Goal: Obtain resource: Obtain resource

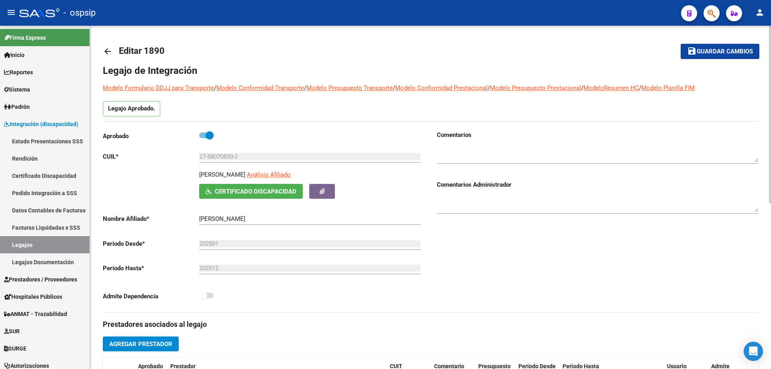
click at [108, 47] on mat-icon "arrow_back" at bounding box center [108, 52] width 10 height 10
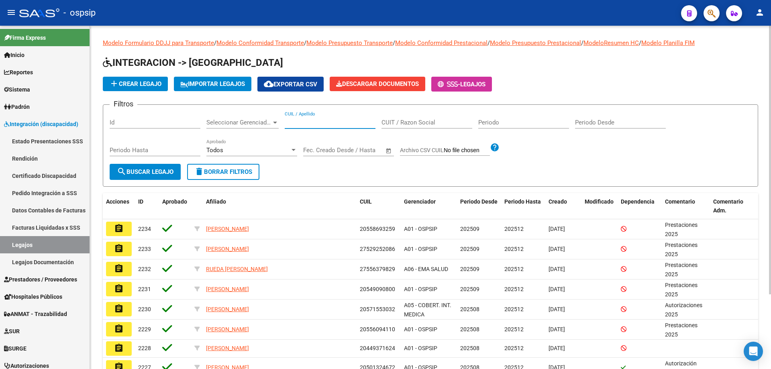
drag, startPoint x: 291, startPoint y: 123, endPoint x: 287, endPoint y: 122, distance: 4.0
click at [287, 122] on input "CUIL / Apellido" at bounding box center [330, 122] width 91 height 7
paste input "27580708302"
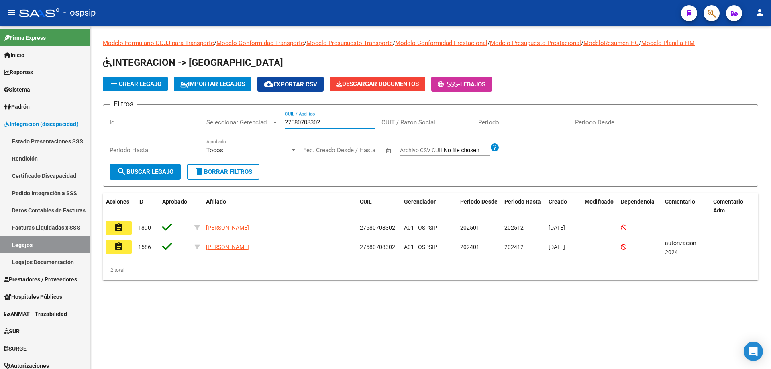
type input "27580708302"
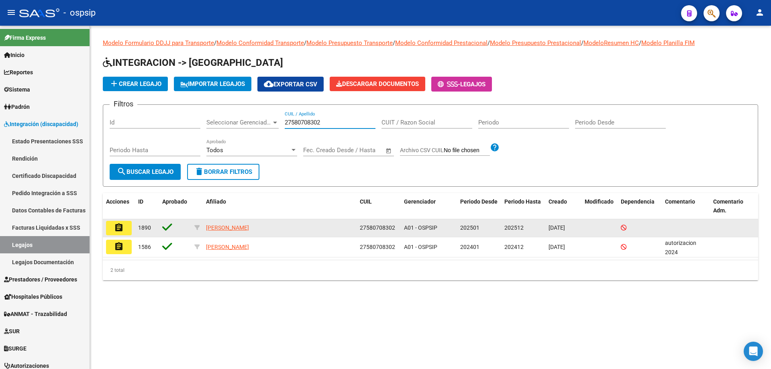
click at [116, 232] on button "assignment" at bounding box center [119, 228] width 26 height 14
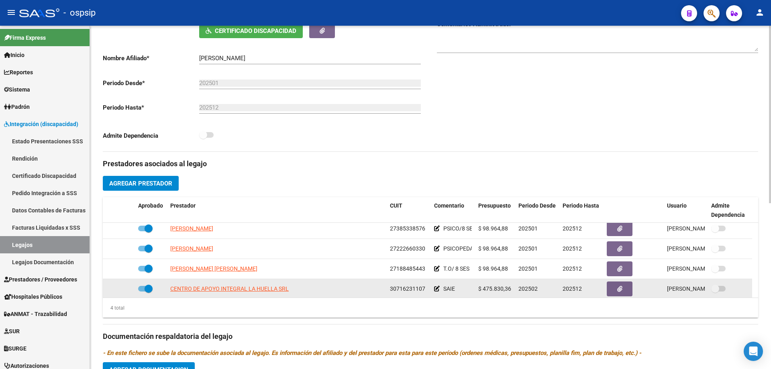
scroll to position [8, 0]
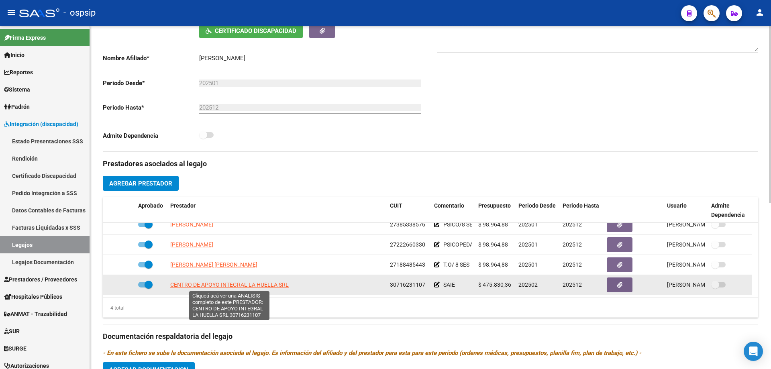
click at [224, 283] on span "CENTRO DE APOYO INTEGRAL LA HUELLA SRL" at bounding box center [229, 284] width 118 height 6
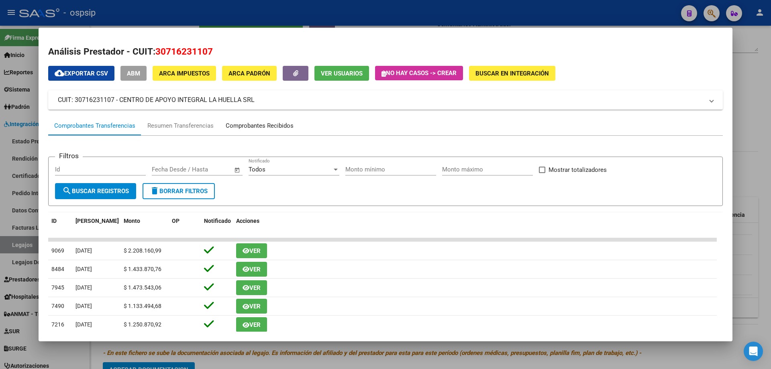
click at [251, 124] on div "Comprobantes Recibidos" at bounding box center [260, 125] width 68 height 9
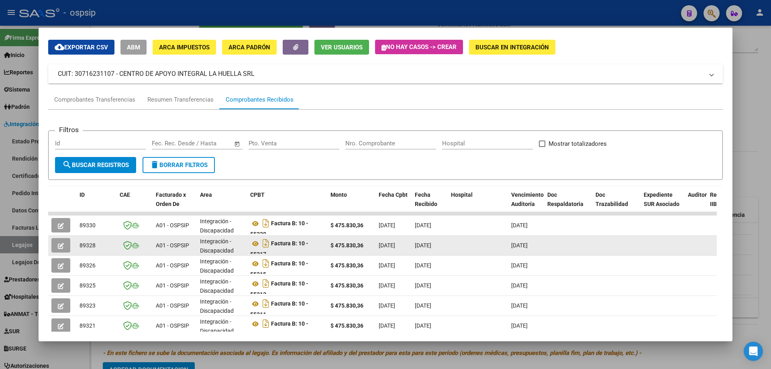
scroll to position [40, 0]
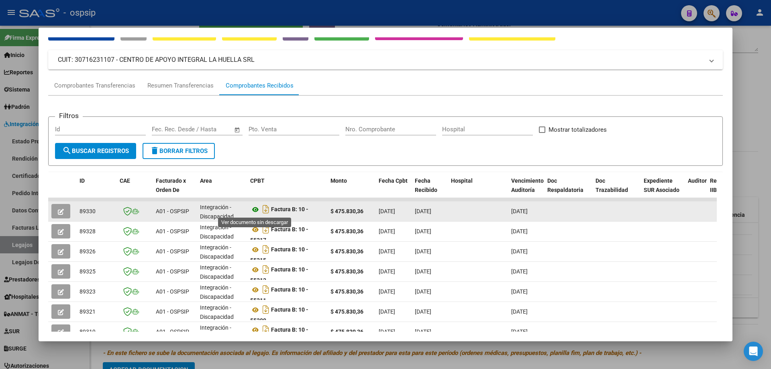
click at [253, 208] on icon at bounding box center [255, 210] width 10 height 10
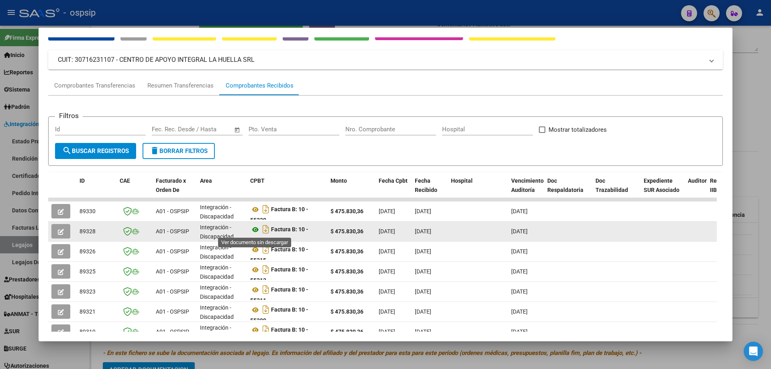
click at [255, 231] on icon at bounding box center [255, 230] width 10 height 10
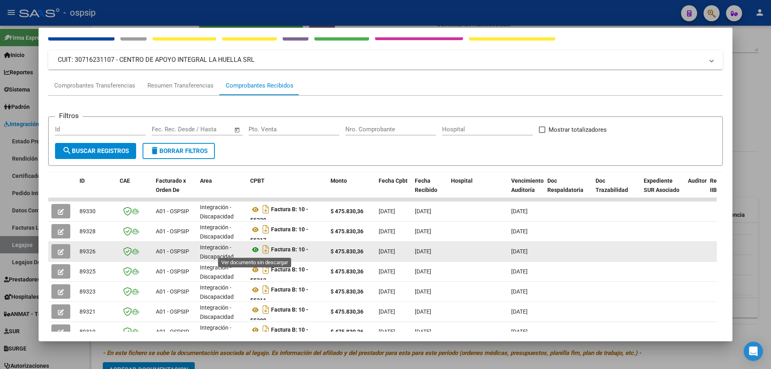
click at [255, 248] on icon at bounding box center [255, 250] width 10 height 10
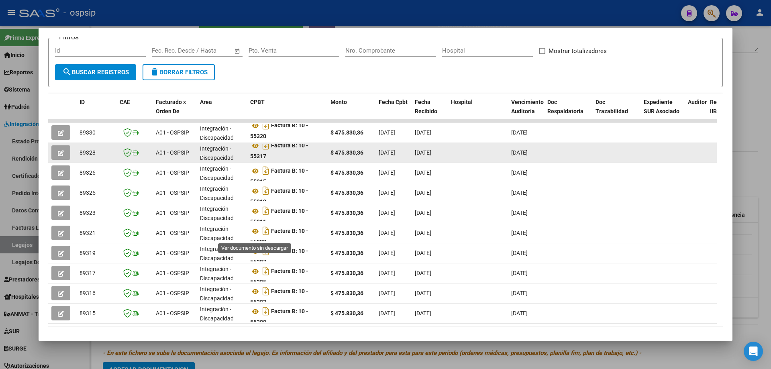
scroll to position [120, 0]
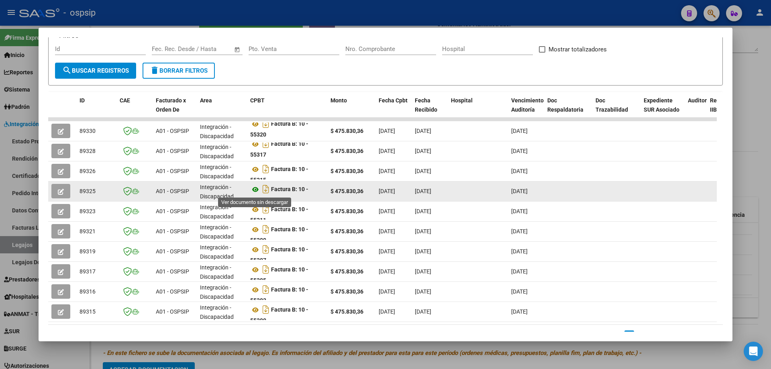
click at [254, 187] on icon at bounding box center [255, 190] width 10 height 10
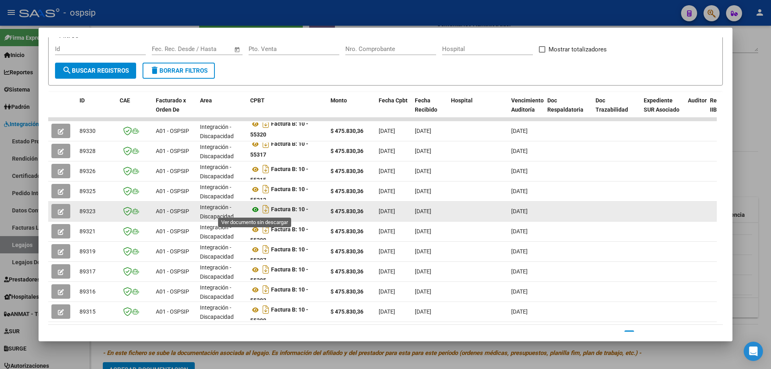
click at [255, 209] on icon at bounding box center [255, 210] width 10 height 10
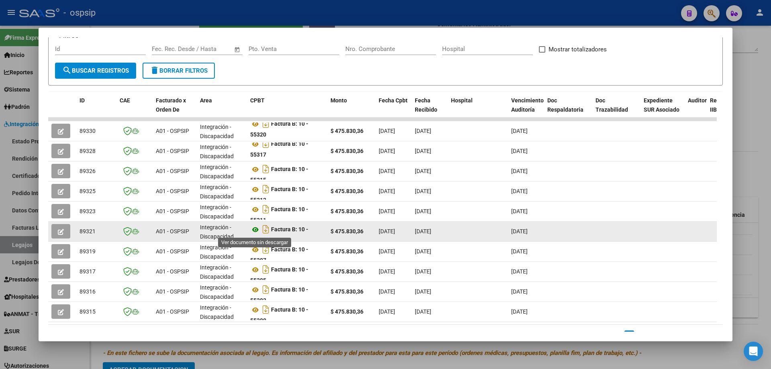
click at [255, 232] on icon at bounding box center [255, 230] width 10 height 10
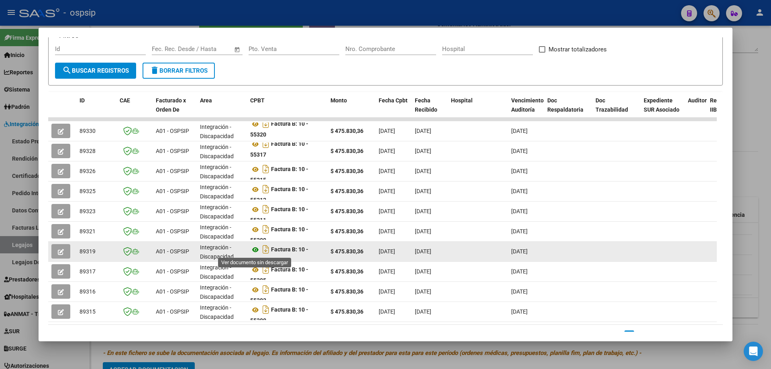
click at [255, 252] on icon at bounding box center [255, 250] width 10 height 10
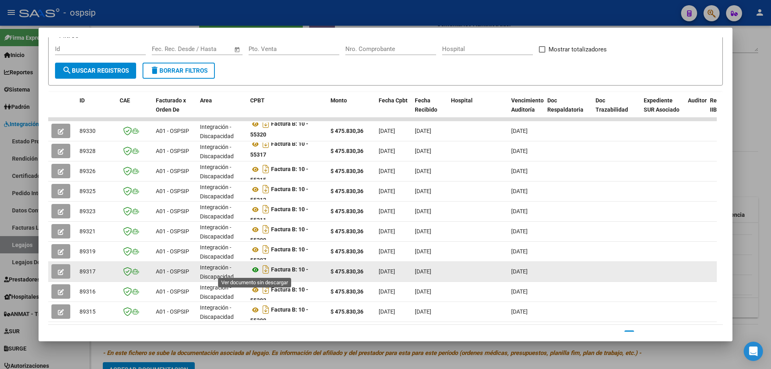
click at [254, 267] on icon at bounding box center [255, 270] width 10 height 10
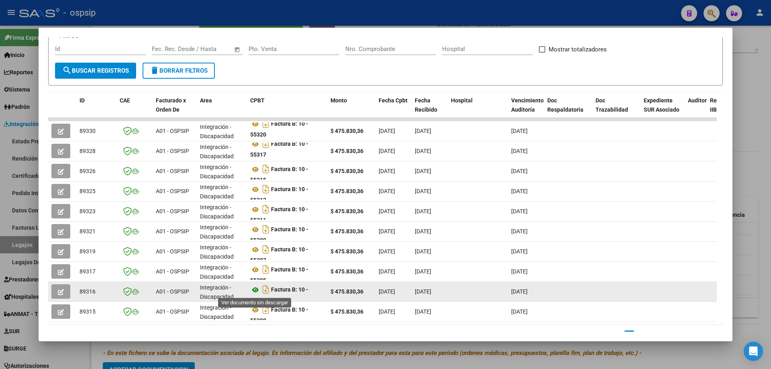
click at [254, 290] on icon at bounding box center [255, 290] width 10 height 10
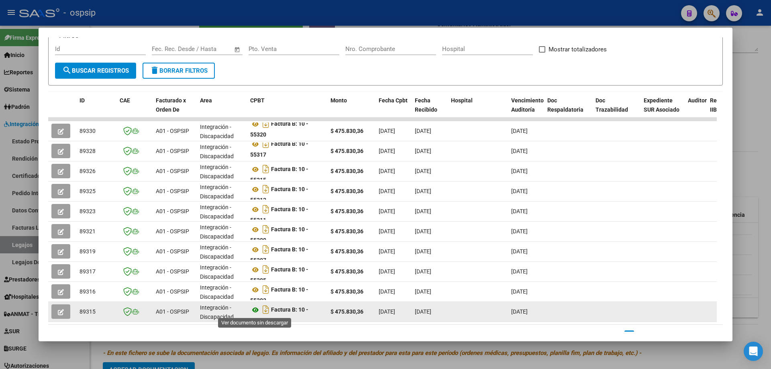
click at [254, 307] on icon at bounding box center [255, 310] width 10 height 10
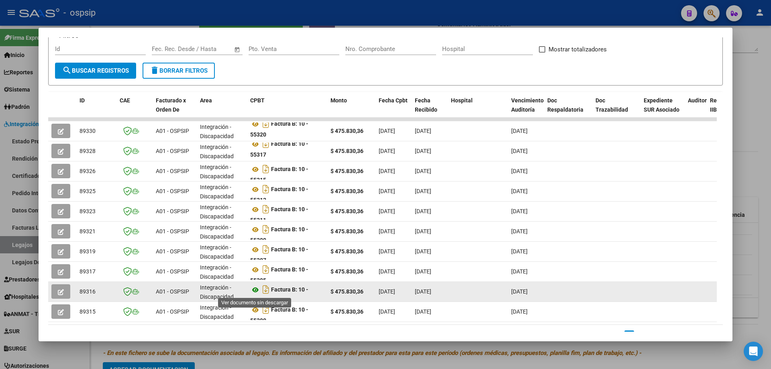
click at [254, 293] on icon at bounding box center [255, 290] width 10 height 10
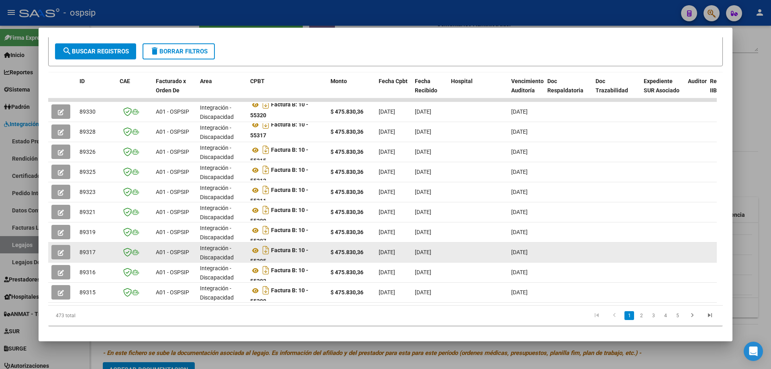
scroll to position [155, 0]
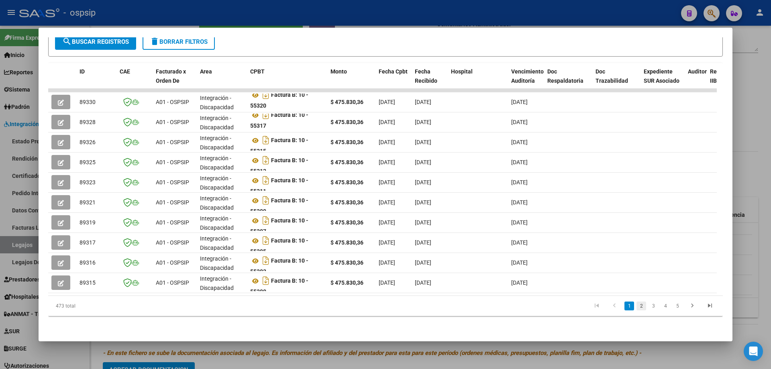
click at [636, 307] on link "2" at bounding box center [641, 305] width 10 height 9
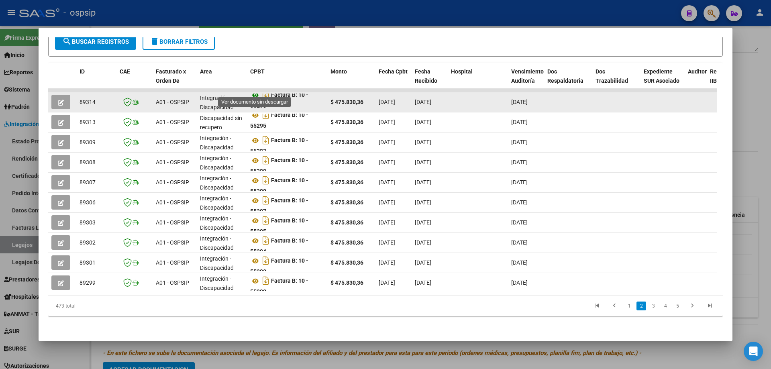
click at [253, 90] on icon at bounding box center [255, 95] width 10 height 10
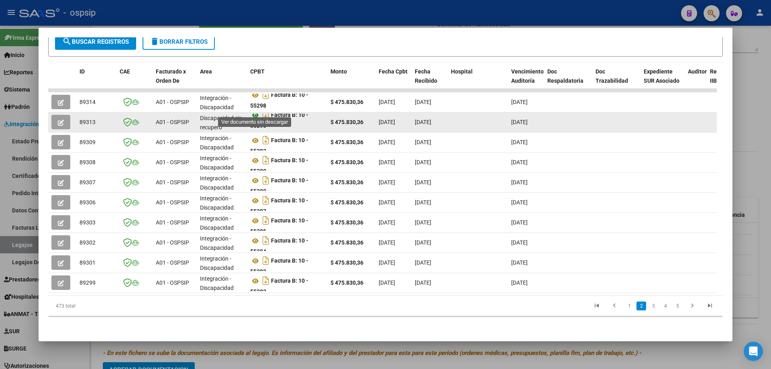
click at [254, 112] on icon at bounding box center [255, 115] width 10 height 10
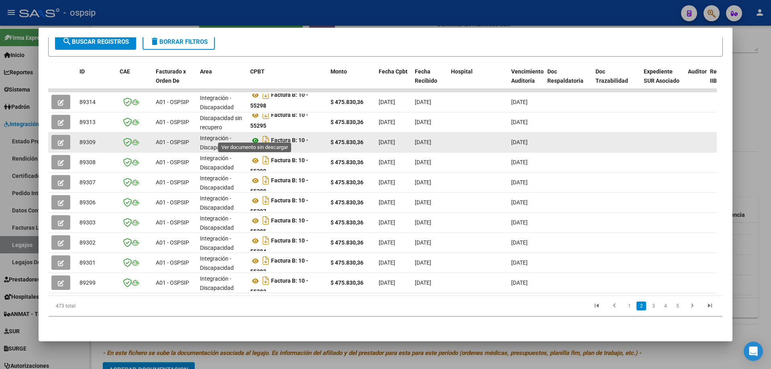
click at [256, 136] on icon at bounding box center [255, 141] width 10 height 10
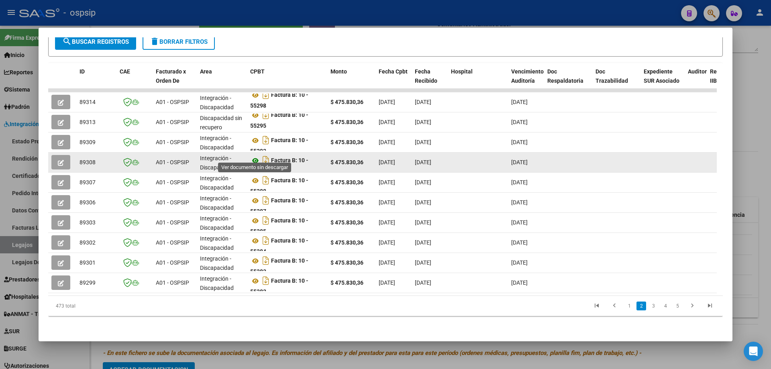
click at [257, 156] on icon at bounding box center [255, 161] width 10 height 10
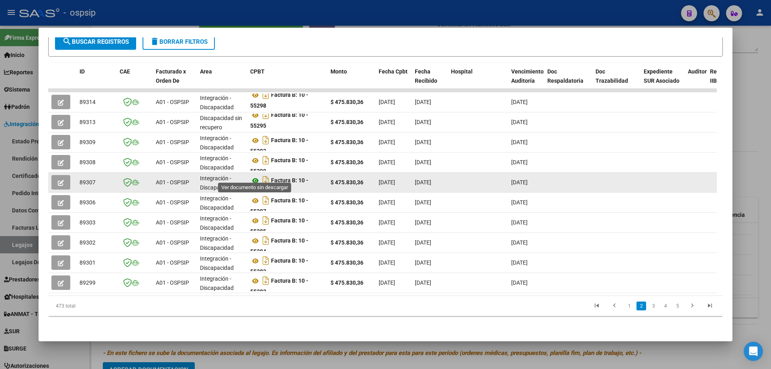
click at [253, 178] on icon at bounding box center [255, 181] width 10 height 10
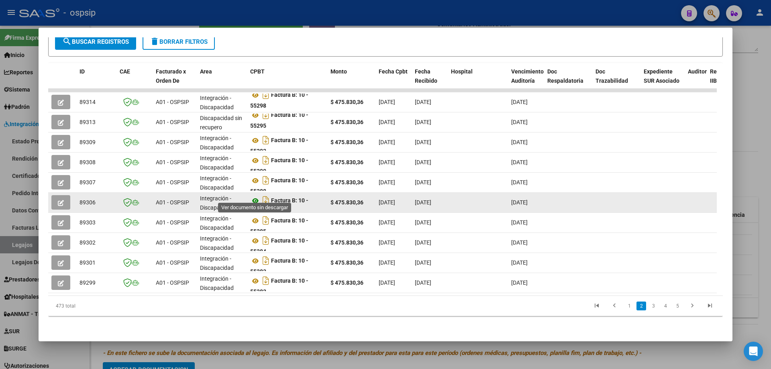
click at [255, 196] on icon at bounding box center [255, 201] width 10 height 10
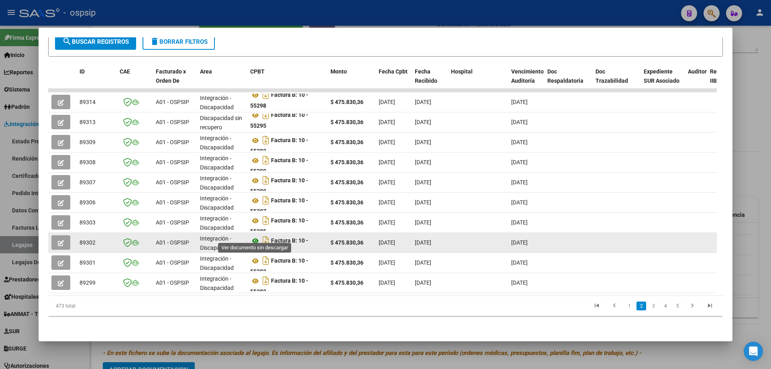
click at [254, 236] on icon at bounding box center [255, 241] width 10 height 10
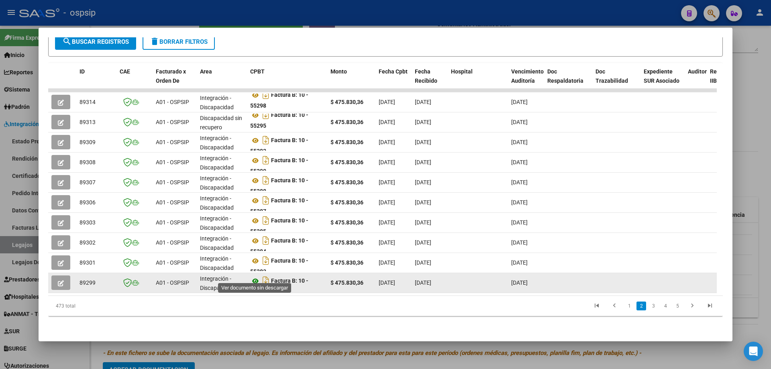
click at [256, 276] on icon at bounding box center [255, 281] width 10 height 10
click at [253, 276] on icon at bounding box center [255, 281] width 10 height 10
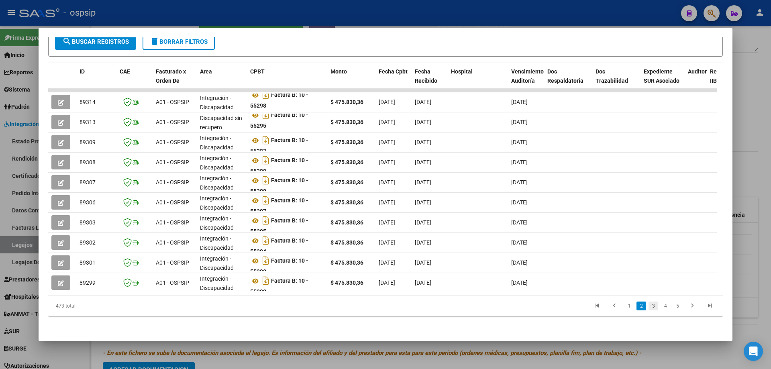
click at [648, 305] on link "3" at bounding box center [653, 305] width 10 height 9
click at [636, 310] on link "2" at bounding box center [641, 305] width 10 height 9
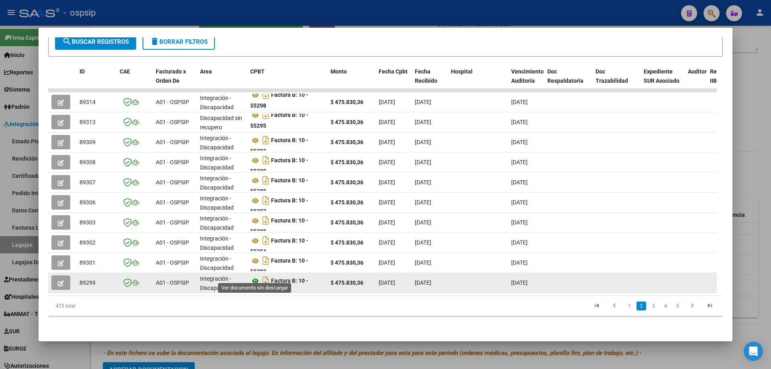
click at [254, 276] on icon at bounding box center [255, 281] width 10 height 10
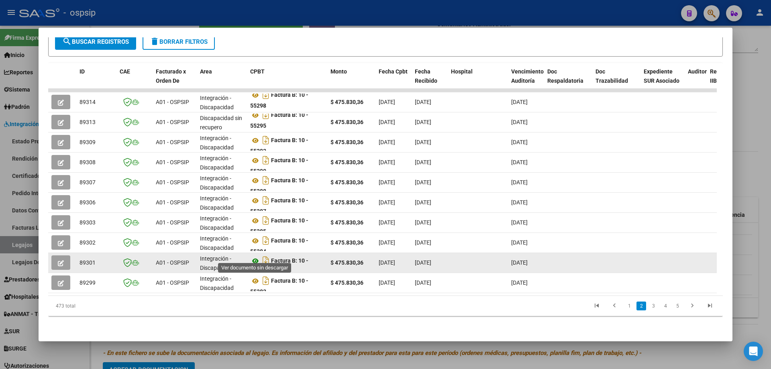
click at [257, 256] on icon at bounding box center [255, 261] width 10 height 10
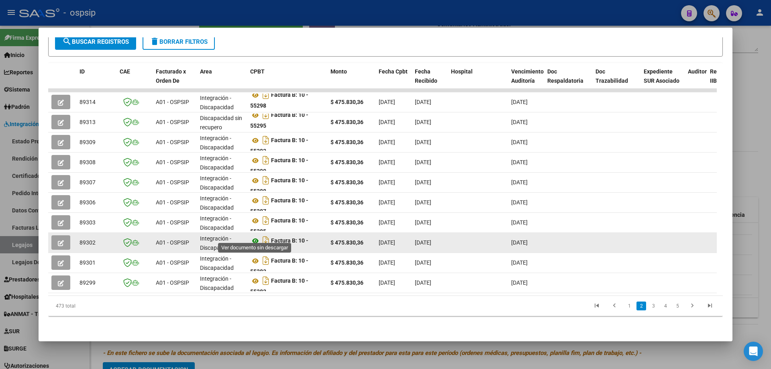
click at [253, 236] on icon at bounding box center [255, 241] width 10 height 10
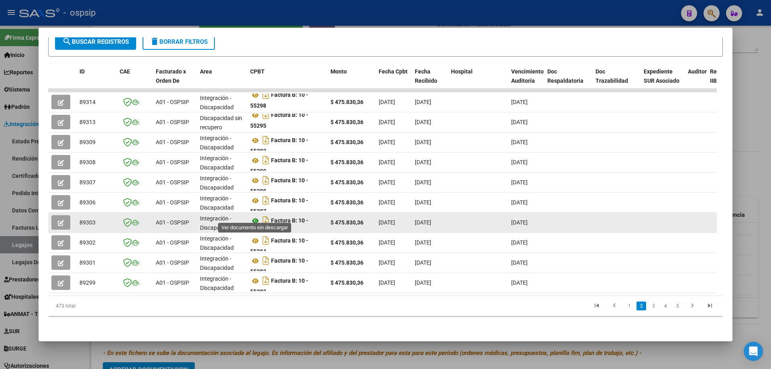
click at [254, 216] on icon at bounding box center [255, 221] width 10 height 10
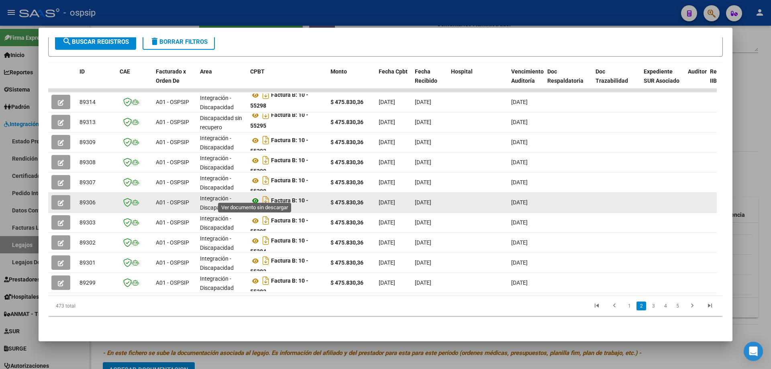
click at [254, 196] on icon at bounding box center [255, 201] width 10 height 10
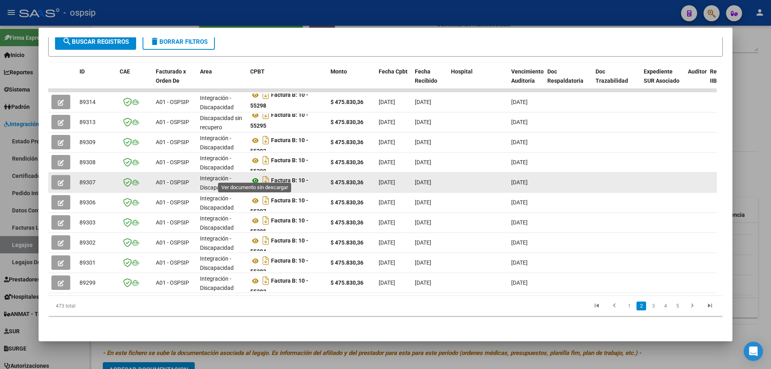
click at [252, 176] on icon at bounding box center [255, 181] width 10 height 10
click at [254, 176] on icon at bounding box center [255, 181] width 10 height 10
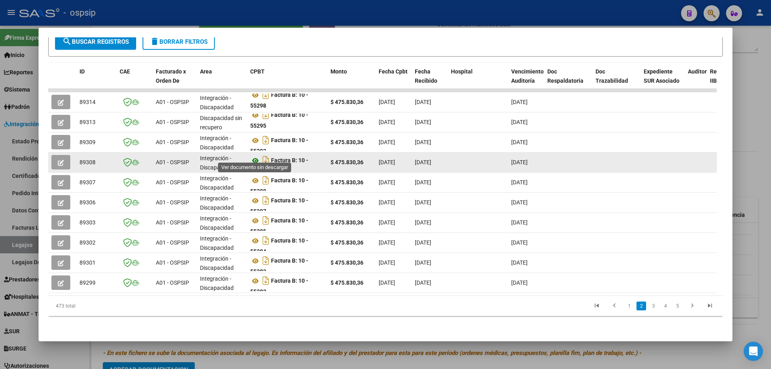
click at [256, 156] on icon at bounding box center [255, 161] width 10 height 10
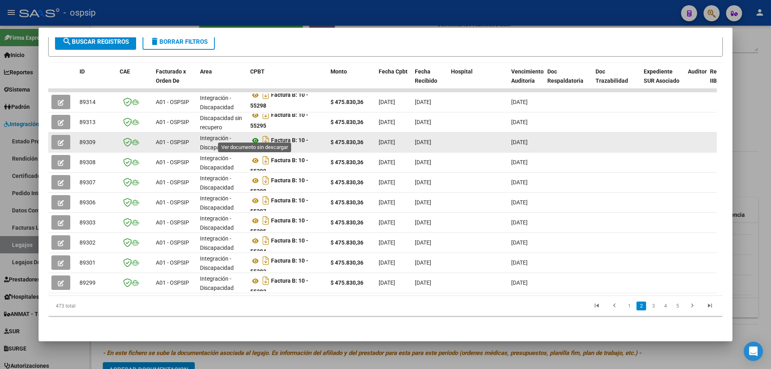
click at [252, 136] on icon at bounding box center [255, 141] width 10 height 10
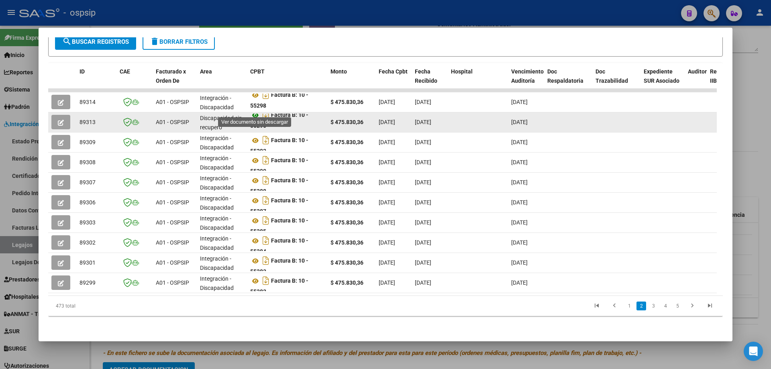
click at [258, 110] on icon at bounding box center [255, 115] width 10 height 10
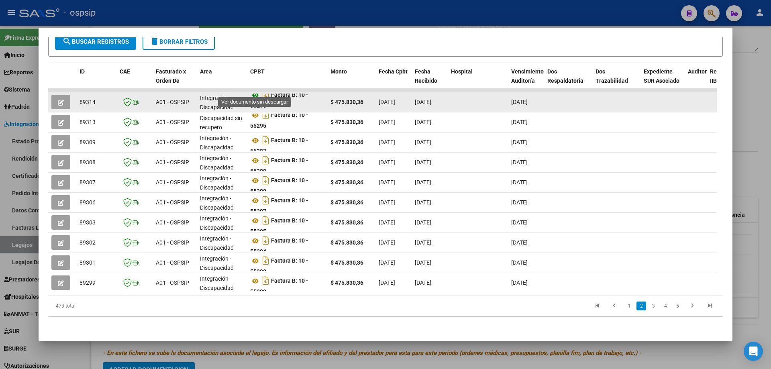
click at [256, 90] on icon at bounding box center [255, 95] width 10 height 10
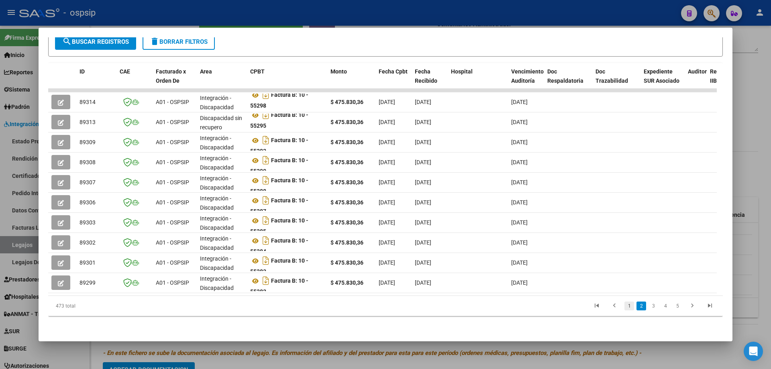
click at [624, 307] on link "1" at bounding box center [629, 305] width 10 height 9
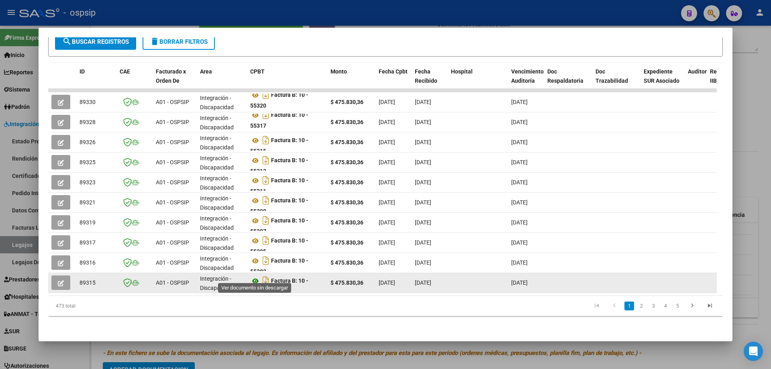
click at [257, 276] on icon at bounding box center [255, 281] width 10 height 10
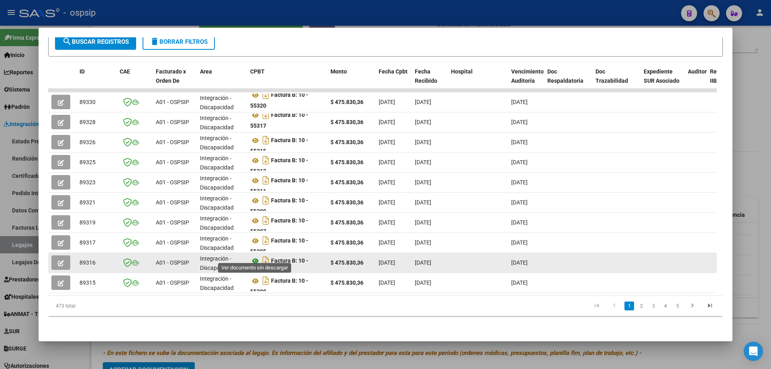
click at [252, 257] on icon at bounding box center [255, 261] width 10 height 10
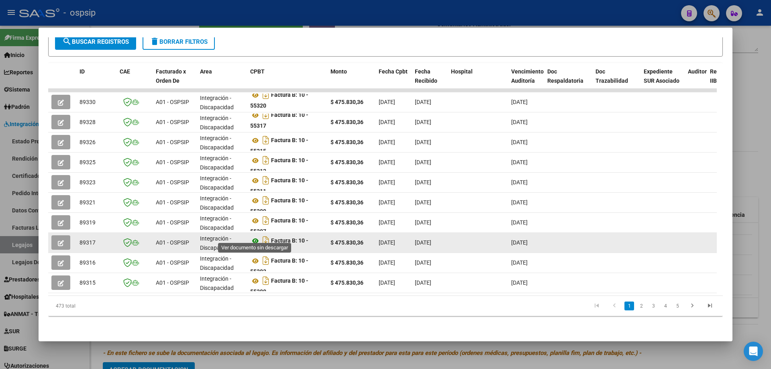
click at [254, 236] on icon at bounding box center [255, 241] width 10 height 10
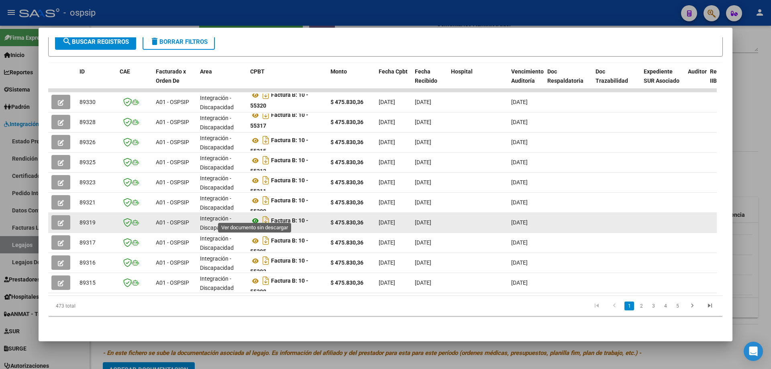
click at [254, 216] on icon at bounding box center [255, 221] width 10 height 10
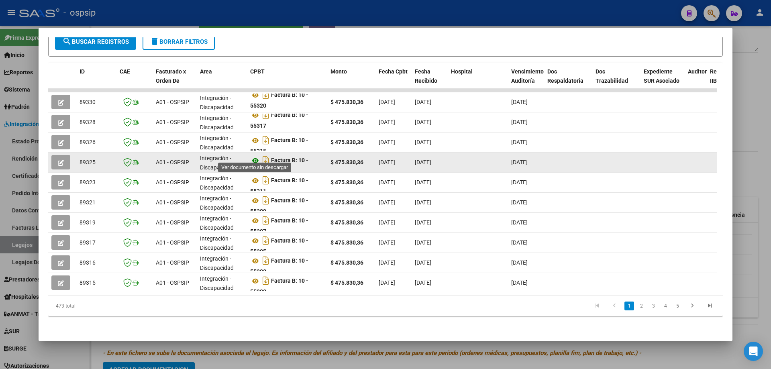
click at [254, 156] on icon at bounding box center [255, 161] width 10 height 10
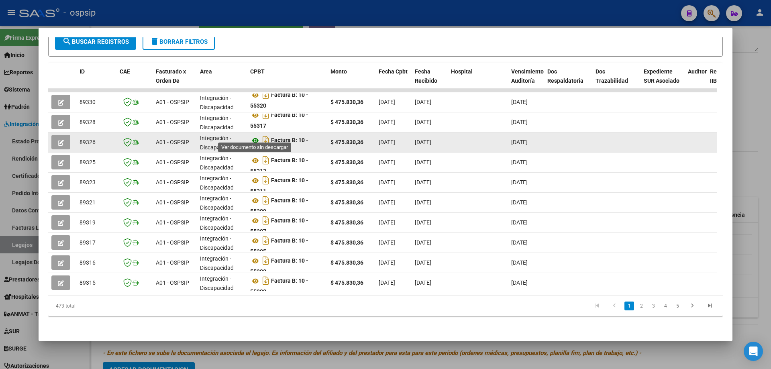
click at [257, 136] on icon at bounding box center [255, 141] width 10 height 10
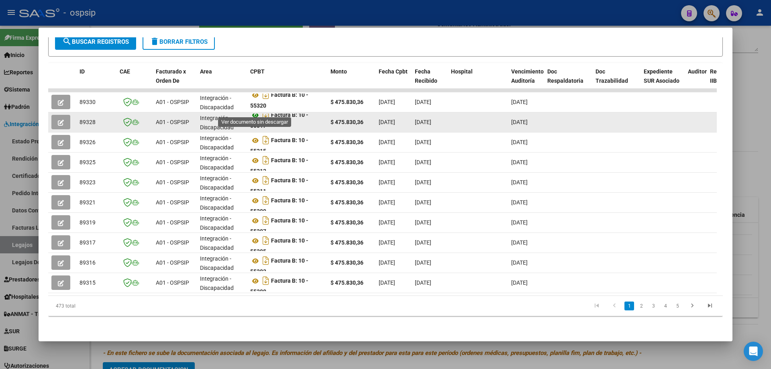
click at [254, 111] on icon at bounding box center [255, 115] width 10 height 10
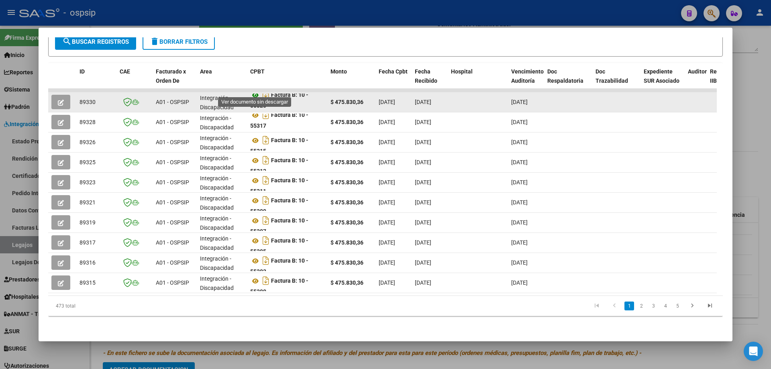
click at [256, 91] on icon at bounding box center [255, 95] width 10 height 10
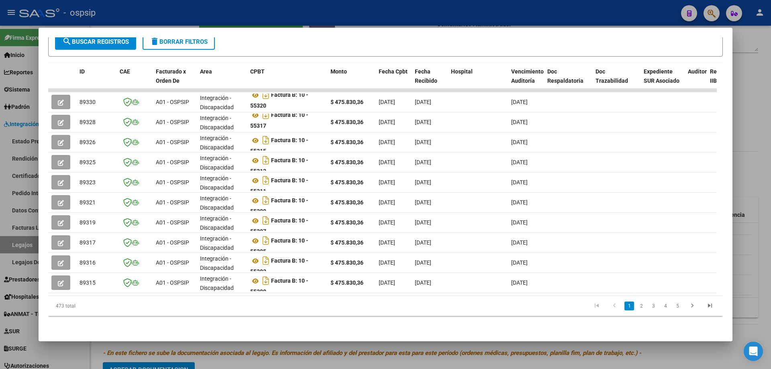
click at [743, 73] on div at bounding box center [385, 184] width 771 height 369
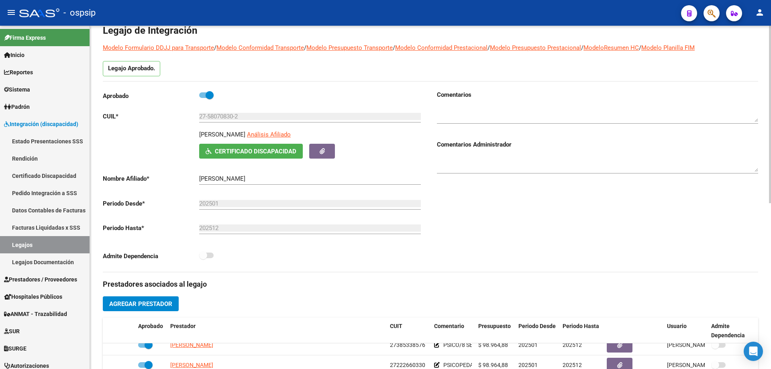
scroll to position [0, 0]
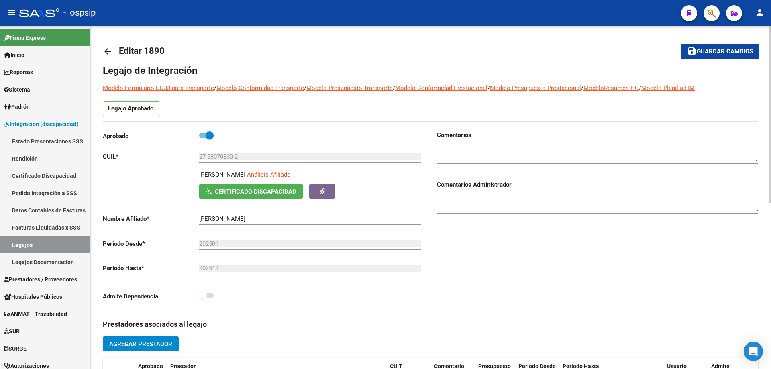
click at [108, 51] on mat-icon "arrow_back" at bounding box center [108, 52] width 10 height 10
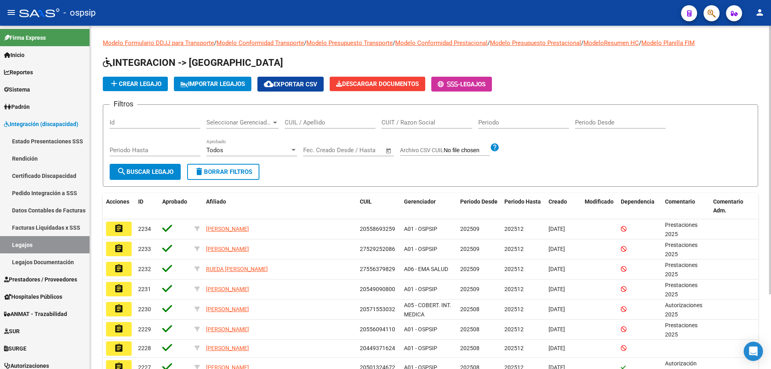
click at [289, 124] on input "CUIL / Apellido" at bounding box center [330, 122] width 91 height 7
paste input "20482425918"
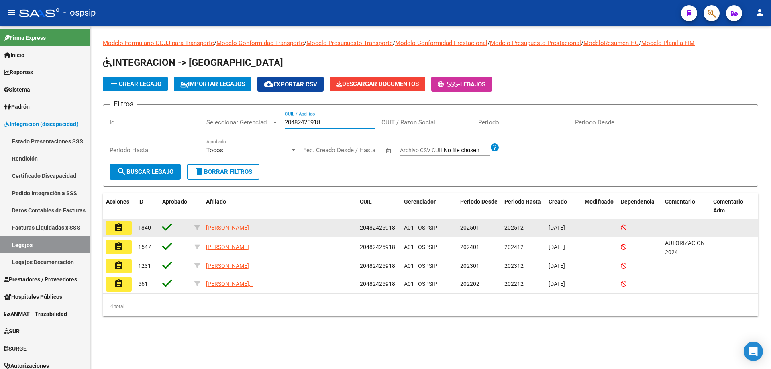
type input "20482425918"
click at [119, 231] on mat-icon "assignment" at bounding box center [119, 228] width 10 height 10
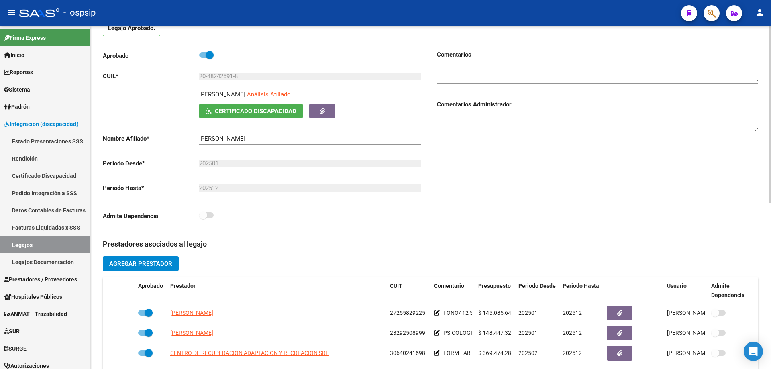
scroll to position [161, 0]
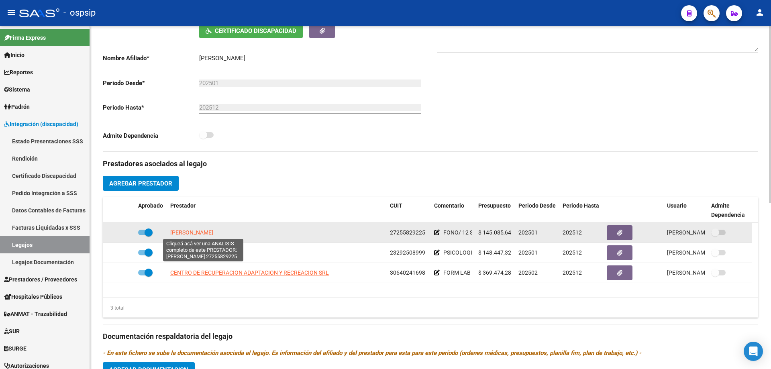
click at [213, 231] on span "[PERSON_NAME]" at bounding box center [191, 232] width 43 height 6
type textarea "27255829225"
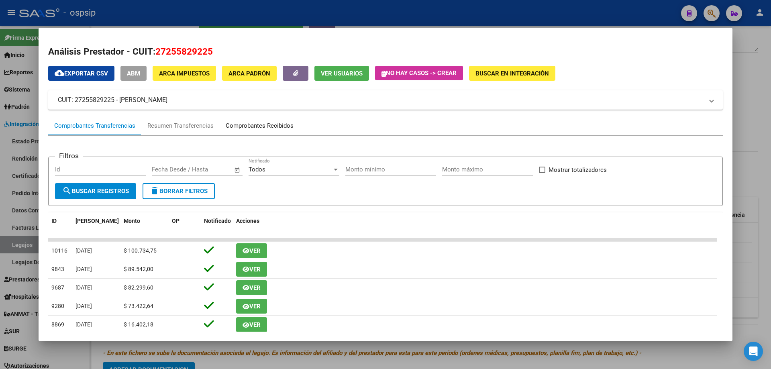
click at [233, 123] on div "Comprobantes Recibidos" at bounding box center [260, 125] width 68 height 9
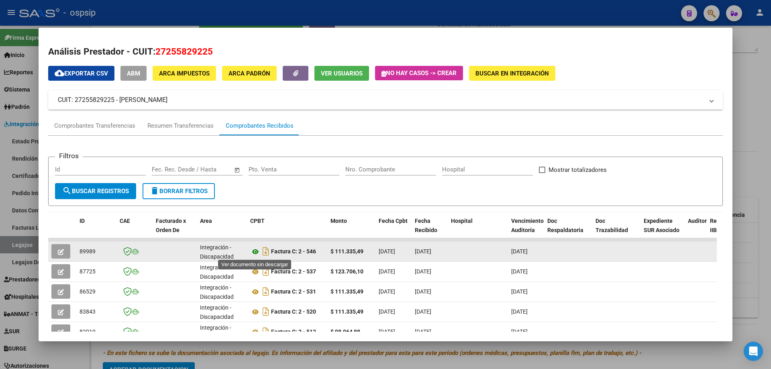
click at [256, 248] on icon at bounding box center [255, 252] width 10 height 10
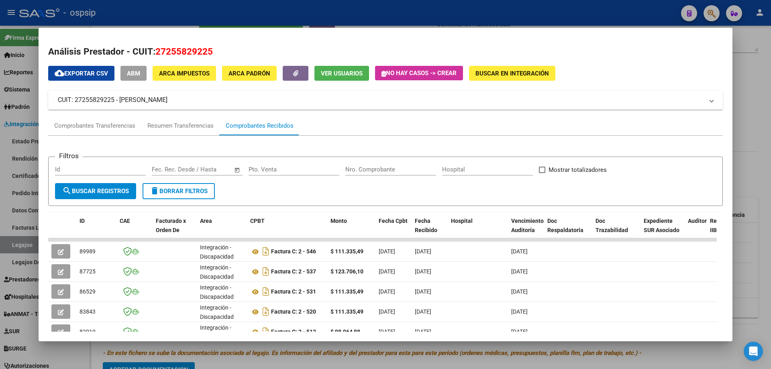
click at [770, 117] on div at bounding box center [385, 184] width 771 height 369
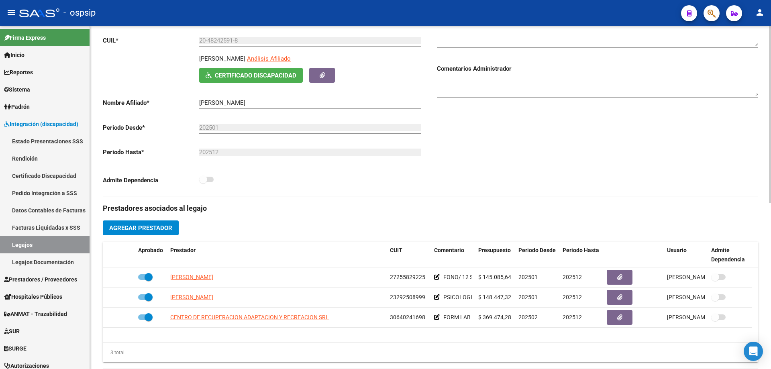
scroll to position [0, 0]
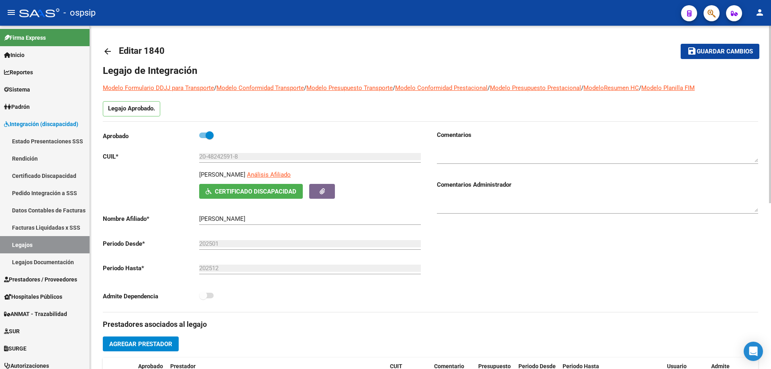
click at [107, 54] on mat-icon "arrow_back" at bounding box center [108, 52] width 10 height 10
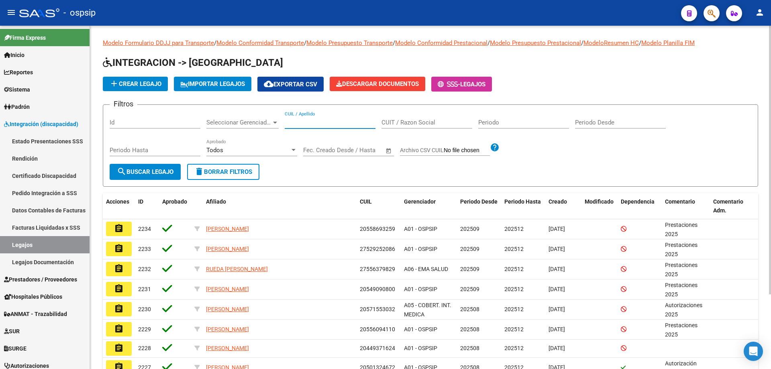
click at [299, 121] on input "CUIL / Apellido" at bounding box center [330, 122] width 91 height 7
paste input "20542974711"
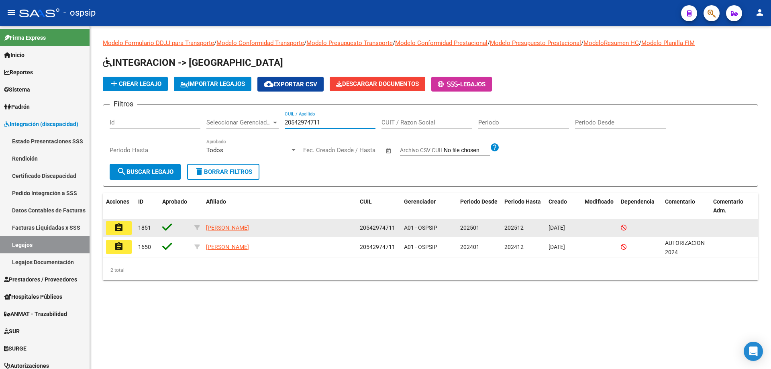
type input "20542974711"
click at [120, 228] on mat-icon "assignment" at bounding box center [119, 228] width 10 height 10
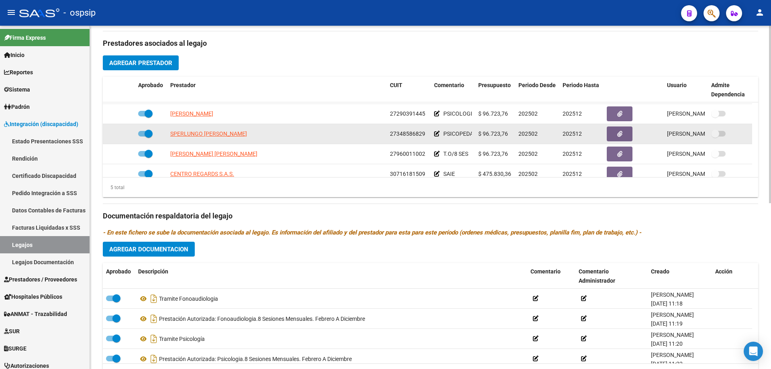
scroll to position [28, 0]
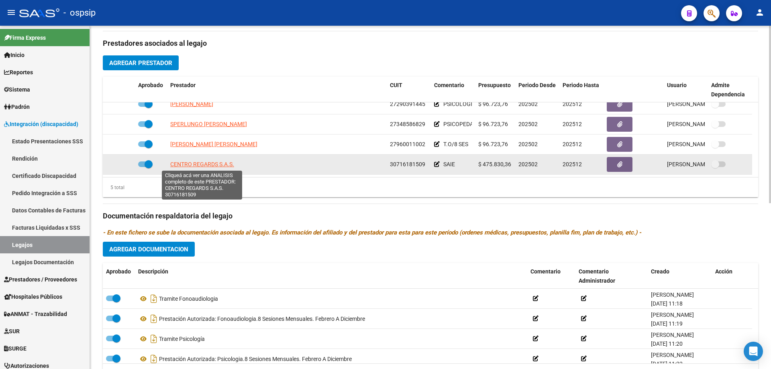
click at [221, 162] on span "CENTRO REGARDS S.A.S." at bounding box center [202, 164] width 64 height 6
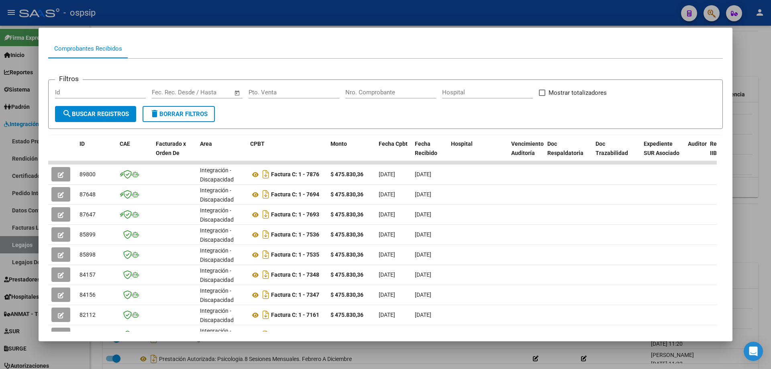
scroll to position [80, 0]
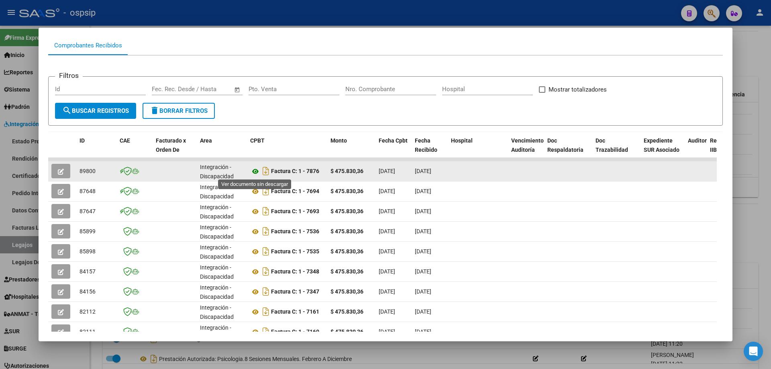
click at [256, 169] on icon at bounding box center [255, 172] width 10 height 10
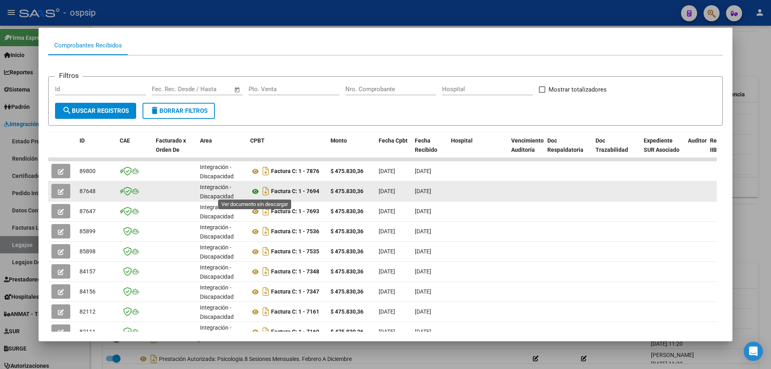
click at [258, 193] on icon at bounding box center [255, 192] width 10 height 10
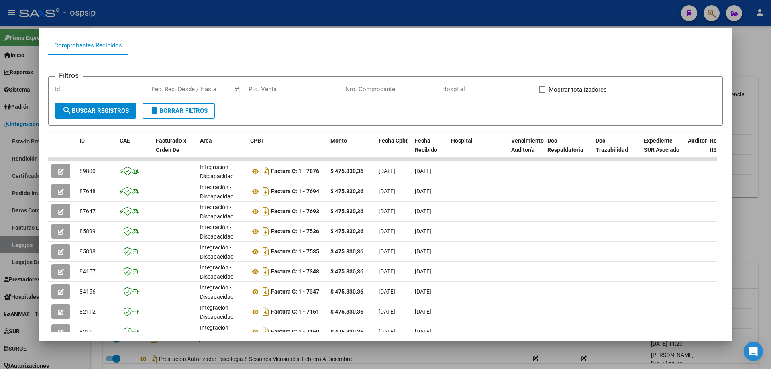
click at [733, 63] on div at bounding box center [385, 184] width 771 height 369
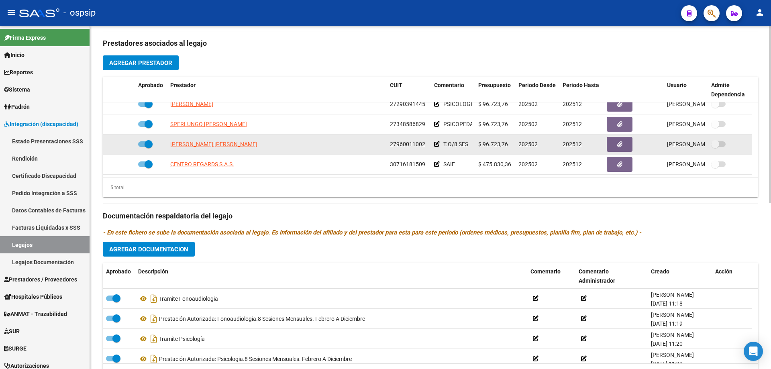
scroll to position [0, 0]
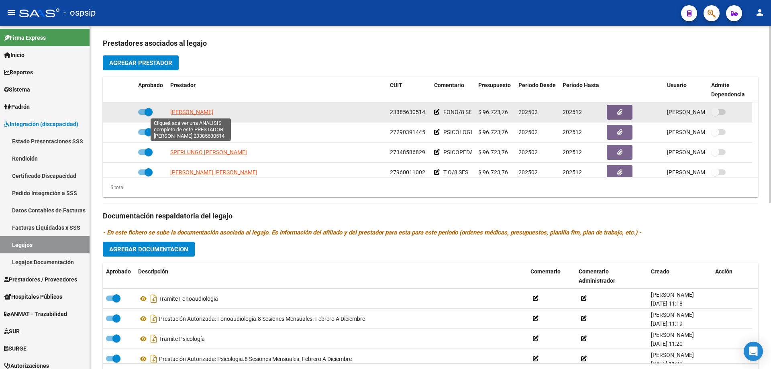
click at [203, 111] on span "[PERSON_NAME]" at bounding box center [191, 112] width 43 height 6
type textarea "23385630514"
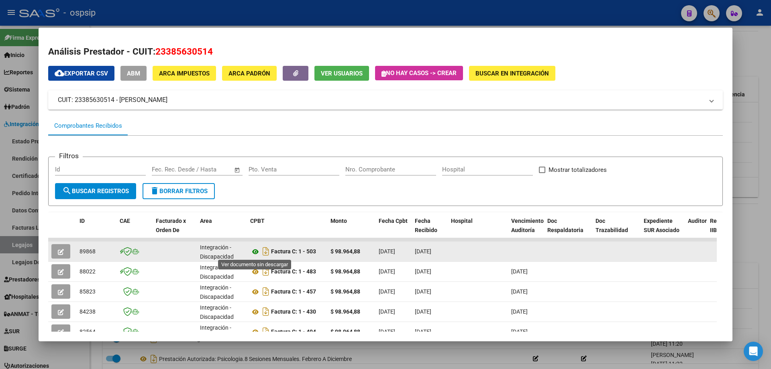
click at [254, 251] on icon at bounding box center [255, 252] width 10 height 10
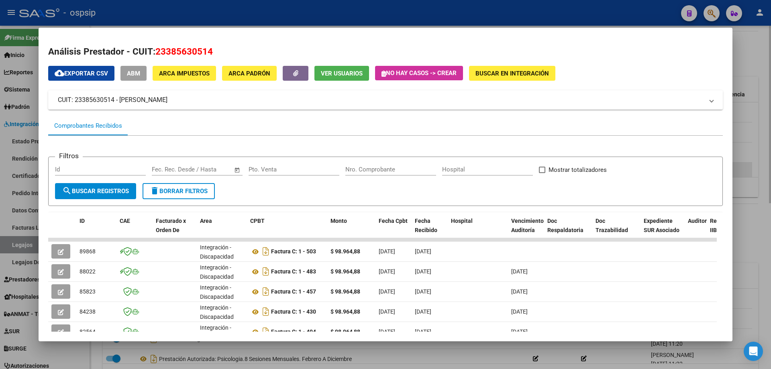
click at [753, 172] on div at bounding box center [385, 184] width 771 height 369
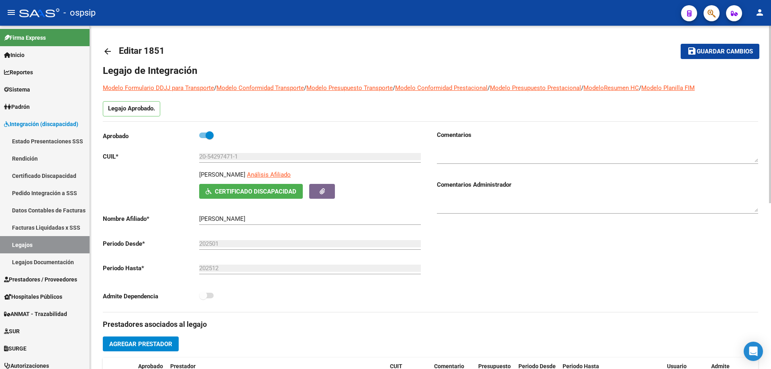
click at [110, 50] on mat-icon "arrow_back" at bounding box center [108, 52] width 10 height 10
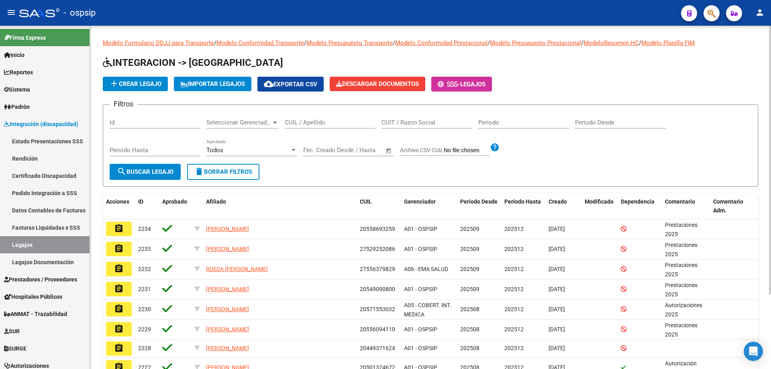
click at [319, 121] on input "CUIL / Apellido" at bounding box center [330, 122] width 91 height 7
paste input "27476393618"
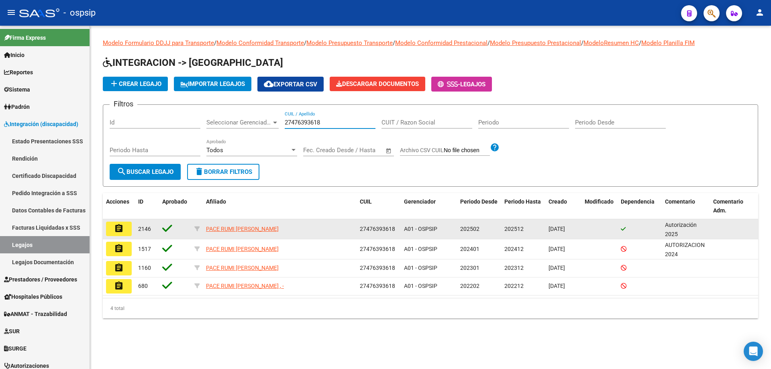
type input "27476393618"
click at [120, 227] on mat-icon "assignment" at bounding box center [119, 229] width 10 height 10
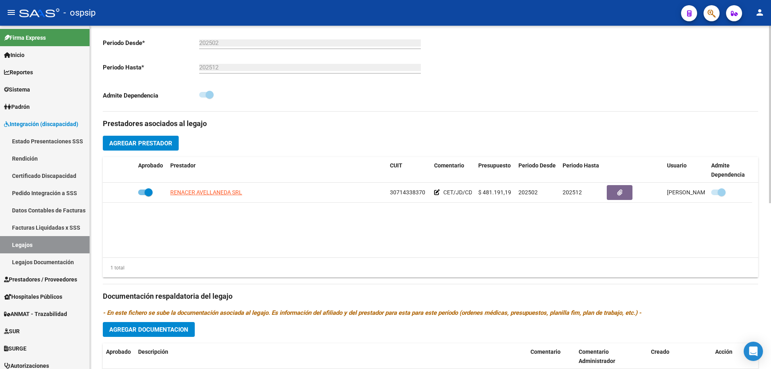
scroll to position [241, 0]
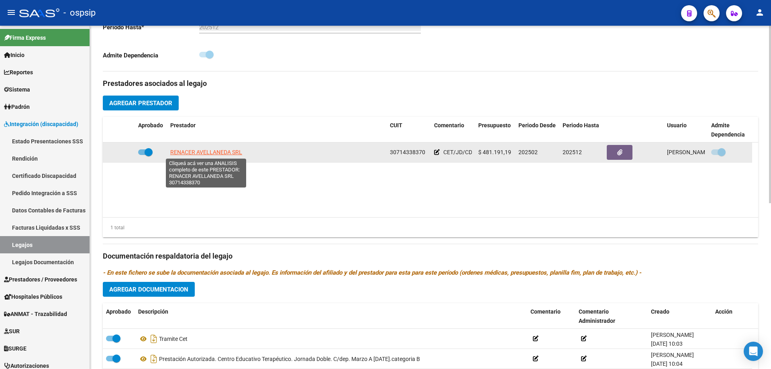
click at [216, 150] on span "RENACER AVELLANEDA SRL" at bounding box center [206, 152] width 72 height 6
type textarea "30714338370"
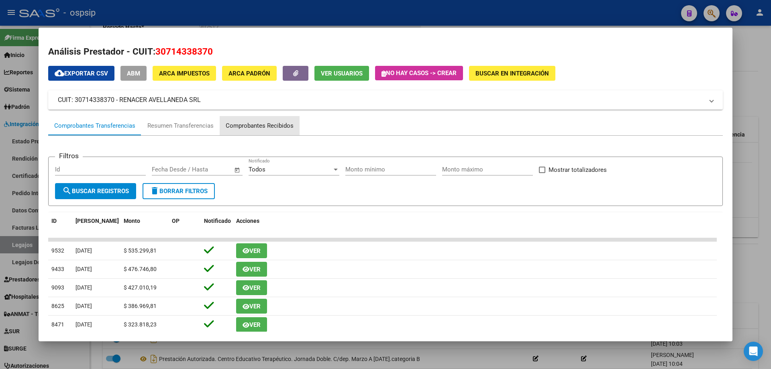
click at [259, 128] on div "Comprobantes Recibidos" at bounding box center [260, 125] width 68 height 9
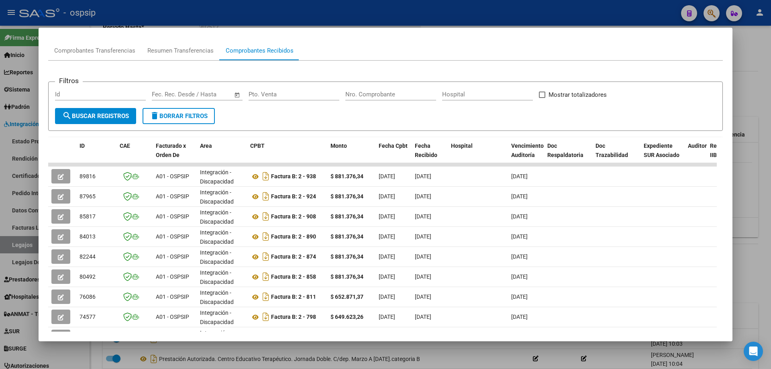
scroll to position [120, 0]
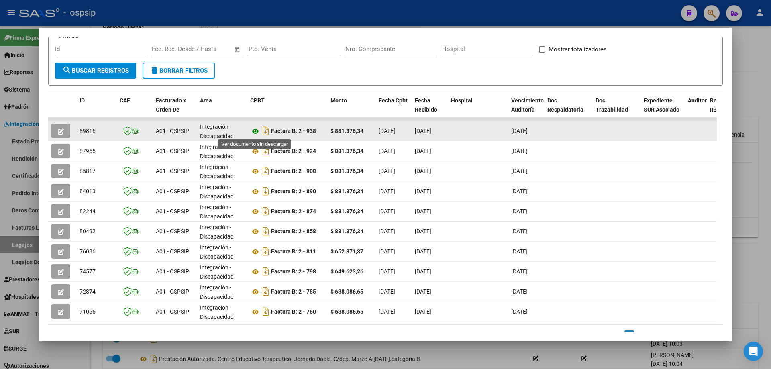
click at [254, 132] on icon at bounding box center [255, 131] width 10 height 10
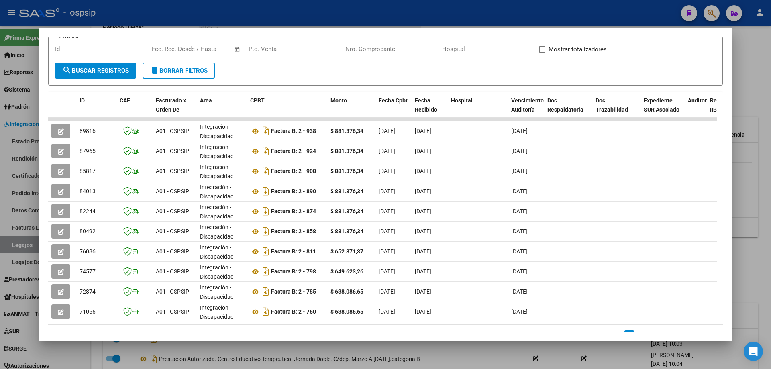
click at [767, 102] on div at bounding box center [385, 184] width 771 height 369
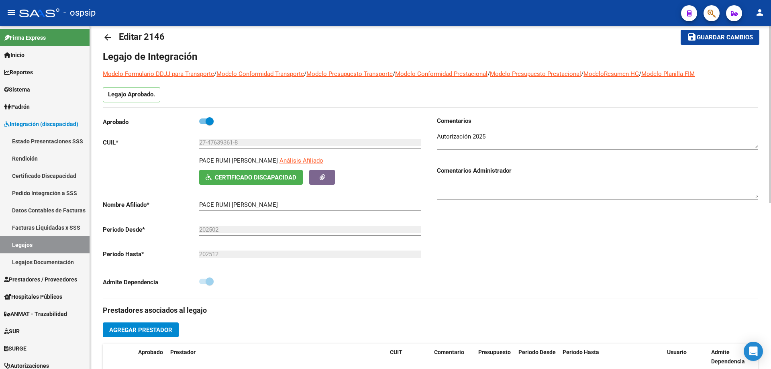
scroll to position [0, 0]
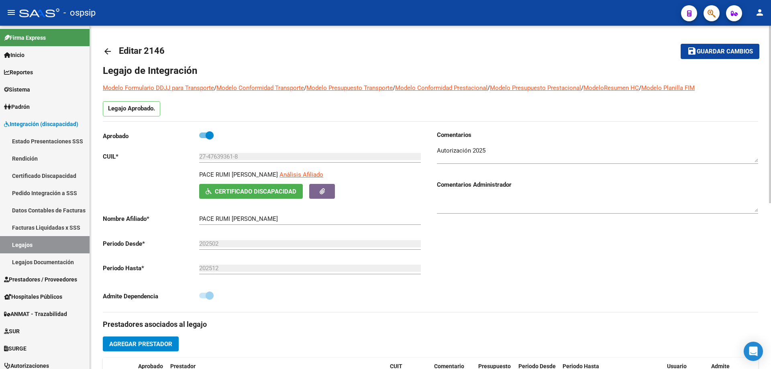
click at [107, 48] on mat-icon "arrow_back" at bounding box center [108, 52] width 10 height 10
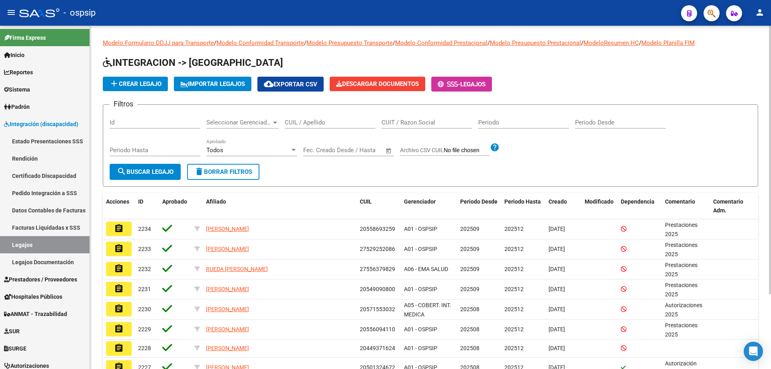
click at [295, 122] on input "CUIL / Apellido" at bounding box center [330, 122] width 91 height 7
paste input "27506411012"
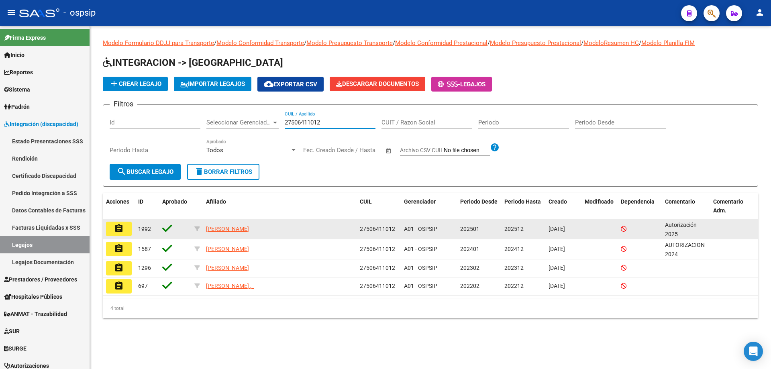
type input "27506411012"
click at [121, 232] on mat-icon "assignment" at bounding box center [119, 229] width 10 height 10
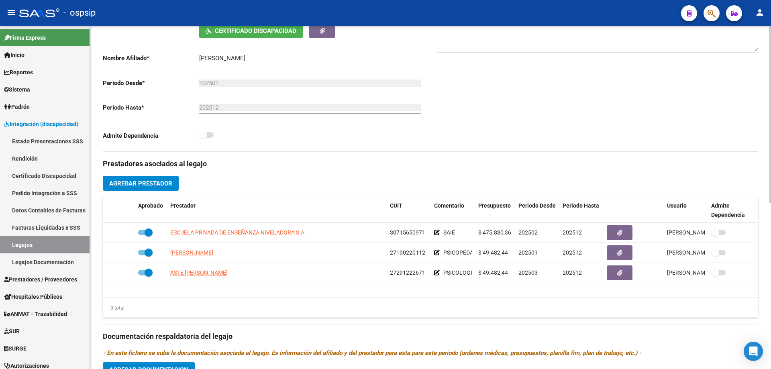
scroll to position [201, 0]
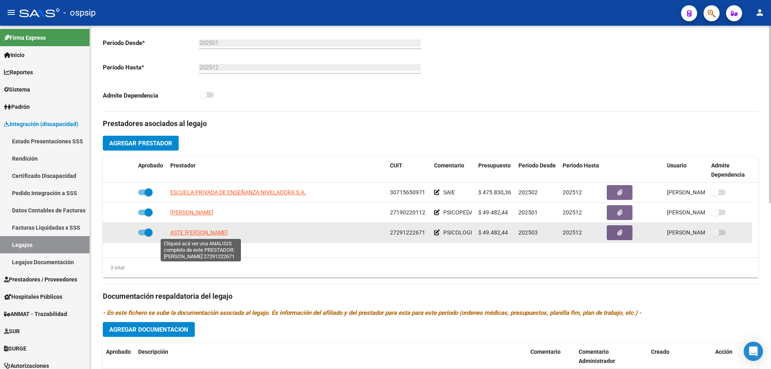
click at [212, 231] on span "ASTE [PERSON_NAME]" at bounding box center [198, 232] width 57 height 6
type textarea "27291222671"
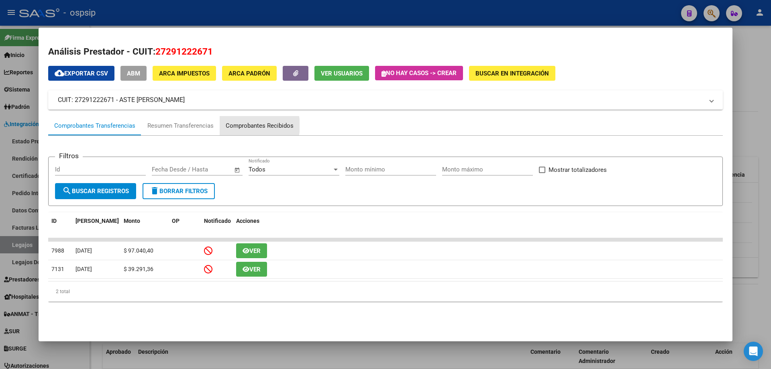
click at [242, 125] on div "Comprobantes Recibidos" at bounding box center [260, 125] width 68 height 9
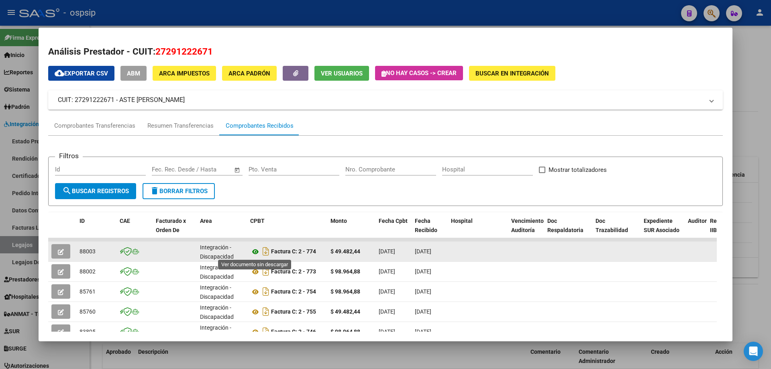
click at [256, 252] on icon at bounding box center [255, 252] width 10 height 10
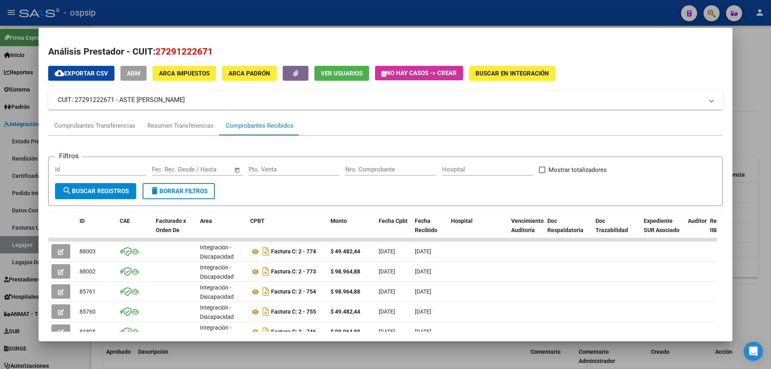
click at [763, 122] on div at bounding box center [385, 184] width 771 height 369
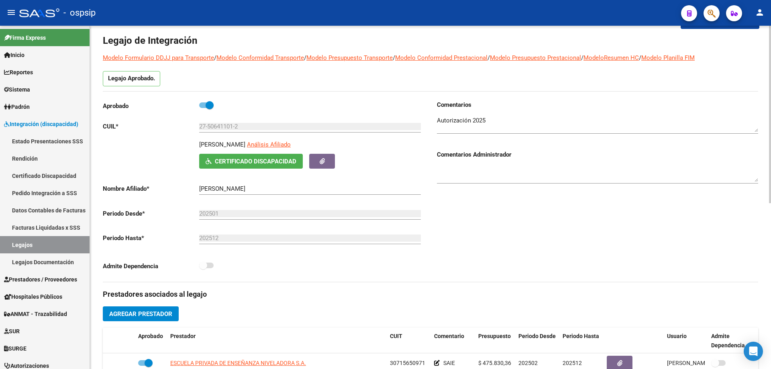
scroll to position [0, 0]
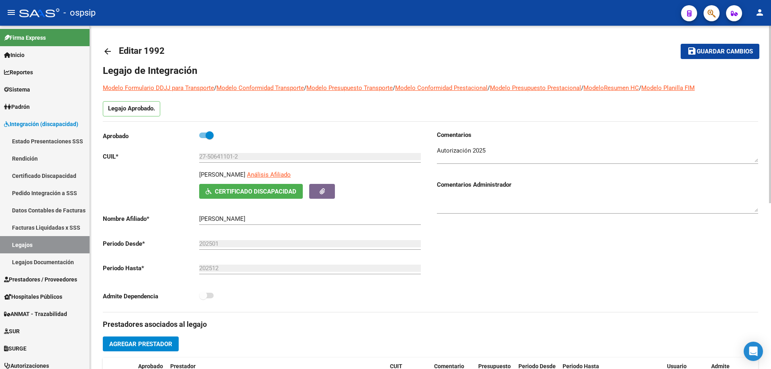
click at [104, 50] on mat-icon "arrow_back" at bounding box center [108, 52] width 10 height 10
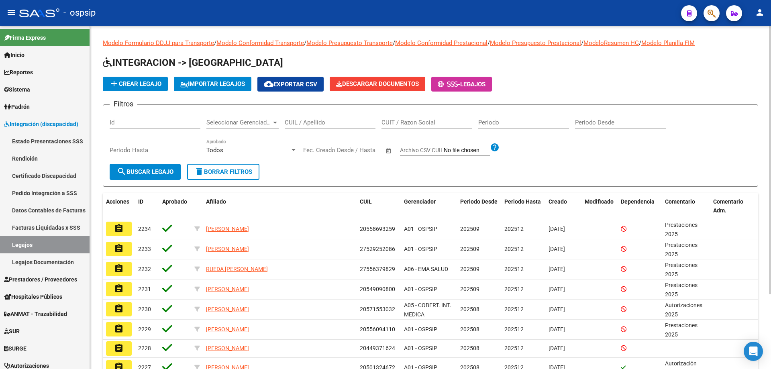
click at [293, 124] on input "CUIL / Apellido" at bounding box center [330, 122] width 91 height 7
paste input "20324723359"
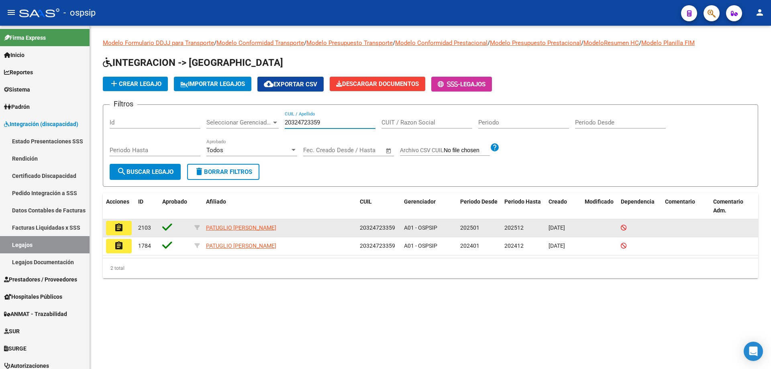
type input "20324723359"
click at [115, 232] on mat-icon "assignment" at bounding box center [119, 228] width 10 height 10
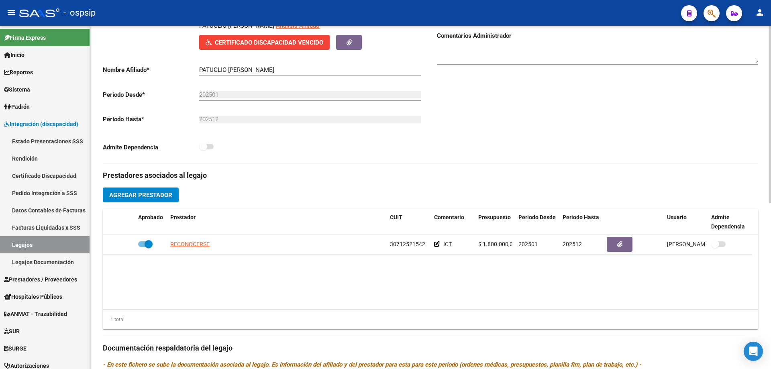
scroll to position [201, 0]
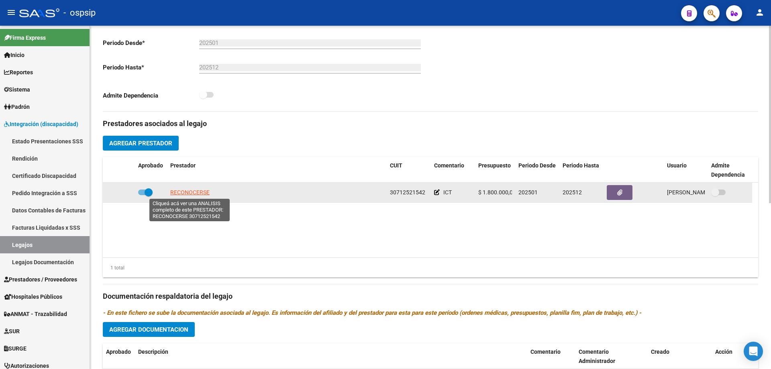
click at [187, 190] on span "RECONOCERSE" at bounding box center [189, 192] width 39 height 6
type textarea "30712521542"
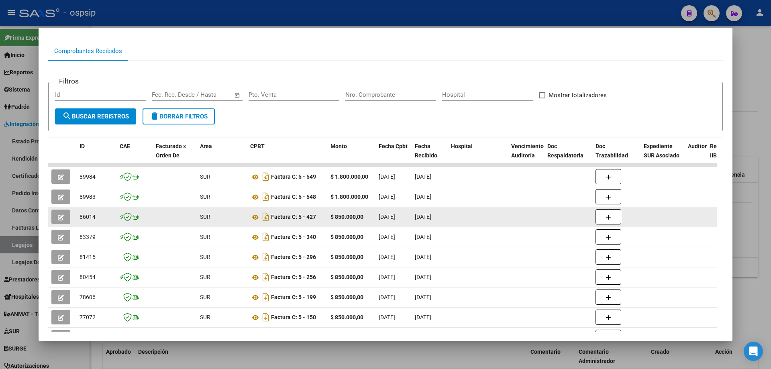
scroll to position [120, 0]
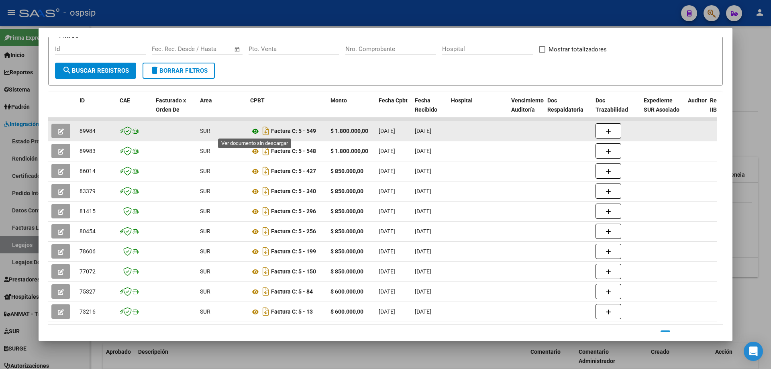
click at [254, 133] on icon at bounding box center [255, 131] width 10 height 10
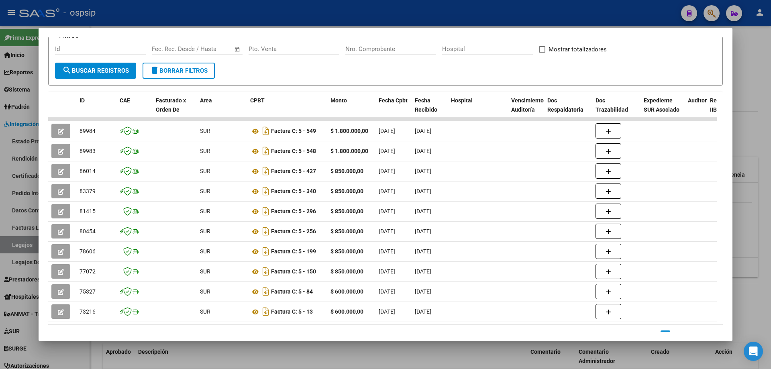
click at [760, 126] on div at bounding box center [385, 184] width 771 height 369
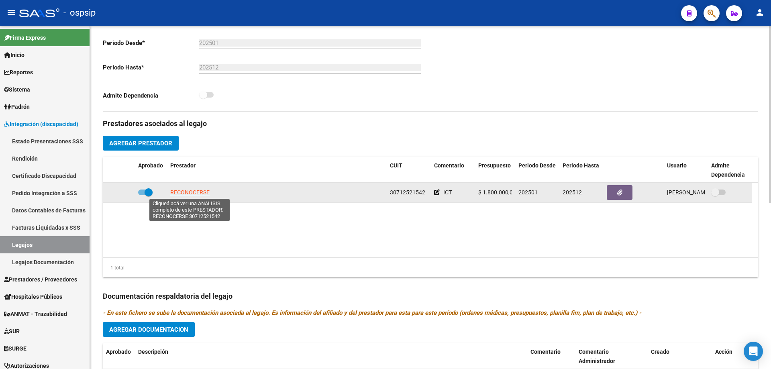
click at [197, 193] on span "RECONOCERSE" at bounding box center [189, 192] width 39 height 6
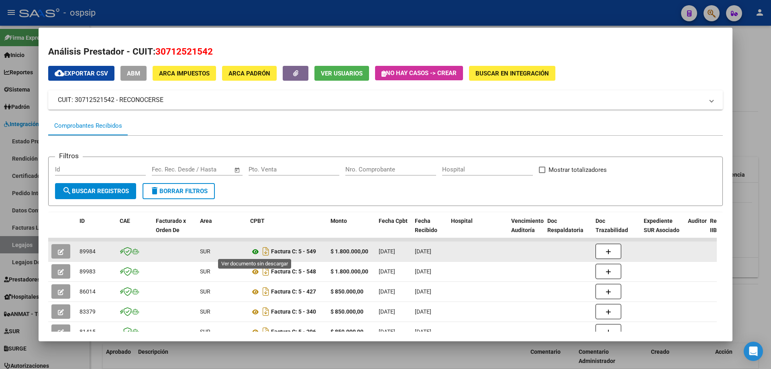
click at [256, 253] on icon at bounding box center [255, 252] width 10 height 10
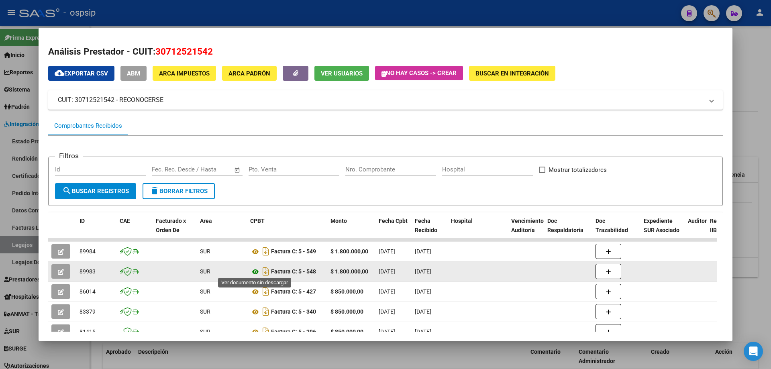
click at [254, 269] on icon at bounding box center [255, 272] width 10 height 10
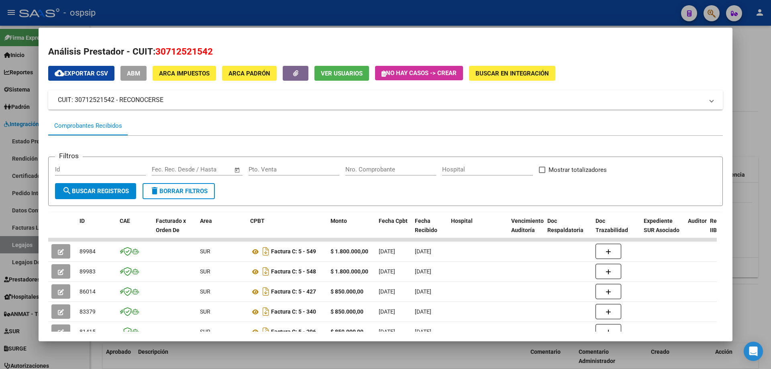
click at [769, 97] on div at bounding box center [385, 184] width 771 height 369
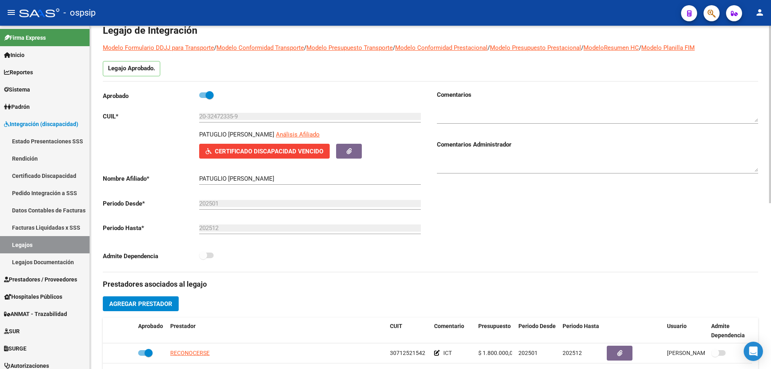
scroll to position [0, 0]
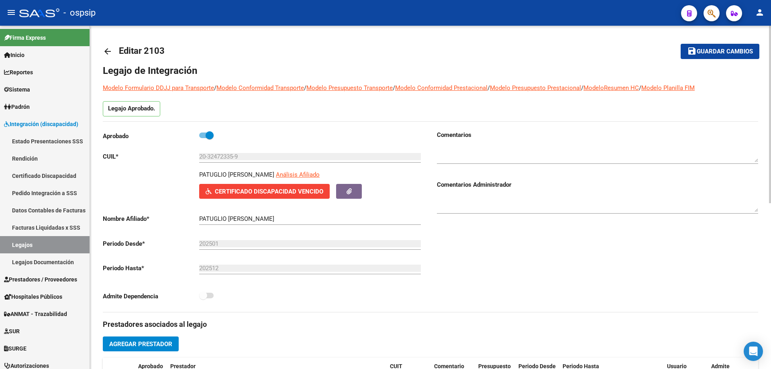
click at [104, 50] on mat-icon "arrow_back" at bounding box center [108, 52] width 10 height 10
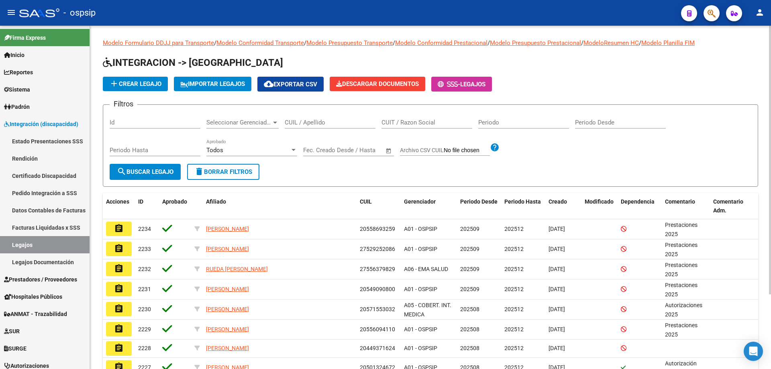
click at [298, 124] on input "CUIL / Apellido" at bounding box center [330, 122] width 91 height 7
paste input "20521957809"
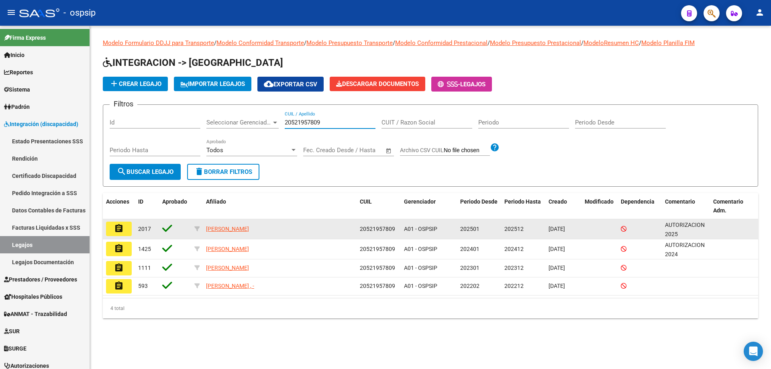
type input "20521957809"
click at [120, 228] on mat-icon "assignment" at bounding box center [119, 229] width 10 height 10
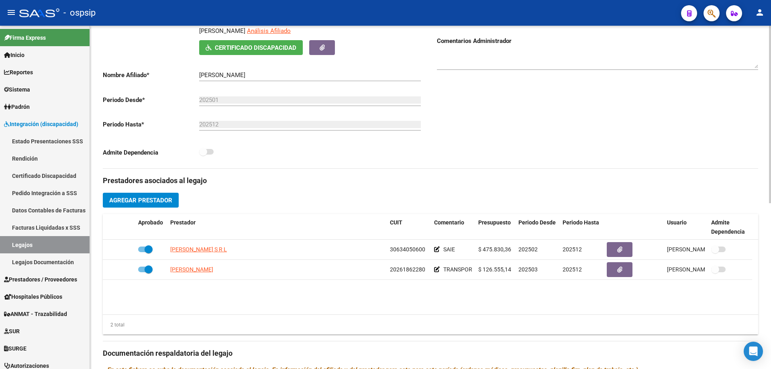
scroll to position [161, 0]
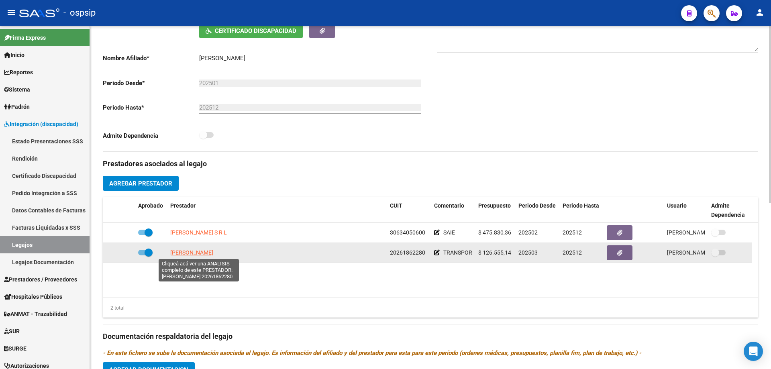
click at [212, 254] on span "[PERSON_NAME]" at bounding box center [191, 252] width 43 height 6
type textarea "20261862280"
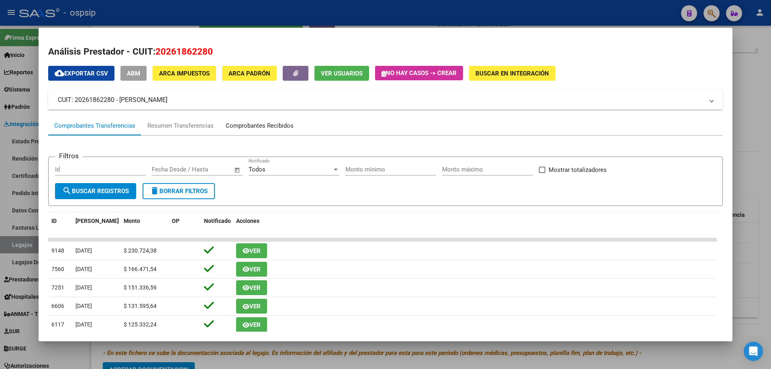
click at [238, 124] on div "Comprobantes Recibidos" at bounding box center [260, 125] width 68 height 9
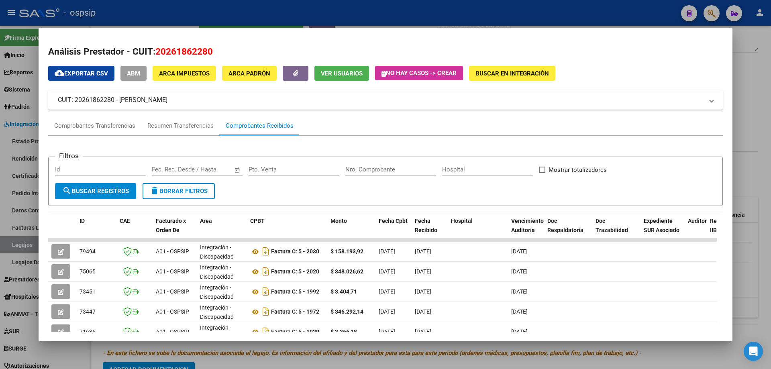
click at [759, 161] on div at bounding box center [385, 184] width 771 height 369
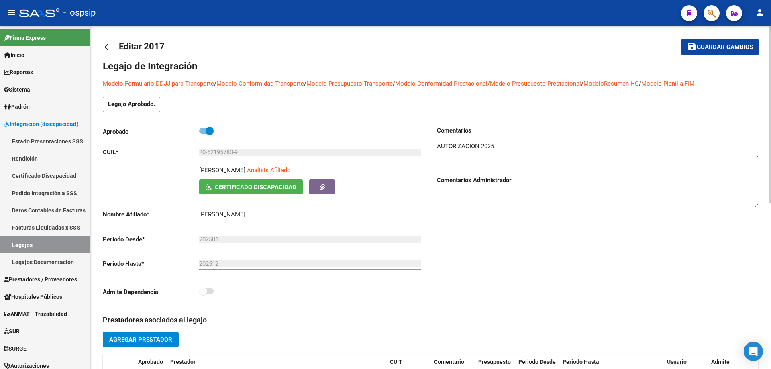
scroll to position [0, 0]
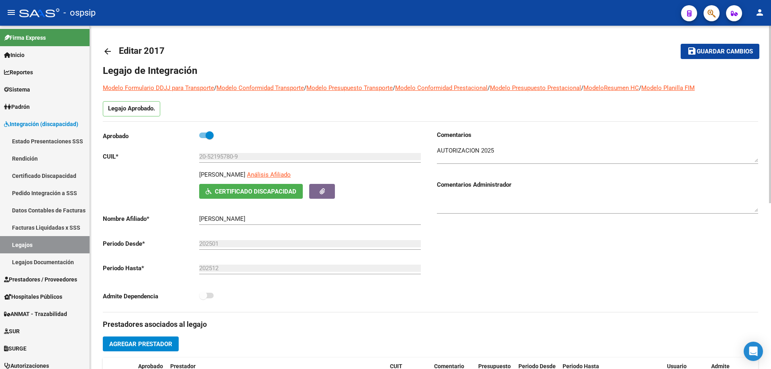
click at [108, 50] on mat-icon "arrow_back" at bounding box center [108, 52] width 10 height 10
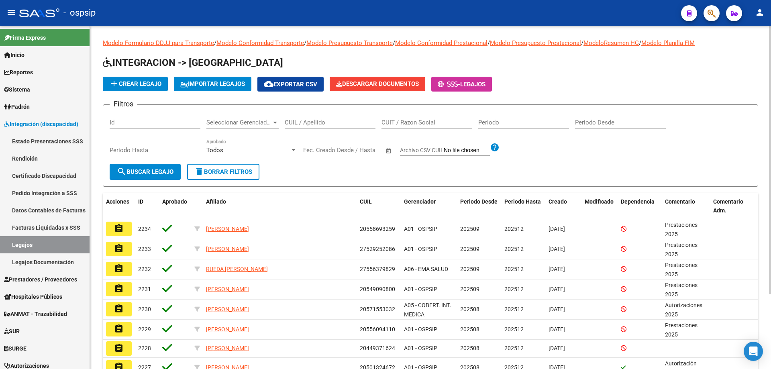
click at [307, 124] on input "CUIL / Apellido" at bounding box center [330, 122] width 91 height 7
paste input "23570870459"
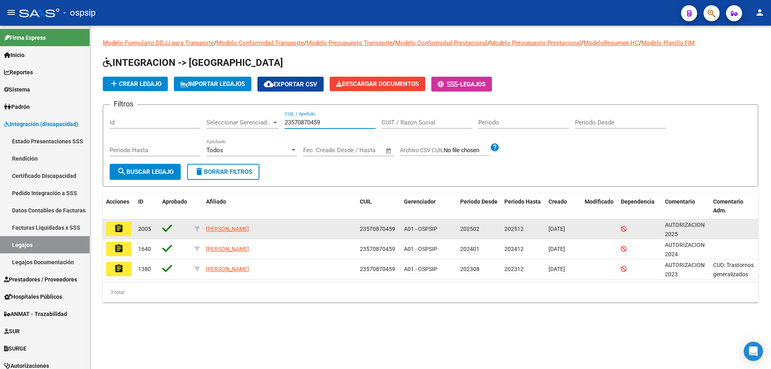
type input "23570870459"
click at [114, 226] on button "assignment" at bounding box center [119, 229] width 26 height 14
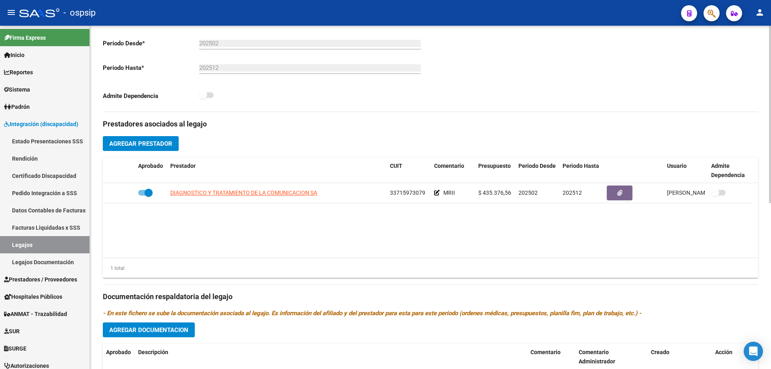
scroll to position [201, 0]
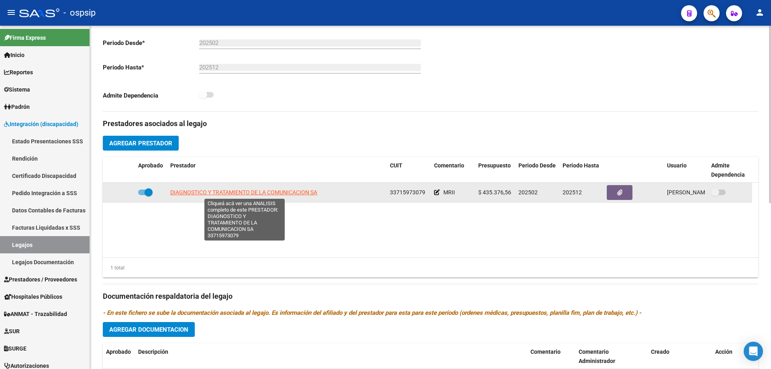
click at [289, 191] on span "DIAGNOSTICO Y TRATAMIENTO DE LA COMUNICACION SA" at bounding box center [243, 192] width 147 height 6
type textarea "33715973079"
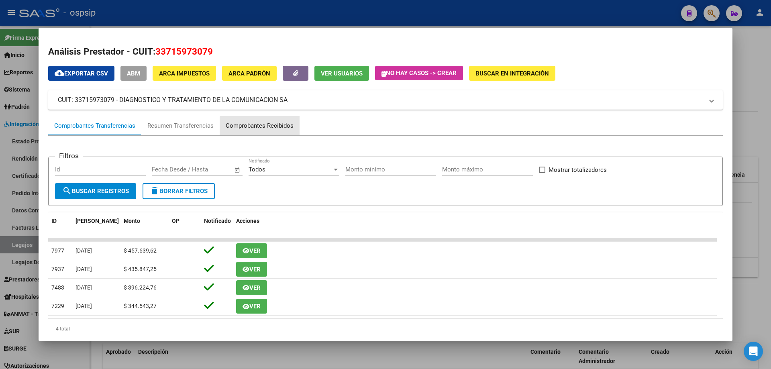
click at [276, 126] on div "Comprobantes Recibidos" at bounding box center [260, 125] width 68 height 9
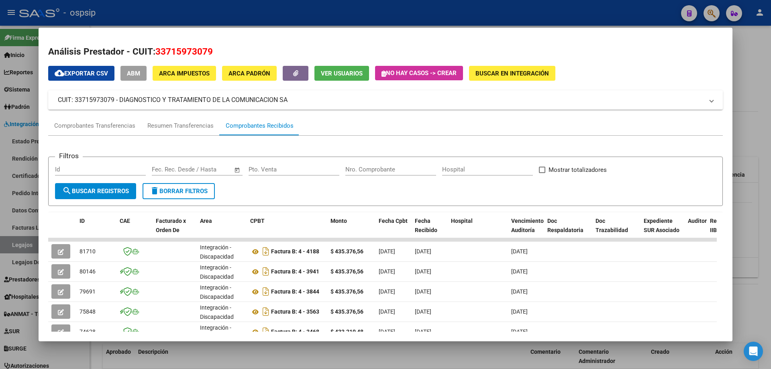
click at [757, 206] on div at bounding box center [385, 184] width 771 height 369
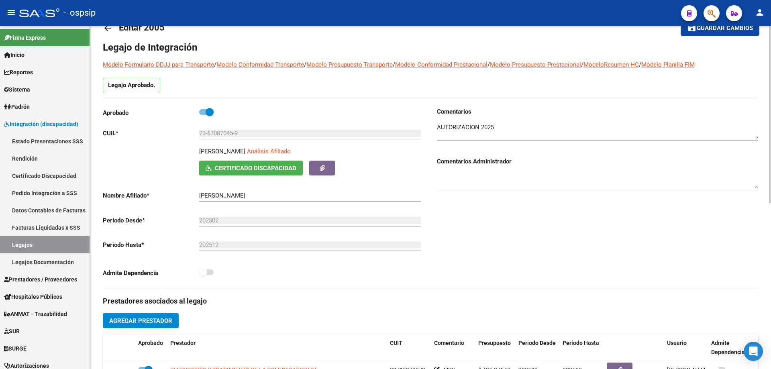
scroll to position [0, 0]
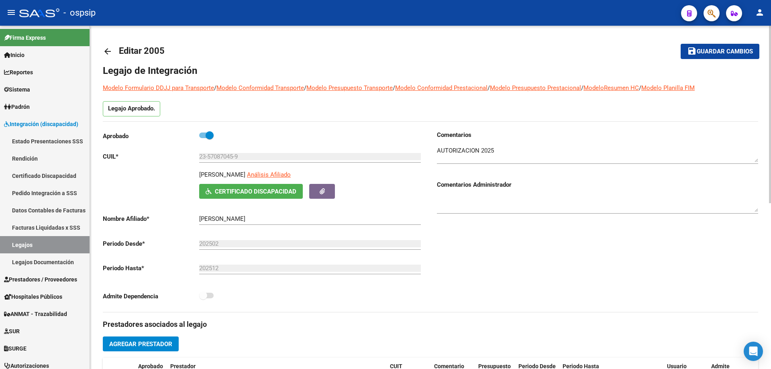
click at [108, 52] on mat-icon "arrow_back" at bounding box center [108, 52] width 10 height 10
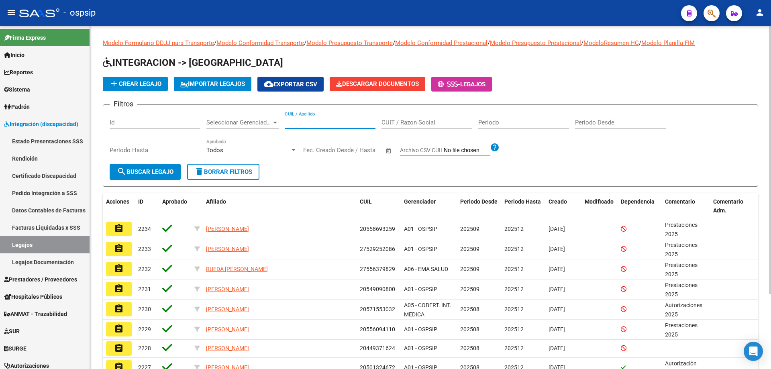
click at [304, 123] on input "CUIL / Apellido" at bounding box center [330, 122] width 91 height 7
paste input "23479083754"
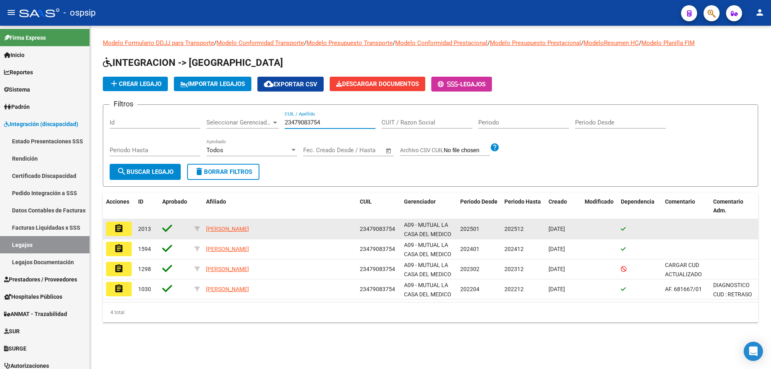
type input "23479083754"
click at [118, 232] on mat-icon "assignment" at bounding box center [119, 229] width 10 height 10
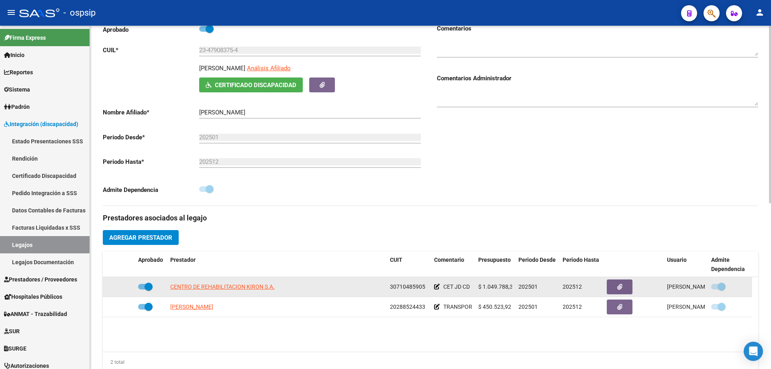
scroll to position [120, 0]
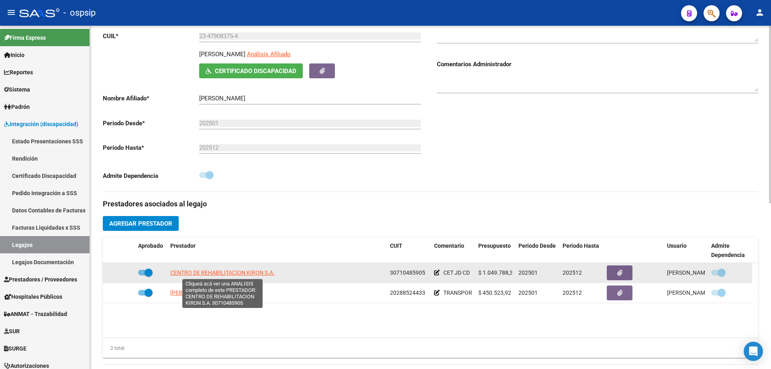
click at [224, 270] on span "CENTRO DE REHABILITACION KIRON S.A." at bounding box center [222, 272] width 104 height 6
type textarea "30710485905"
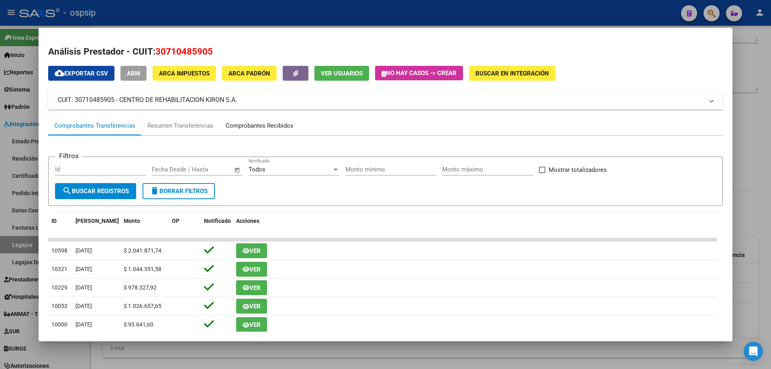
click at [263, 127] on div "Comprobantes Recibidos" at bounding box center [260, 125] width 68 height 9
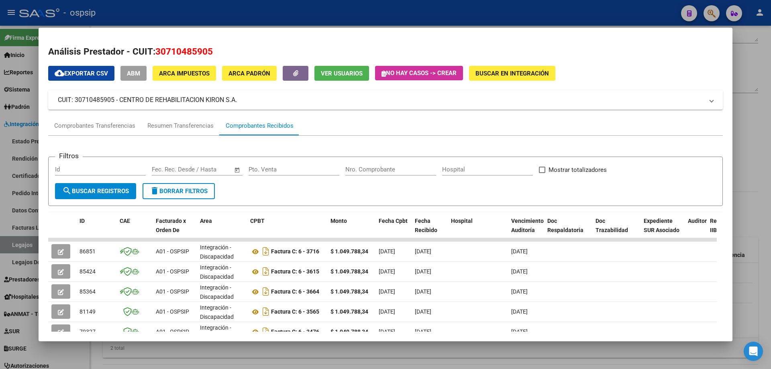
click at [749, 94] on div at bounding box center [385, 184] width 771 height 369
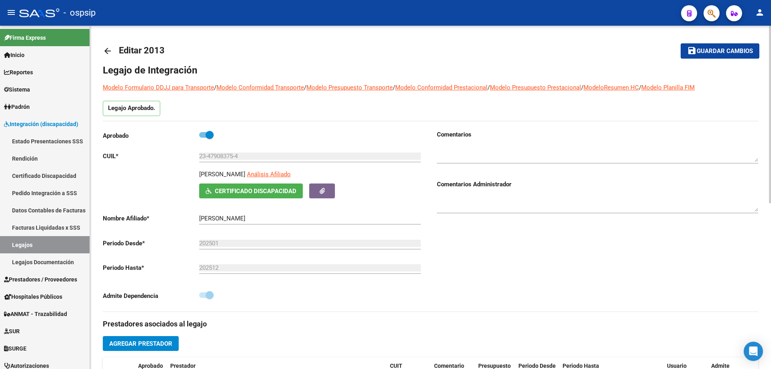
scroll to position [0, 0]
click at [106, 51] on mat-icon "arrow_back" at bounding box center [108, 52] width 10 height 10
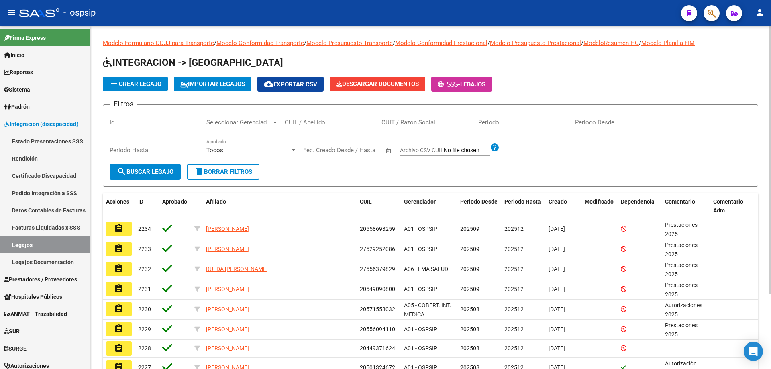
click at [303, 124] on input "CUIL / Apellido" at bounding box center [330, 122] width 91 height 7
paste input "27928653892"
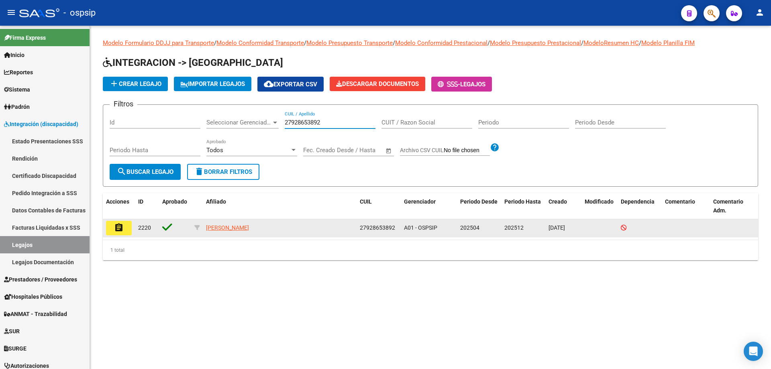
type input "27928653892"
click at [117, 228] on mat-icon "assignment" at bounding box center [119, 228] width 10 height 10
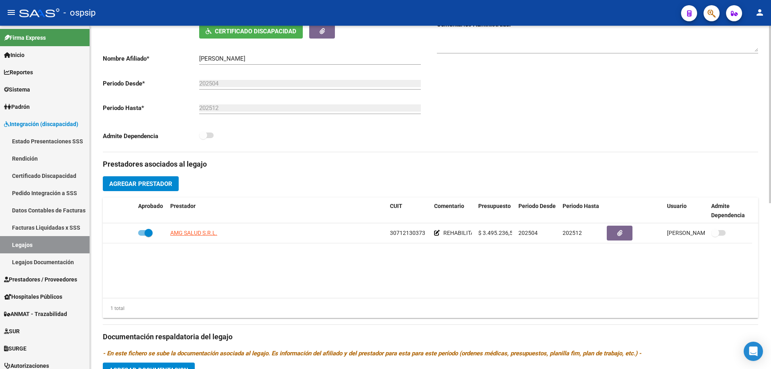
scroll to position [161, 0]
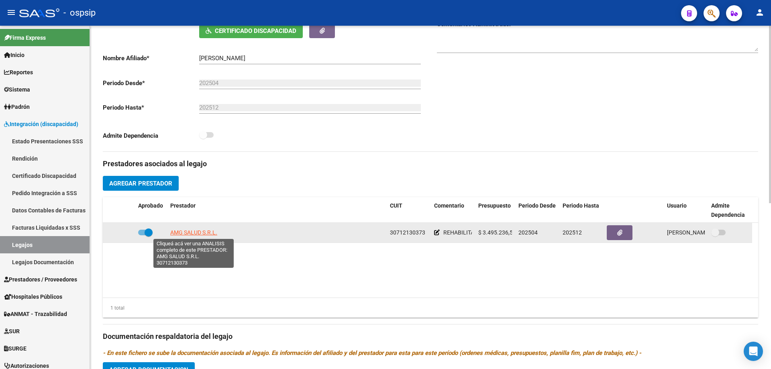
click at [200, 234] on span "AMG SALUD S.R.L." at bounding box center [193, 232] width 47 height 6
type textarea "30712130373"
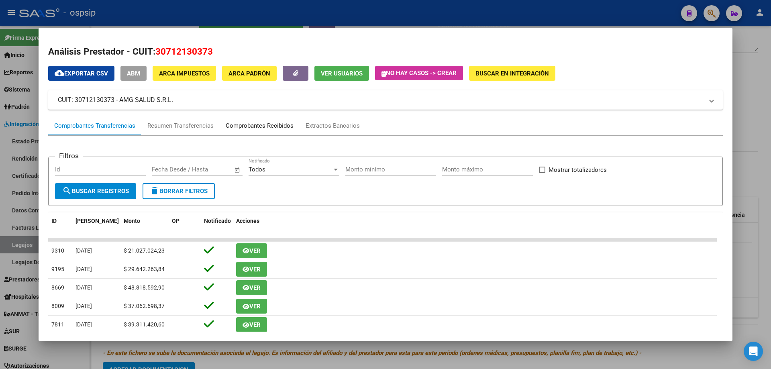
click at [267, 130] on div "Comprobantes Recibidos" at bounding box center [260, 125] width 68 height 9
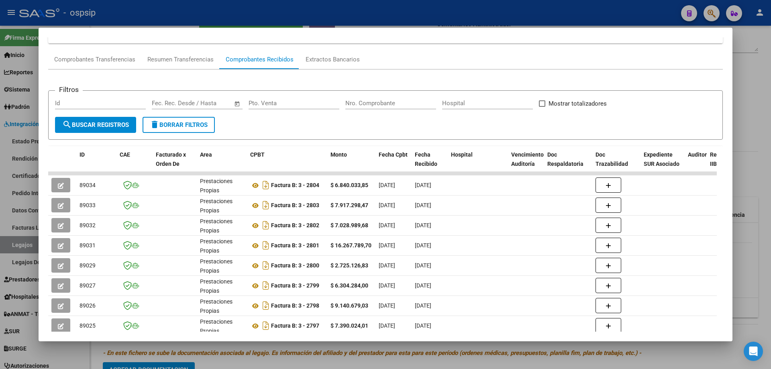
scroll to position [80, 0]
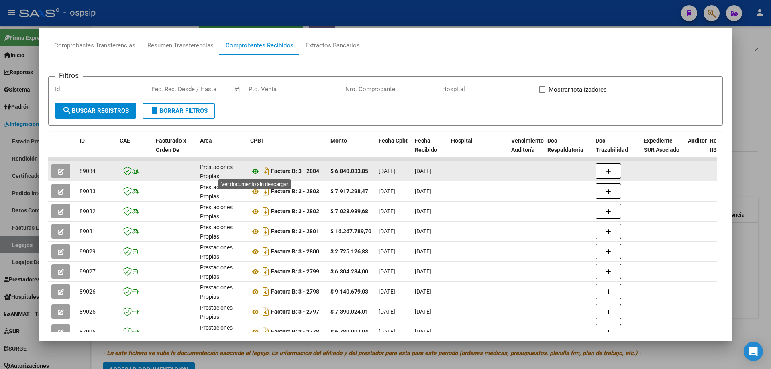
click at [253, 171] on icon at bounding box center [255, 172] width 10 height 10
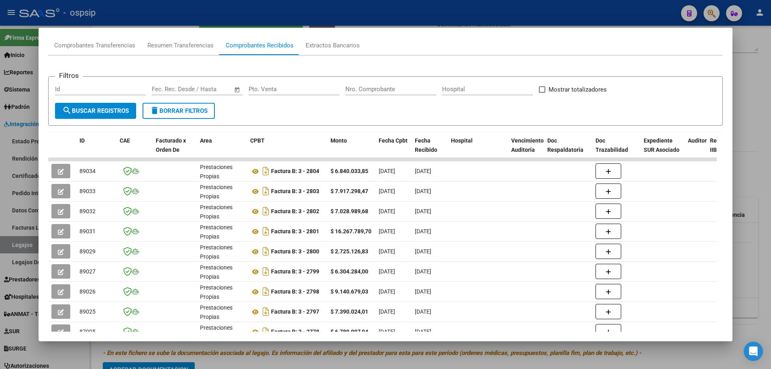
click at [770, 92] on div at bounding box center [385, 184] width 771 height 369
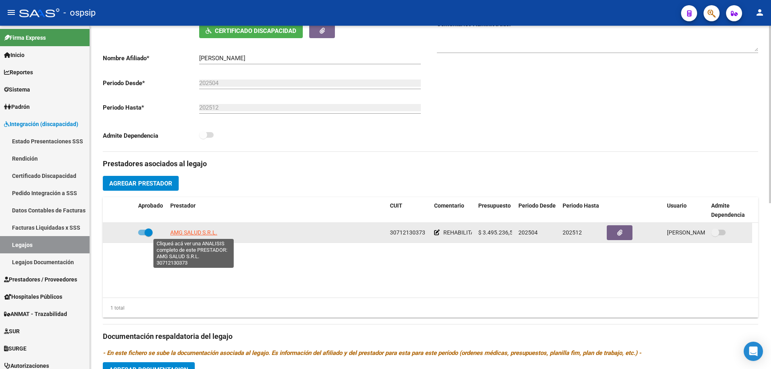
click at [200, 232] on span "AMG SALUD S.R.L." at bounding box center [193, 232] width 47 height 6
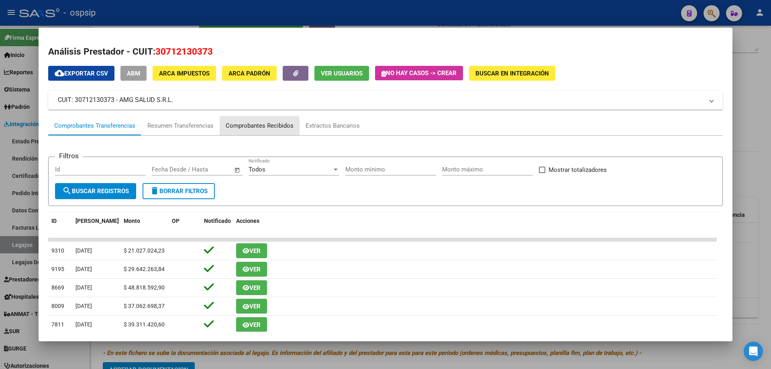
click at [241, 128] on div "Comprobantes Recibidos" at bounding box center [260, 125] width 68 height 9
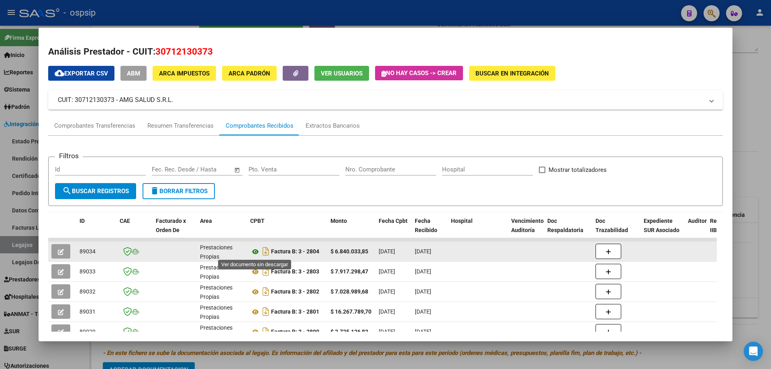
click at [256, 252] on icon at bounding box center [255, 252] width 10 height 10
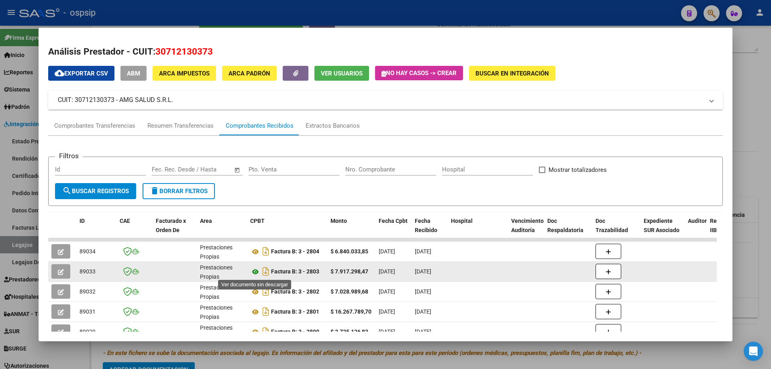
click at [254, 272] on icon at bounding box center [255, 272] width 10 height 10
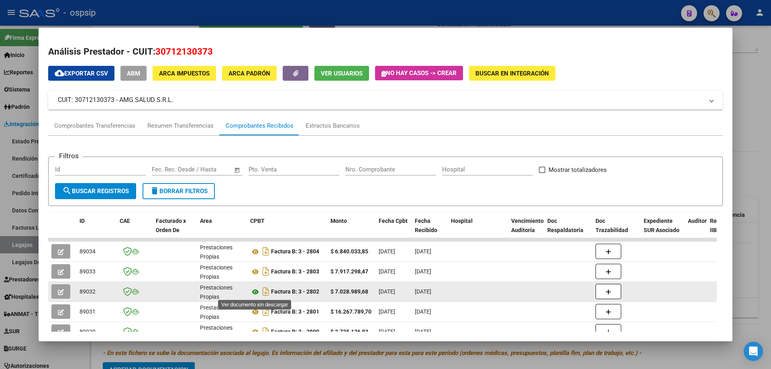
click at [254, 290] on icon at bounding box center [255, 292] width 10 height 10
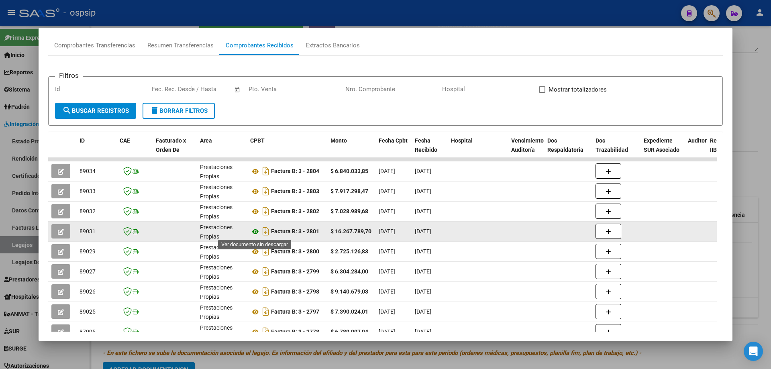
click at [252, 229] on icon at bounding box center [255, 232] width 10 height 10
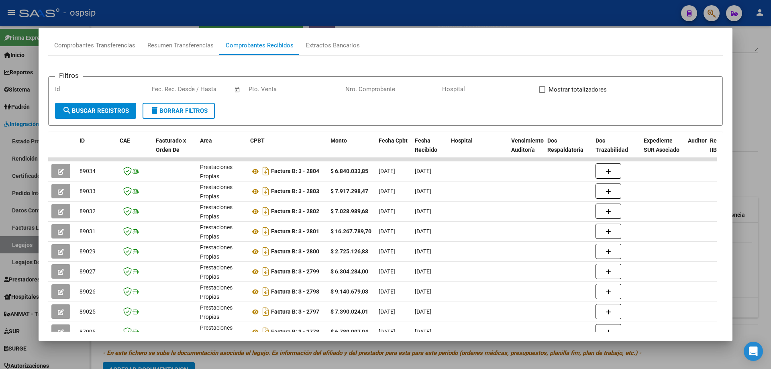
click at [763, 138] on div at bounding box center [385, 184] width 771 height 369
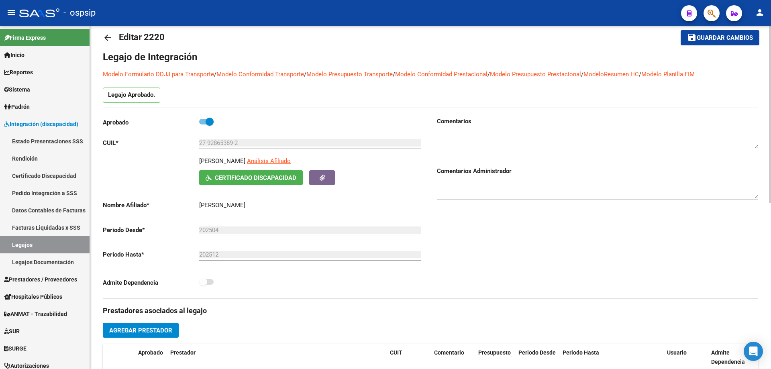
scroll to position [0, 0]
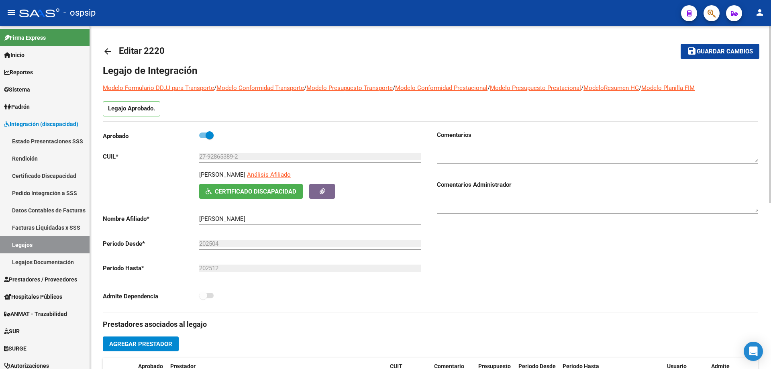
click at [103, 50] on mat-icon "arrow_back" at bounding box center [108, 52] width 10 height 10
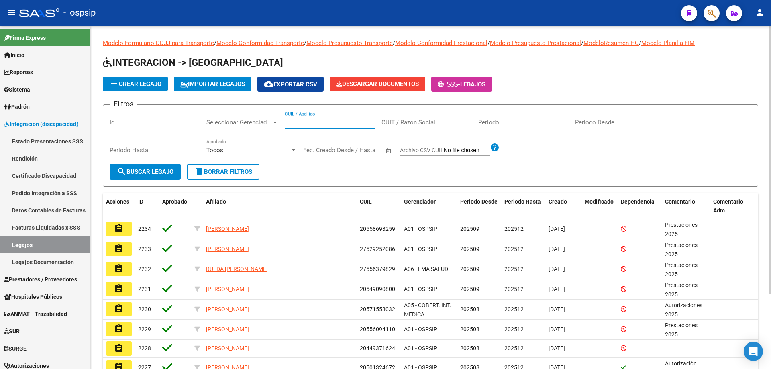
click at [293, 123] on input "CUIL / Apellido" at bounding box center [330, 122] width 91 height 7
paste input "2030819090"
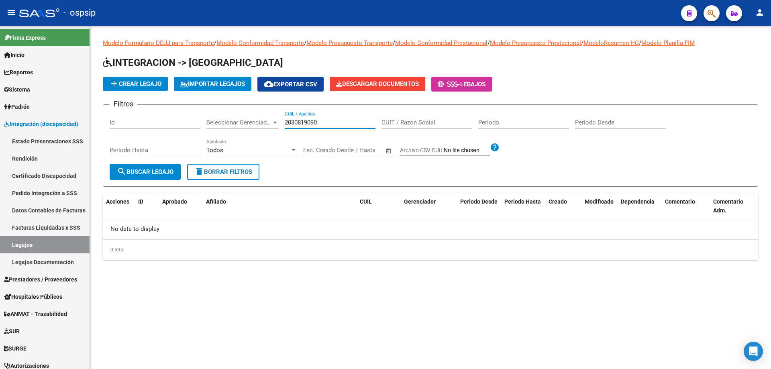
click at [286, 120] on input "2030819090" at bounding box center [330, 122] width 91 height 7
type input "2030819090"
drag, startPoint x: 328, startPoint y: 125, endPoint x: 282, endPoint y: 128, distance: 45.8
click at [282, 128] on div "Filtros Id Seleccionar Gerenciador Seleccionar Gerenciador 2030819090 CUIL / Ap…" at bounding box center [430, 137] width 641 height 53
paste input "27435863529"
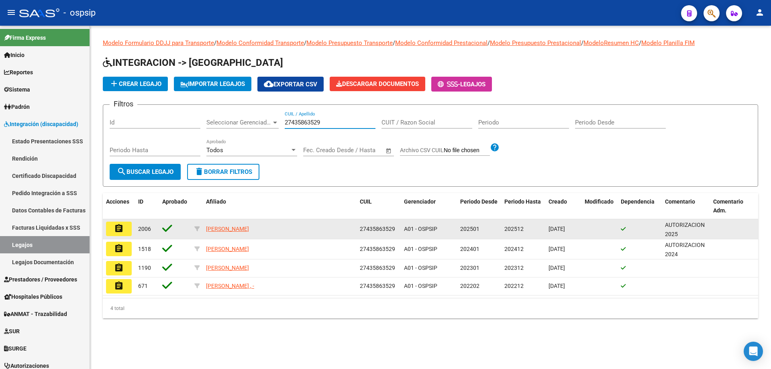
type input "27435863529"
click at [113, 231] on button "assignment" at bounding box center [119, 229] width 26 height 14
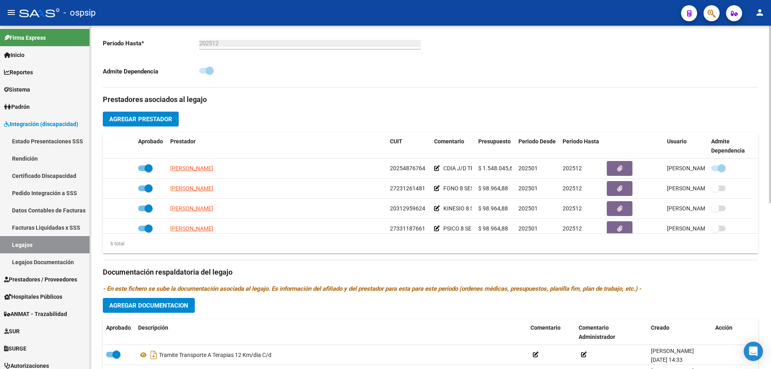
scroll to position [241, 0]
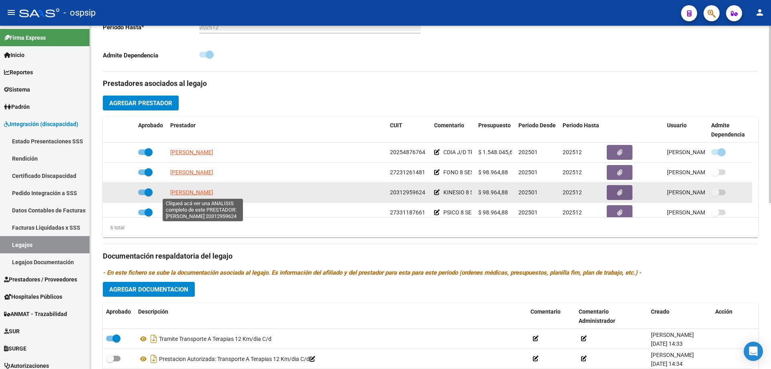
click at [213, 193] on span "[PERSON_NAME]" at bounding box center [191, 192] width 43 height 6
type textarea "20312959624"
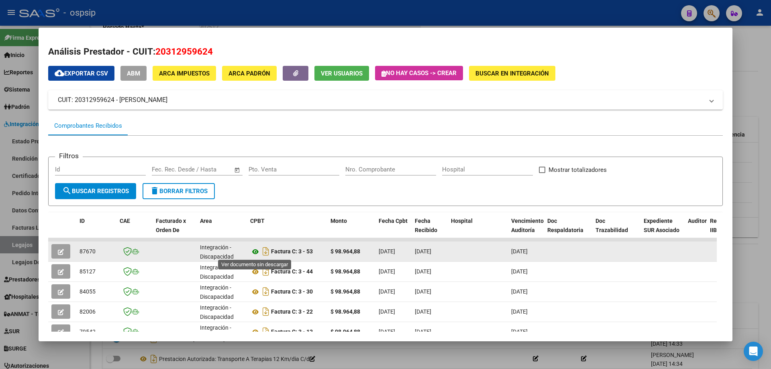
click at [253, 250] on icon at bounding box center [255, 252] width 10 height 10
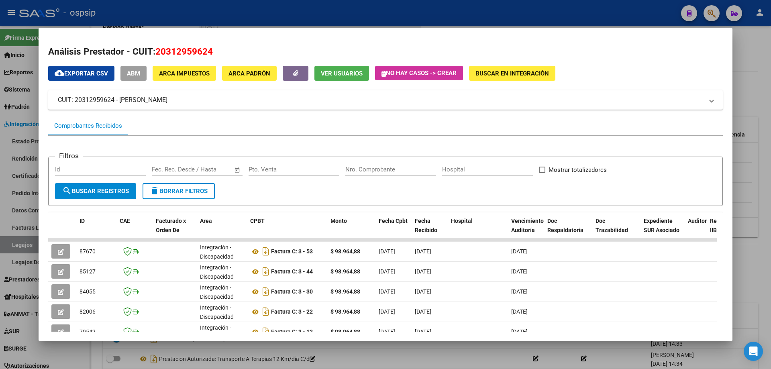
click at [763, 95] on div at bounding box center [385, 184] width 771 height 369
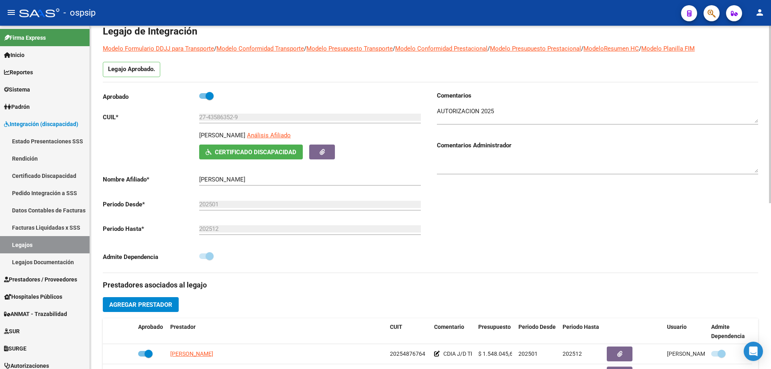
scroll to position [0, 0]
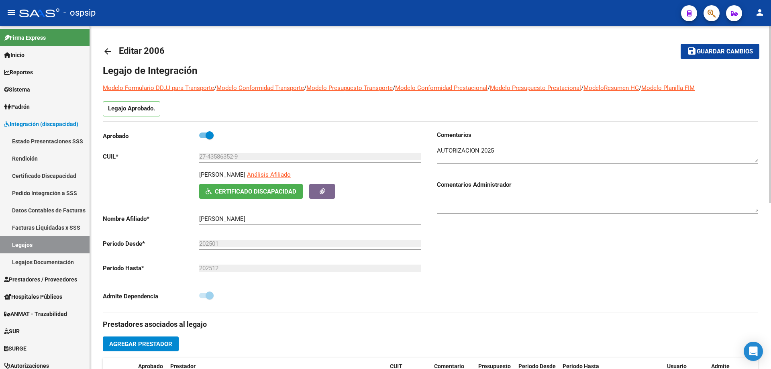
click at [110, 50] on mat-icon "arrow_back" at bounding box center [108, 52] width 10 height 10
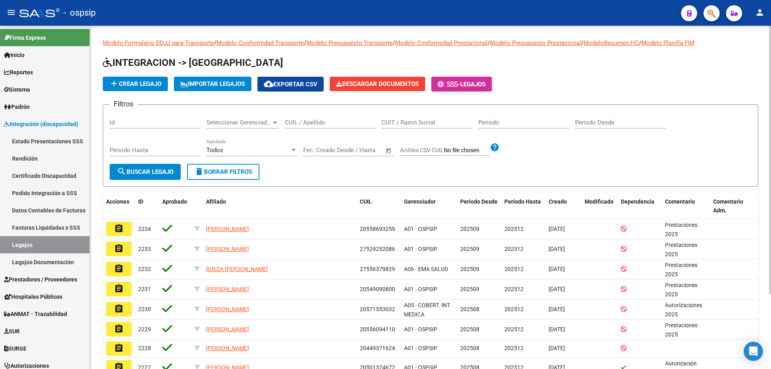
click at [300, 120] on input "CUIL / Apellido" at bounding box center [330, 122] width 91 height 7
paste input "23542142499"
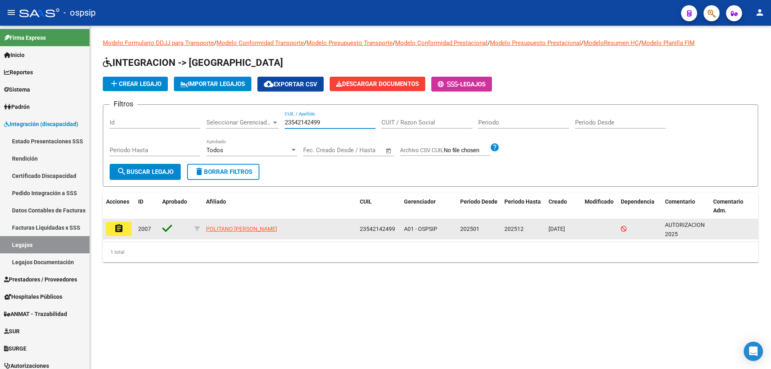
type input "23542142499"
click at [122, 225] on mat-icon "assignment" at bounding box center [119, 229] width 10 height 10
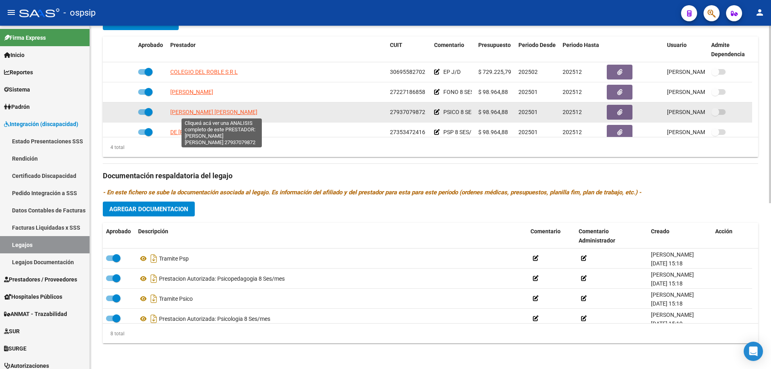
click at [235, 110] on span "[PERSON_NAME] [PERSON_NAME]" at bounding box center [213, 112] width 87 height 6
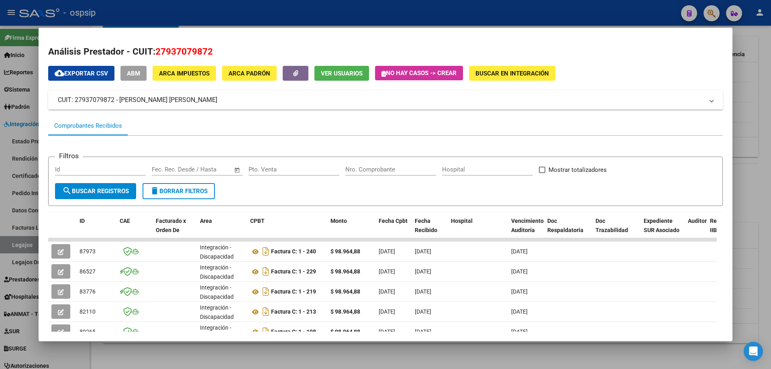
click at [761, 191] on div at bounding box center [385, 184] width 771 height 369
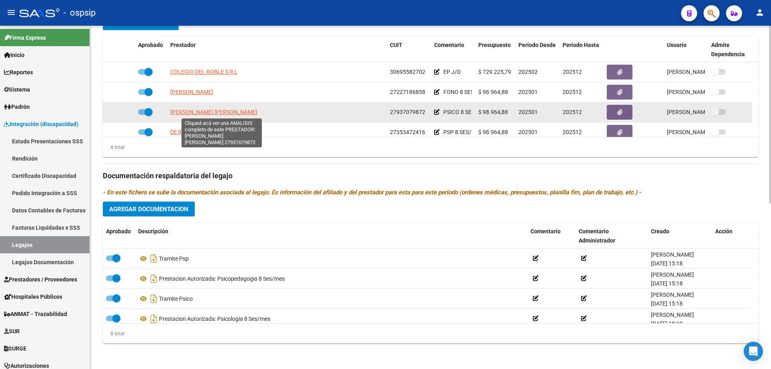
click at [211, 112] on span "[PERSON_NAME] [PERSON_NAME]" at bounding box center [213, 112] width 87 height 6
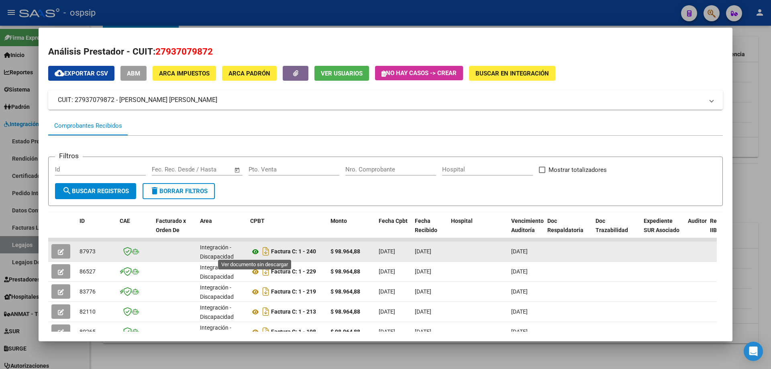
click at [255, 250] on icon at bounding box center [255, 252] width 10 height 10
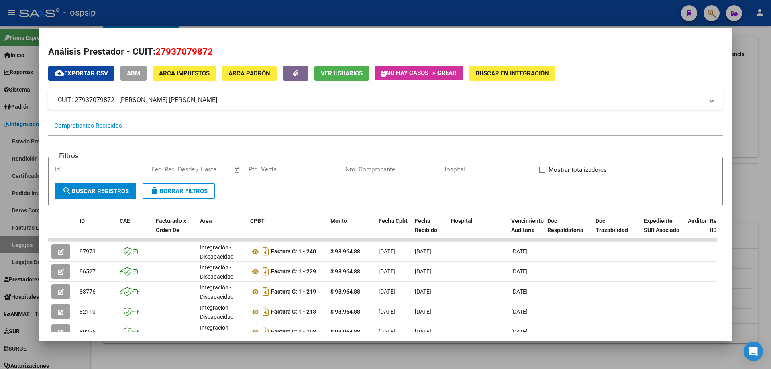
click at [744, 73] on div at bounding box center [385, 184] width 771 height 369
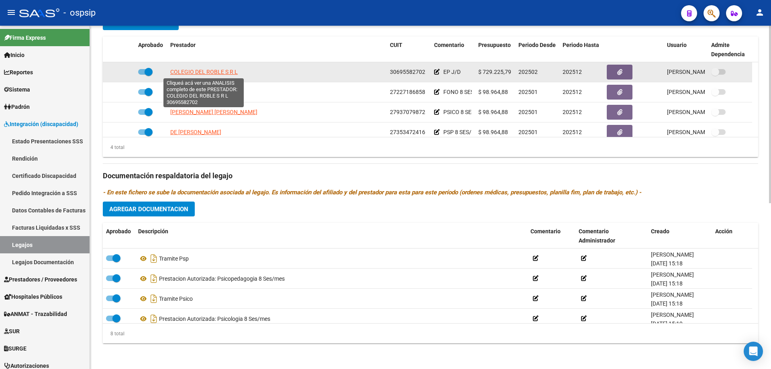
click at [196, 73] on span "COLEGIO DEL ROBLE S R L" at bounding box center [203, 72] width 67 height 6
type textarea "30695582702"
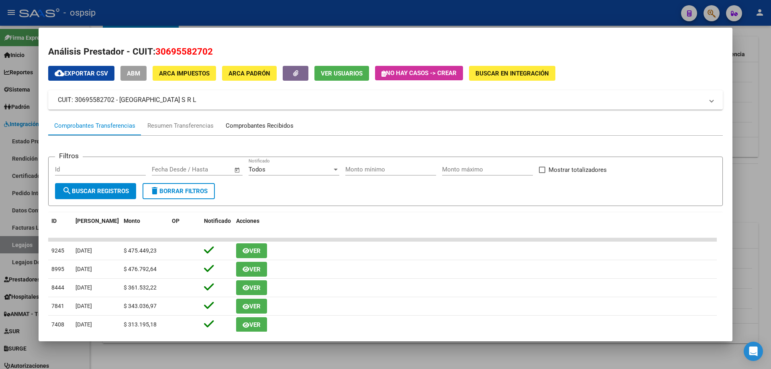
click at [275, 127] on div "Comprobantes Recibidos" at bounding box center [260, 125] width 68 height 9
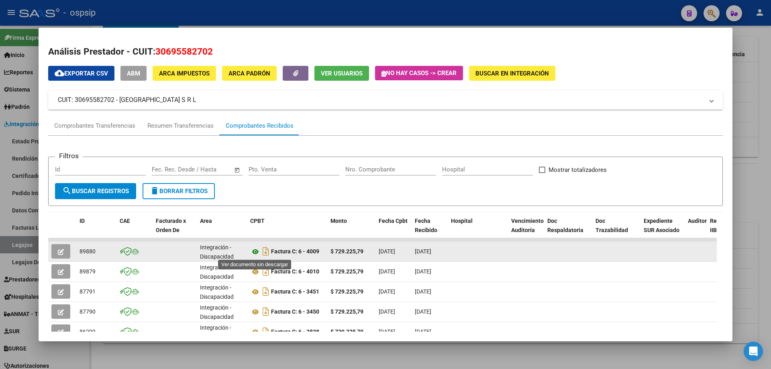
click at [254, 251] on icon at bounding box center [255, 252] width 10 height 10
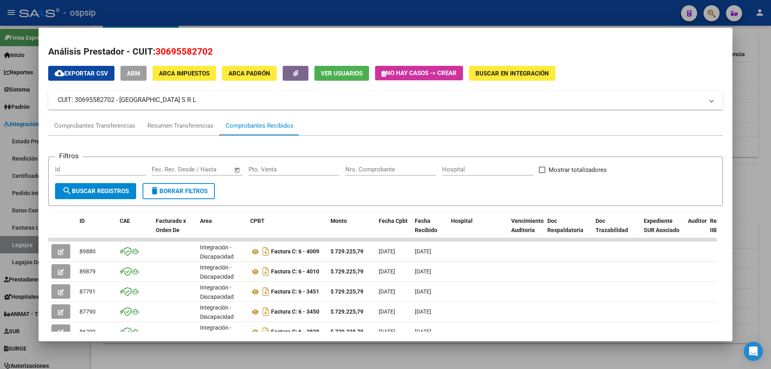
click at [747, 92] on div at bounding box center [385, 184] width 771 height 369
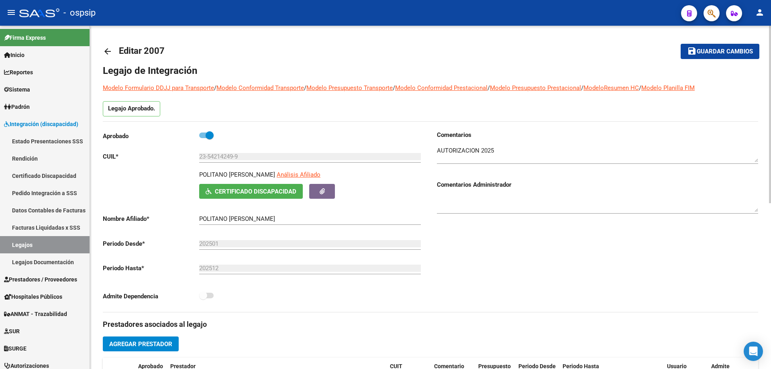
click at [104, 47] on mat-icon "arrow_back" at bounding box center [108, 52] width 10 height 10
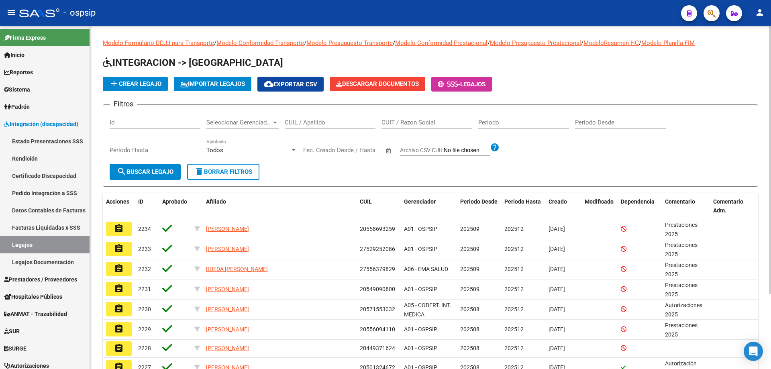
click at [288, 125] on input "CUIL / Apellido" at bounding box center [330, 122] width 91 height 7
paste input "20549121862"
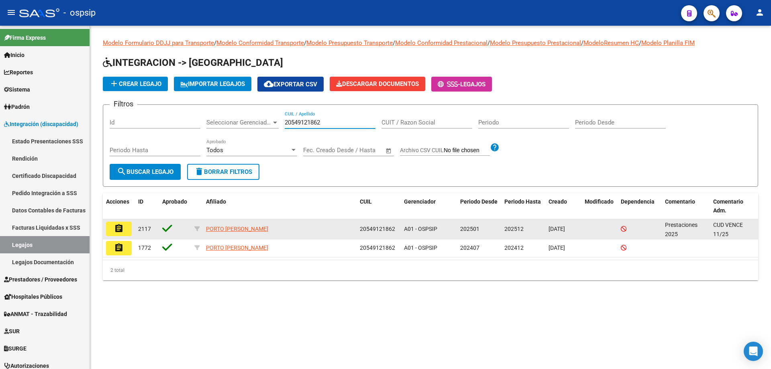
type input "20549121862"
click at [120, 226] on mat-icon "assignment" at bounding box center [119, 229] width 10 height 10
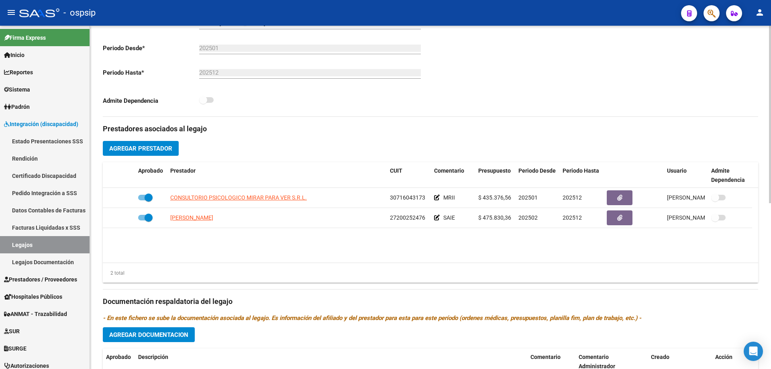
scroll to position [201, 0]
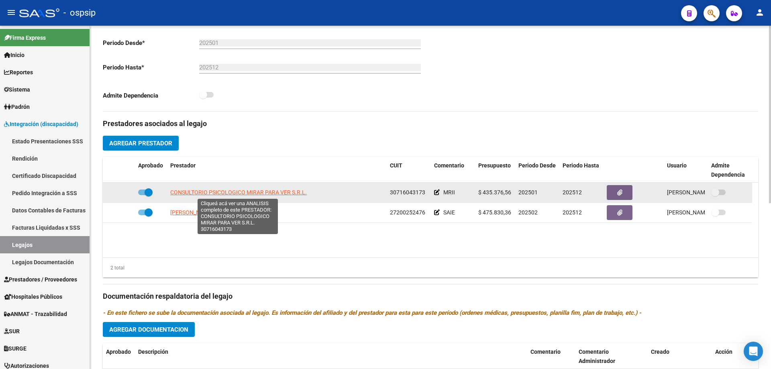
click at [252, 190] on span "CONSULTORIO PSICOLOGICO MIRAR PARA VER S.R.L." at bounding box center [238, 192] width 136 height 6
type textarea "30716043173"
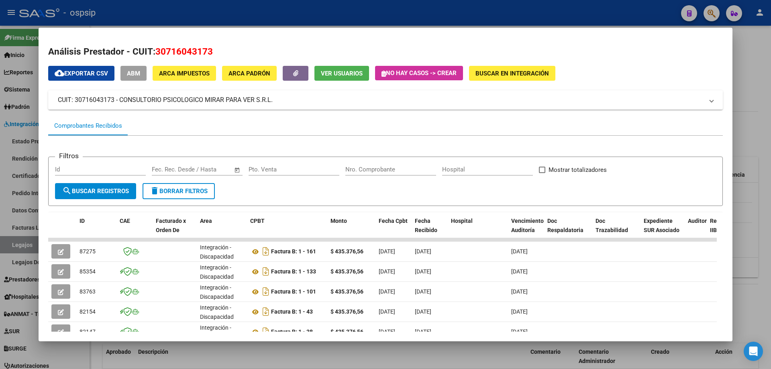
click at [748, 91] on div at bounding box center [385, 184] width 771 height 369
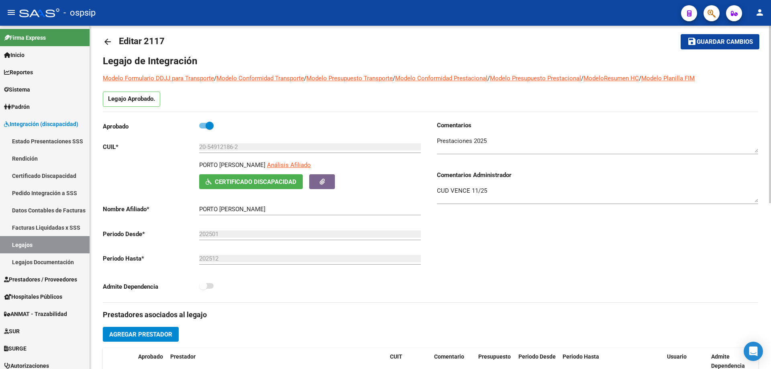
scroll to position [0, 0]
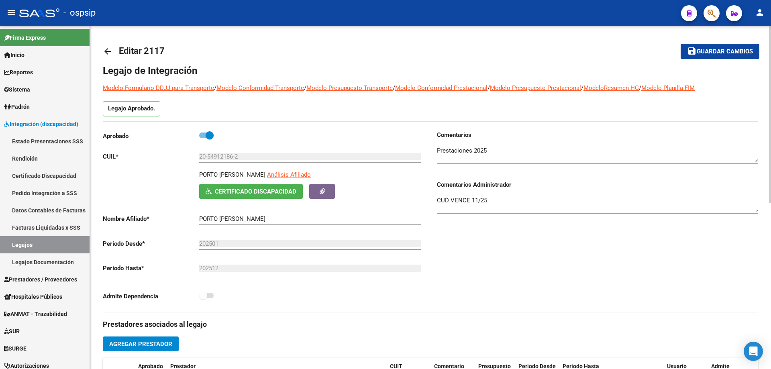
click at [102, 51] on div "arrow_back Editar 2117 save Guardar cambios Legajo de Integración Modelo Formul…" at bounding box center [430, 358] width 681 height 664
click at [109, 53] on mat-icon "arrow_back" at bounding box center [108, 52] width 10 height 10
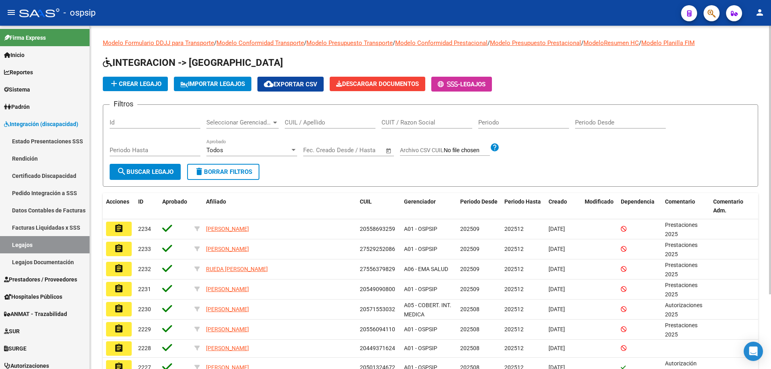
click at [297, 125] on input "CUIL / Apellido" at bounding box center [330, 122] width 91 height 7
paste input "27556884950"
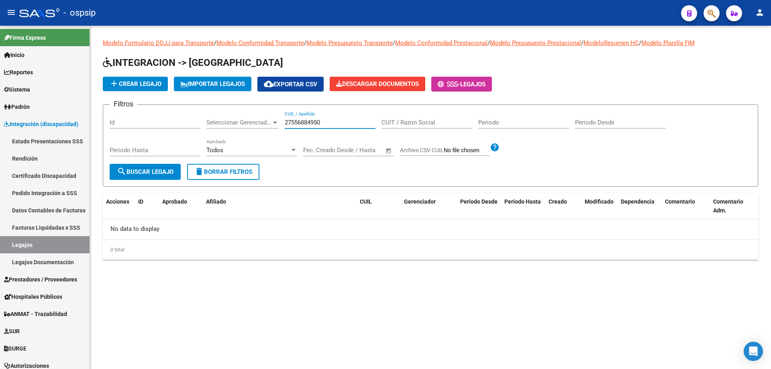
click at [285, 125] on input "27556884950" at bounding box center [330, 122] width 91 height 7
click at [285, 121] on input "27556884950" at bounding box center [330, 122] width 91 height 7
click at [327, 124] on input "27556884950" at bounding box center [330, 122] width 91 height 7
type input "2"
click at [288, 125] on input "CUIL / Apellido" at bounding box center [330, 122] width 91 height 7
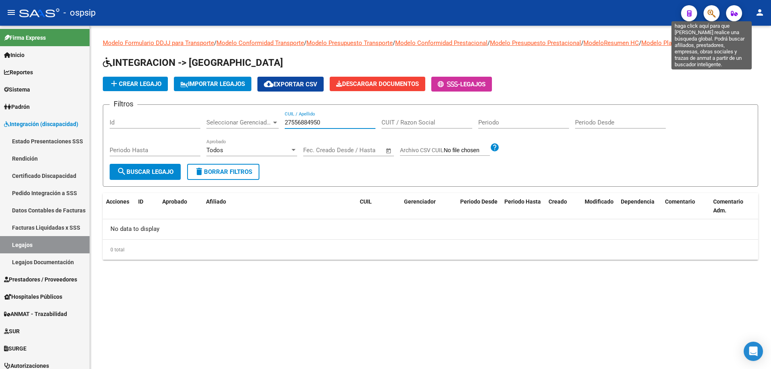
type input "27556884950"
click at [709, 11] on icon "button" at bounding box center [711, 13] width 8 height 9
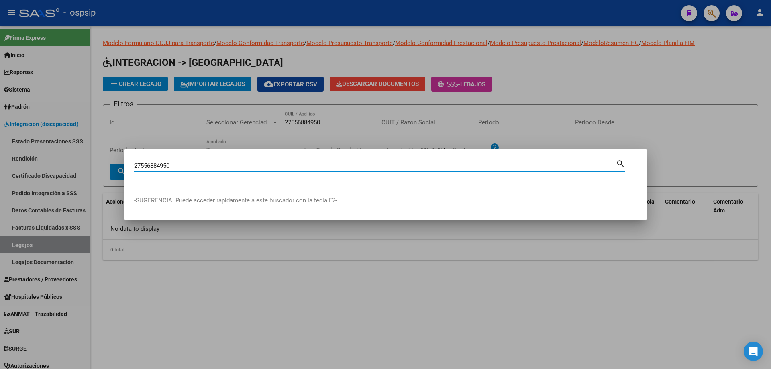
type input "27556884950"
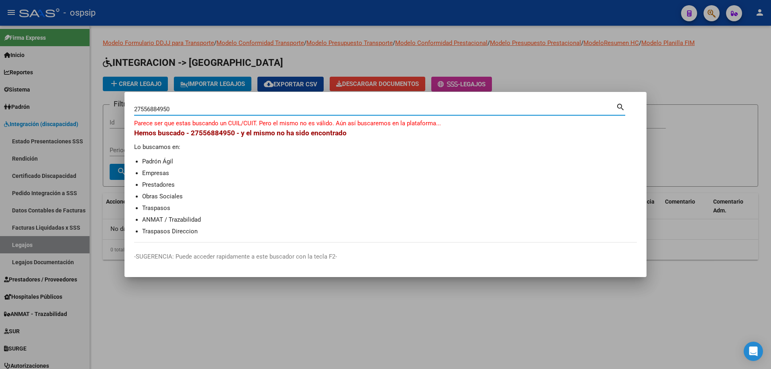
click at [685, 108] on div at bounding box center [385, 184] width 771 height 369
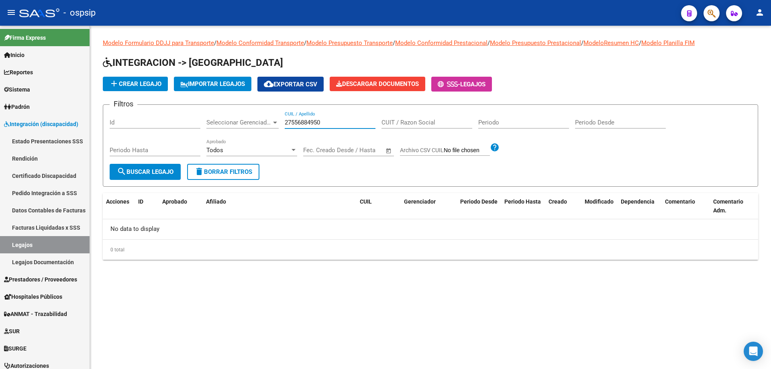
drag, startPoint x: 333, startPoint y: 122, endPoint x: 282, endPoint y: 126, distance: 51.1
click at [282, 126] on div "Filtros Id Seleccionar Gerenciador Seleccionar Gerenciador 27556884950 CUIL / A…" at bounding box center [430, 137] width 641 height 53
paste input "20560741066"
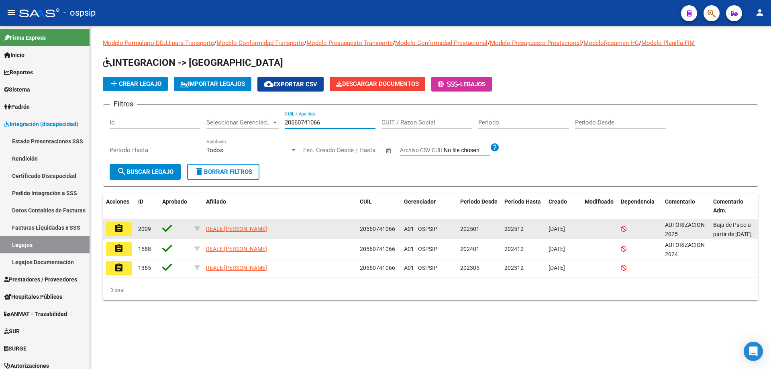
type input "20560741066"
click at [117, 230] on mat-icon "assignment" at bounding box center [119, 229] width 10 height 10
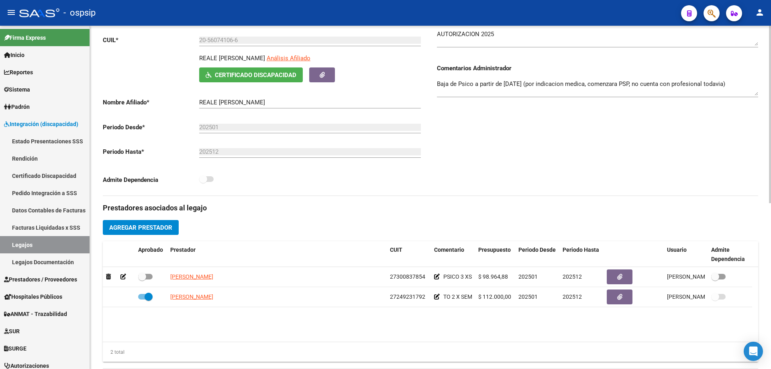
scroll to position [120, 0]
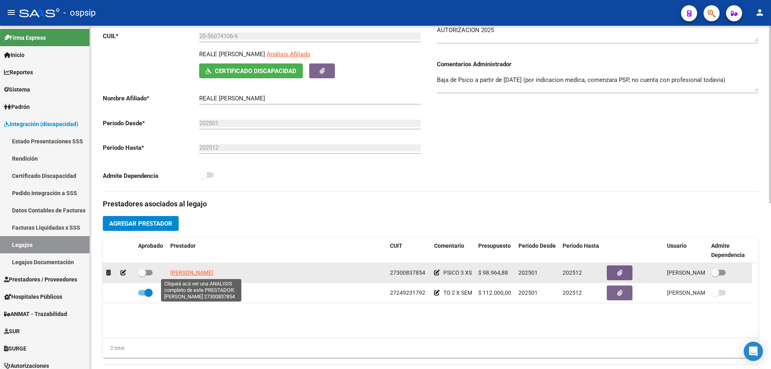
click at [195, 273] on span "[PERSON_NAME]" at bounding box center [191, 272] width 43 height 6
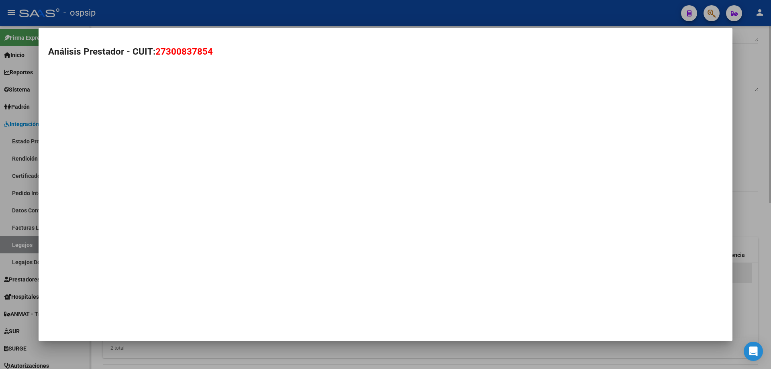
type textarea "27300837854"
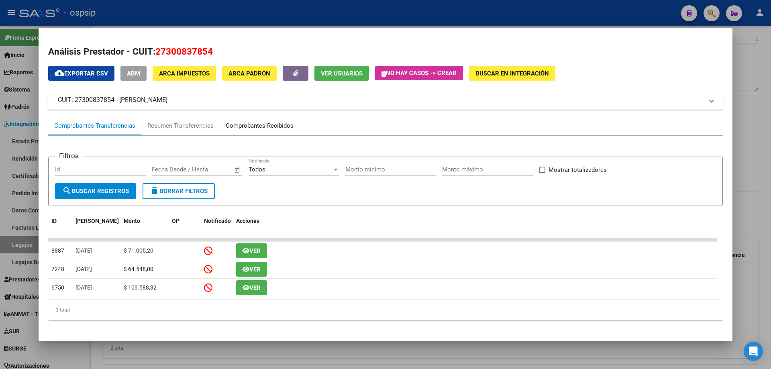
click at [265, 123] on div "Comprobantes Recibidos" at bounding box center [260, 125] width 68 height 9
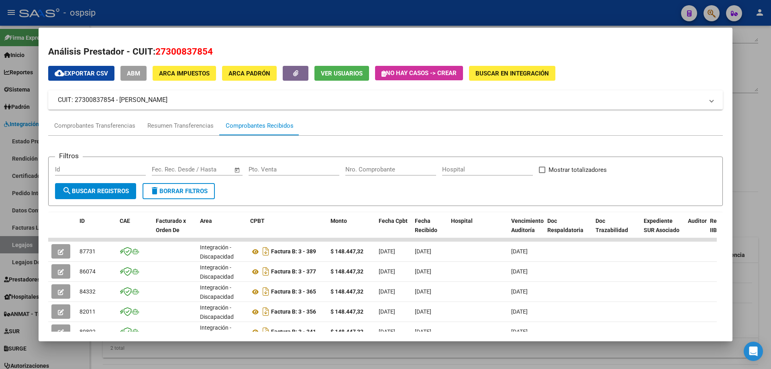
click at [757, 90] on div at bounding box center [385, 184] width 771 height 369
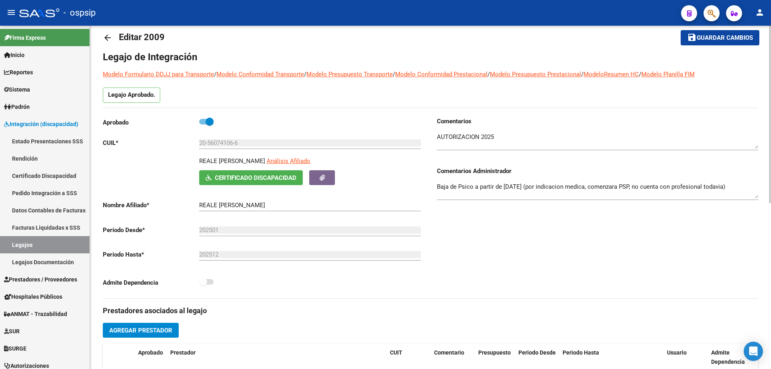
scroll to position [0, 0]
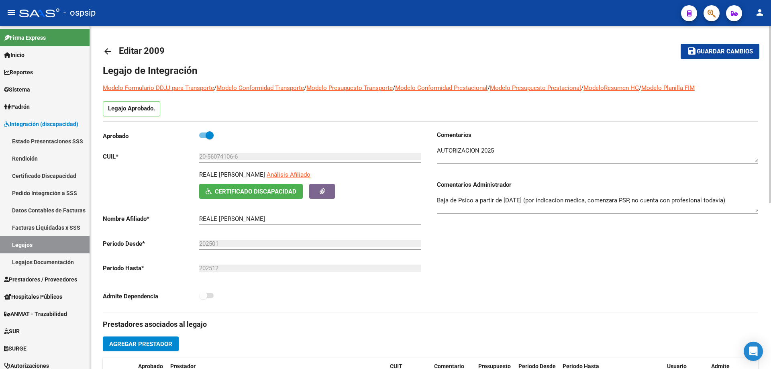
click at [105, 47] on mat-icon "arrow_back" at bounding box center [108, 52] width 10 height 10
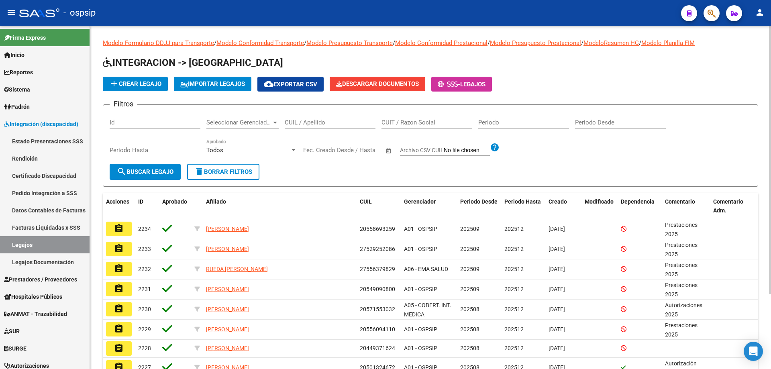
click at [290, 123] on input "CUIL / Apellido" at bounding box center [330, 122] width 91 height 7
paste input "20489918499"
type input "20489918499"
click at [337, 118] on div "20489918499 CUIL / Apellido" at bounding box center [330, 119] width 91 height 17
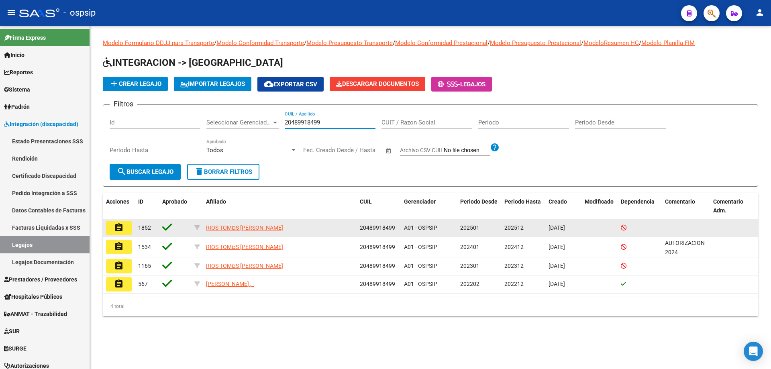
click at [115, 226] on mat-icon "assignment" at bounding box center [119, 228] width 10 height 10
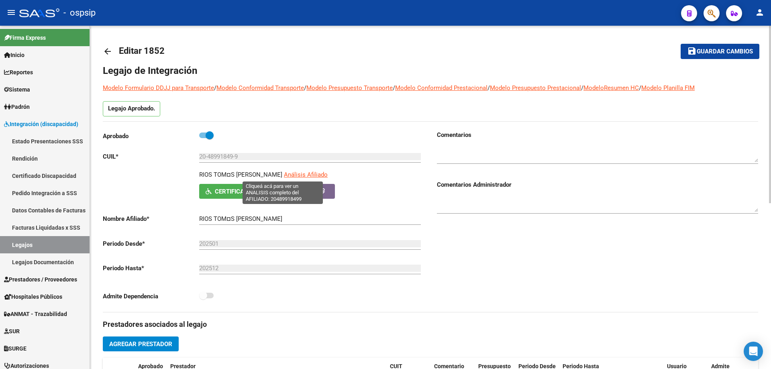
type input "[PERSON_NAME]"
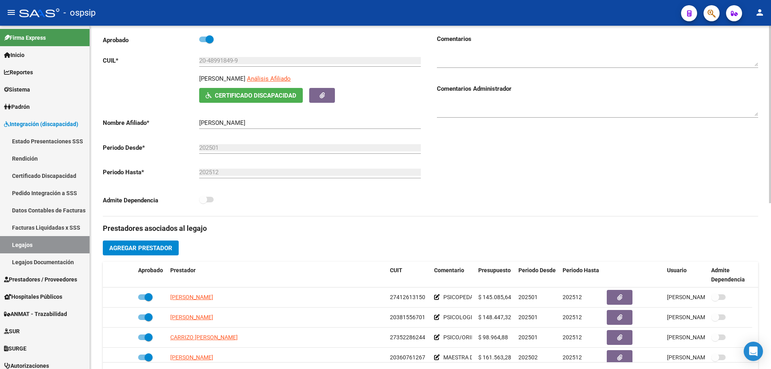
scroll to position [161, 0]
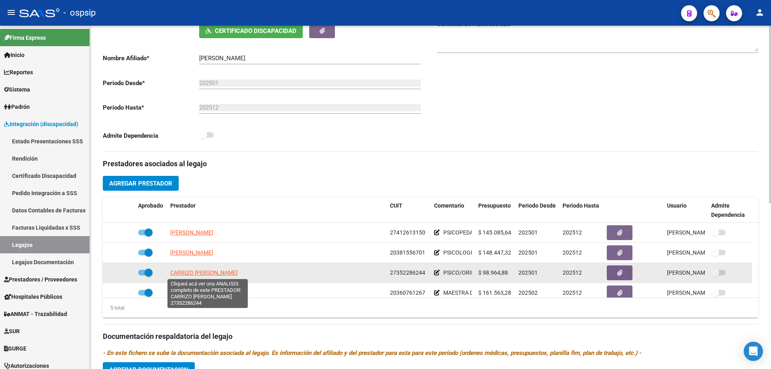
click at [226, 274] on span "CARRIZO [PERSON_NAME]" at bounding box center [203, 272] width 67 height 6
type textarea "27352286244"
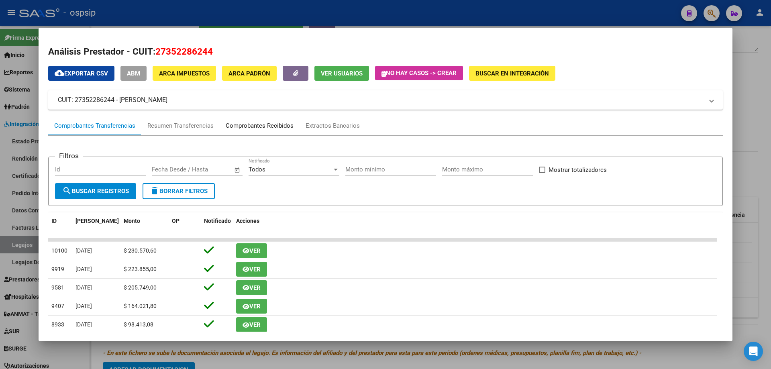
click at [264, 125] on div "Comprobantes Recibidos" at bounding box center [260, 125] width 68 height 9
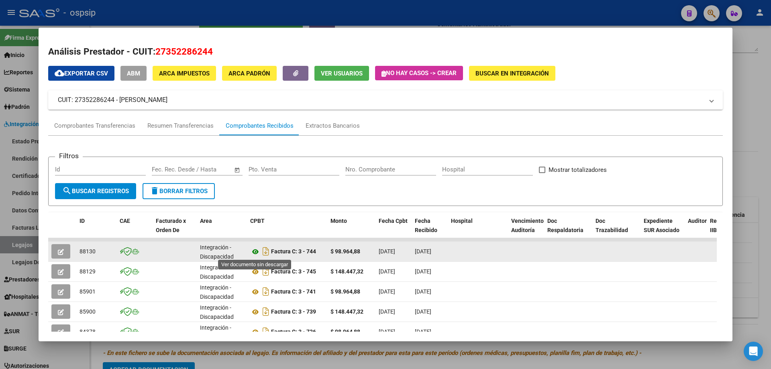
click at [256, 251] on icon at bounding box center [255, 252] width 10 height 10
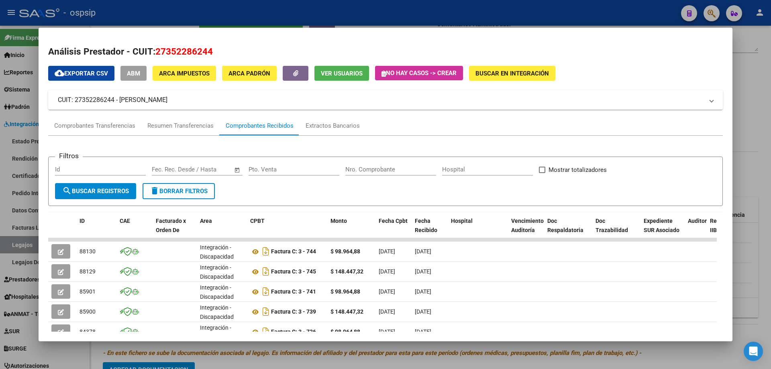
click at [747, 72] on div at bounding box center [385, 184] width 771 height 369
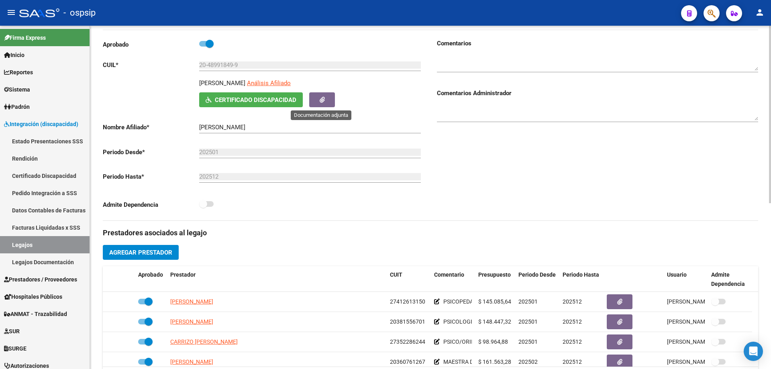
scroll to position [0, 0]
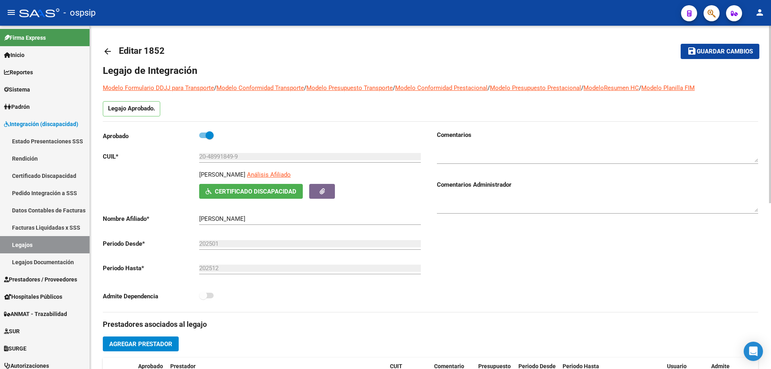
click at [108, 49] on mat-icon "arrow_back" at bounding box center [108, 52] width 10 height 10
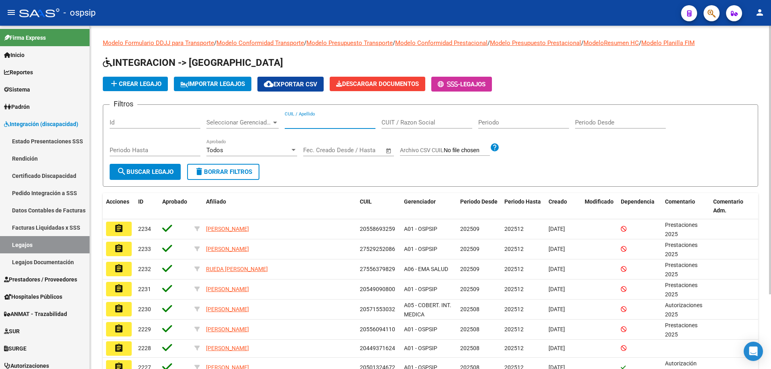
click at [290, 126] on input "CUIL / Apellido" at bounding box center [330, 122] width 91 height 7
paste input "20577015997"
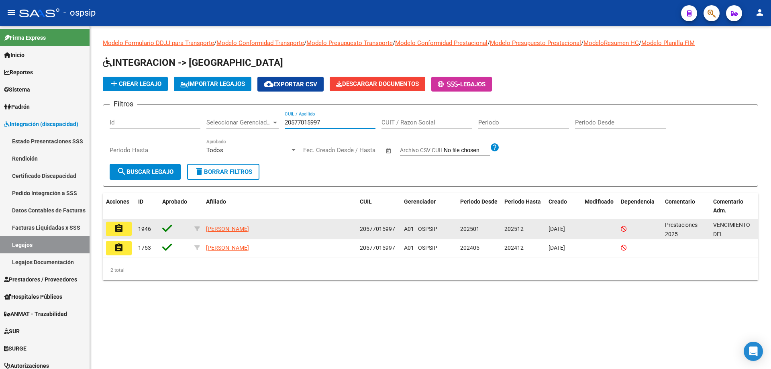
type input "20577015997"
click at [112, 226] on button "assignment" at bounding box center [119, 229] width 26 height 14
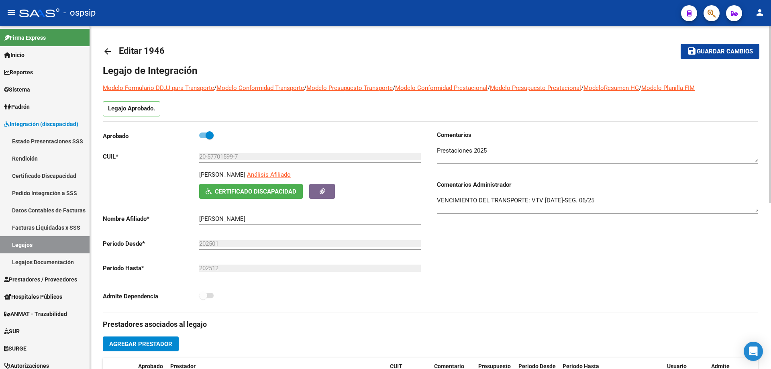
click at [106, 53] on mat-icon "arrow_back" at bounding box center [108, 52] width 10 height 10
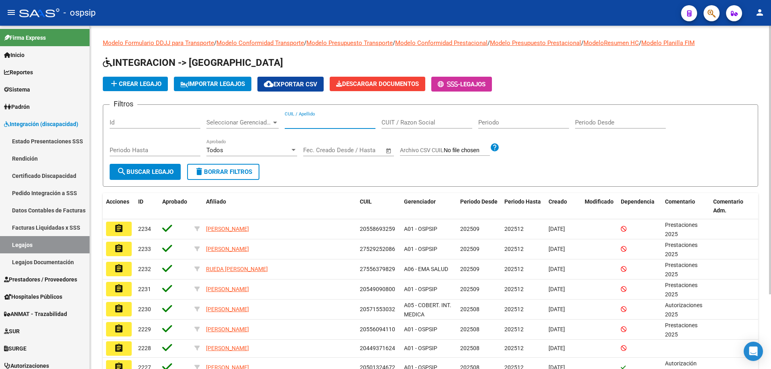
click at [287, 126] on input "CUIL / Apellido" at bounding box center [330, 122] width 91 height 7
paste input "20577015997"
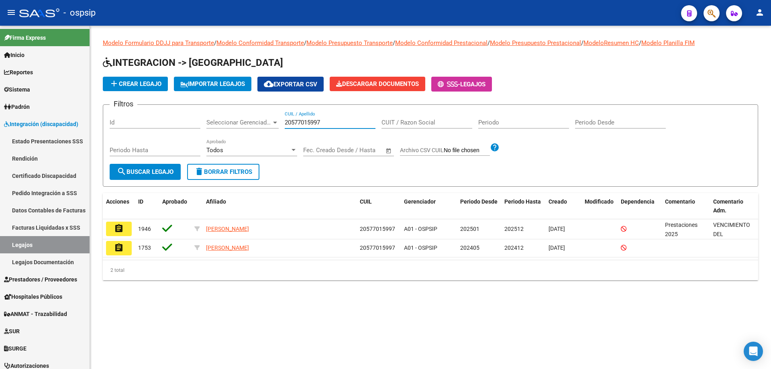
type input "20577015997"
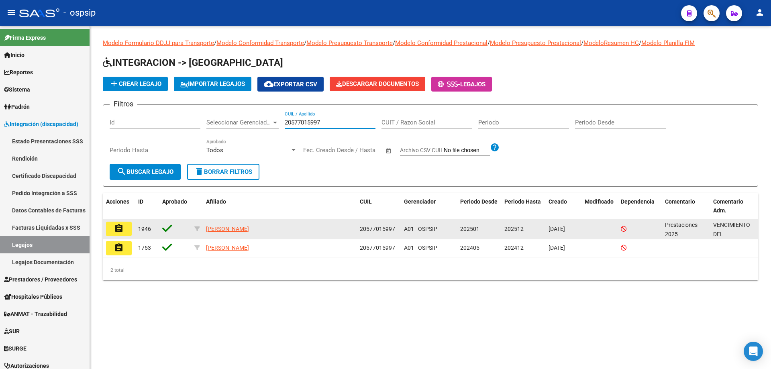
click at [119, 230] on mat-icon "assignment" at bounding box center [119, 229] width 10 height 10
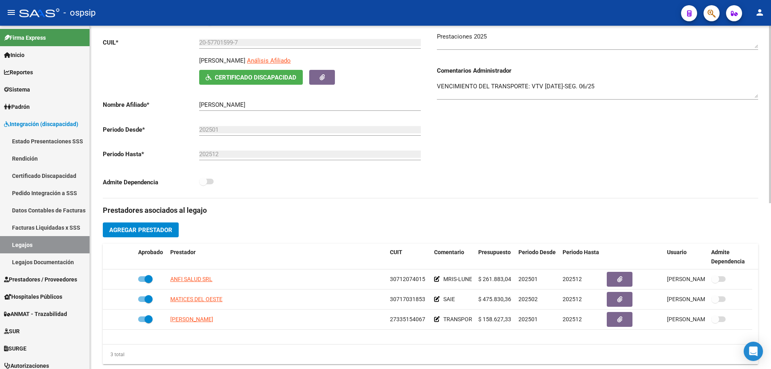
scroll to position [161, 0]
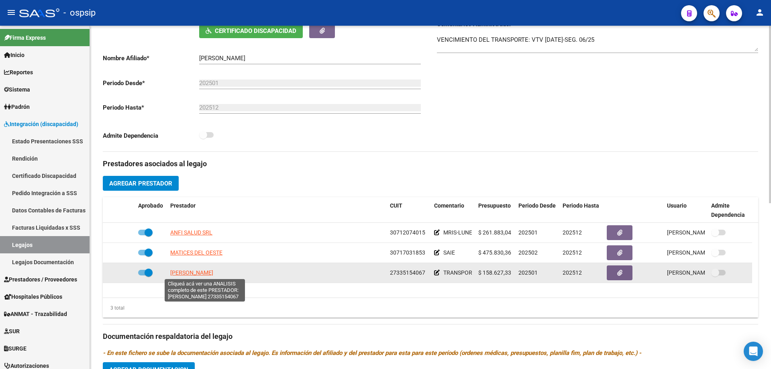
click at [213, 272] on span "[PERSON_NAME]" at bounding box center [191, 272] width 43 height 6
type textarea "27335154067"
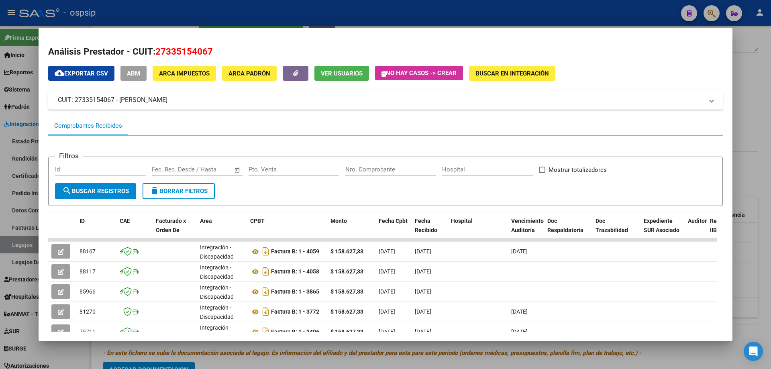
click at [754, 104] on div at bounding box center [385, 184] width 771 height 369
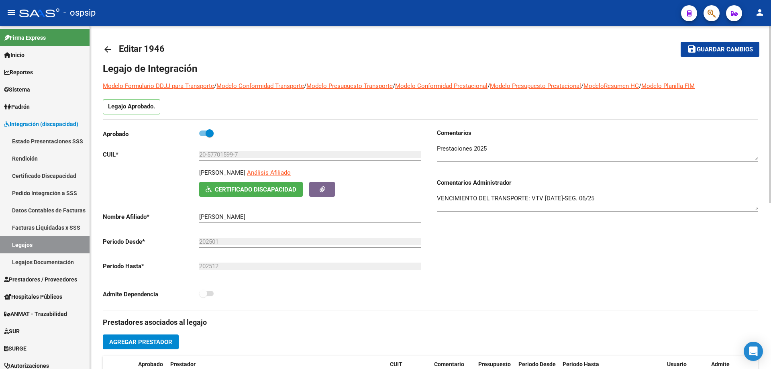
scroll to position [0, 0]
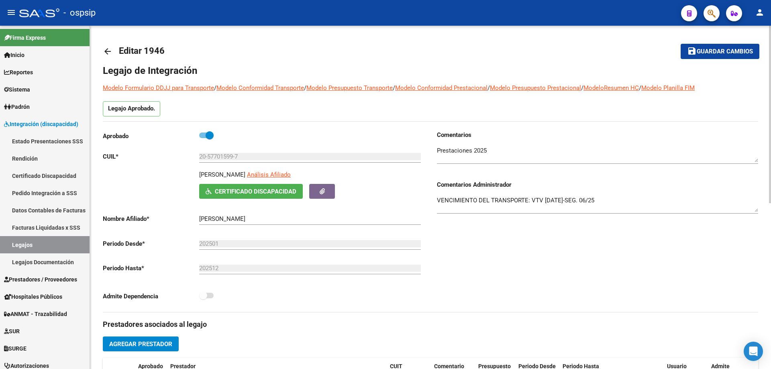
click at [105, 54] on mat-icon "arrow_back" at bounding box center [108, 52] width 10 height 10
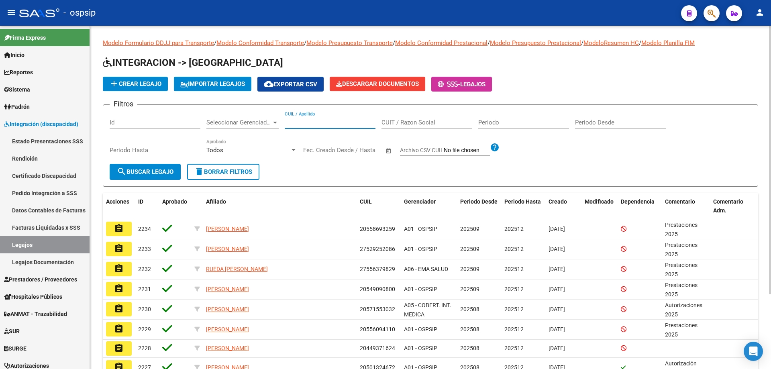
click at [295, 120] on input "CUIL / Apellido" at bounding box center [330, 122] width 91 height 7
paste input "27538376944"
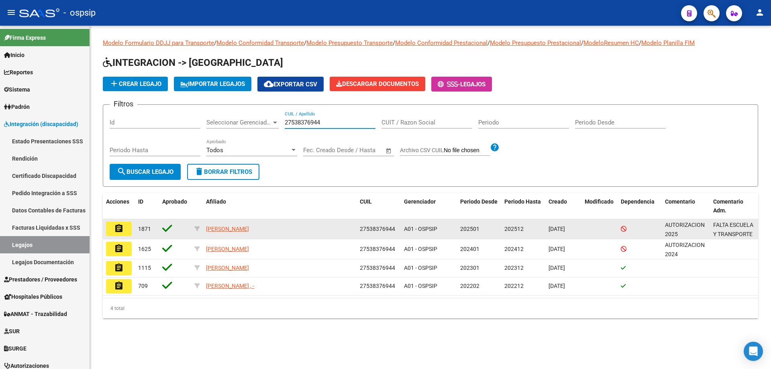
type input "27538376944"
click at [112, 226] on button "assignment" at bounding box center [119, 229] width 26 height 14
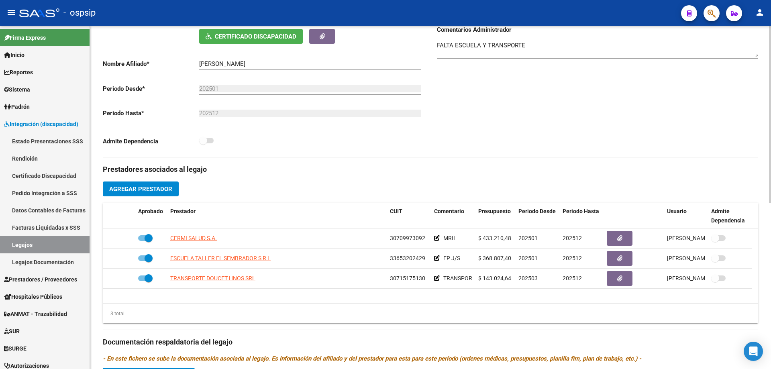
scroll to position [161, 0]
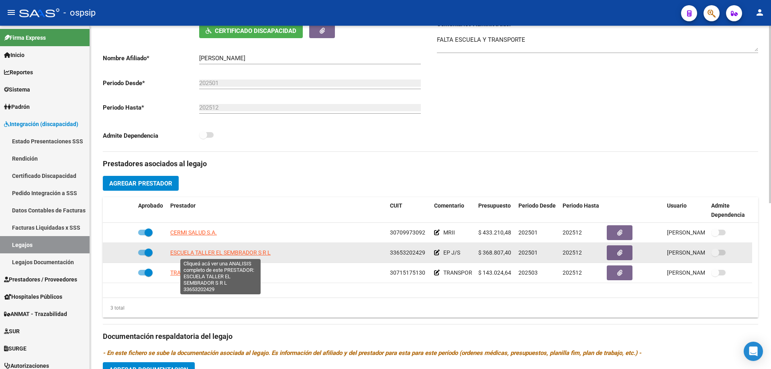
click at [235, 253] on span "ESCUELA TALLER EL SEMBRADOR S R L" at bounding box center [220, 252] width 100 height 6
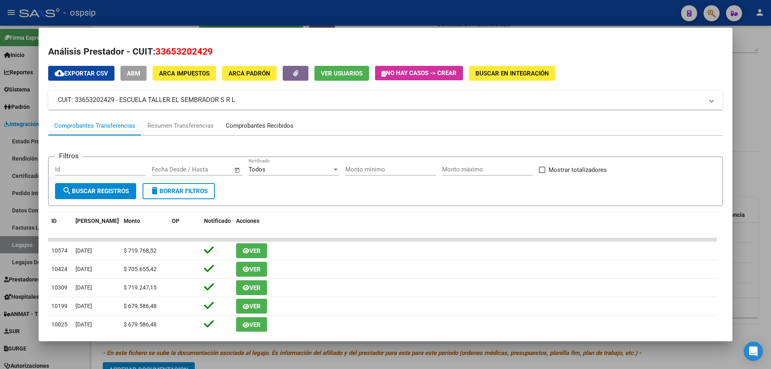
click at [259, 123] on div "Comprobantes Recibidos" at bounding box center [260, 125] width 68 height 9
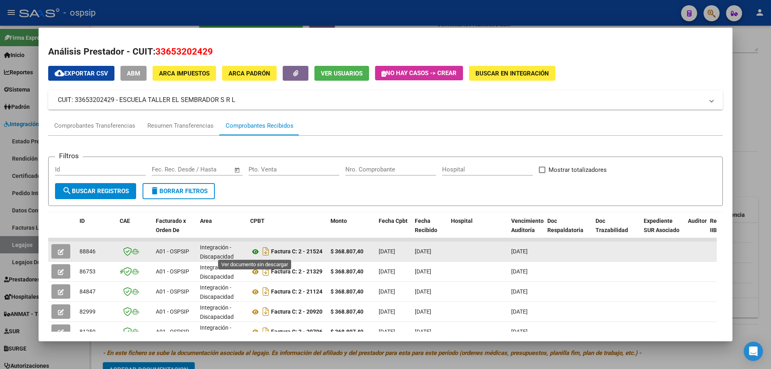
click at [253, 252] on icon at bounding box center [255, 252] width 10 height 10
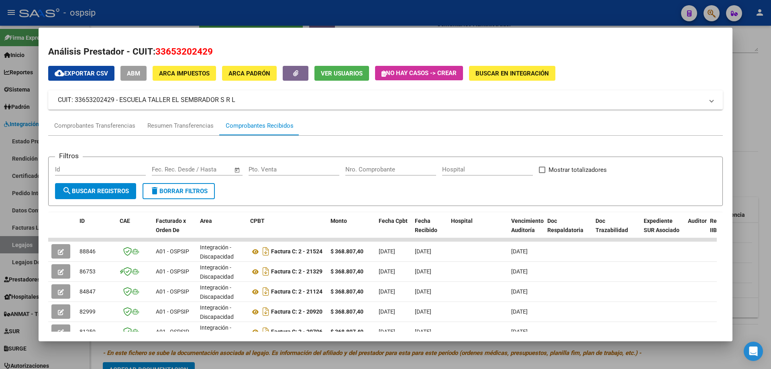
click at [767, 118] on div at bounding box center [385, 184] width 771 height 369
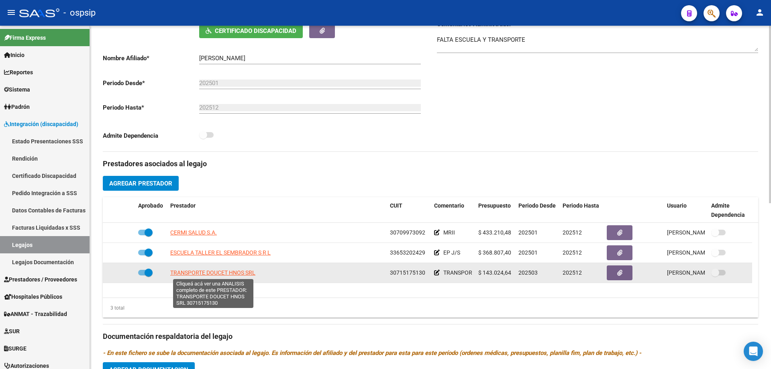
click at [228, 271] on span "TRANSPORTE DOUCET HNOS SRL" at bounding box center [212, 272] width 85 height 6
type textarea "30715175130"
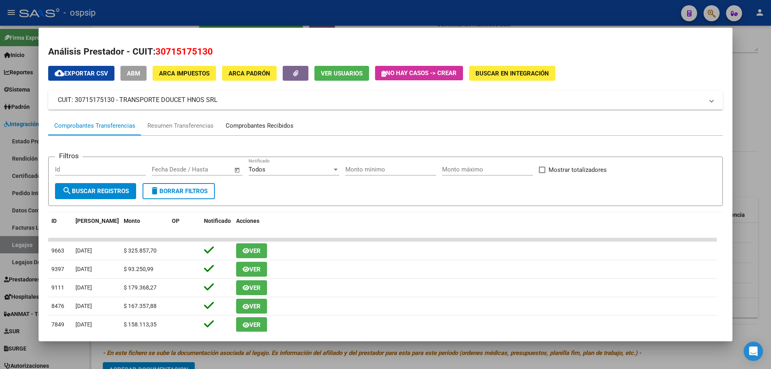
click at [243, 127] on div "Comprobantes Recibidos" at bounding box center [260, 125] width 68 height 9
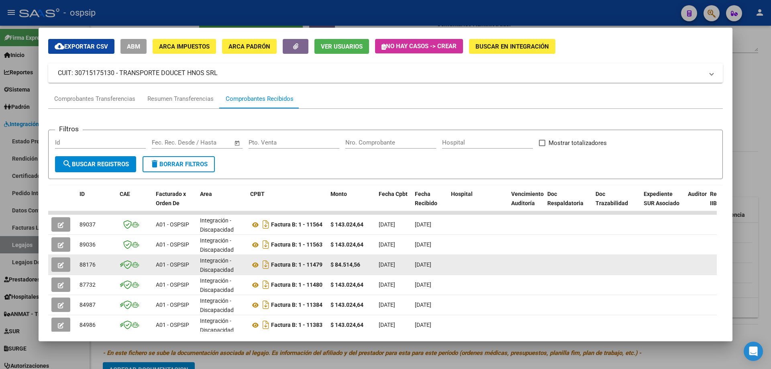
scroll to position [80, 0]
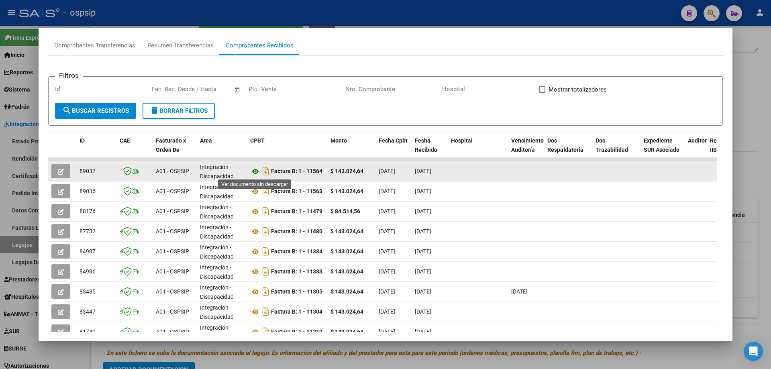
click at [256, 172] on icon at bounding box center [255, 172] width 10 height 10
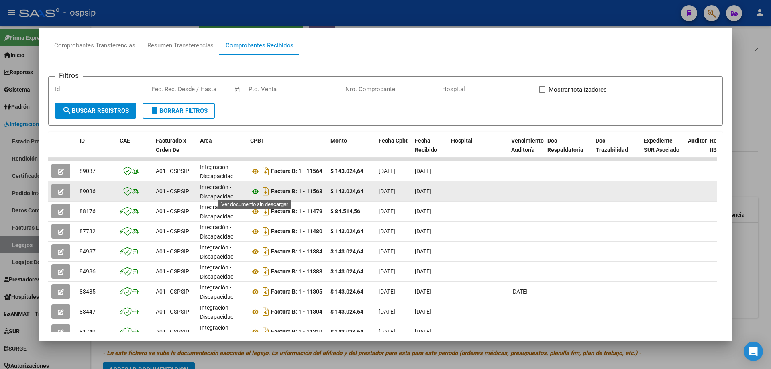
click at [253, 193] on icon at bounding box center [255, 192] width 10 height 10
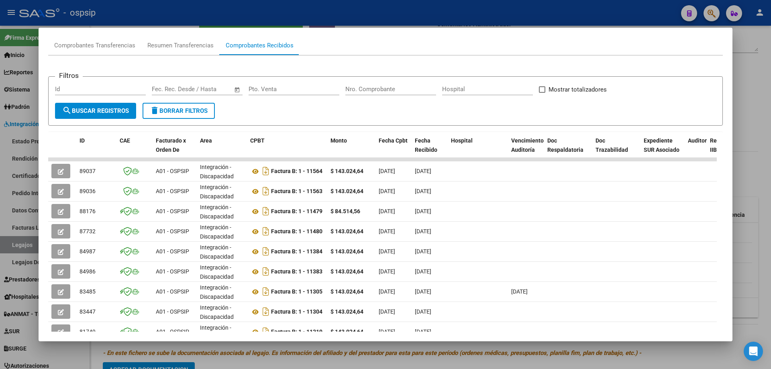
click at [759, 76] on div at bounding box center [385, 184] width 771 height 369
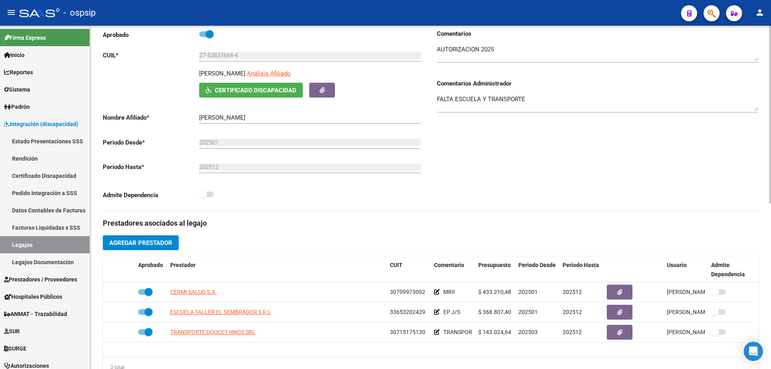
scroll to position [0, 0]
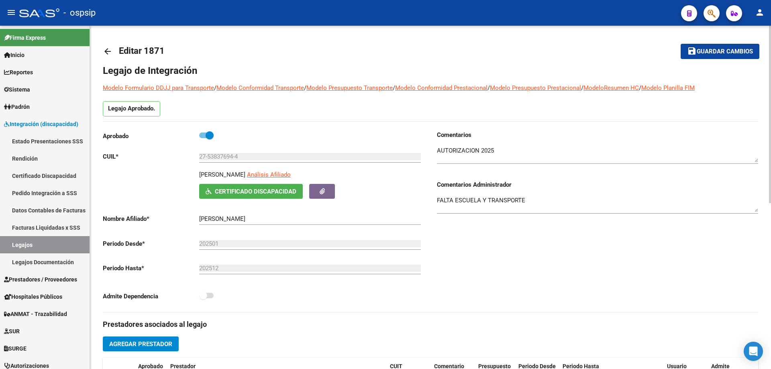
click at [105, 54] on mat-icon "arrow_back" at bounding box center [108, 52] width 10 height 10
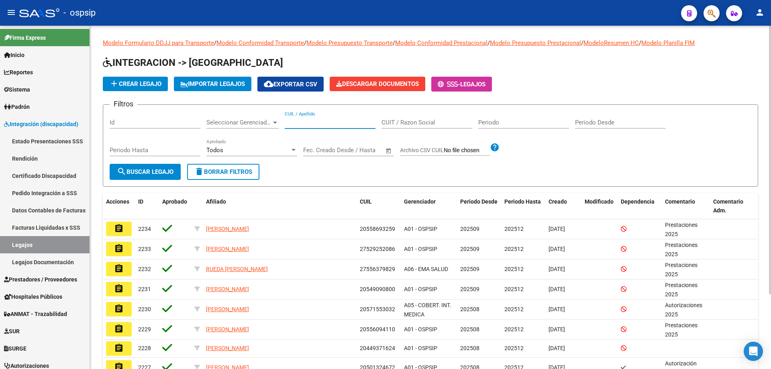
click at [292, 119] on input "CUIL / Apellido" at bounding box center [330, 122] width 91 height 7
paste input "27488586535"
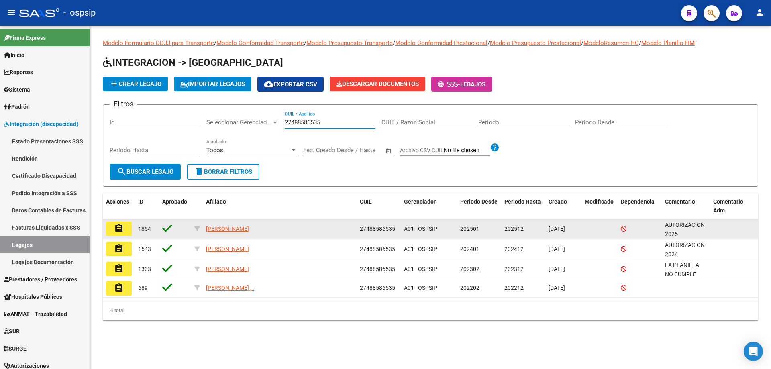
type input "27488586535"
click at [129, 229] on button "assignment" at bounding box center [119, 229] width 26 height 14
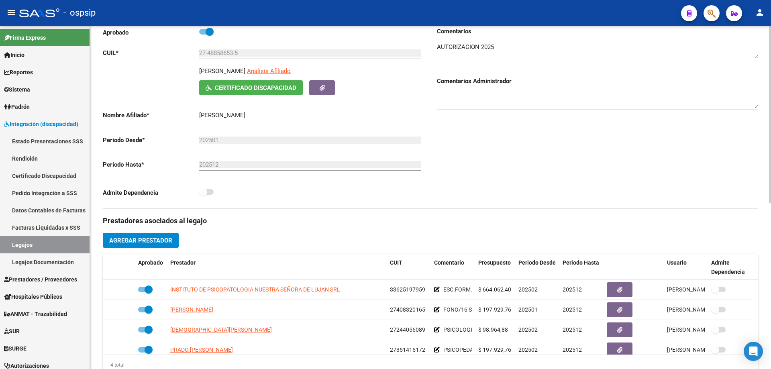
scroll to position [120, 0]
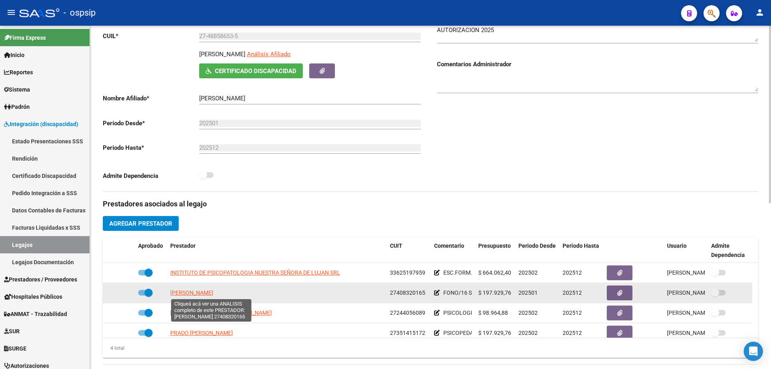
click at [213, 295] on span "[PERSON_NAME]" at bounding box center [191, 292] width 43 height 6
type textarea "27408320165"
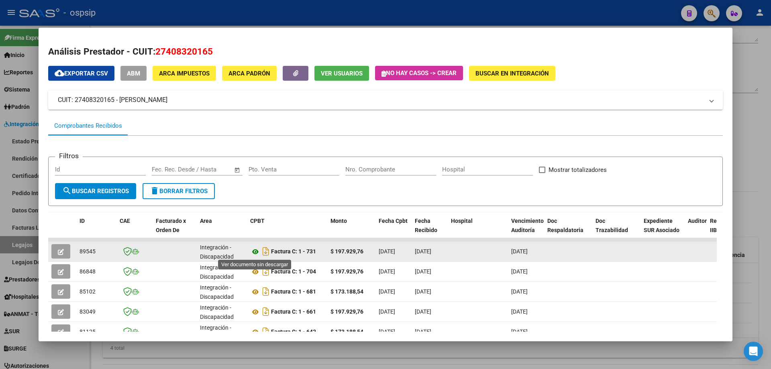
click at [256, 250] on icon at bounding box center [255, 252] width 10 height 10
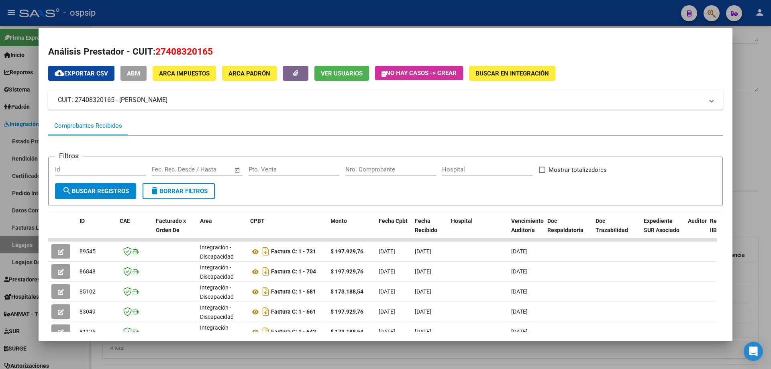
click at [764, 150] on div at bounding box center [385, 184] width 771 height 369
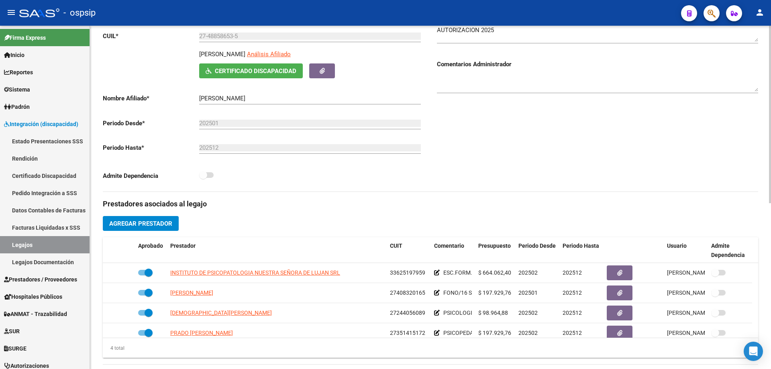
scroll to position [0, 0]
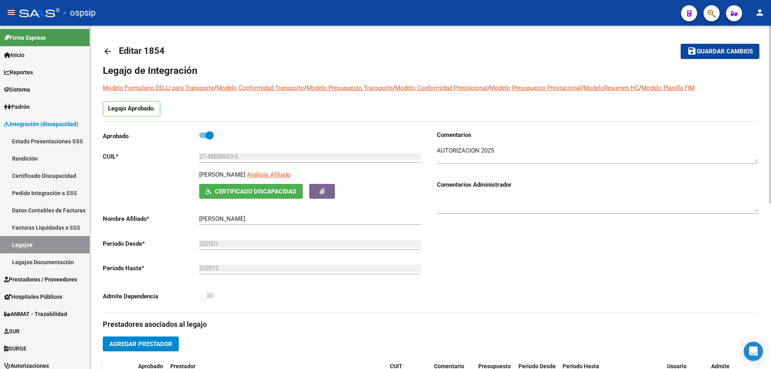
click at [108, 49] on mat-icon "arrow_back" at bounding box center [108, 52] width 10 height 10
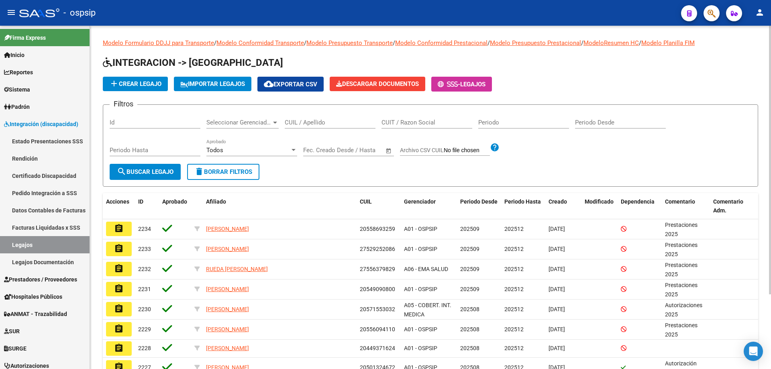
click at [297, 122] on input "CUIL / Apellido" at bounding box center [330, 122] width 91 height 7
paste input "27415709507"
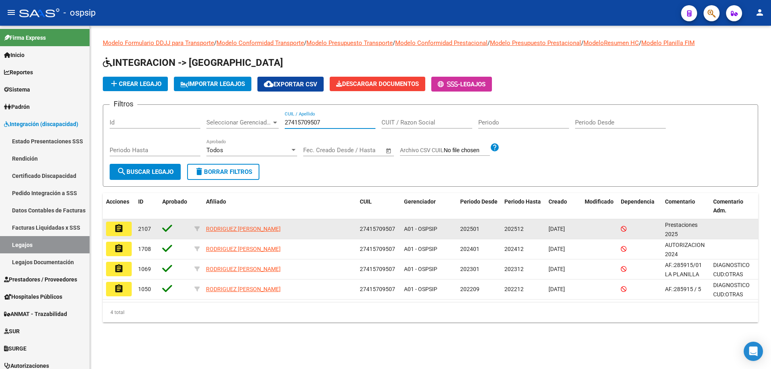
type input "27415709507"
drag, startPoint x: 123, startPoint y: 231, endPoint x: 218, endPoint y: 208, distance: 97.7
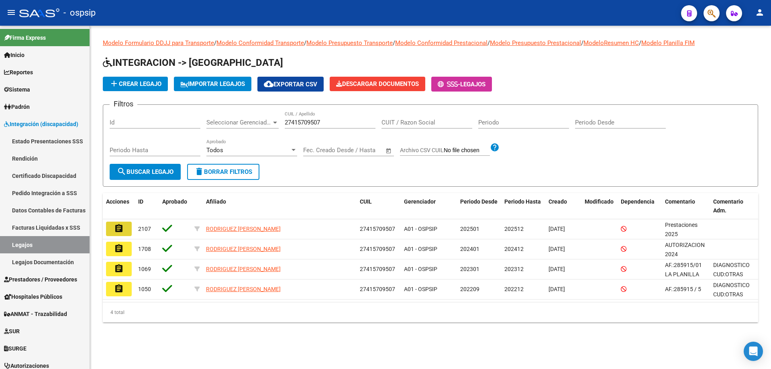
click at [123, 230] on mat-icon "assignment" at bounding box center [119, 229] width 10 height 10
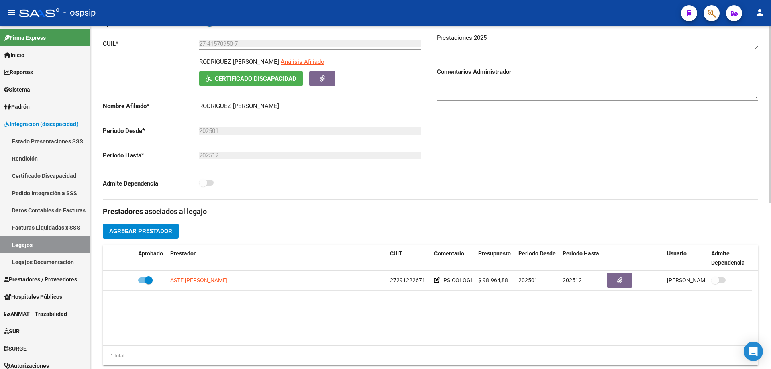
scroll to position [161, 0]
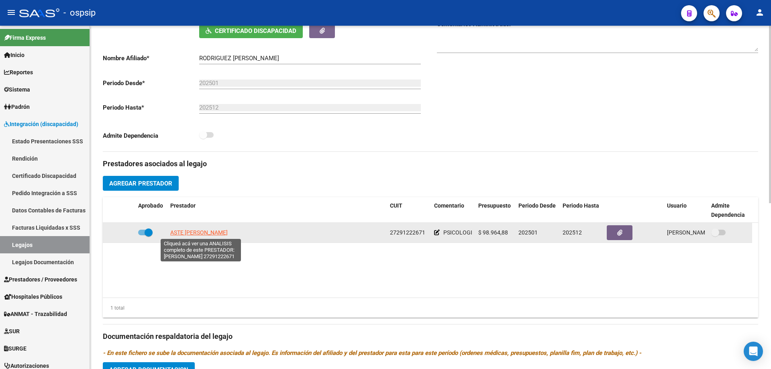
click at [204, 234] on span "ASTE [PERSON_NAME]" at bounding box center [198, 232] width 57 height 6
type textarea "27291222671"
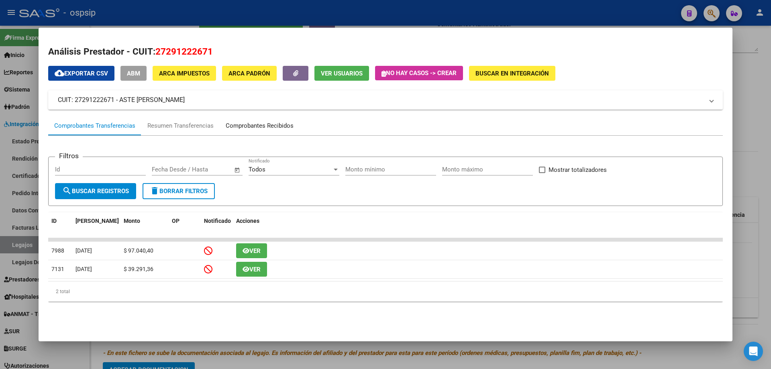
click at [262, 123] on div "Comprobantes Recibidos" at bounding box center [260, 125] width 68 height 9
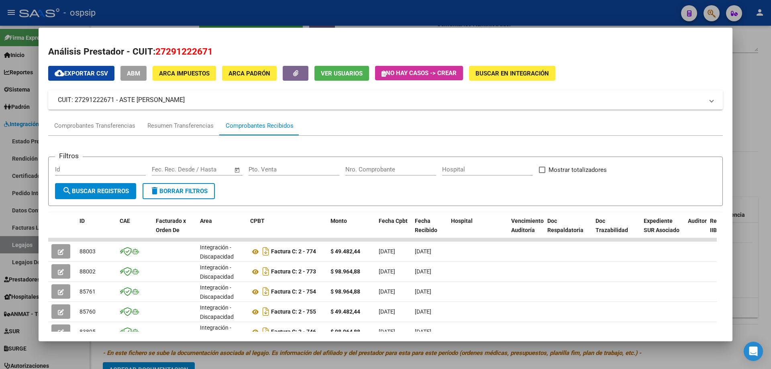
click at [770, 128] on div at bounding box center [385, 184] width 771 height 369
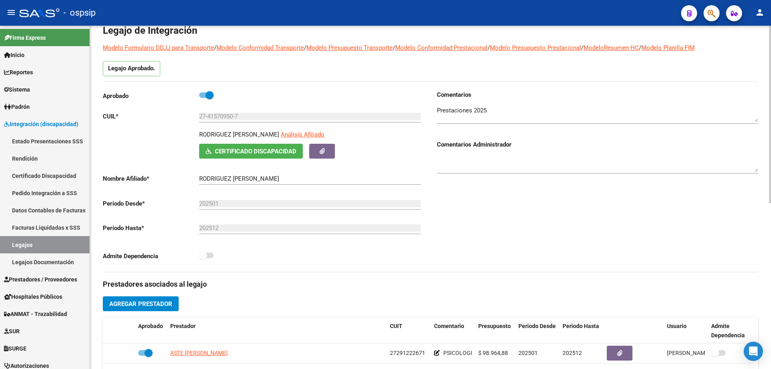
scroll to position [0, 0]
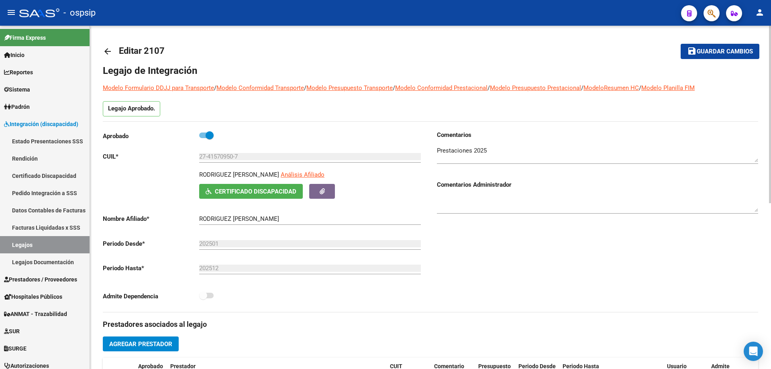
click at [106, 53] on mat-icon "arrow_back" at bounding box center [108, 52] width 10 height 10
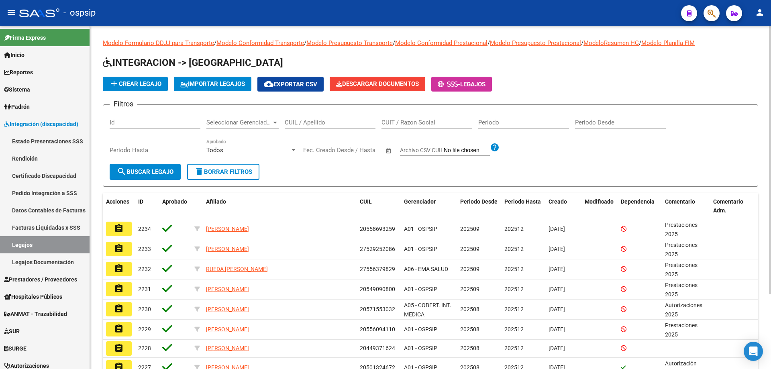
click at [287, 127] on div "CUIL / Apellido" at bounding box center [330, 119] width 91 height 17
click at [288, 124] on input "CUIL / Apellido" at bounding box center [330, 122] width 91 height 7
paste input "20562581953"
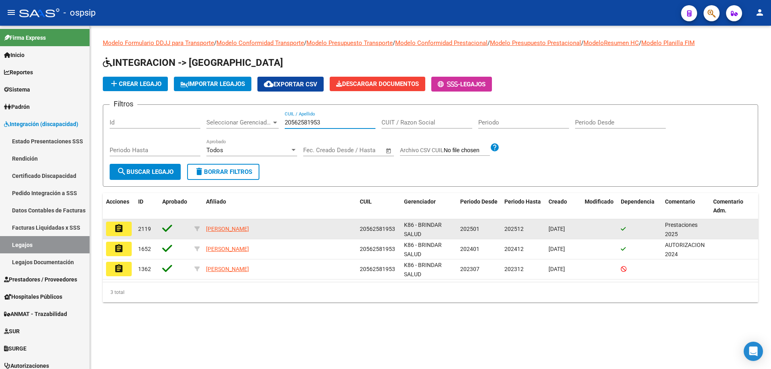
type input "20562581953"
click at [123, 226] on mat-icon "assignment" at bounding box center [119, 229] width 10 height 10
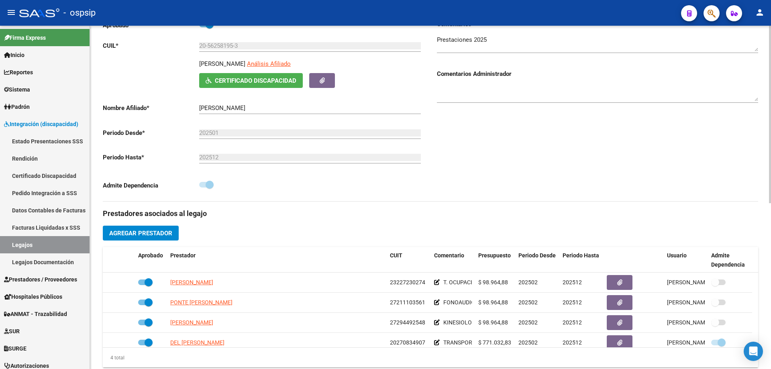
scroll to position [161, 0]
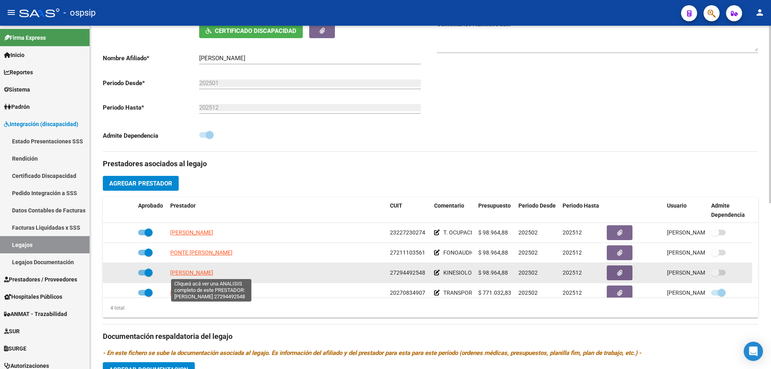
click at [203, 271] on span "[PERSON_NAME]" at bounding box center [191, 272] width 43 height 6
type textarea "27294492548"
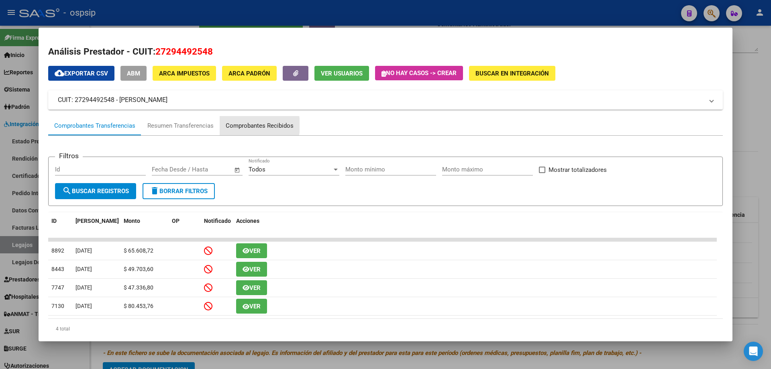
click at [233, 125] on div "Comprobantes Recibidos" at bounding box center [260, 125] width 68 height 9
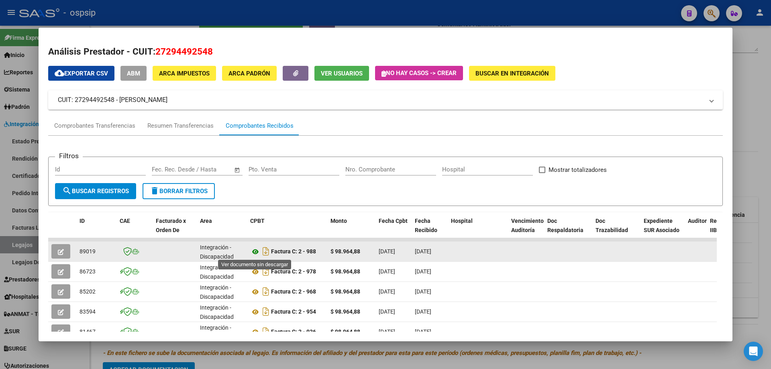
click at [256, 252] on icon at bounding box center [255, 252] width 10 height 10
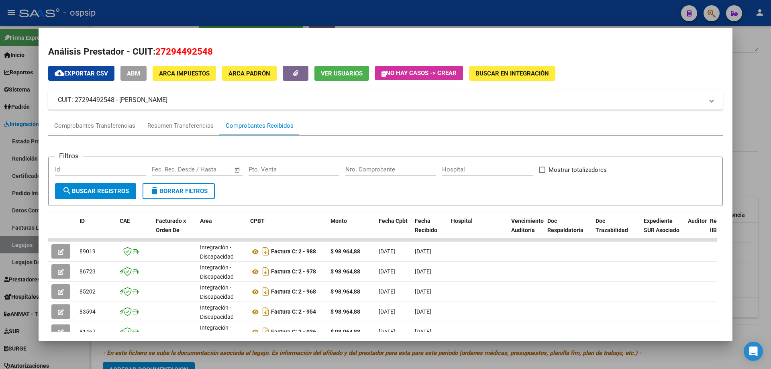
click at [757, 138] on div at bounding box center [385, 184] width 771 height 369
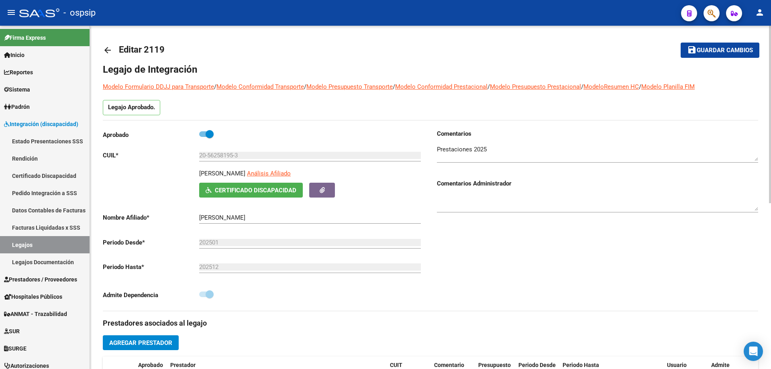
scroll to position [0, 0]
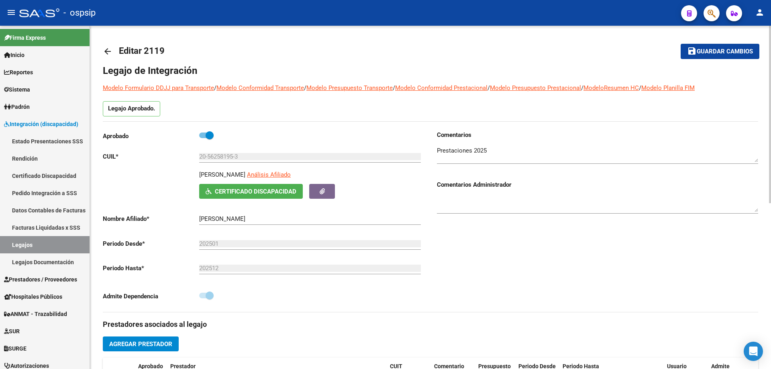
click at [107, 48] on mat-icon "arrow_back" at bounding box center [108, 52] width 10 height 10
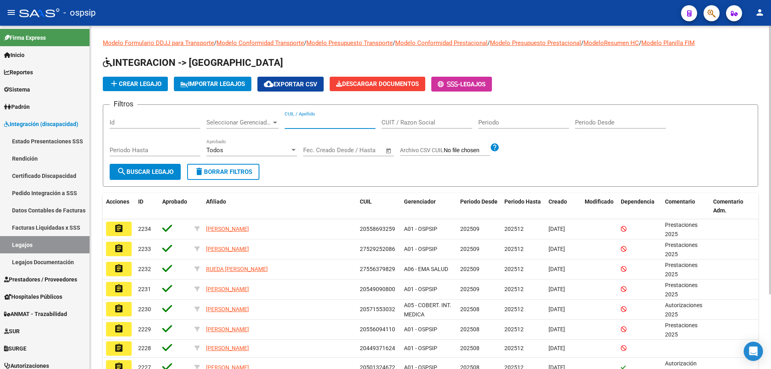
click at [291, 124] on input "CUIL / Apellido" at bounding box center [330, 122] width 91 height 7
paste input "20511124418"
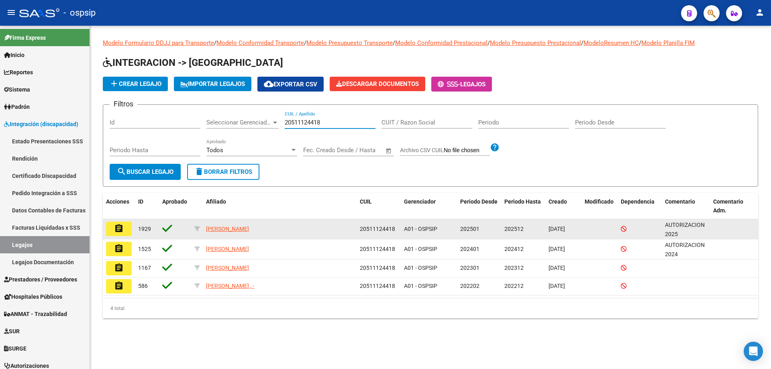
type input "20511124418"
click at [118, 226] on mat-icon "assignment" at bounding box center [119, 229] width 10 height 10
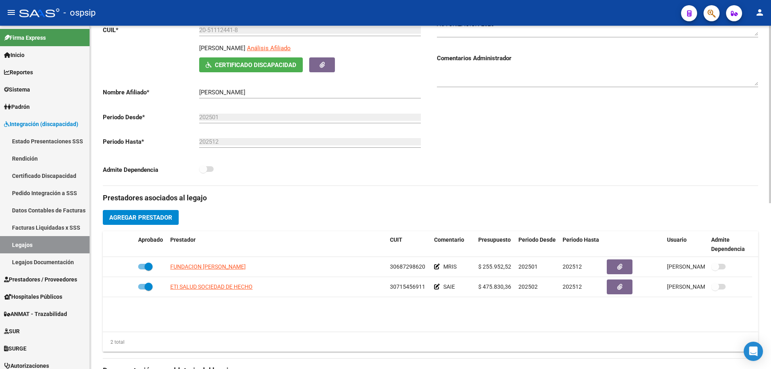
scroll to position [161, 0]
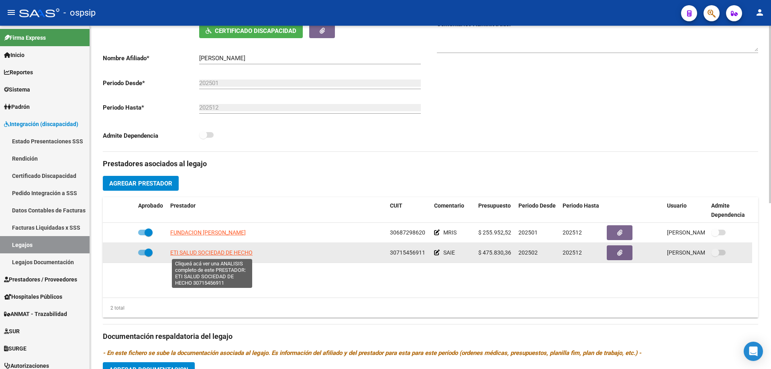
click at [224, 250] on span "ETI SALUD SOCIEDAD DE HECHO" at bounding box center [211, 252] width 82 height 6
type textarea "30715456911"
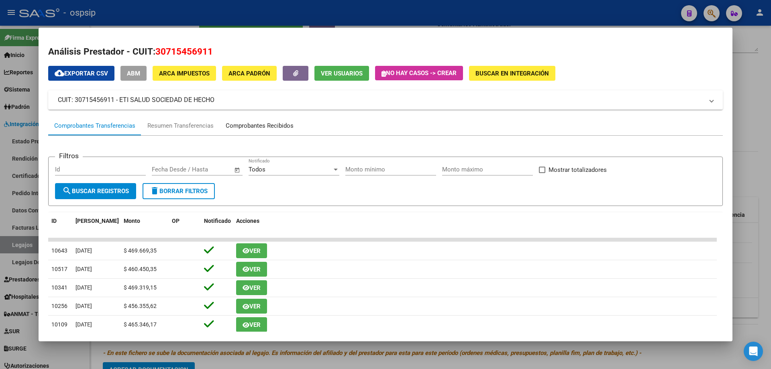
click at [256, 124] on div "Comprobantes Recibidos" at bounding box center [260, 125] width 68 height 9
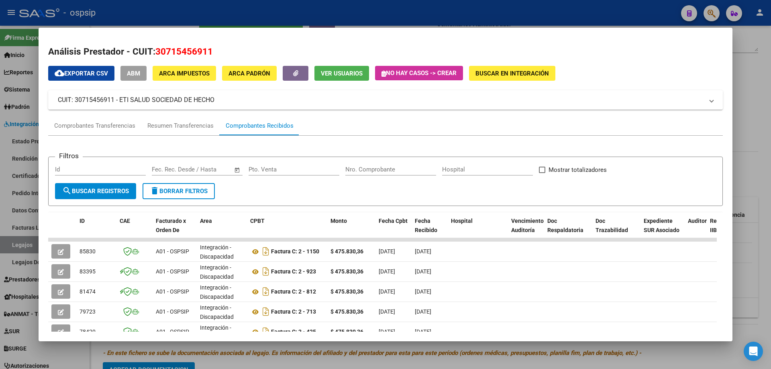
click at [764, 107] on div at bounding box center [385, 184] width 771 height 369
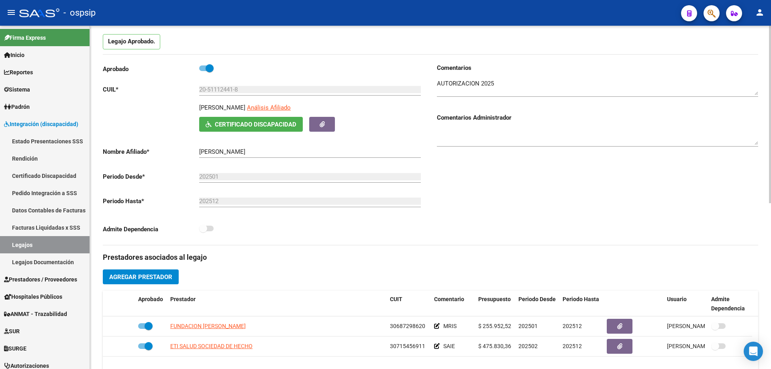
scroll to position [0, 0]
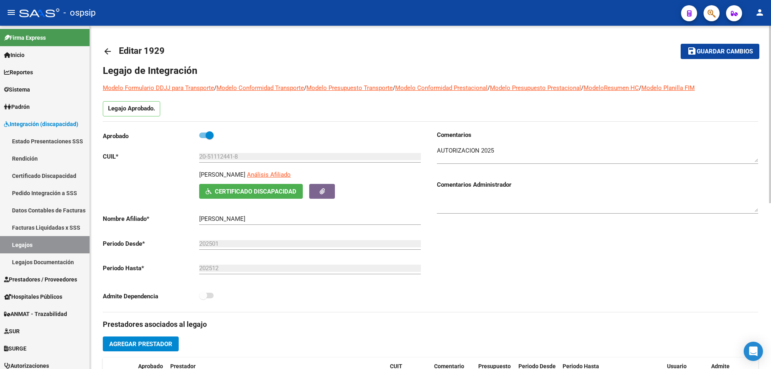
click at [104, 53] on mat-icon "arrow_back" at bounding box center [108, 52] width 10 height 10
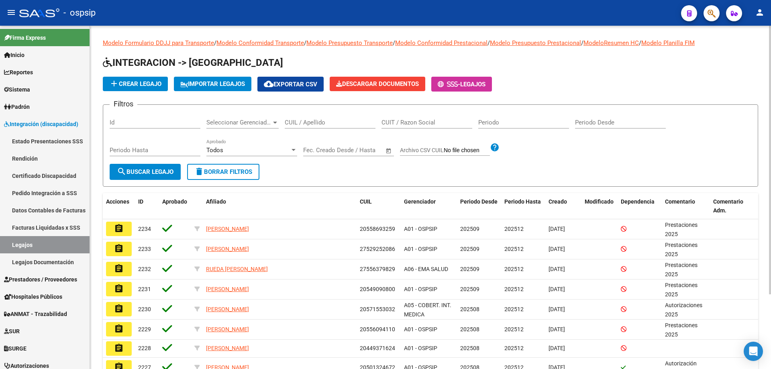
click at [320, 122] on input "CUIL / Apellido" at bounding box center [330, 122] width 91 height 7
paste input "27569902008"
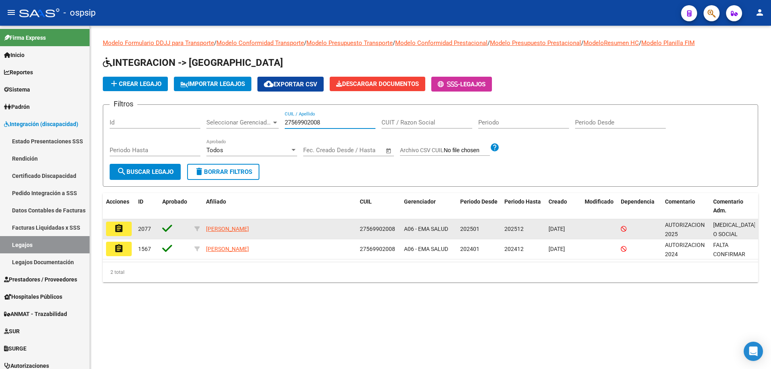
type input "27569902008"
click at [119, 226] on mat-icon "assignment" at bounding box center [119, 229] width 10 height 10
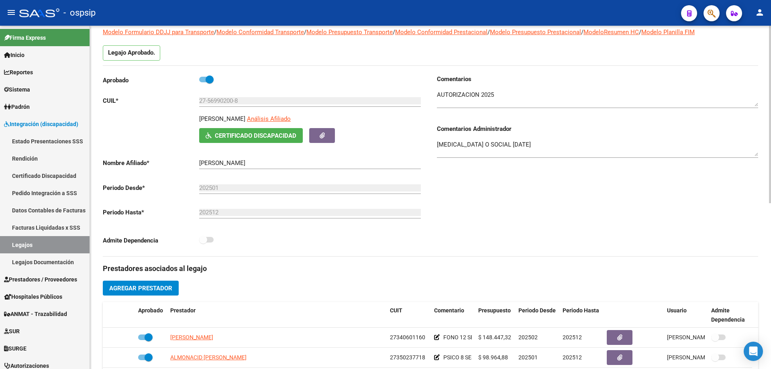
scroll to position [120, 0]
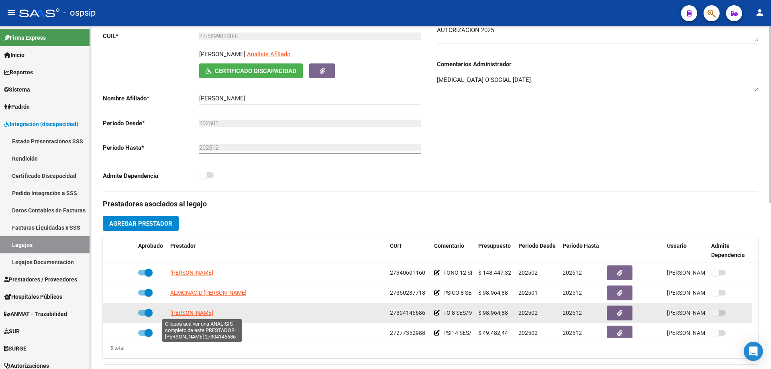
click at [204, 312] on span "[PERSON_NAME]" at bounding box center [191, 312] width 43 height 6
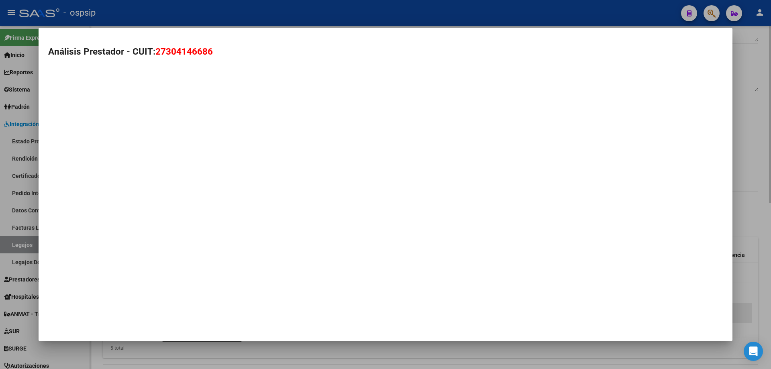
type textarea "27304146686"
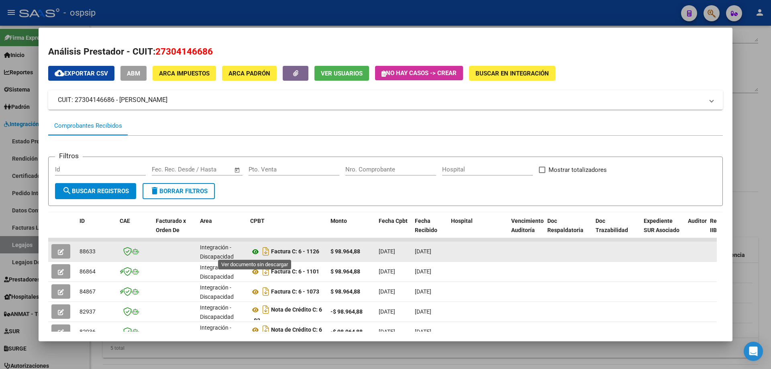
click at [256, 249] on icon at bounding box center [255, 252] width 10 height 10
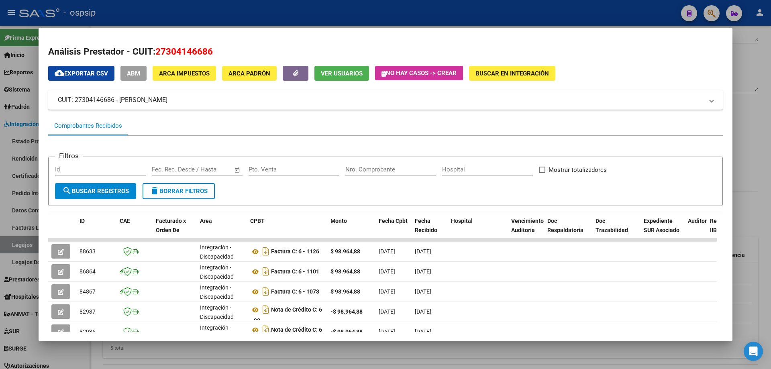
click at [761, 78] on div at bounding box center [385, 184] width 771 height 369
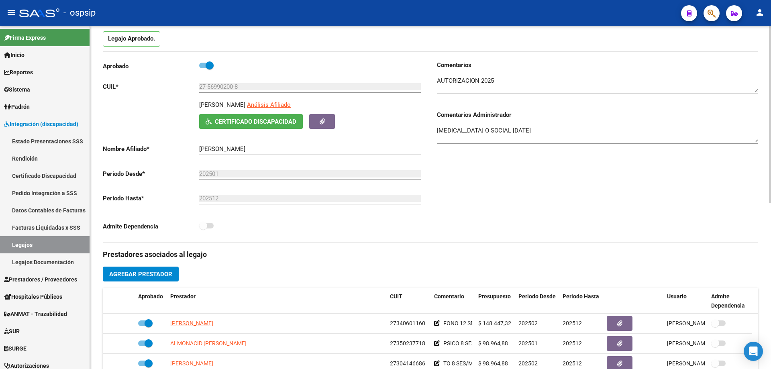
scroll to position [0, 0]
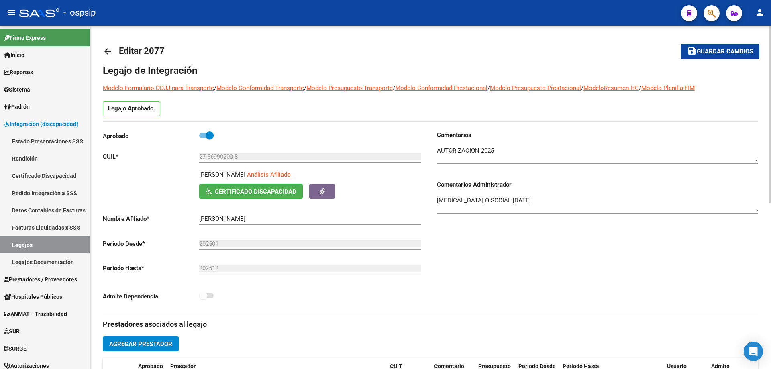
click at [108, 50] on mat-icon "arrow_back" at bounding box center [108, 52] width 10 height 10
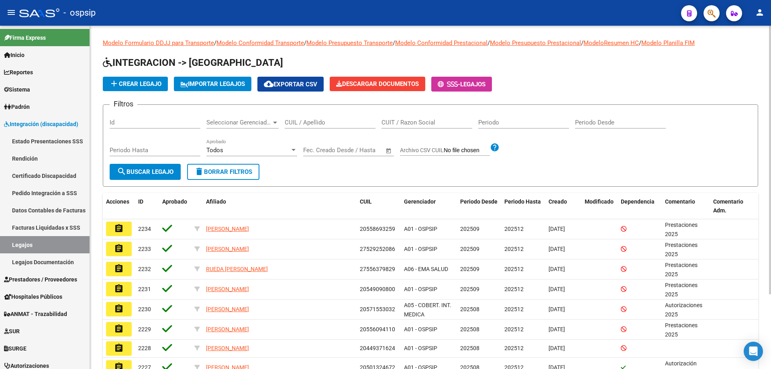
click at [294, 121] on input "CUIL / Apellido" at bounding box center [330, 122] width 91 height 7
paste input "20494464900"
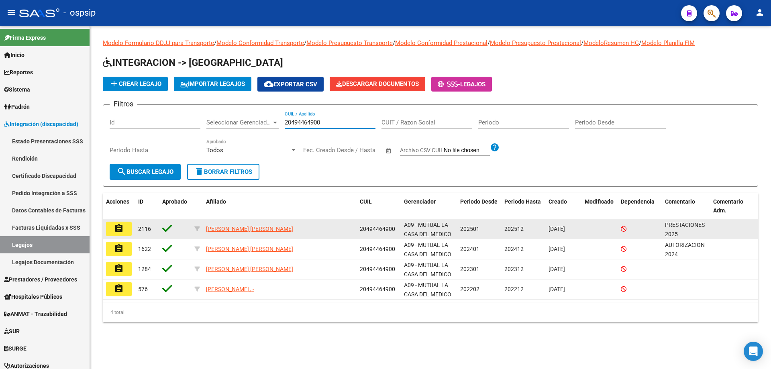
type input "20494464900"
click at [124, 228] on button "assignment" at bounding box center [119, 229] width 26 height 14
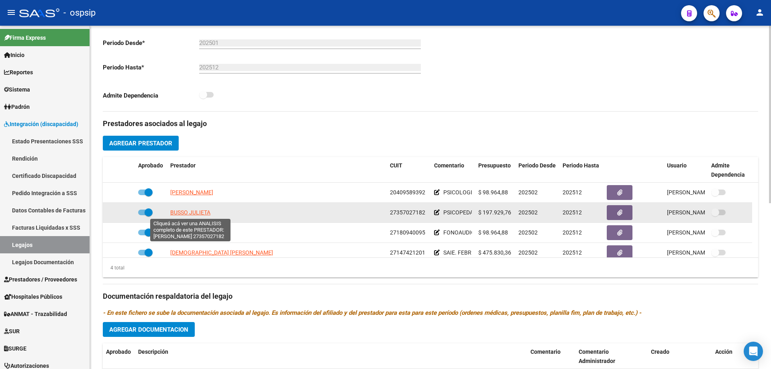
click at [193, 212] on span "BUSSO JULIETA" at bounding box center [190, 212] width 40 height 6
type textarea "27357027182"
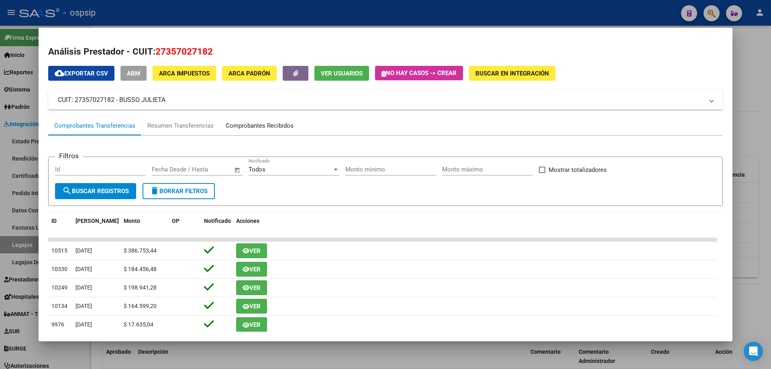
click at [273, 129] on div "Comprobantes Recibidos" at bounding box center [260, 125] width 68 height 9
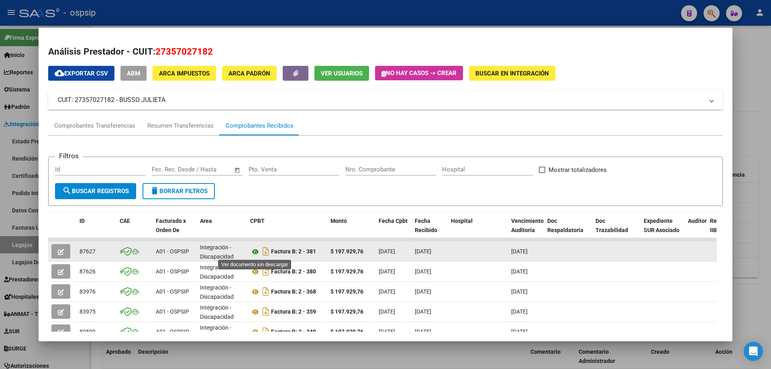
click at [256, 251] on icon at bounding box center [255, 252] width 10 height 10
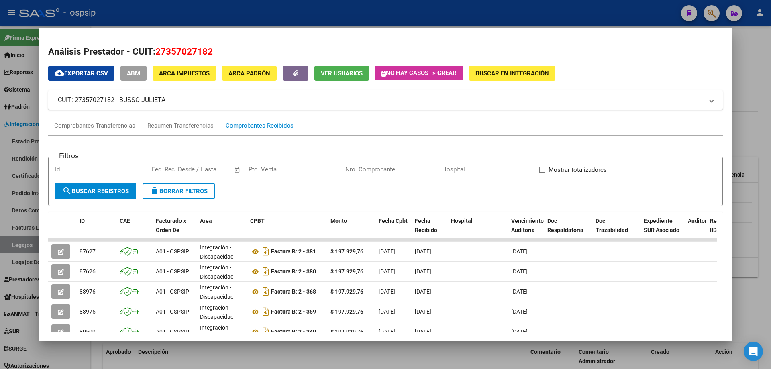
click at [769, 102] on div at bounding box center [385, 184] width 771 height 369
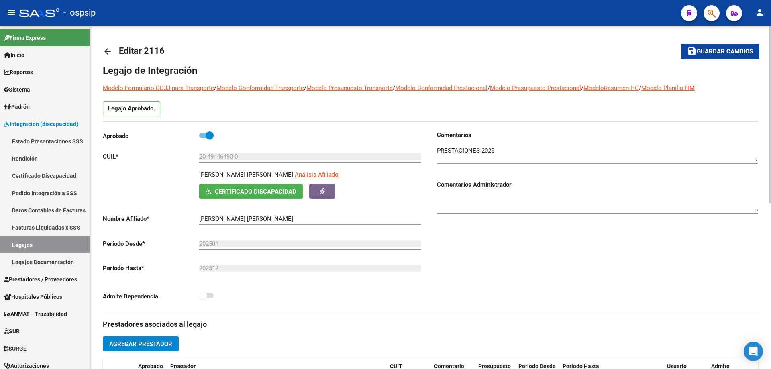
click at [107, 51] on mat-icon "arrow_back" at bounding box center [108, 52] width 10 height 10
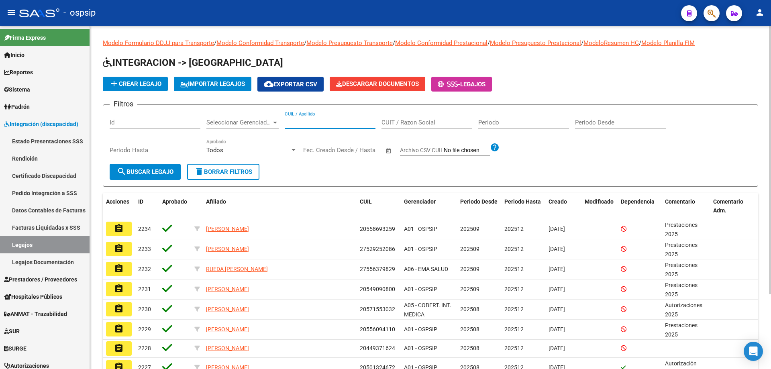
click at [300, 124] on input "CUIL / Apellido" at bounding box center [330, 122] width 91 height 7
paste input "23579040564"
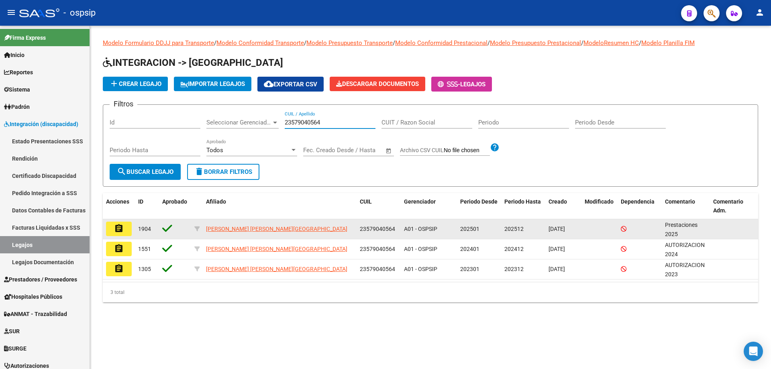
type input "23579040564"
click at [114, 231] on button "assignment" at bounding box center [119, 229] width 26 height 14
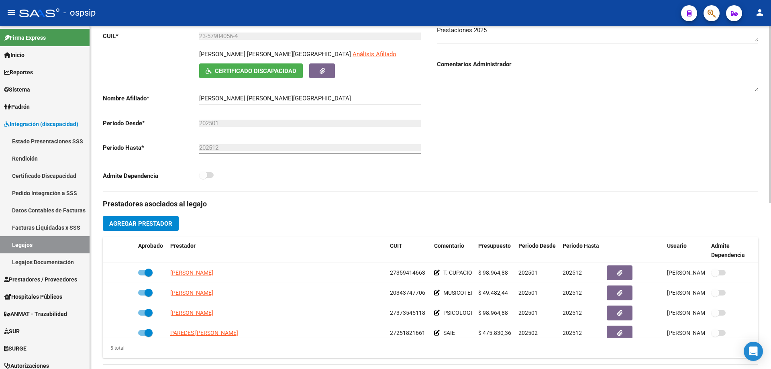
scroll to position [201, 0]
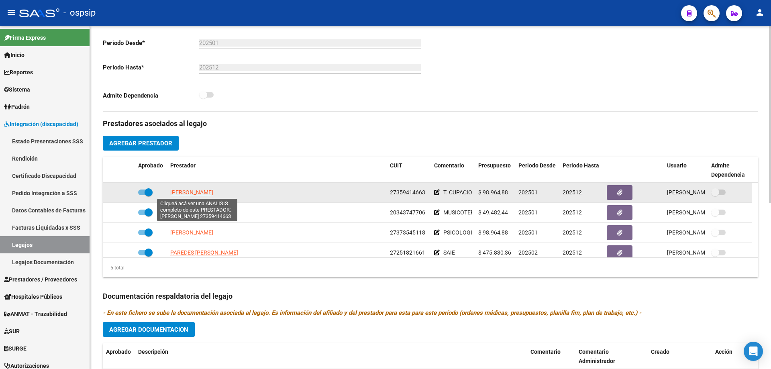
click at [213, 189] on span "[PERSON_NAME]" at bounding box center [191, 192] width 43 height 6
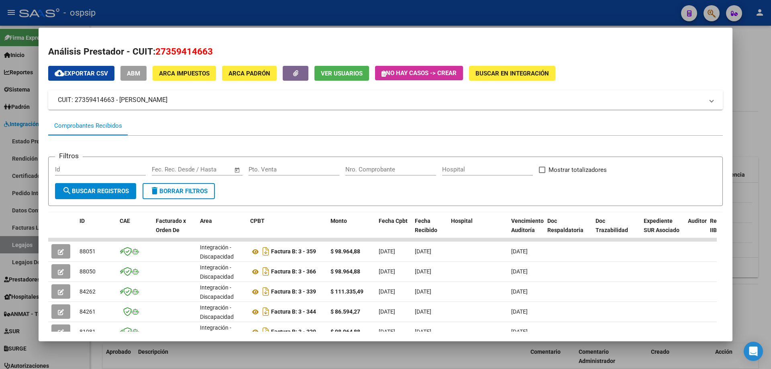
click at [765, 96] on div at bounding box center [385, 184] width 771 height 369
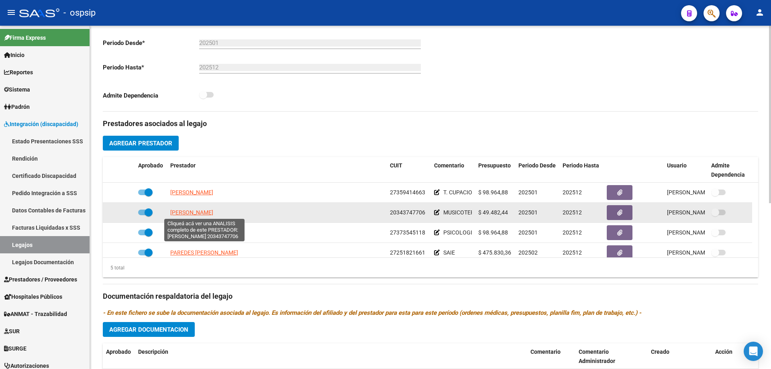
click at [210, 211] on span "[PERSON_NAME]" at bounding box center [191, 212] width 43 height 6
type textarea "20343747706"
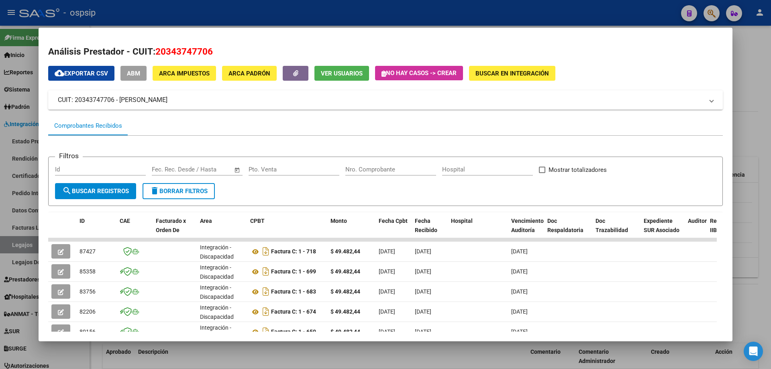
click at [770, 102] on div at bounding box center [385, 184] width 771 height 369
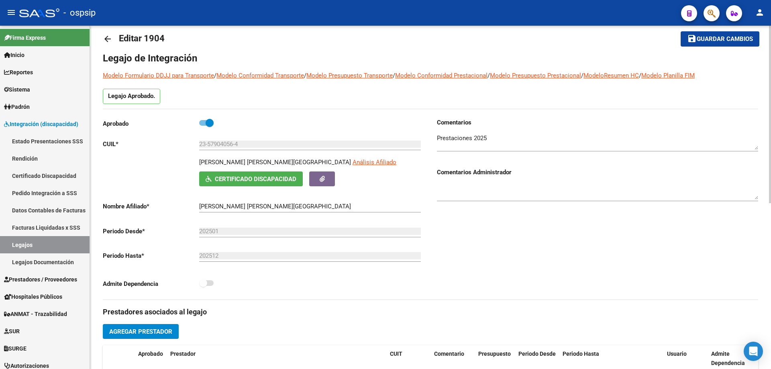
scroll to position [0, 0]
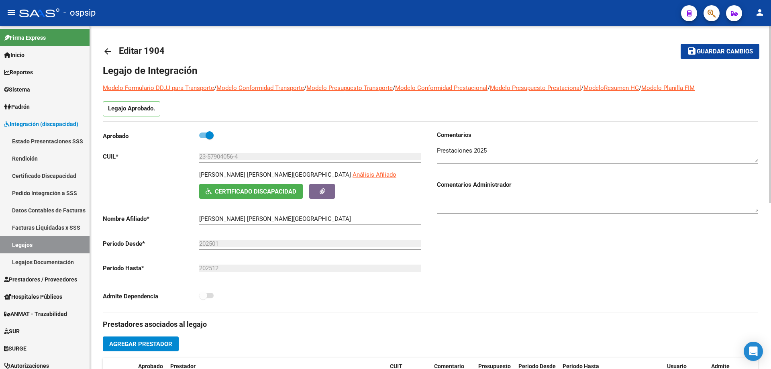
click at [109, 51] on mat-icon "arrow_back" at bounding box center [108, 52] width 10 height 10
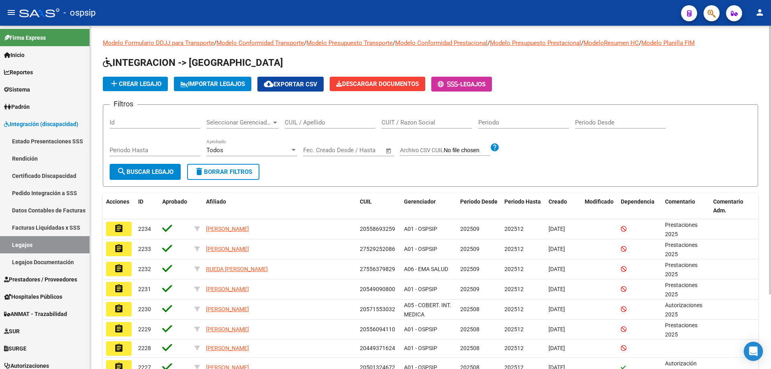
click at [309, 124] on input "CUIL / Apellido" at bounding box center [330, 122] width 91 height 7
paste input "20542806088"
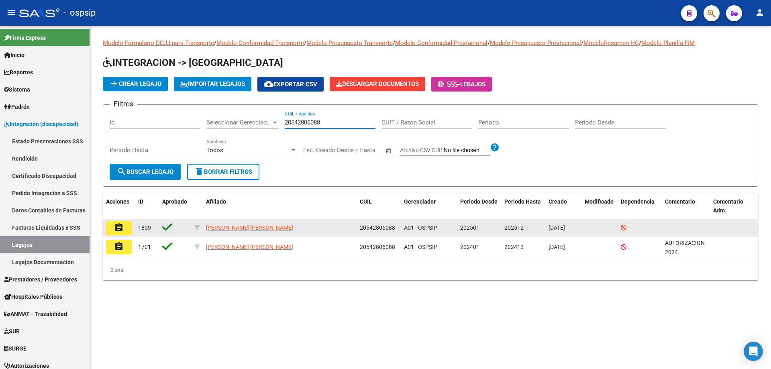
type input "20542806088"
click at [114, 231] on mat-icon "assignment" at bounding box center [119, 228] width 10 height 10
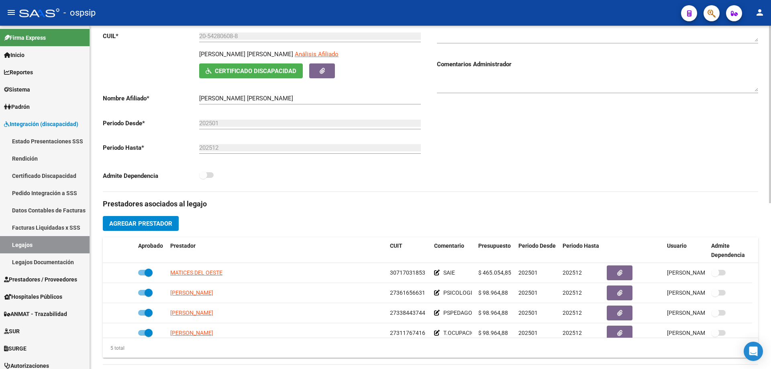
scroll to position [161, 0]
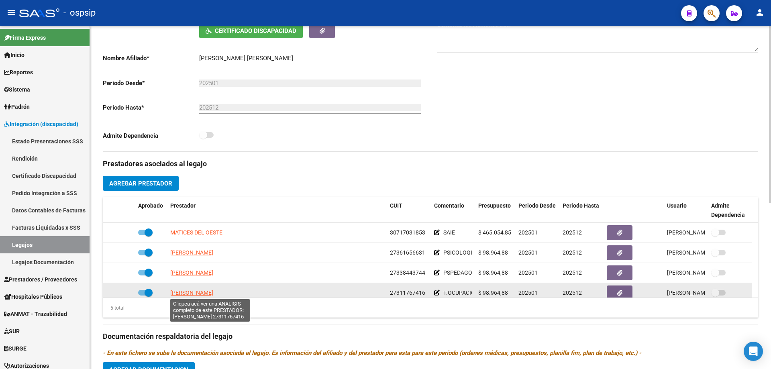
click at [213, 290] on span "[PERSON_NAME]" at bounding box center [191, 292] width 43 height 6
type textarea "27311767416"
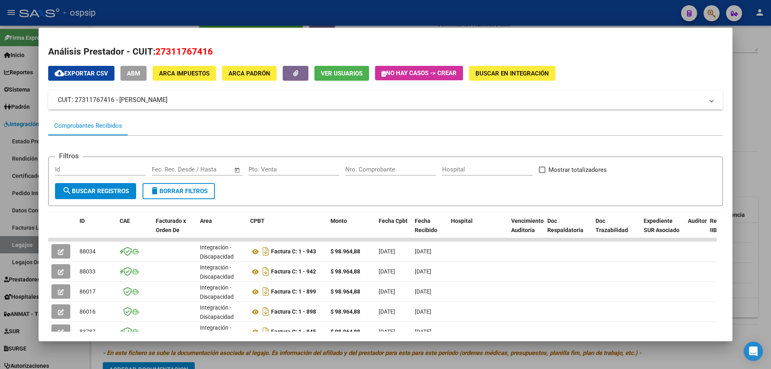
click at [768, 59] on div at bounding box center [385, 184] width 771 height 369
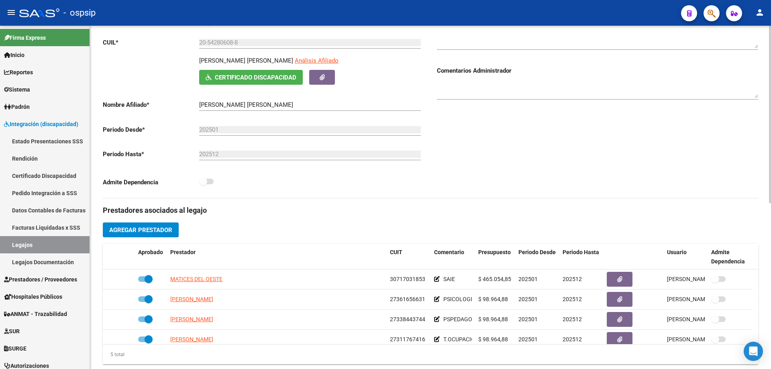
scroll to position [0, 0]
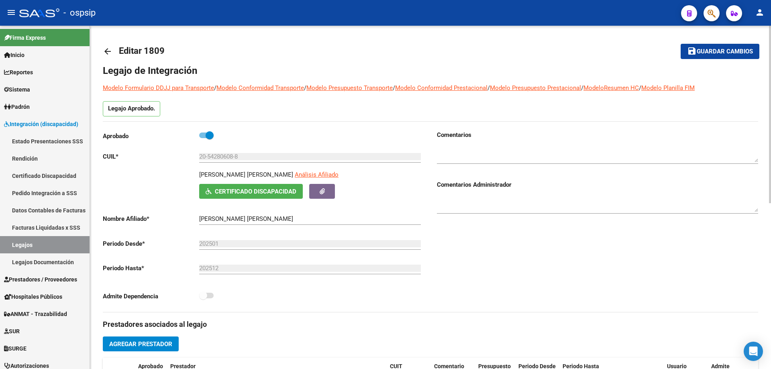
click at [106, 52] on mat-icon "arrow_back" at bounding box center [108, 52] width 10 height 10
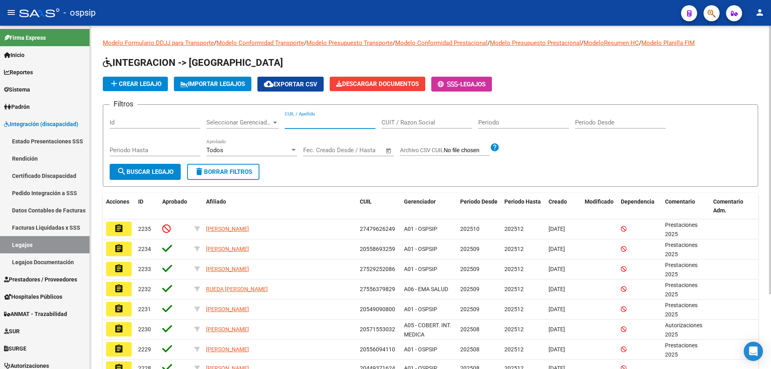
click at [287, 121] on input "CUIL / Apellido" at bounding box center [330, 122] width 91 height 7
paste input "27529801578"
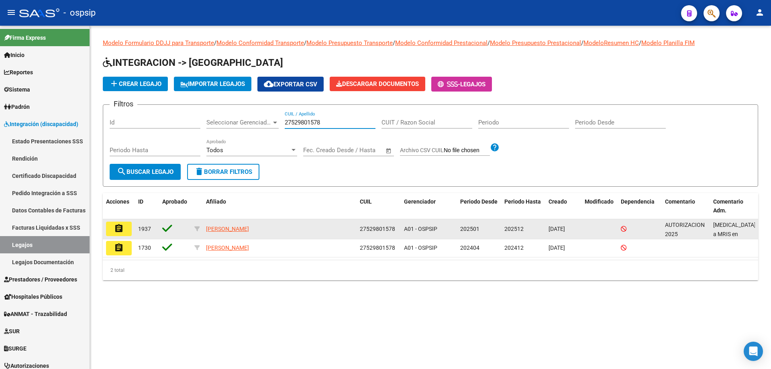
type input "27529801578"
click at [116, 225] on mat-icon "assignment" at bounding box center [119, 229] width 10 height 10
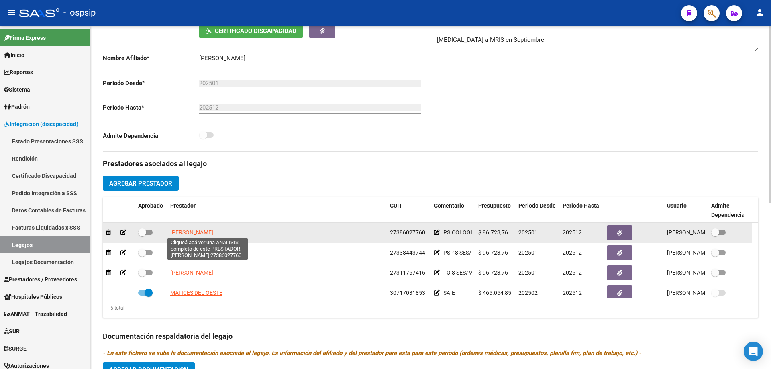
click at [195, 232] on span "[PERSON_NAME]" at bounding box center [191, 232] width 43 height 6
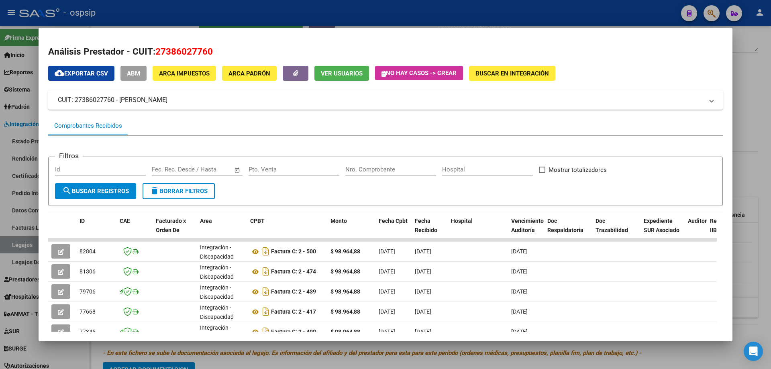
click at [770, 104] on div at bounding box center [385, 184] width 771 height 369
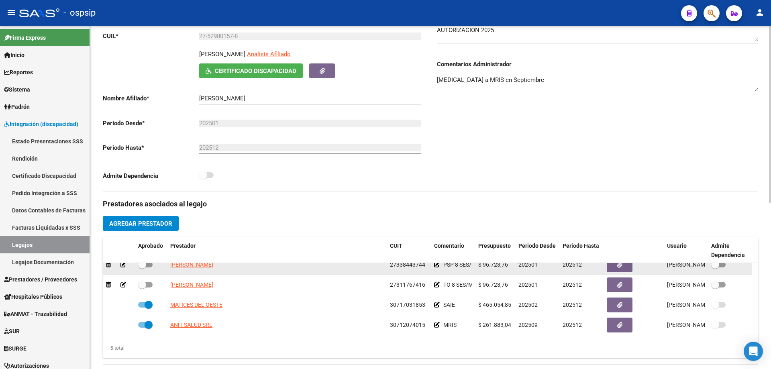
scroll to position [201, 0]
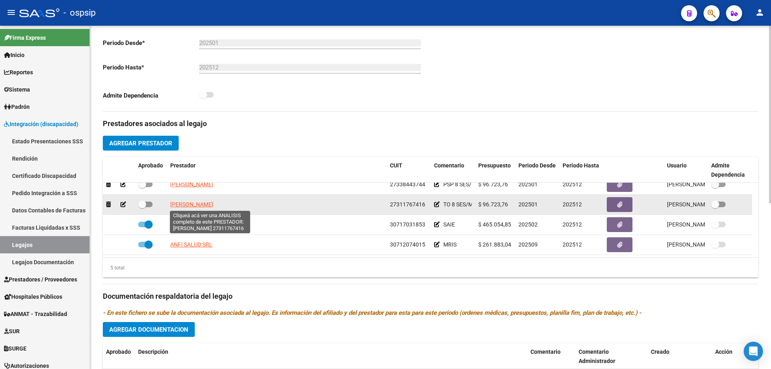
click at [213, 205] on span "[PERSON_NAME]" at bounding box center [191, 204] width 43 height 6
type textarea "27311767416"
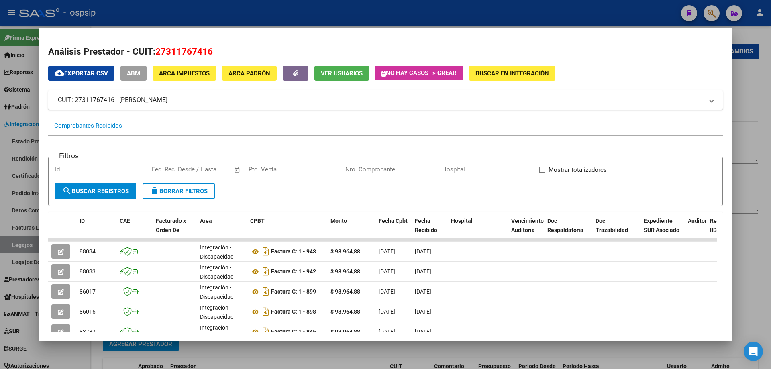
scroll to position [28, 0]
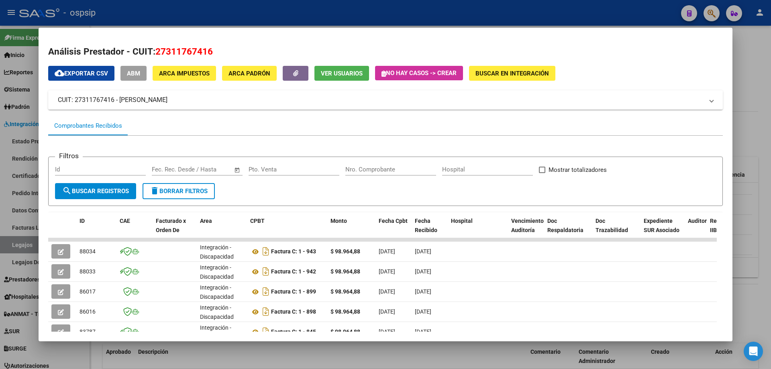
click at [743, 143] on div at bounding box center [385, 184] width 771 height 369
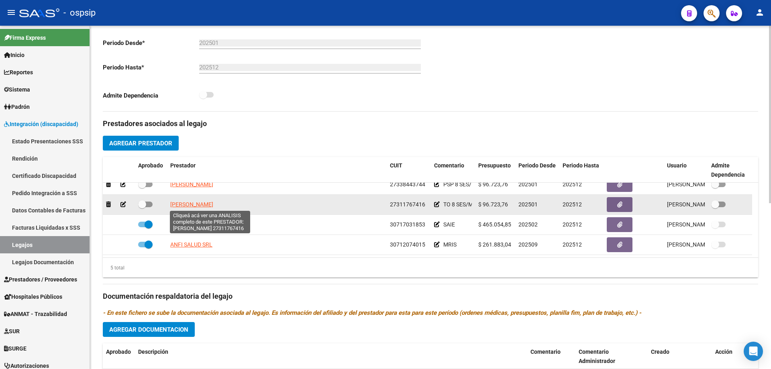
click at [213, 205] on span "[PERSON_NAME]" at bounding box center [191, 204] width 43 height 6
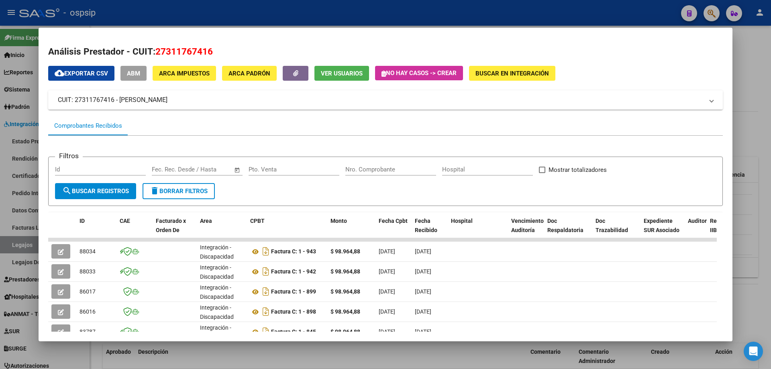
click at [770, 115] on div at bounding box center [385, 184] width 771 height 369
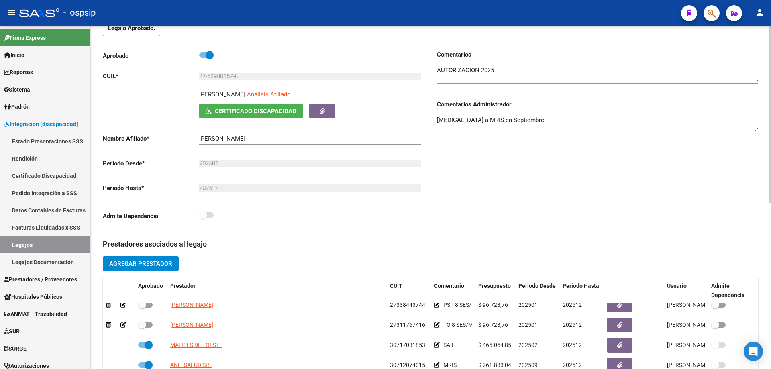
scroll to position [0, 0]
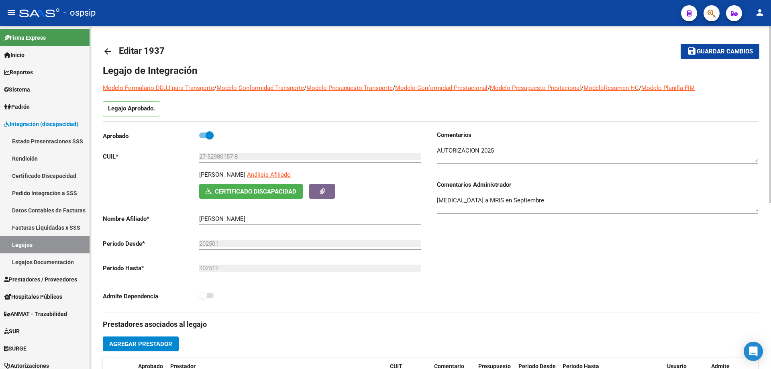
click at [106, 52] on mat-icon "arrow_back" at bounding box center [108, 52] width 10 height 10
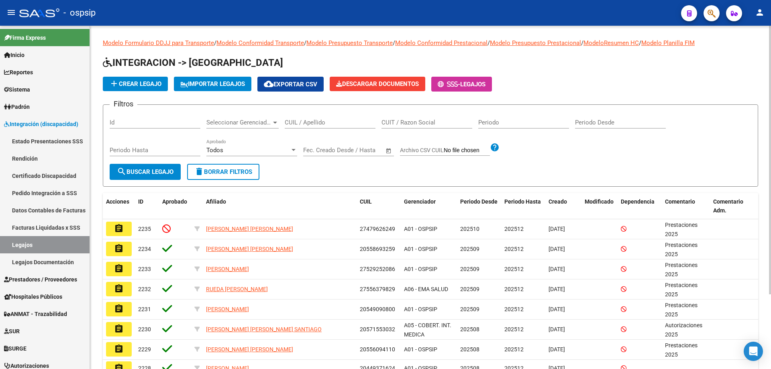
click at [287, 123] on input "CUIL / Apellido" at bounding box center [330, 122] width 91 height 7
paste input "27537253814"
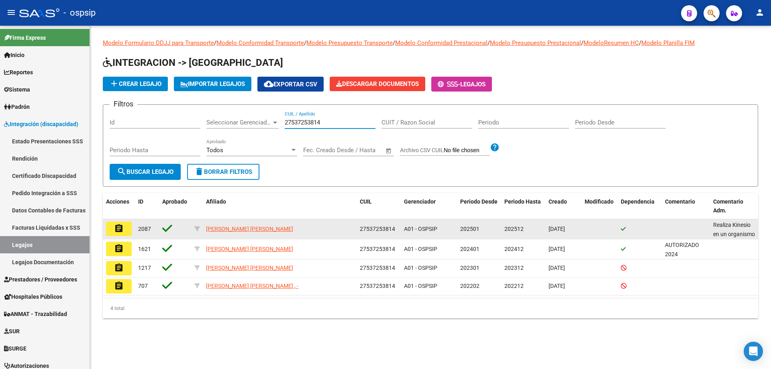
type input "27537253814"
click at [117, 225] on mat-icon "assignment" at bounding box center [119, 229] width 10 height 10
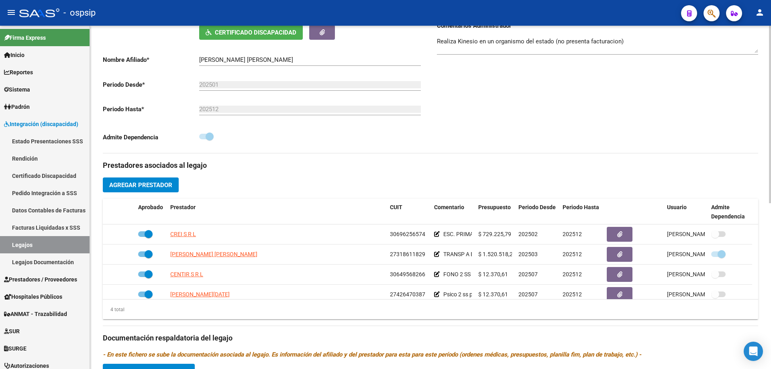
scroll to position [161, 0]
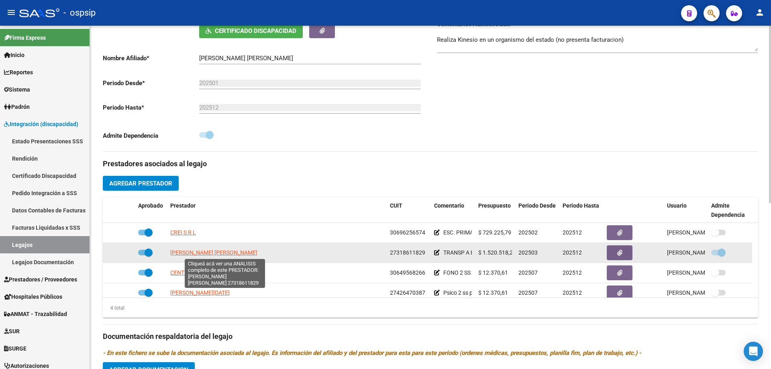
click at [242, 254] on span "GOMEZ ECHEVERRIA ALEJANDRA ANDREA" at bounding box center [213, 252] width 87 height 6
type textarea "27318611829"
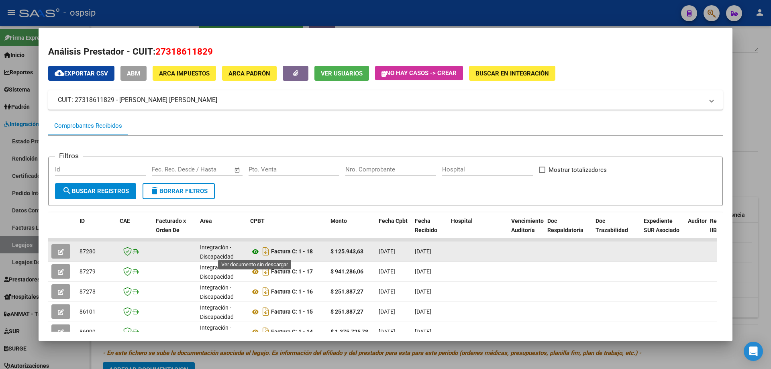
click at [255, 252] on icon at bounding box center [255, 252] width 10 height 10
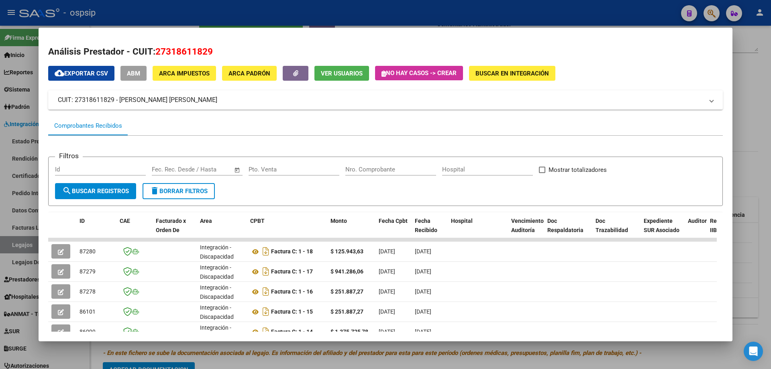
click at [751, 88] on div at bounding box center [385, 184] width 771 height 369
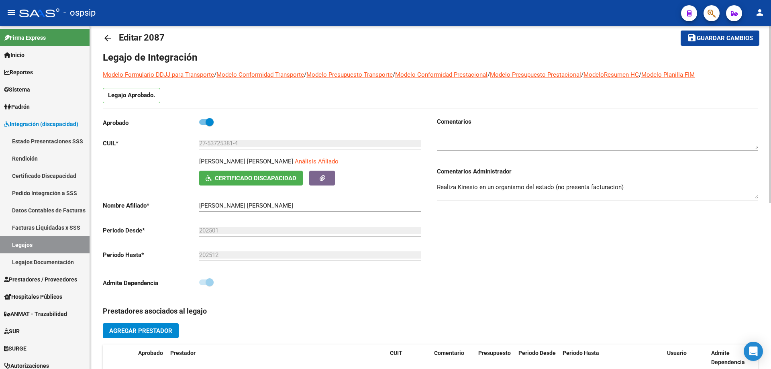
scroll to position [0, 0]
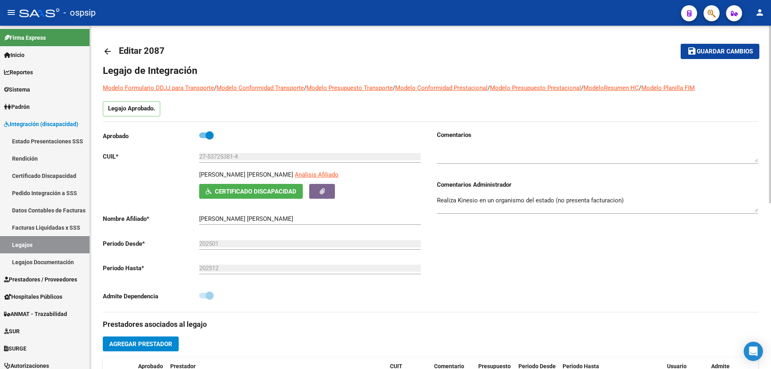
click at [104, 52] on mat-icon "arrow_back" at bounding box center [108, 52] width 10 height 10
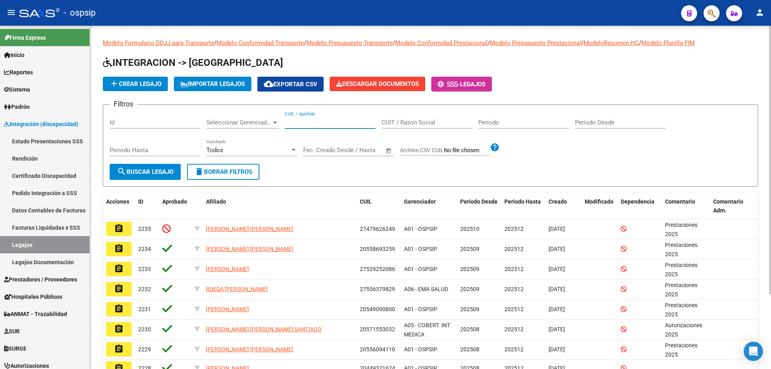
click at [288, 122] on input "CUIL / Apellido" at bounding box center [330, 122] width 91 height 7
paste input "20493572475"
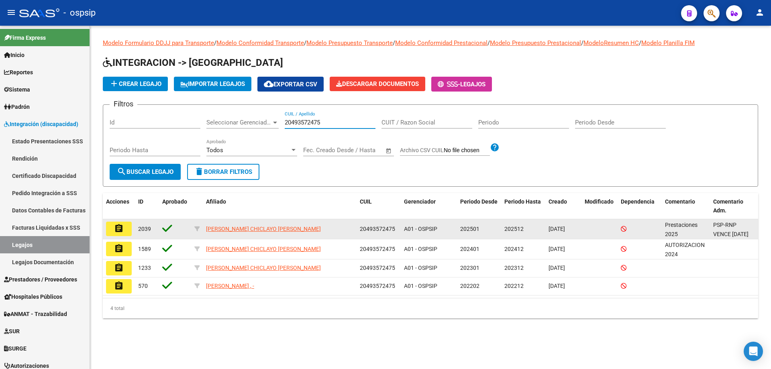
type input "20493572475"
click at [128, 232] on button "assignment" at bounding box center [119, 229] width 26 height 14
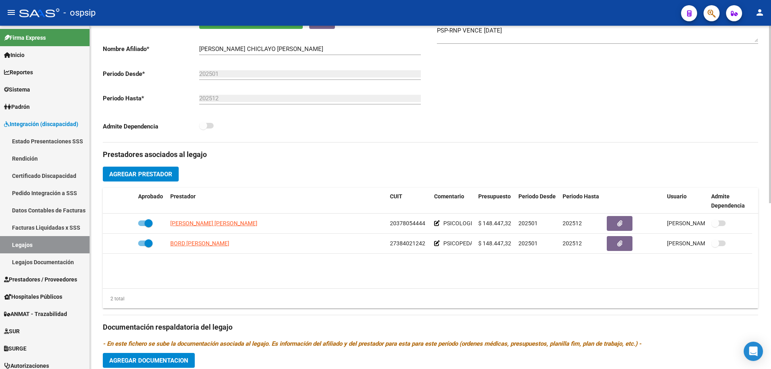
scroll to position [201, 0]
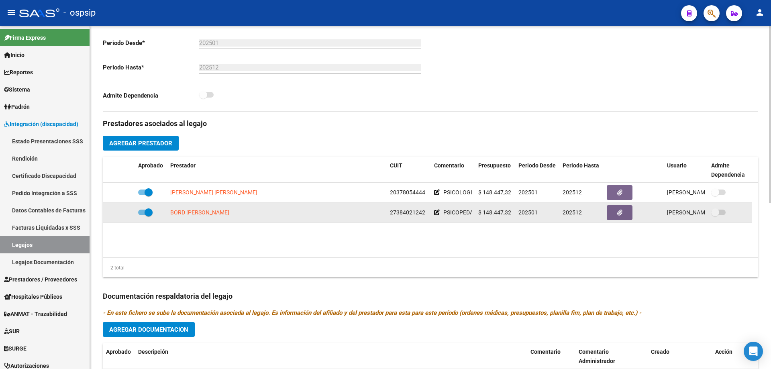
click at [186, 208] on app-link-go-to "BORD MARIA" at bounding box center [199, 212] width 59 height 9
click at [195, 214] on span "BORD MARIA" at bounding box center [199, 212] width 59 height 6
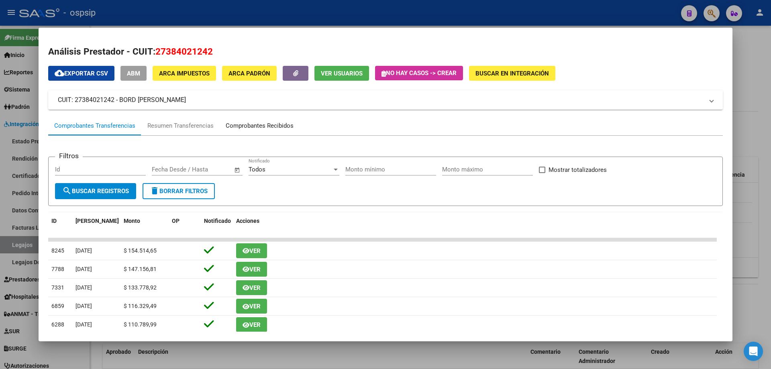
click at [247, 126] on div "Comprobantes Recibidos" at bounding box center [260, 125] width 68 height 9
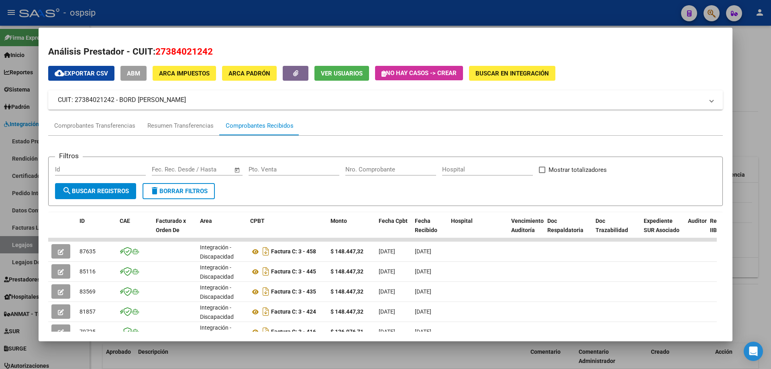
click at [765, 85] on div at bounding box center [385, 184] width 771 height 369
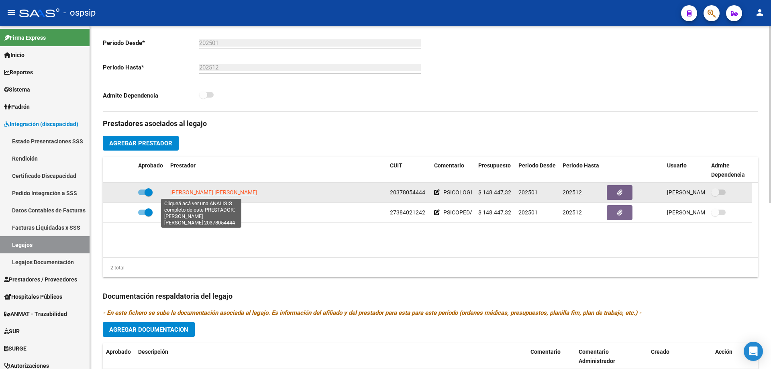
click at [191, 192] on span "CANOSA JUAN MANUEL" at bounding box center [213, 192] width 87 height 6
type textarea "20378054444"
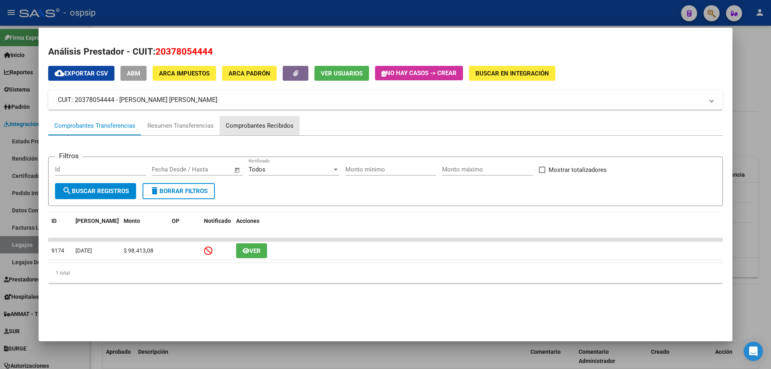
click at [249, 128] on div "Comprobantes Recibidos" at bounding box center [260, 125] width 68 height 9
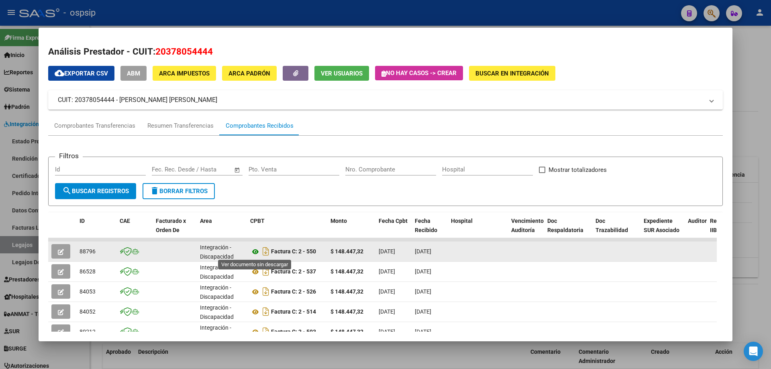
click at [253, 250] on icon at bounding box center [255, 252] width 10 height 10
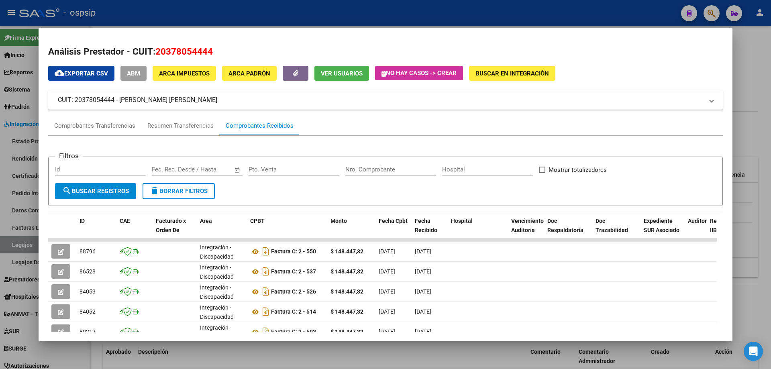
click at [765, 140] on div at bounding box center [385, 184] width 771 height 369
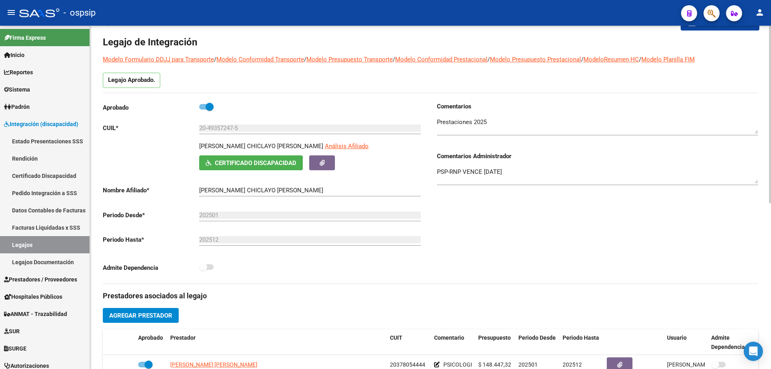
scroll to position [0, 0]
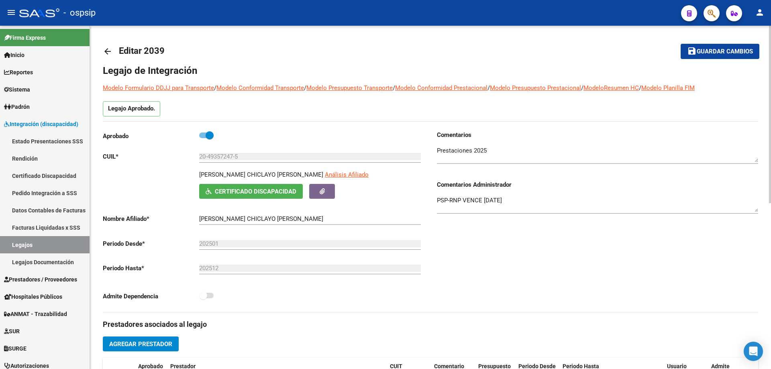
click at [106, 49] on mat-icon "arrow_back" at bounding box center [108, 52] width 10 height 10
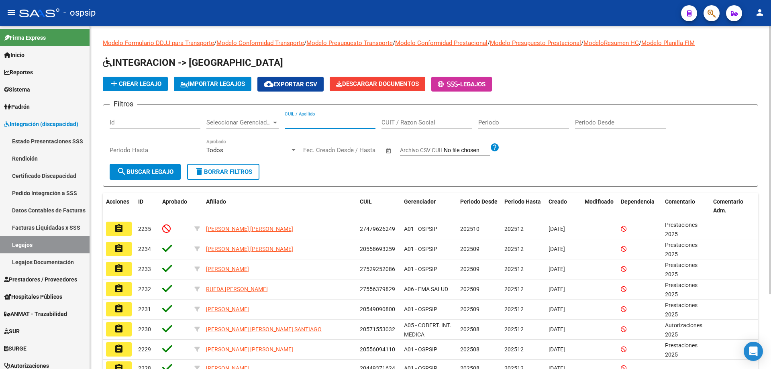
click at [295, 126] on input "CUIL / Apellido" at bounding box center [330, 122] width 91 height 7
paste input "20557463691"
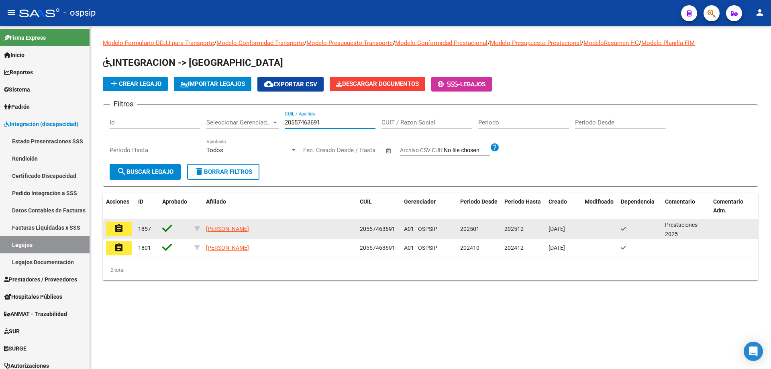
type input "20557463691"
click at [114, 232] on mat-icon "assignment" at bounding box center [119, 229] width 10 height 10
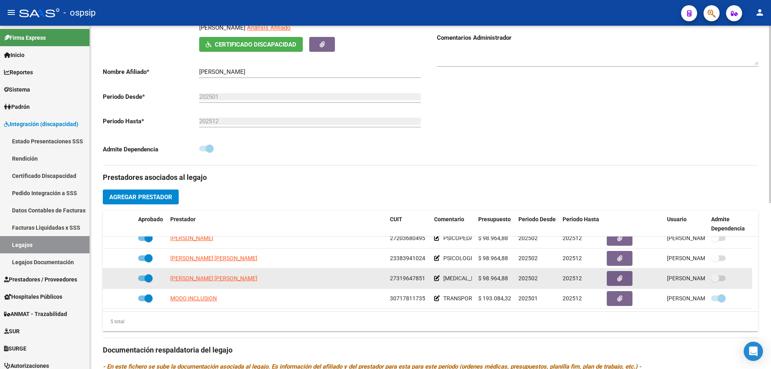
scroll to position [161, 0]
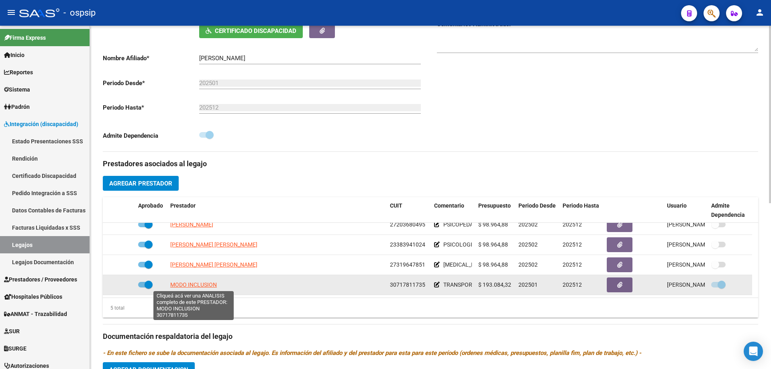
click at [188, 287] on span "MODO INCLUSION" at bounding box center [193, 284] width 47 height 6
type textarea "30717811735"
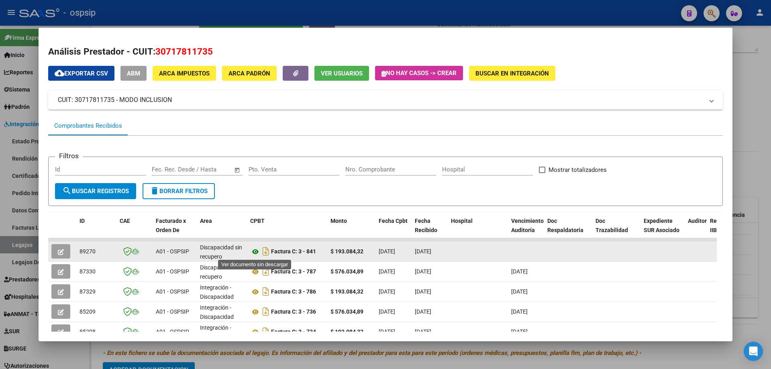
click at [256, 250] on icon at bounding box center [255, 252] width 10 height 10
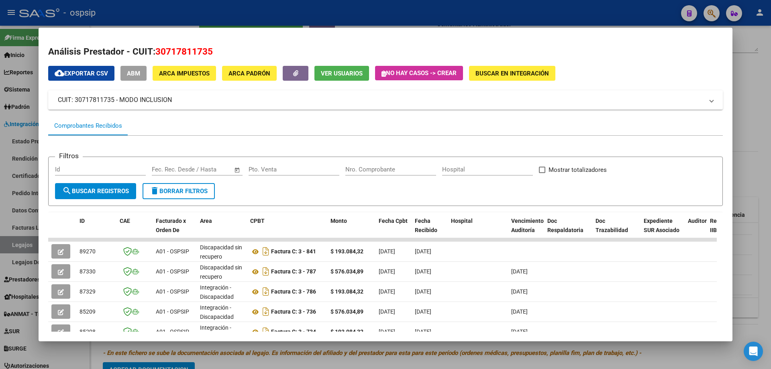
click at [762, 117] on div at bounding box center [385, 184] width 771 height 369
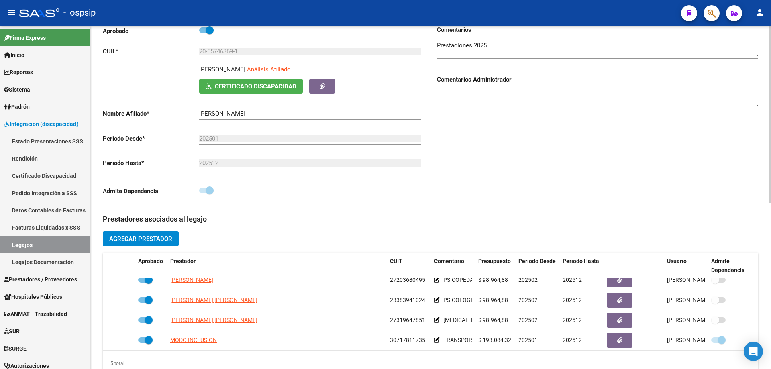
scroll to position [0, 0]
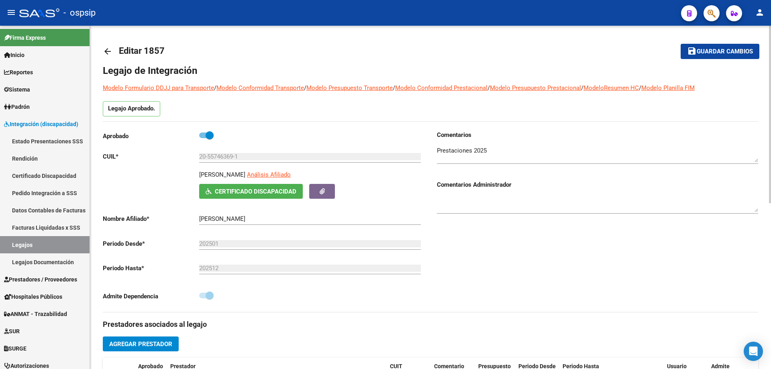
click at [106, 54] on mat-icon "arrow_back" at bounding box center [108, 52] width 10 height 10
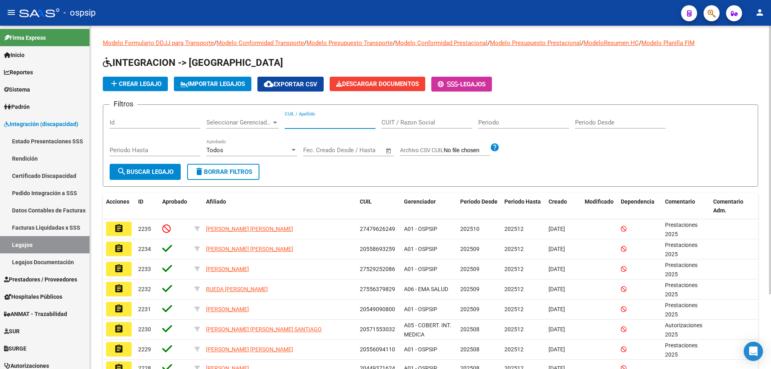
click at [307, 125] on input "CUIL / Apellido" at bounding box center [330, 122] width 91 height 7
paste input "27567567708"
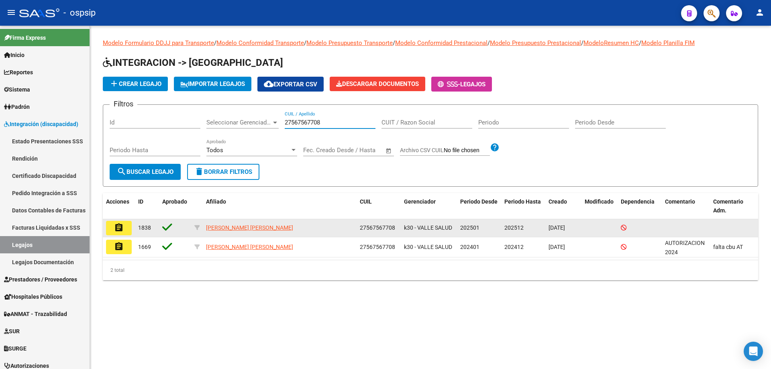
type input "27567567708"
click at [120, 223] on mat-icon "assignment" at bounding box center [119, 228] width 10 height 10
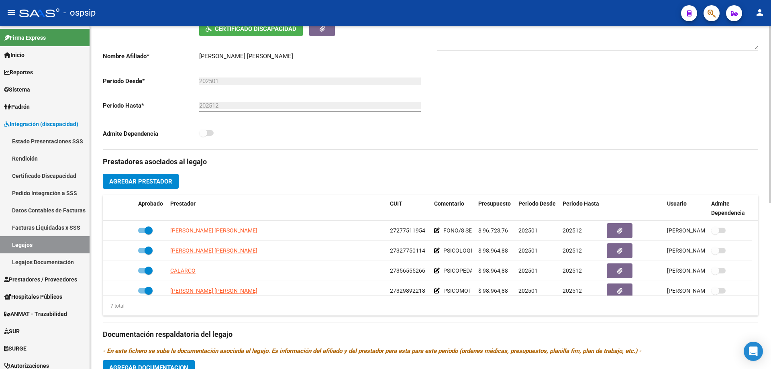
scroll to position [201, 0]
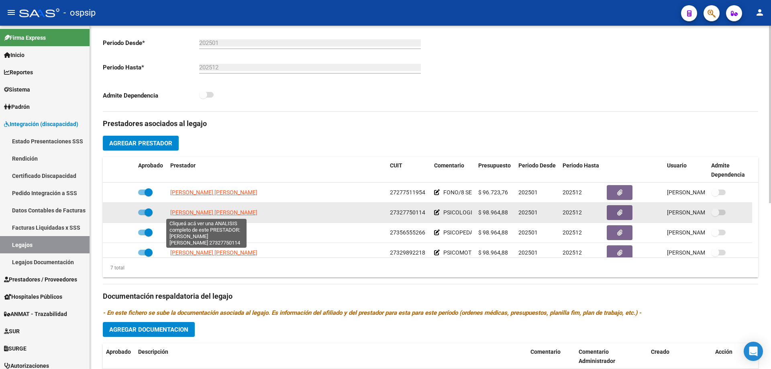
click at [188, 214] on span "ALBORNOZ CYNTIA VANESA" at bounding box center [213, 212] width 87 height 6
type textarea "27327750114"
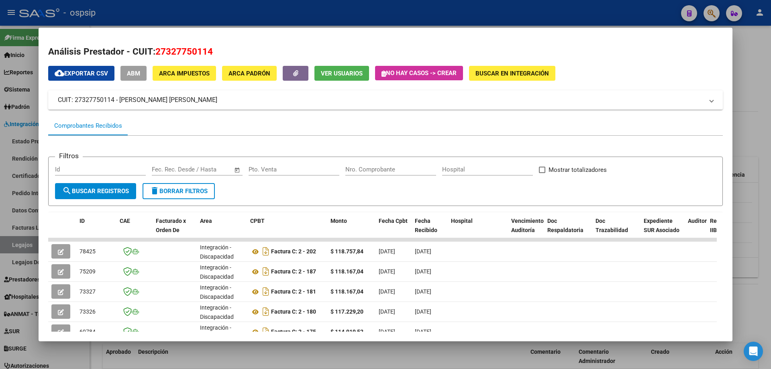
click at [751, 122] on div at bounding box center [385, 184] width 771 height 369
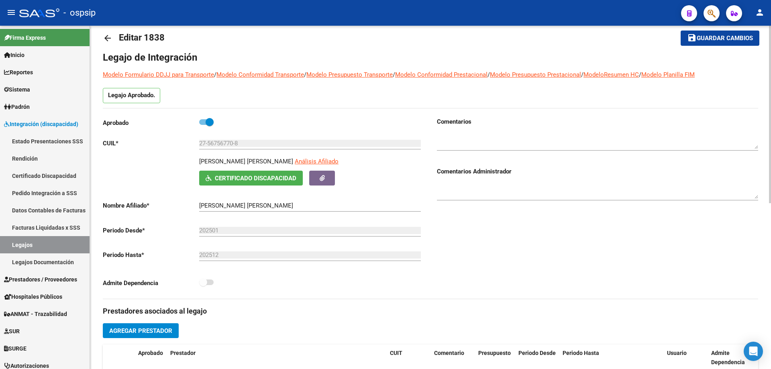
scroll to position [0, 0]
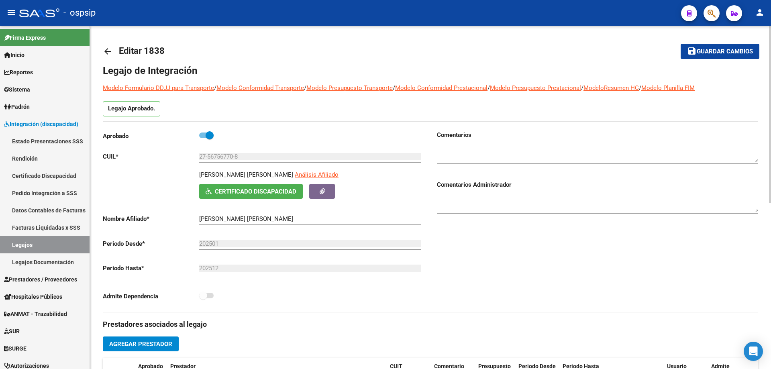
click at [105, 54] on mat-icon "arrow_back" at bounding box center [108, 52] width 10 height 10
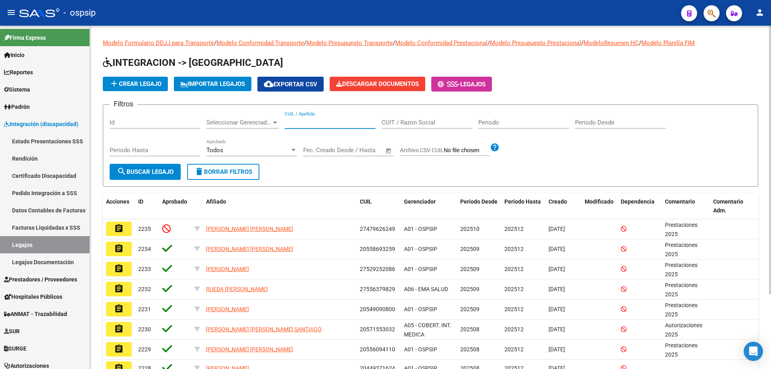
click at [295, 123] on input "CUIL / Apellido" at bounding box center [330, 122] width 91 height 7
paste input "27509823346"
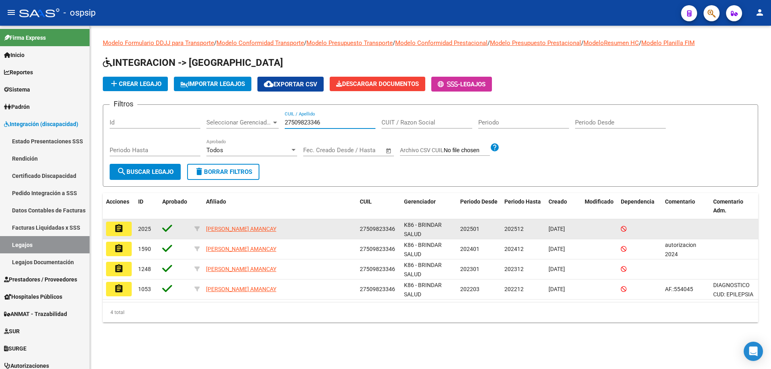
type input "27509823346"
click at [114, 229] on button "assignment" at bounding box center [119, 229] width 26 height 14
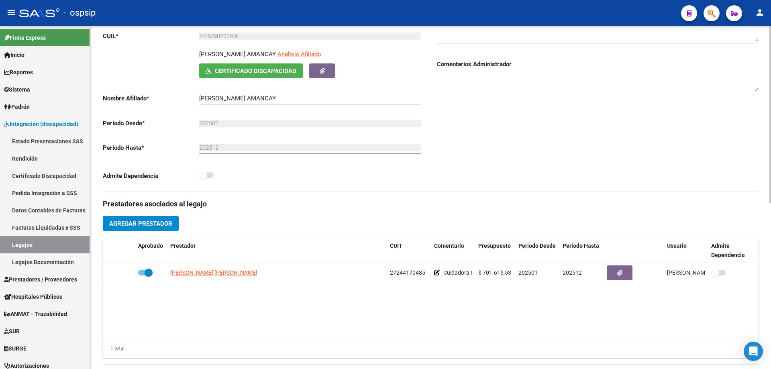
scroll to position [161, 0]
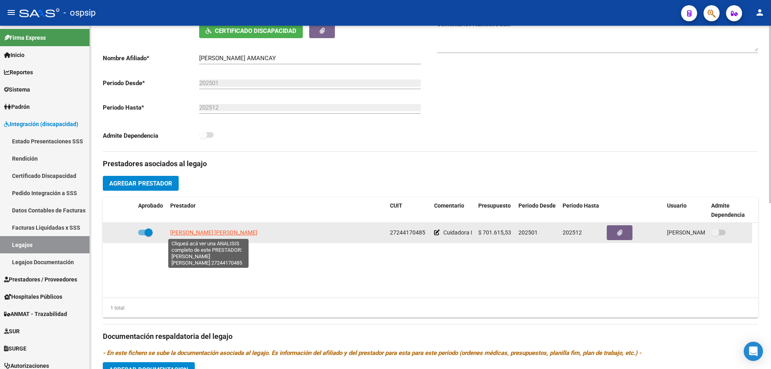
click at [215, 229] on span "GONZALEZ MONICA PATRICIA" at bounding box center [213, 232] width 87 height 6
type textarea "27244170485"
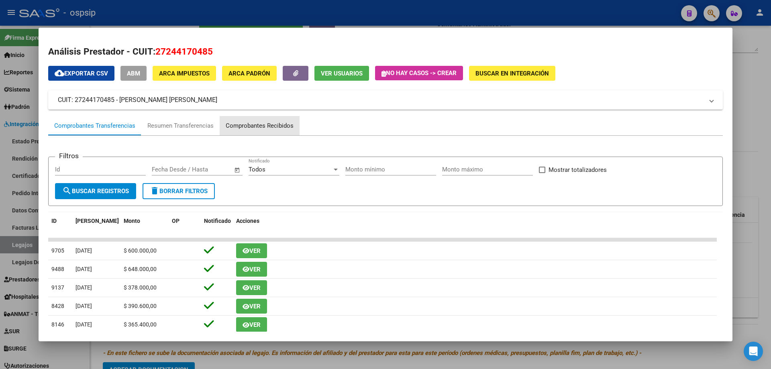
click at [264, 126] on div "Comprobantes Recibidos" at bounding box center [260, 125] width 68 height 9
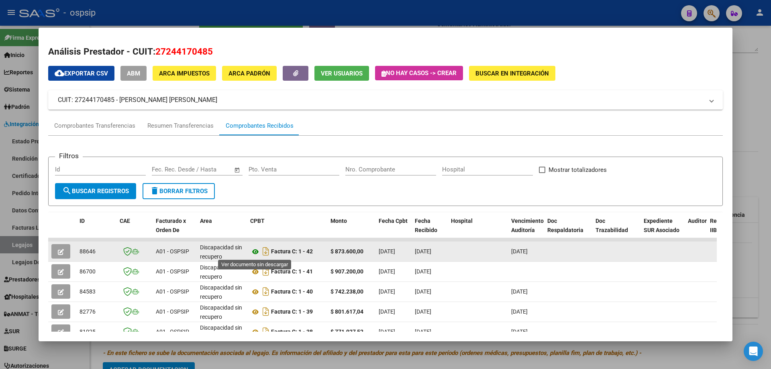
click at [257, 252] on icon at bounding box center [255, 252] width 10 height 10
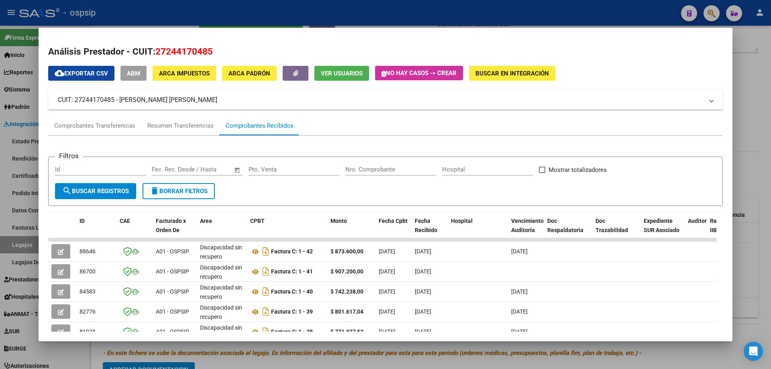
click at [740, 102] on div at bounding box center [385, 184] width 771 height 369
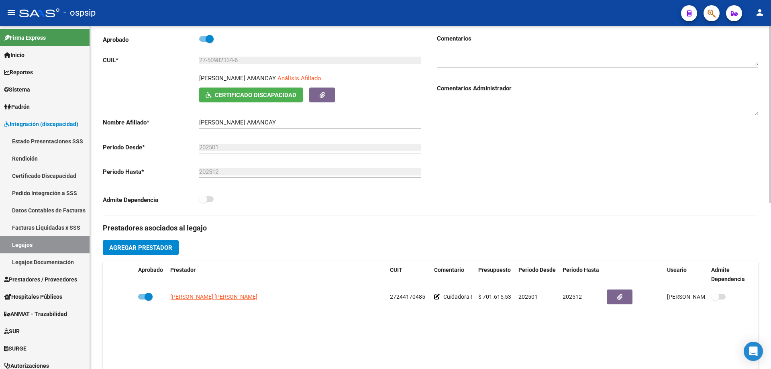
scroll to position [0, 0]
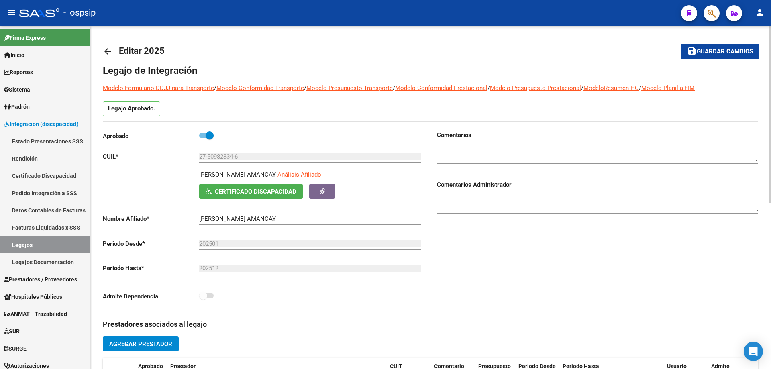
click at [110, 51] on mat-icon "arrow_back" at bounding box center [108, 52] width 10 height 10
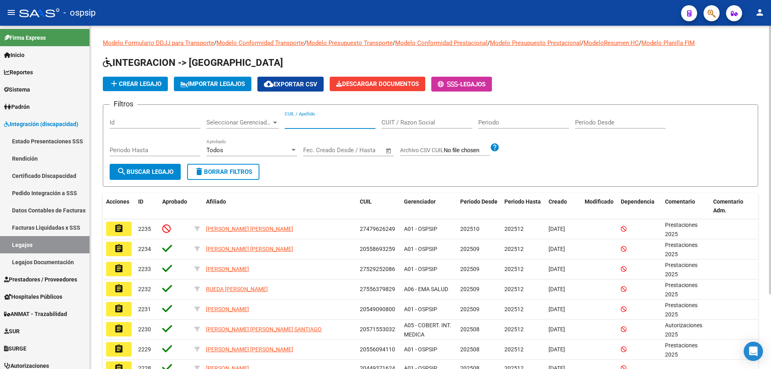
click at [295, 122] on input "CUIL / Apellido" at bounding box center [330, 122] width 91 height 7
paste input "20477966439"
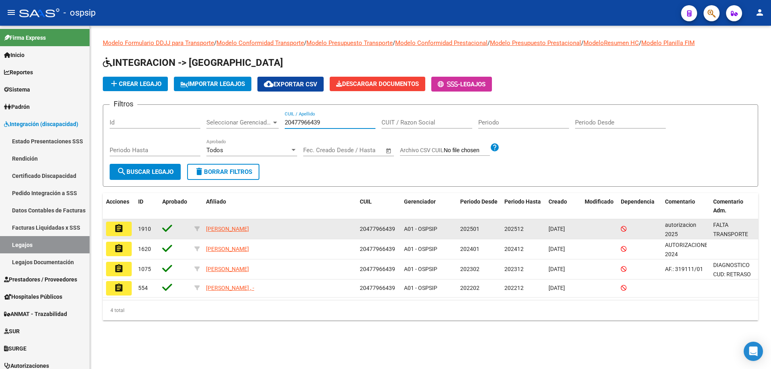
type input "20477966439"
click at [116, 229] on mat-icon "assignment" at bounding box center [119, 229] width 10 height 10
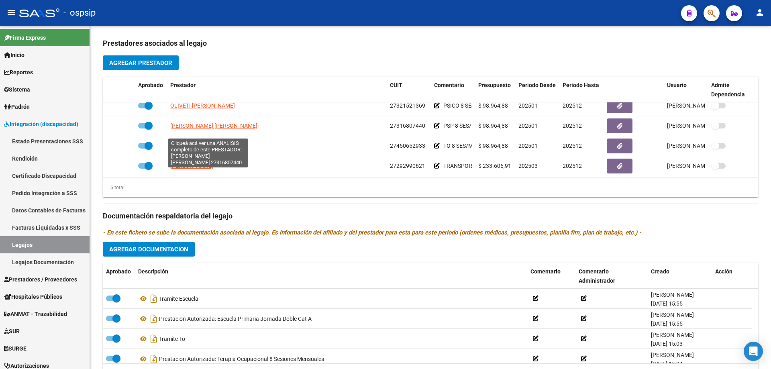
scroll to position [48, 0]
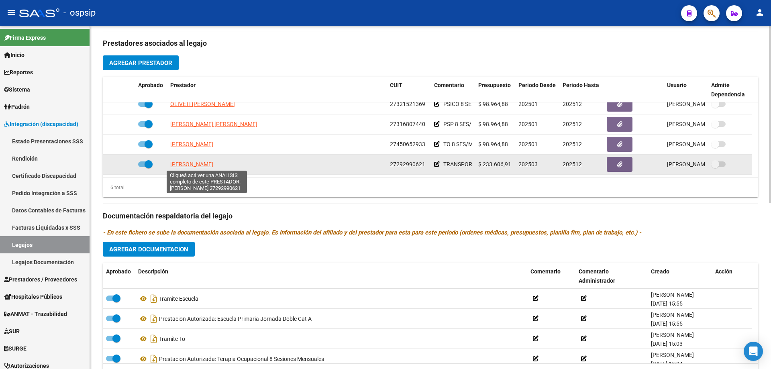
click at [203, 163] on span "ESCOBEDO JESICA PATRICIA" at bounding box center [191, 164] width 43 height 6
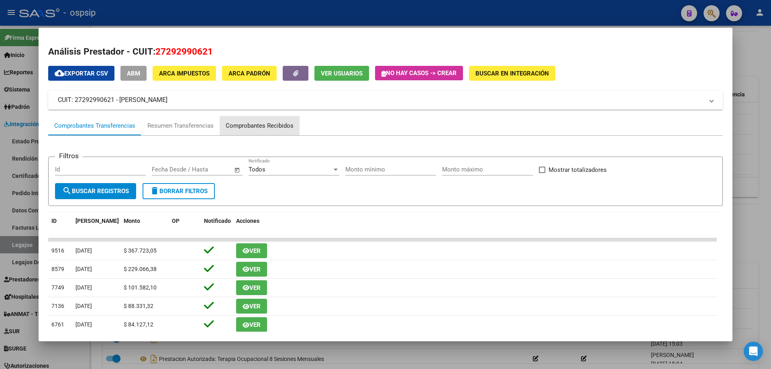
click at [250, 125] on div "Comprobantes Recibidos" at bounding box center [260, 125] width 68 height 9
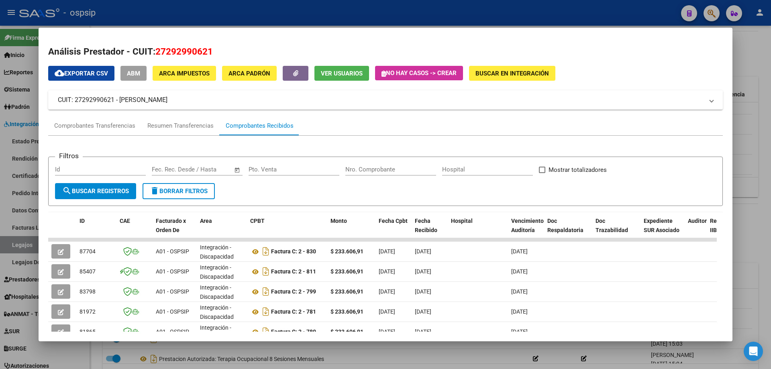
click at [764, 68] on div at bounding box center [385, 184] width 771 height 369
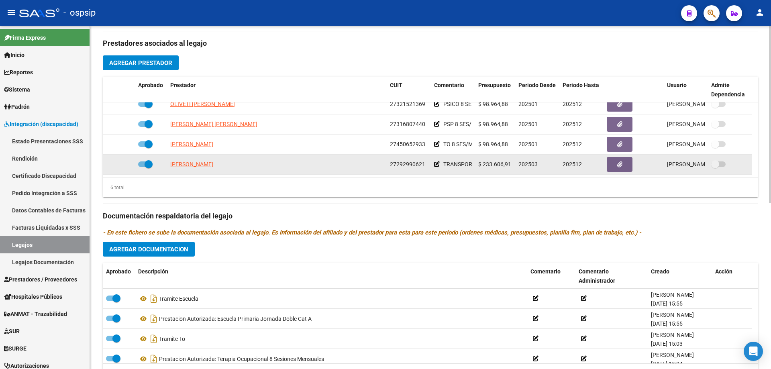
scroll to position [8, 0]
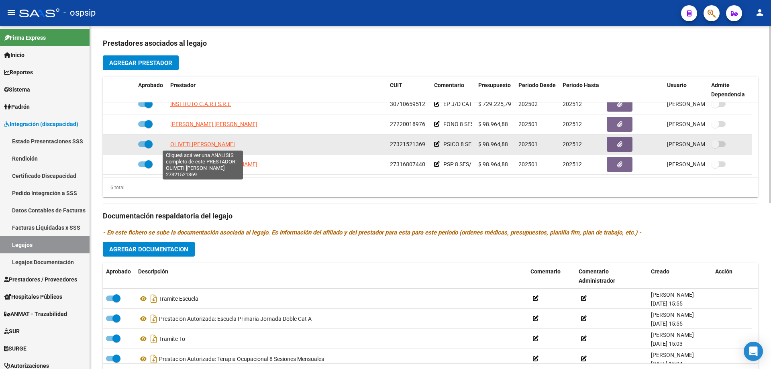
click at [203, 142] on span "OLIVETI CECILIA ANDREA" at bounding box center [202, 144] width 65 height 6
type textarea "27321521369"
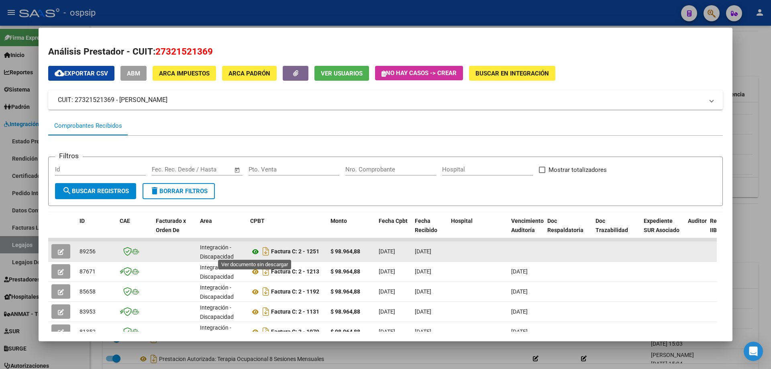
click at [256, 250] on icon at bounding box center [255, 252] width 10 height 10
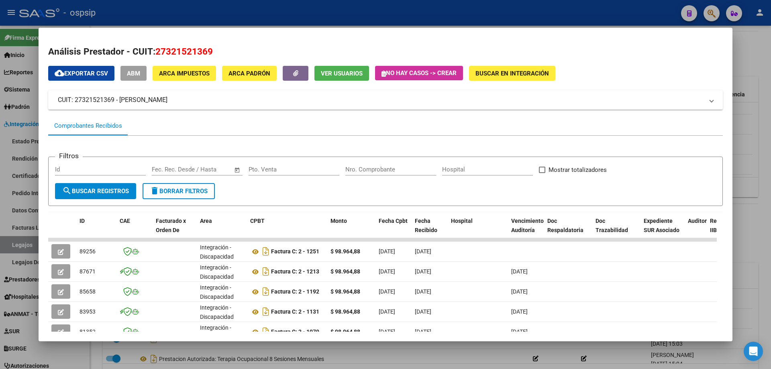
click at [762, 52] on div at bounding box center [385, 184] width 771 height 369
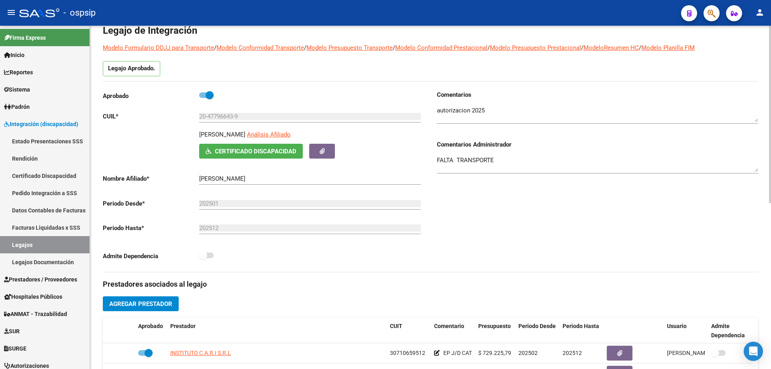
scroll to position [0, 0]
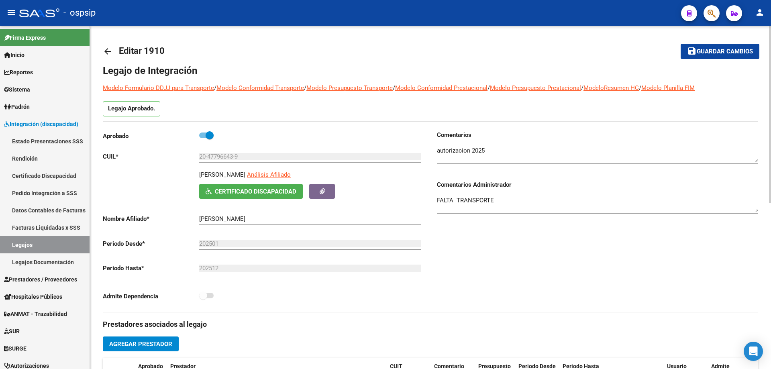
click at [111, 54] on mat-icon "arrow_back" at bounding box center [108, 52] width 10 height 10
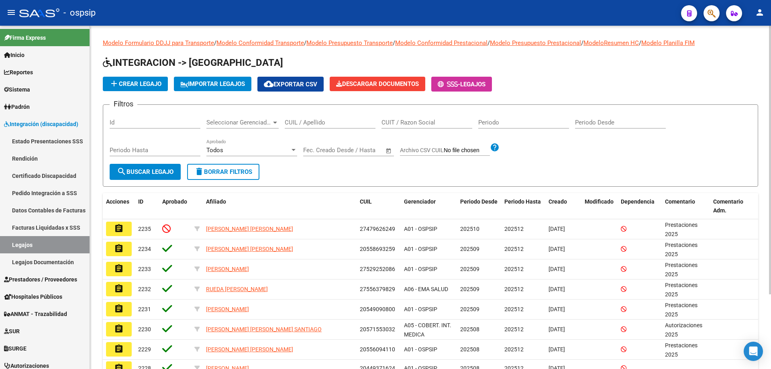
click at [297, 124] on input "CUIL / Apellido" at bounding box center [330, 122] width 91 height 7
paste input "27230964195"
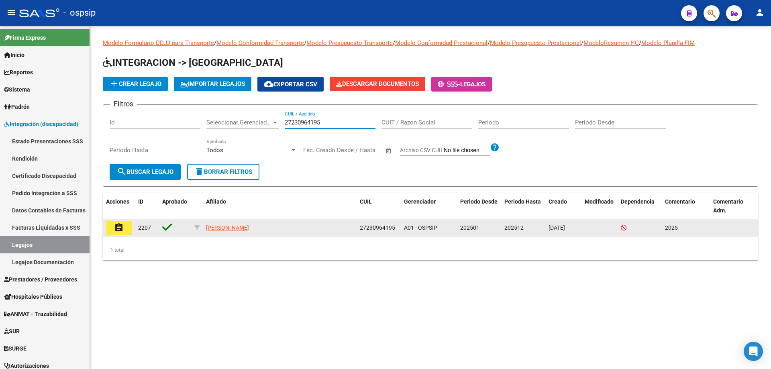
type input "27230964195"
click at [123, 232] on mat-icon "assignment" at bounding box center [119, 228] width 10 height 10
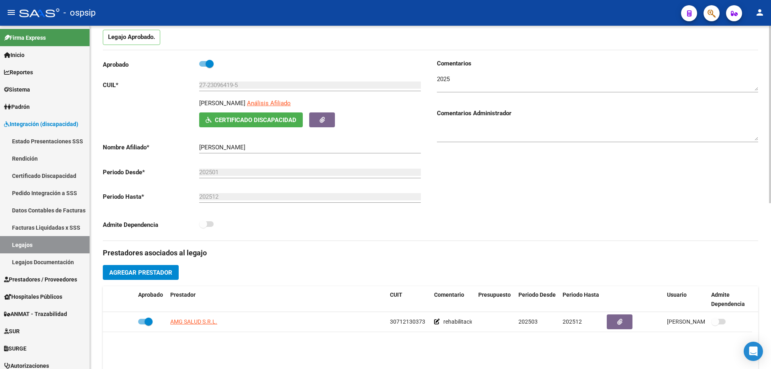
scroll to position [120, 0]
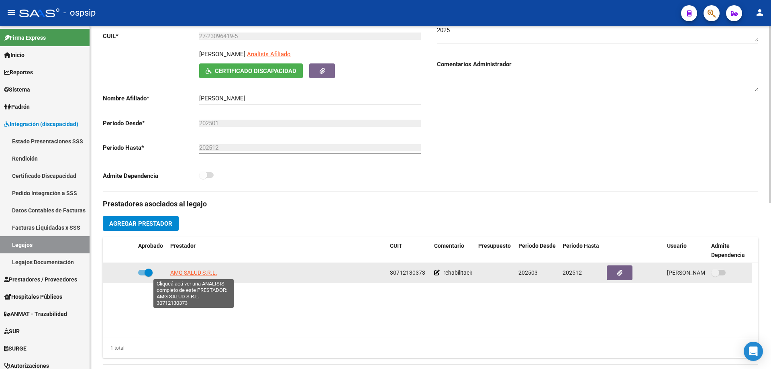
click at [196, 273] on span "AMG SALUD S.R.L." at bounding box center [193, 272] width 47 height 6
type textarea "30712130373"
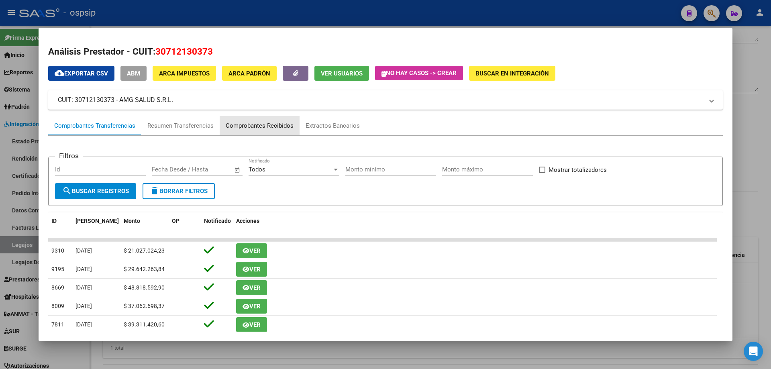
click at [266, 127] on div "Comprobantes Recibidos" at bounding box center [260, 125] width 68 height 9
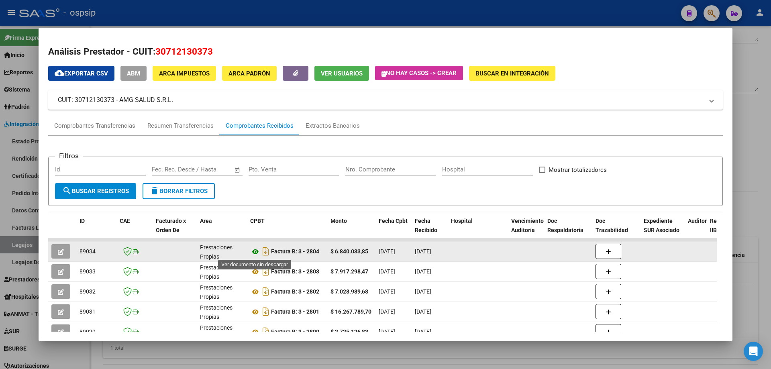
click at [254, 253] on icon at bounding box center [255, 252] width 10 height 10
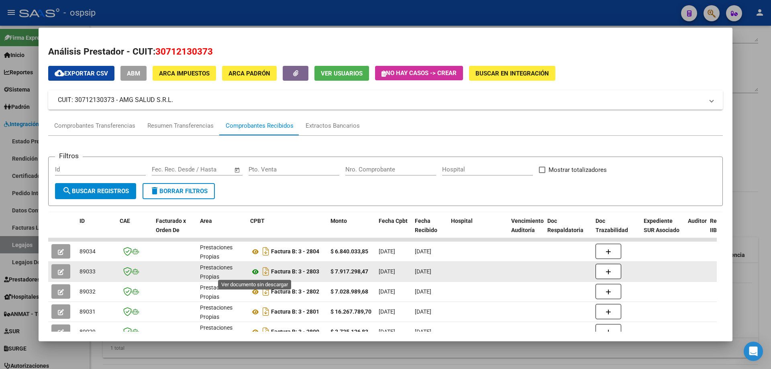
click at [255, 273] on icon at bounding box center [255, 272] width 10 height 10
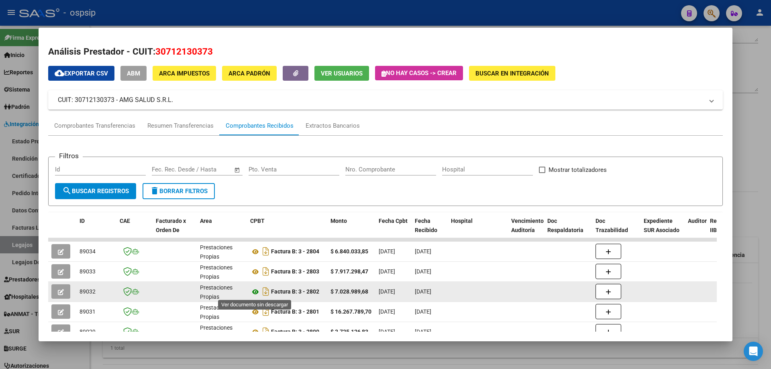
click at [257, 291] on icon at bounding box center [255, 292] width 10 height 10
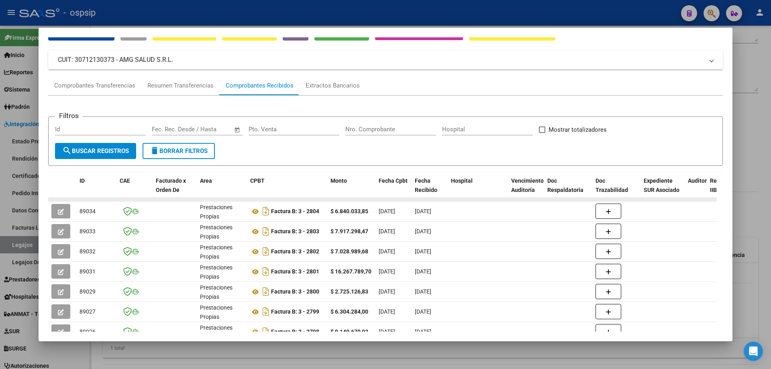
scroll to position [80, 0]
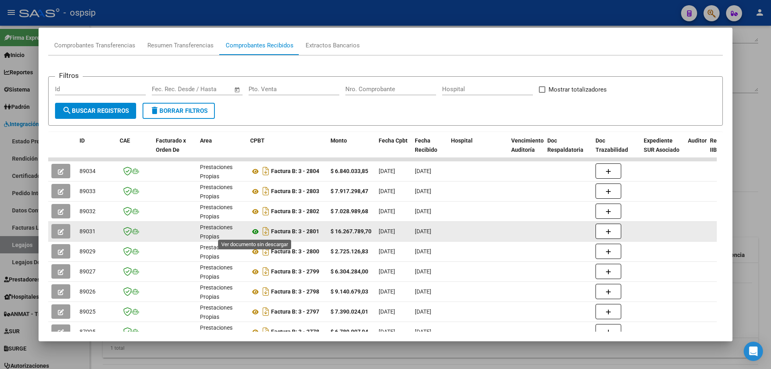
click at [252, 235] on icon at bounding box center [255, 232] width 10 height 10
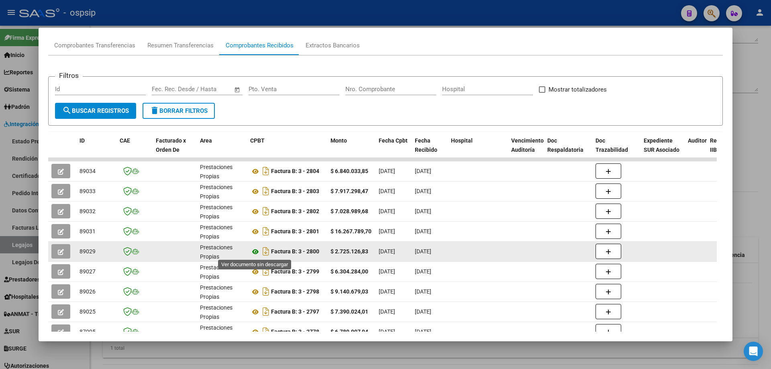
click at [254, 252] on icon at bounding box center [255, 252] width 10 height 10
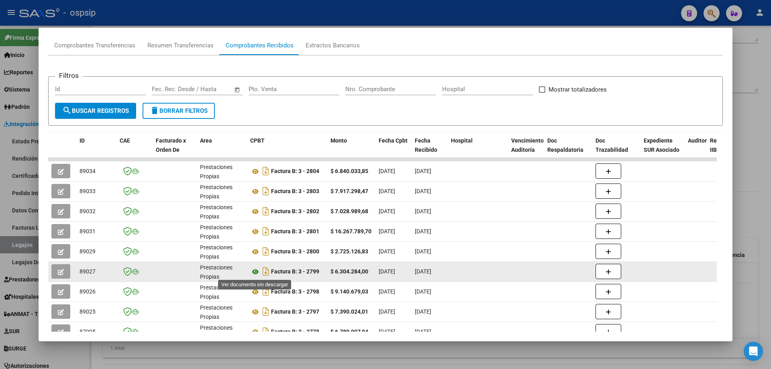
click at [255, 270] on icon at bounding box center [255, 272] width 10 height 10
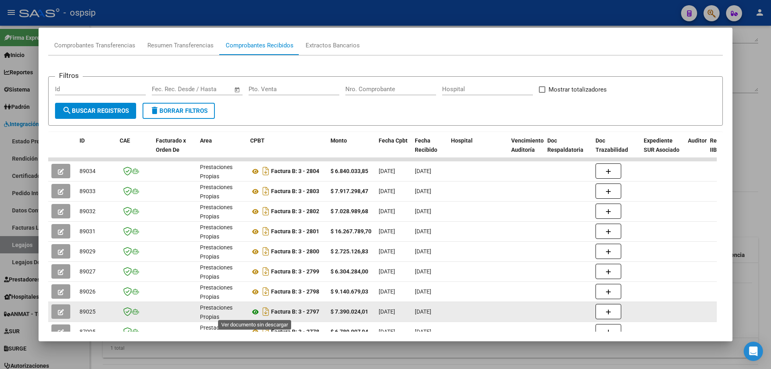
click at [252, 312] on icon at bounding box center [255, 312] width 10 height 10
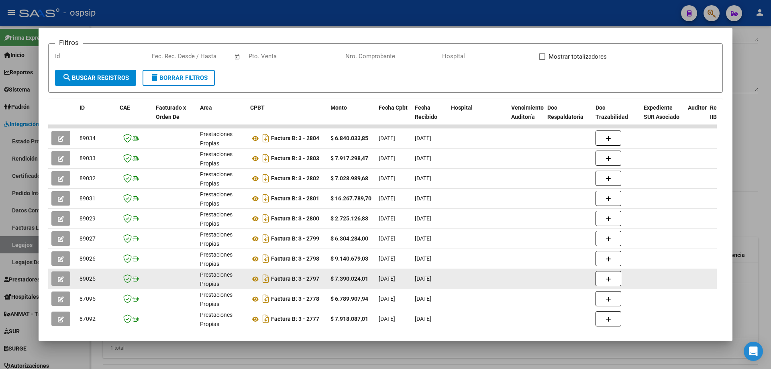
scroll to position [155, 0]
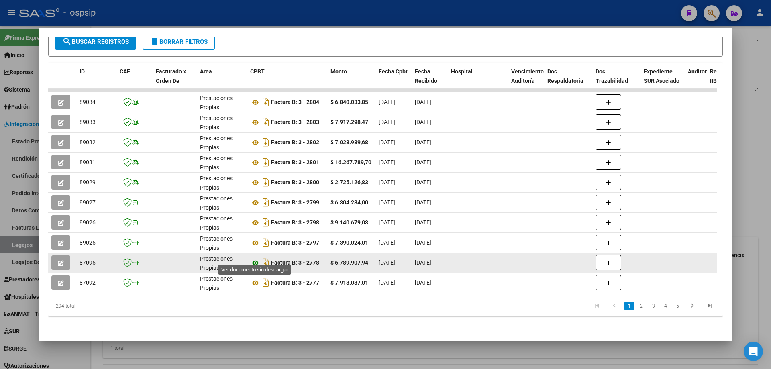
click at [255, 259] on icon at bounding box center [255, 263] width 10 height 10
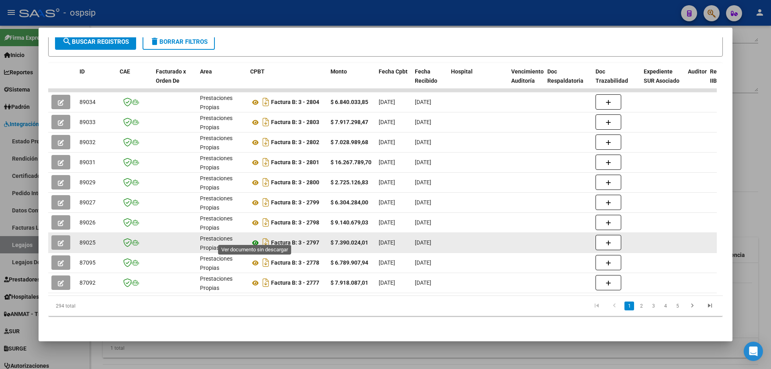
click at [254, 238] on icon at bounding box center [255, 243] width 10 height 10
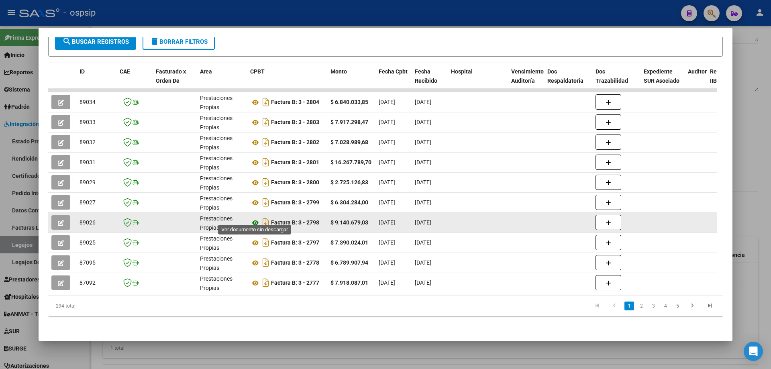
click at [254, 219] on icon at bounding box center [255, 223] width 10 height 10
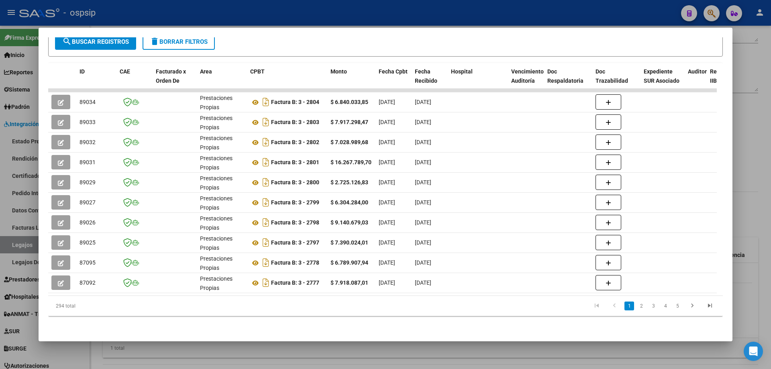
click at [748, 91] on div at bounding box center [385, 184] width 771 height 369
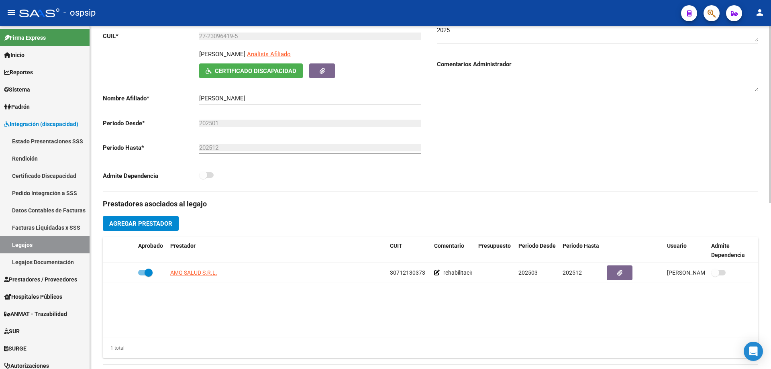
scroll to position [0, 0]
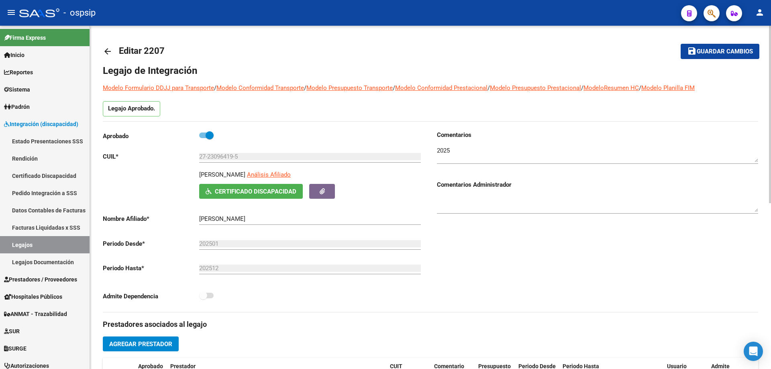
click at [109, 51] on mat-icon "arrow_back" at bounding box center [108, 52] width 10 height 10
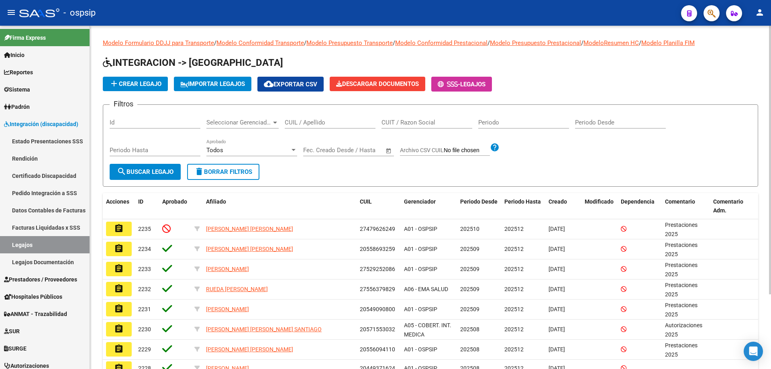
click at [330, 122] on input "CUIL / Apellido" at bounding box center [330, 122] width 91 height 7
paste input "20570168003"
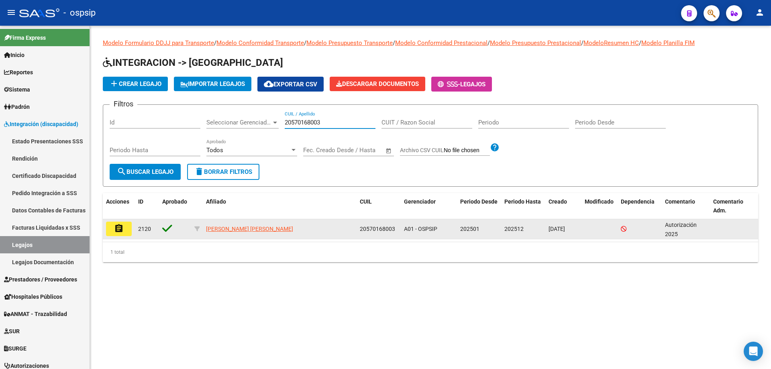
type input "20570168003"
click at [121, 230] on mat-icon "assignment" at bounding box center [119, 229] width 10 height 10
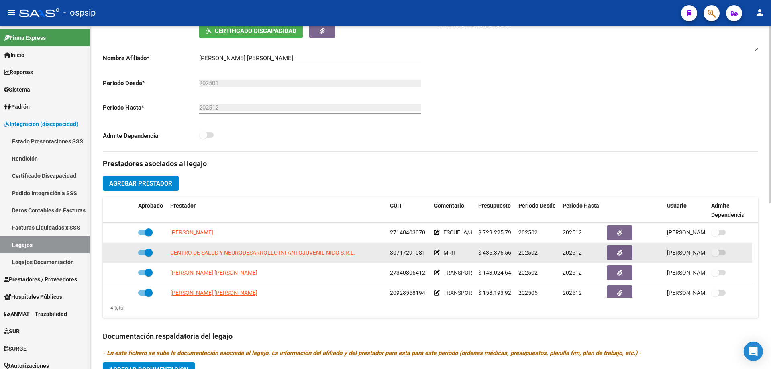
scroll to position [8, 0]
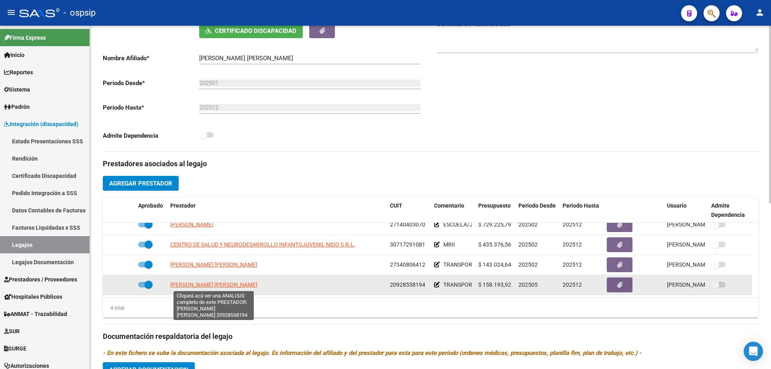
click at [226, 286] on span "GARCIA ARANDA CESAR DIONISIO" at bounding box center [213, 284] width 87 height 6
type textarea "20928558194"
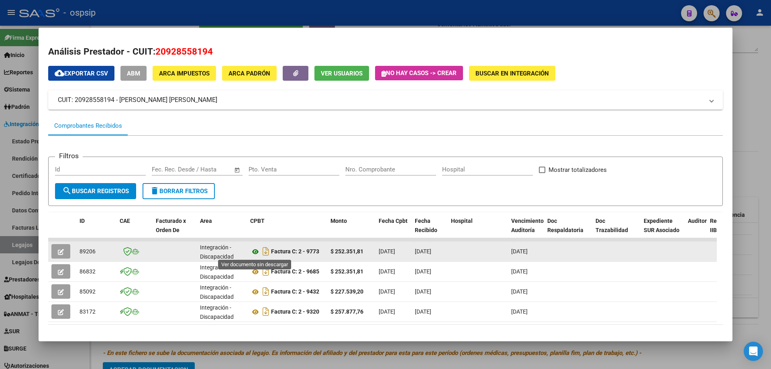
click at [255, 250] on icon at bounding box center [255, 252] width 10 height 10
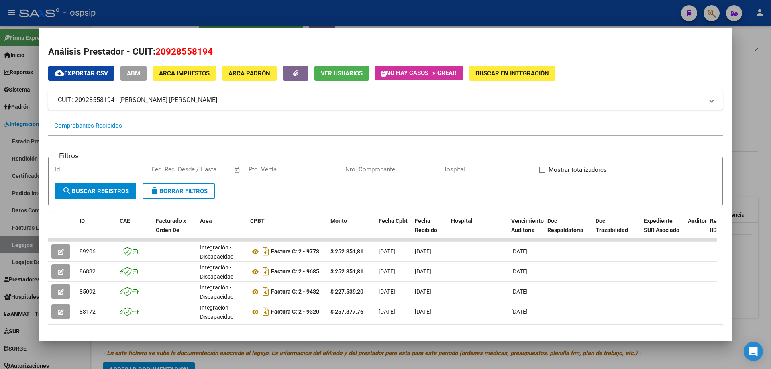
click at [764, 92] on div at bounding box center [385, 184] width 771 height 369
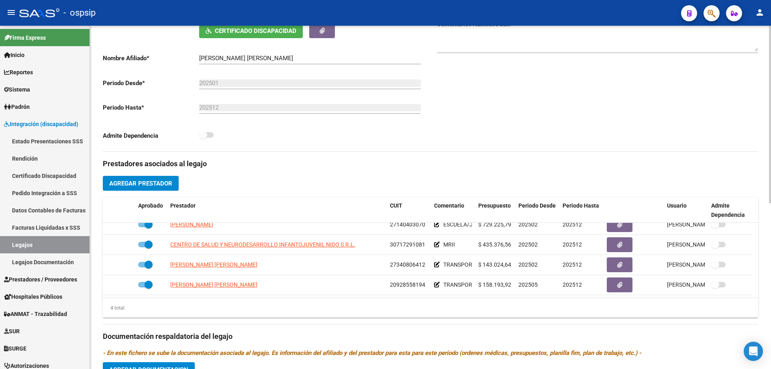
scroll to position [0, 0]
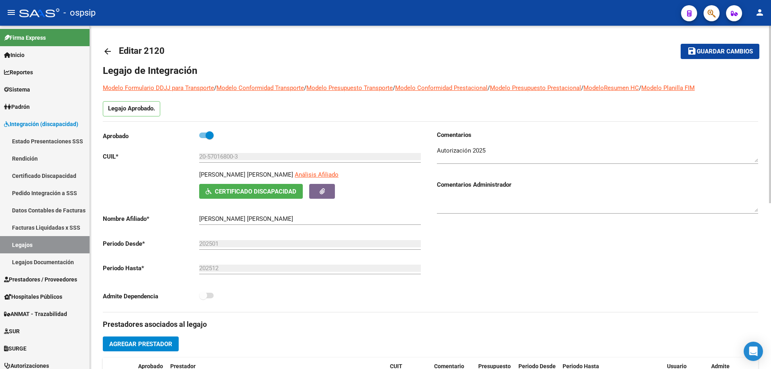
click at [110, 53] on mat-icon "arrow_back" at bounding box center [108, 52] width 10 height 10
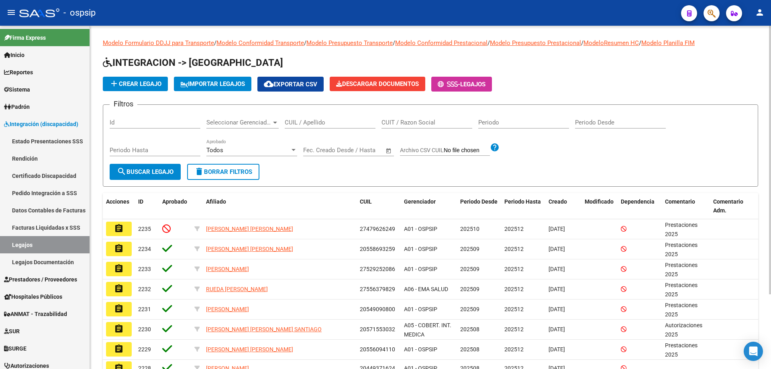
click at [311, 124] on input "CUIL / Apellido" at bounding box center [330, 122] width 91 height 7
paste input "20552624670"
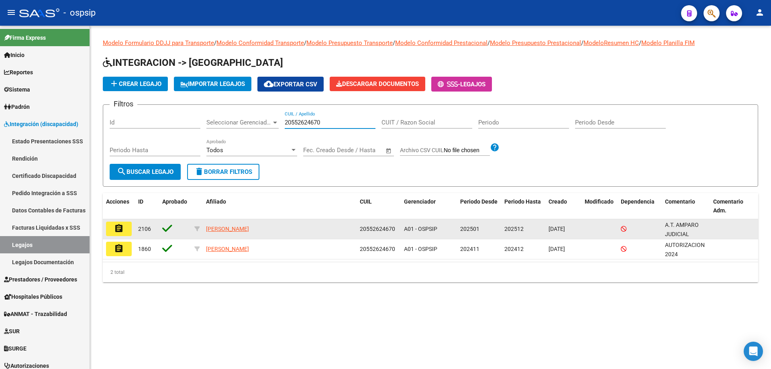
type input "20552624670"
click at [125, 229] on button "assignment" at bounding box center [119, 229] width 26 height 14
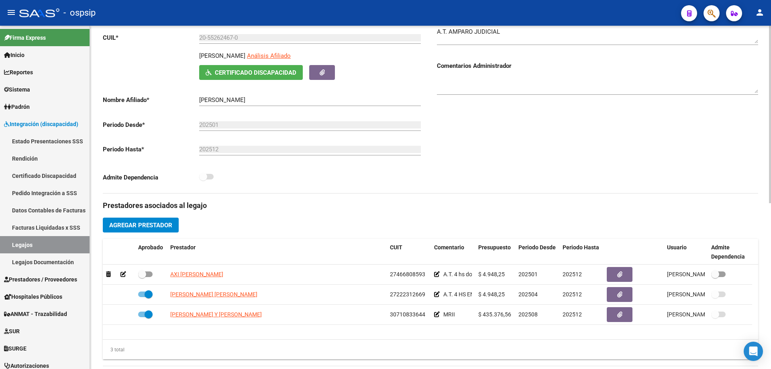
scroll to position [120, 0]
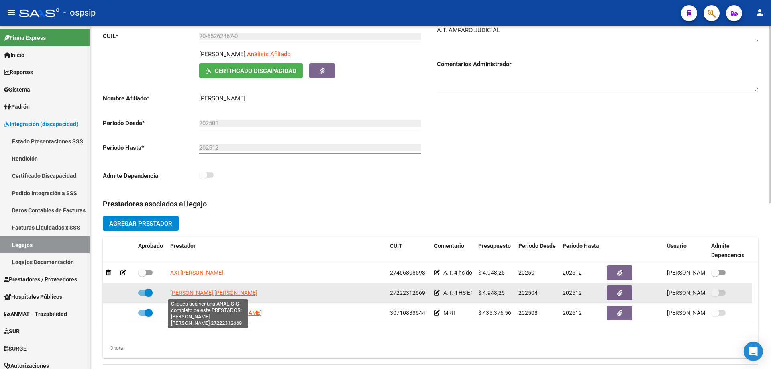
click at [228, 292] on span "LANDINO CLAUDIA MARCELA" at bounding box center [213, 292] width 87 height 6
type textarea "27222312669"
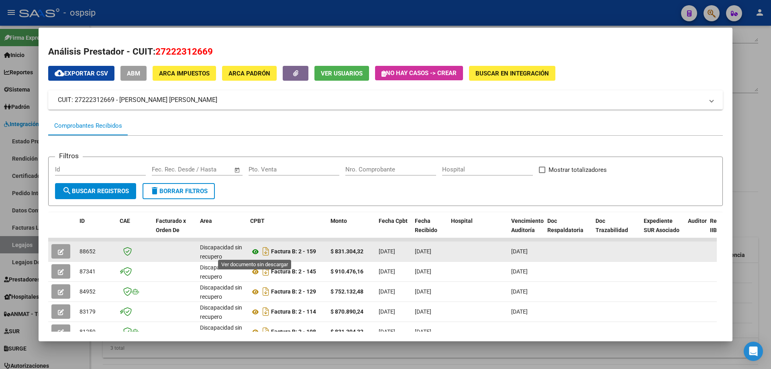
click at [253, 251] on icon at bounding box center [255, 252] width 10 height 10
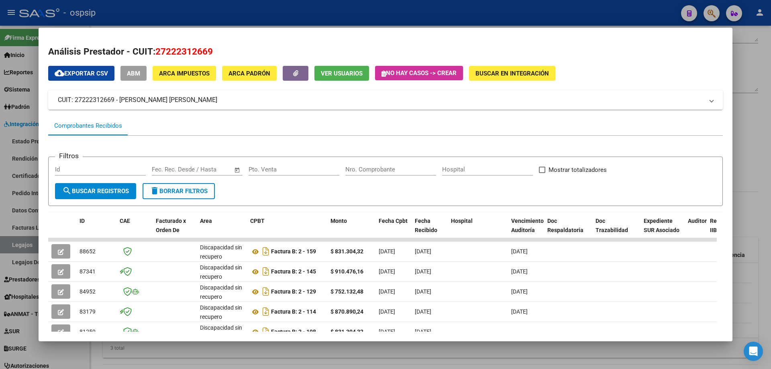
click at [760, 77] on div at bounding box center [385, 184] width 771 height 369
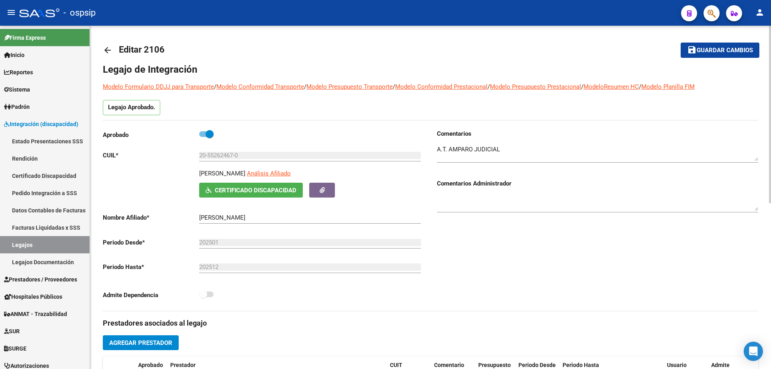
scroll to position [0, 0]
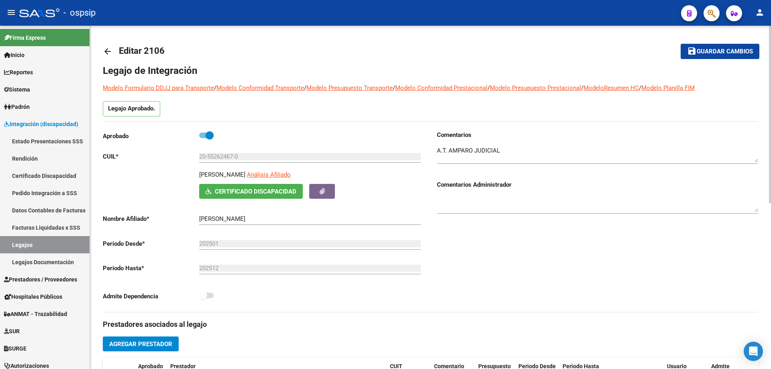
click at [108, 49] on mat-icon "arrow_back" at bounding box center [108, 52] width 10 height 10
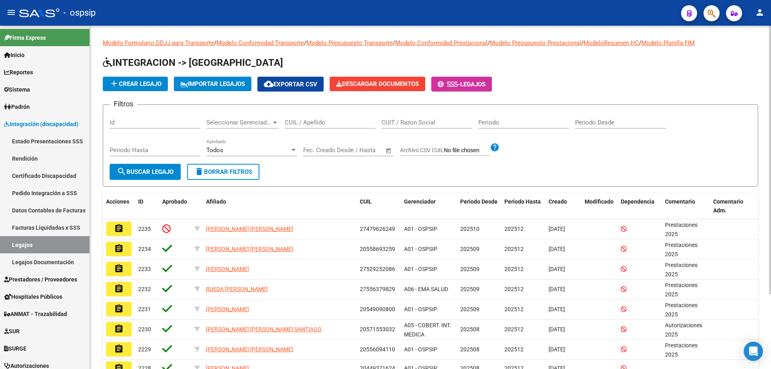
click at [297, 122] on input "CUIL / Apellido" at bounding box center [330, 122] width 91 height 7
paste input "27502807167"
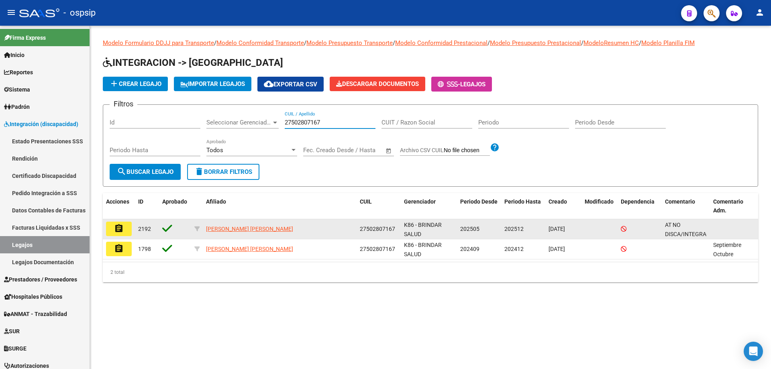
type input "27502807167"
click at [121, 229] on mat-icon "assignment" at bounding box center [119, 229] width 10 height 10
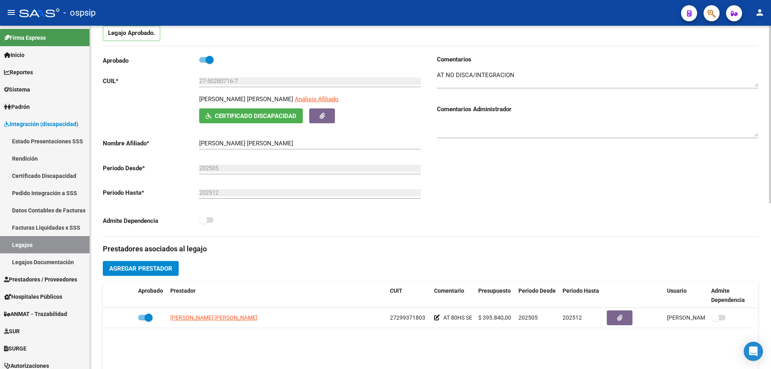
scroll to position [80, 0]
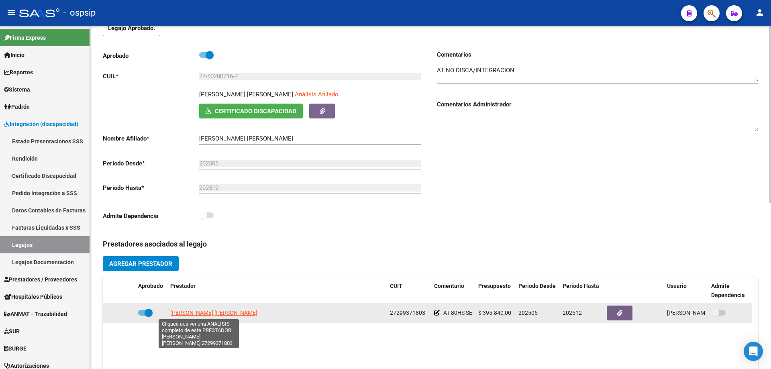
click at [206, 311] on span "MENDEZ ANA MIRYAN" at bounding box center [213, 312] width 87 height 6
type textarea "27299371803"
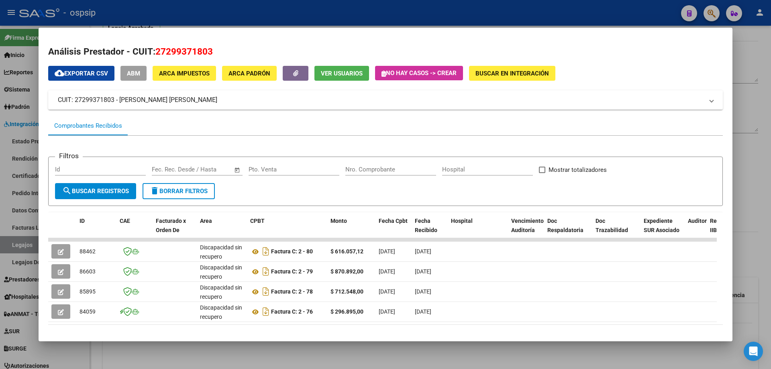
click at [764, 73] on div at bounding box center [385, 184] width 771 height 369
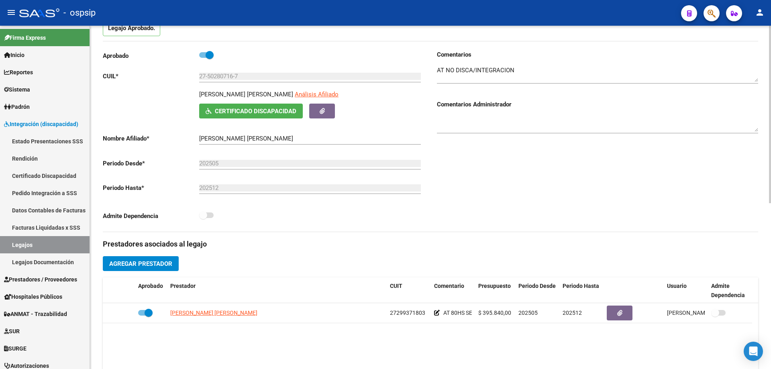
scroll to position [0, 0]
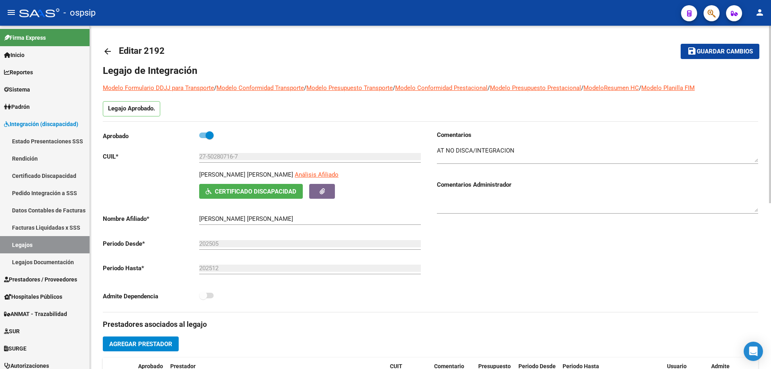
click at [106, 52] on mat-icon "arrow_back" at bounding box center [108, 52] width 10 height 10
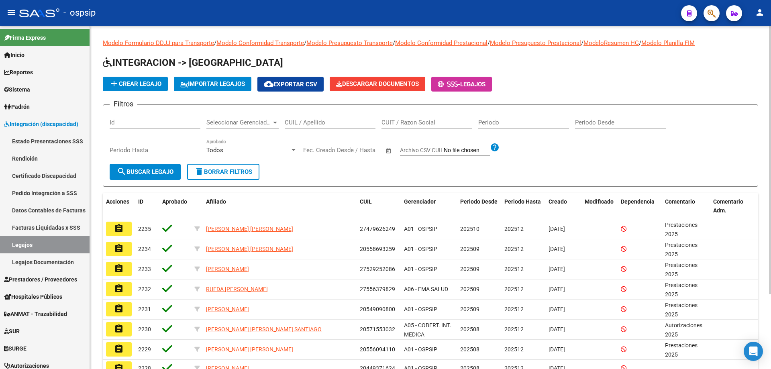
click at [299, 126] on div "CUIL / Apellido" at bounding box center [330, 119] width 91 height 17
paste input "20473952646"
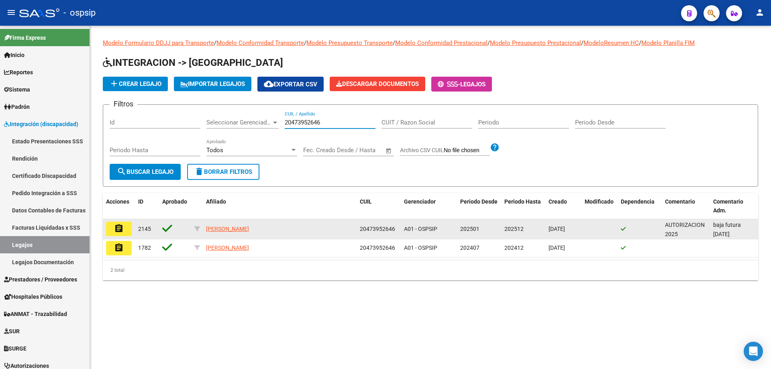
type input "20473952646"
click at [120, 232] on mat-icon "assignment" at bounding box center [119, 229] width 10 height 10
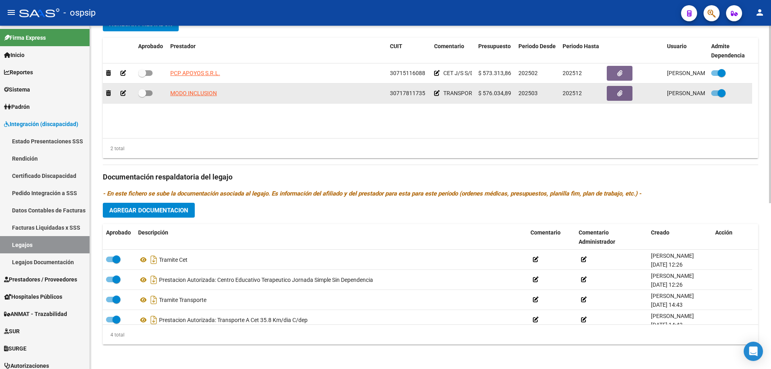
scroll to position [321, 0]
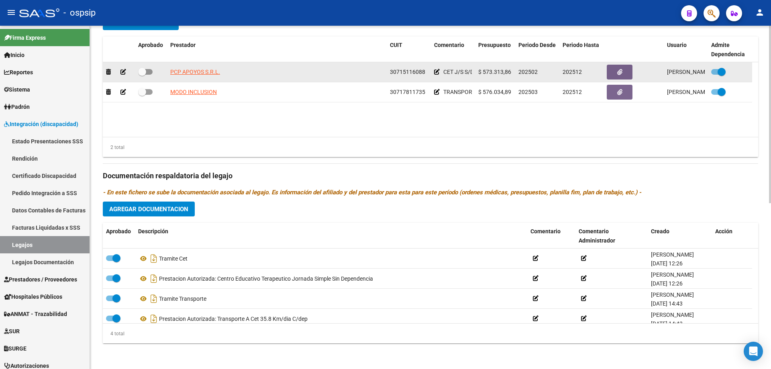
click at [191, 69] on app-link-go-to "PCP APOYOS S.R.L." at bounding box center [195, 71] width 50 height 9
click at [193, 70] on span "PCP APOYOS S.R.L." at bounding box center [195, 72] width 50 height 6
type textarea "30715116088"
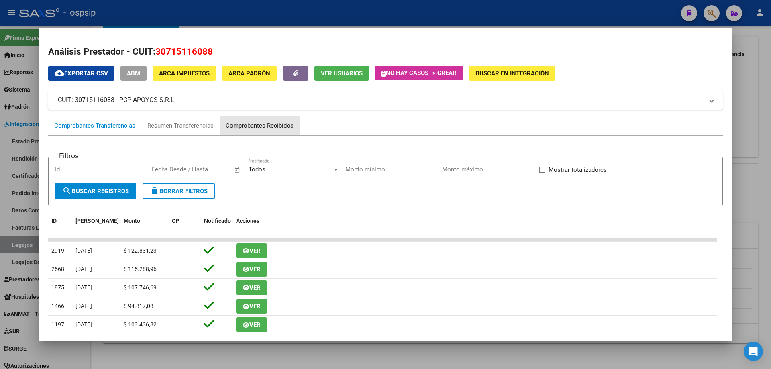
click at [283, 123] on div "Comprobantes Recibidos" at bounding box center [260, 125] width 68 height 9
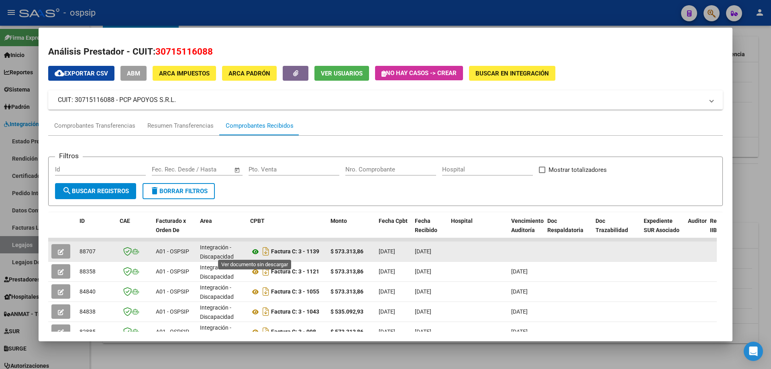
click at [256, 249] on icon at bounding box center [255, 252] width 10 height 10
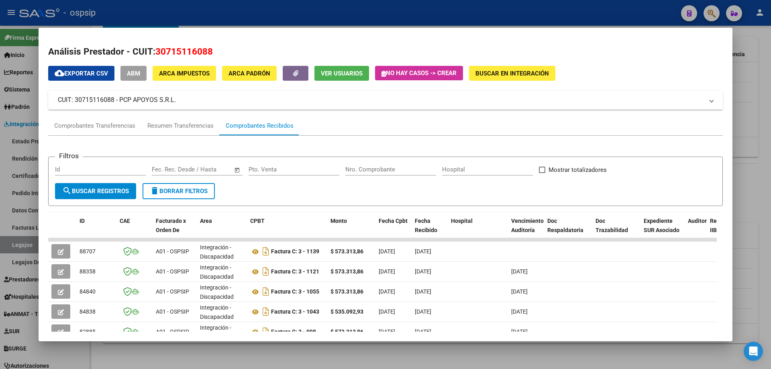
click at [745, 171] on div at bounding box center [385, 184] width 771 height 369
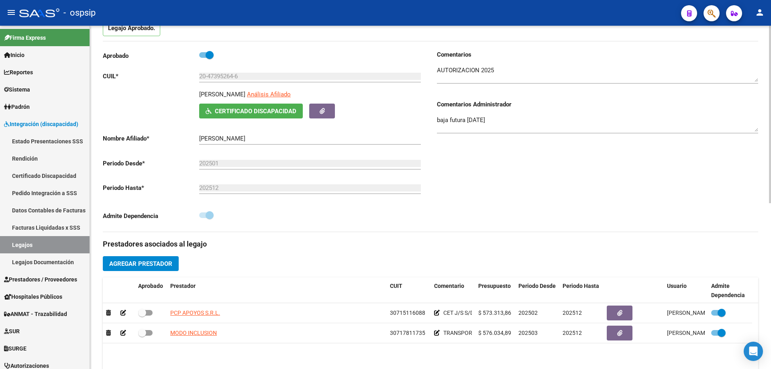
scroll to position [0, 0]
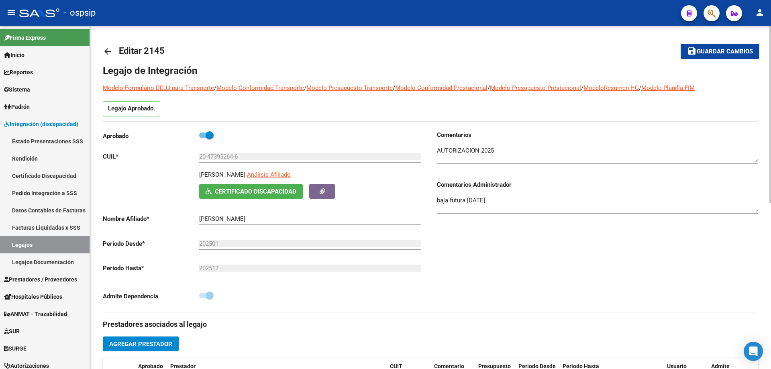
click at [108, 51] on mat-icon "arrow_back" at bounding box center [108, 52] width 10 height 10
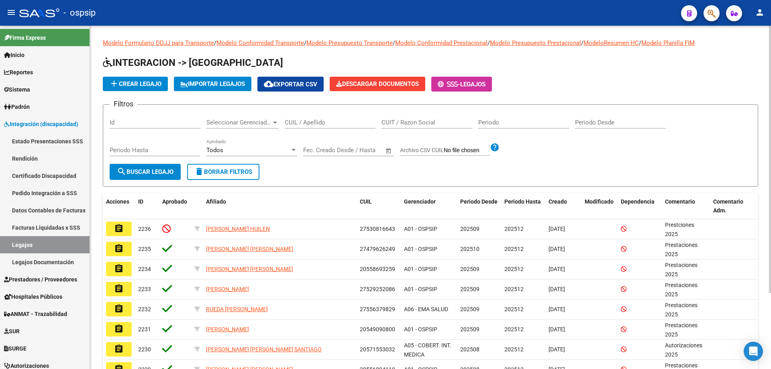
click at [291, 123] on input "CUIL / Apellido" at bounding box center [330, 122] width 91 height 7
paste input "23506147174"
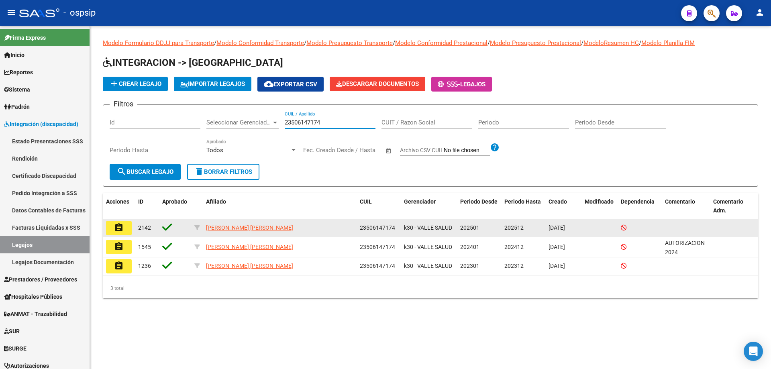
type input "23506147174"
click at [119, 233] on button "assignment" at bounding box center [119, 228] width 26 height 14
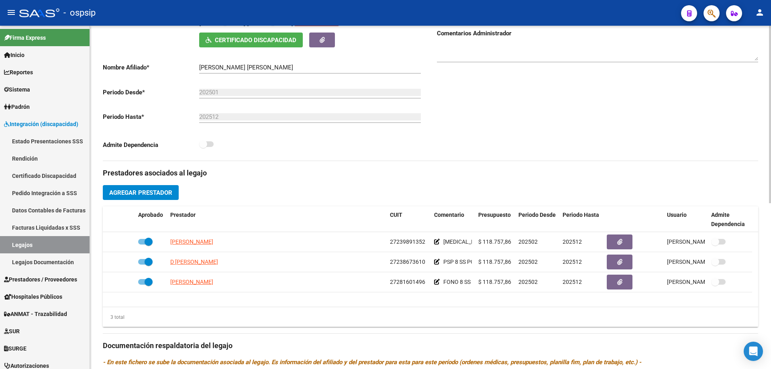
scroll to position [161, 0]
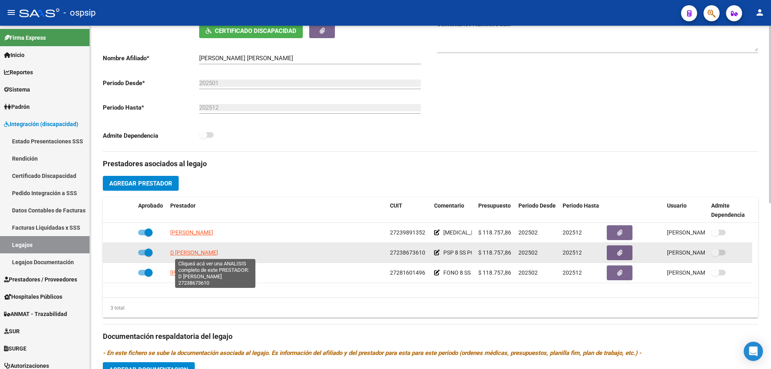
click at [217, 251] on span "D ALESSANDRO MARIA FLORENCIA" at bounding box center [194, 252] width 48 height 6
type textarea "27238673610"
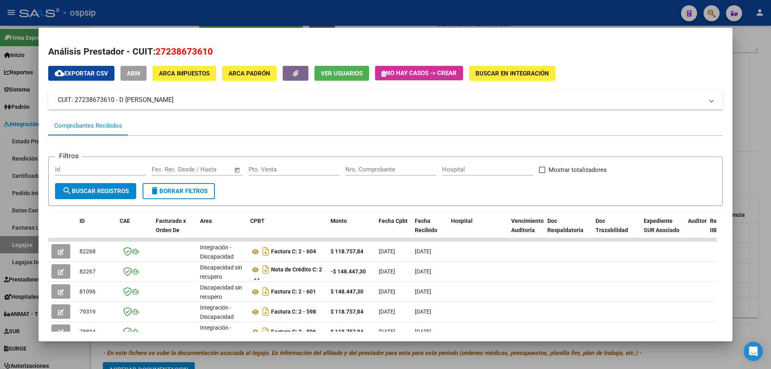
click at [770, 153] on div at bounding box center [385, 184] width 771 height 369
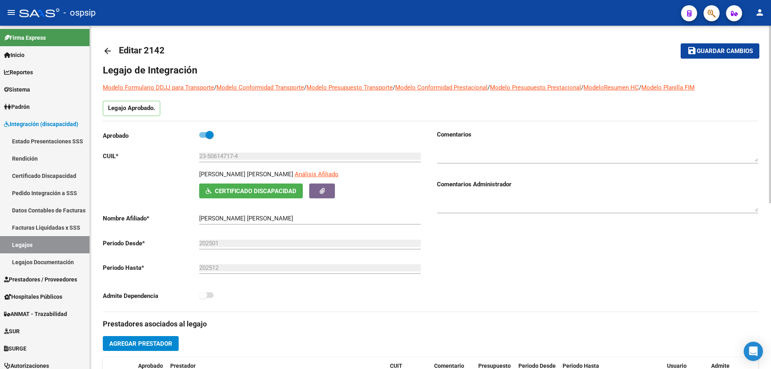
scroll to position [0, 0]
click at [106, 51] on mat-icon "arrow_back" at bounding box center [108, 52] width 10 height 10
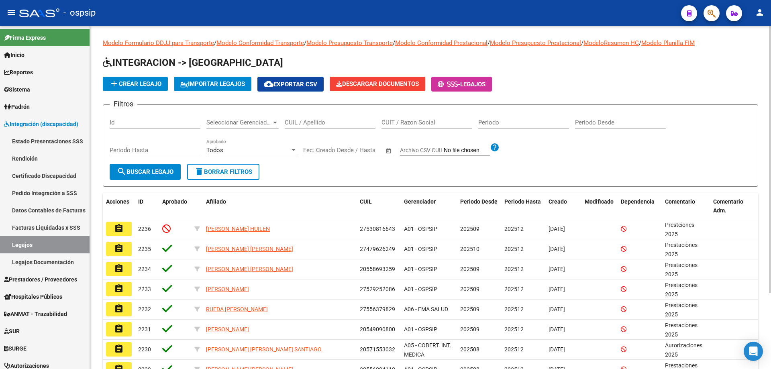
click at [313, 123] on input "CUIL / Apellido" at bounding box center [330, 122] width 91 height 7
paste input "23496167724"
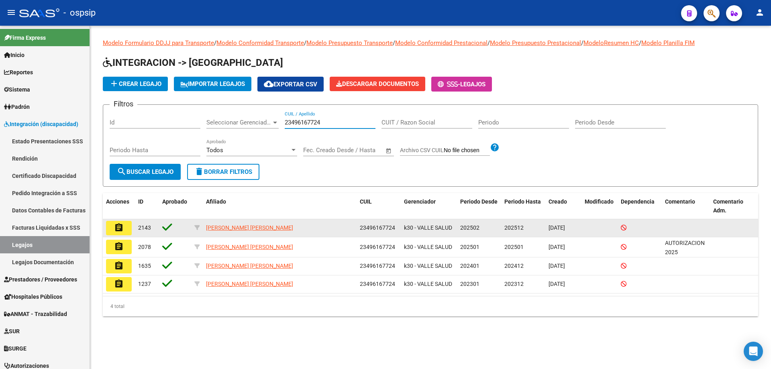
type input "23496167724"
click at [124, 225] on button "assignment" at bounding box center [119, 228] width 26 height 14
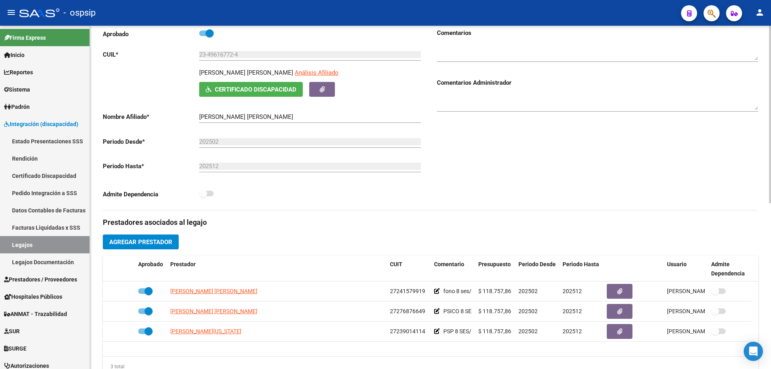
scroll to position [120, 0]
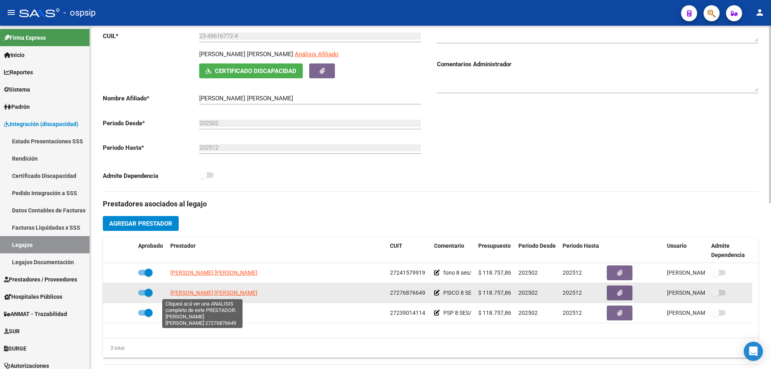
click at [208, 295] on span "ZAPATA MONICA ANALIA" at bounding box center [213, 292] width 87 height 6
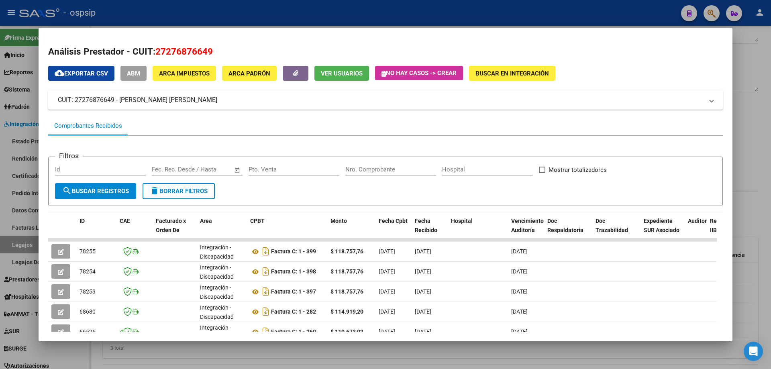
click at [770, 187] on div at bounding box center [385, 184] width 771 height 369
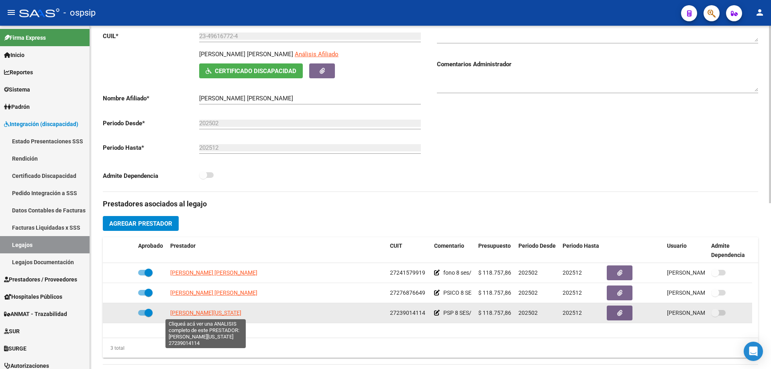
click at [208, 315] on span "ABREGO MARIELA VIRGINIA" at bounding box center [205, 312] width 71 height 6
type textarea "27239014114"
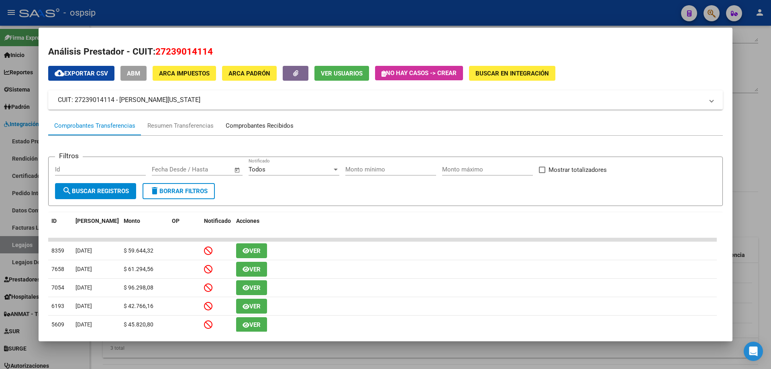
click at [249, 123] on div "Comprobantes Recibidos" at bounding box center [260, 125] width 68 height 9
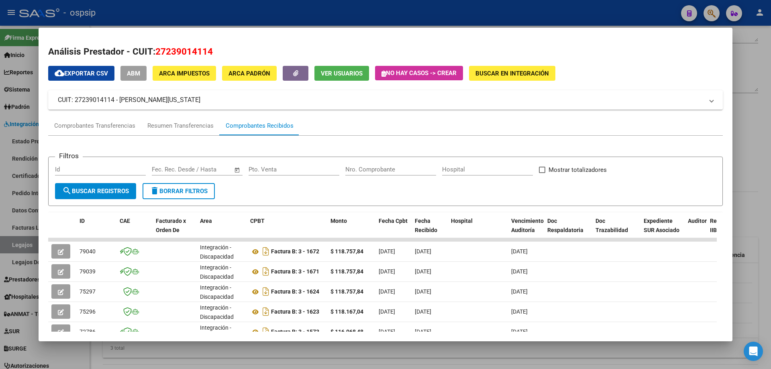
click at [766, 97] on div at bounding box center [385, 184] width 771 height 369
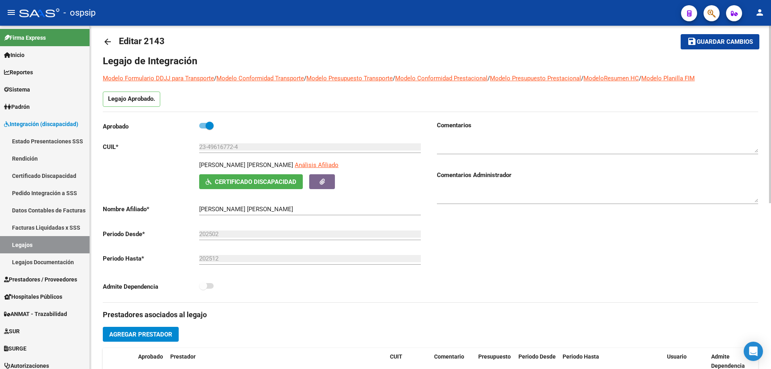
scroll to position [0, 0]
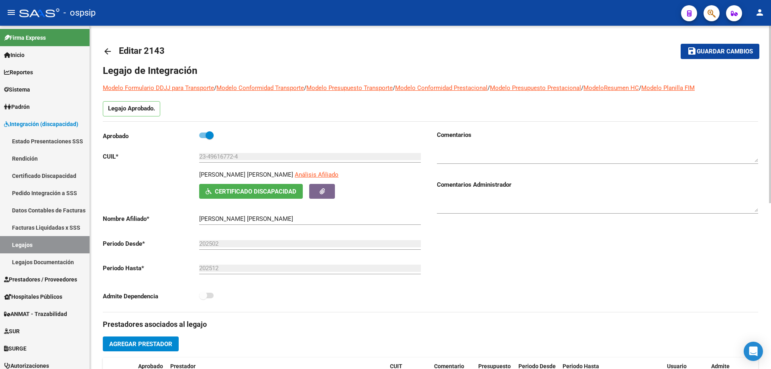
click at [103, 54] on mat-icon "arrow_back" at bounding box center [108, 52] width 10 height 10
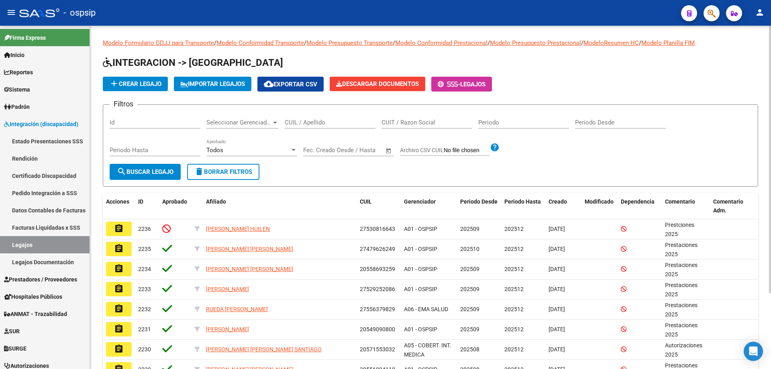
click at [293, 124] on input "CUIL / Apellido" at bounding box center [330, 122] width 91 height 7
paste input "20530727670"
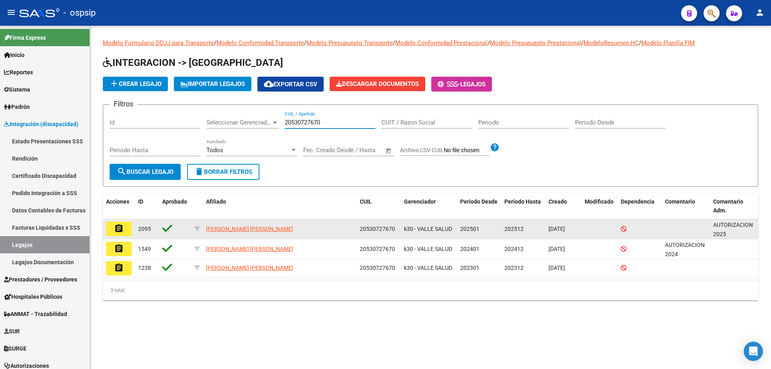
type input "20530727670"
click at [125, 229] on button "assignment" at bounding box center [119, 229] width 26 height 14
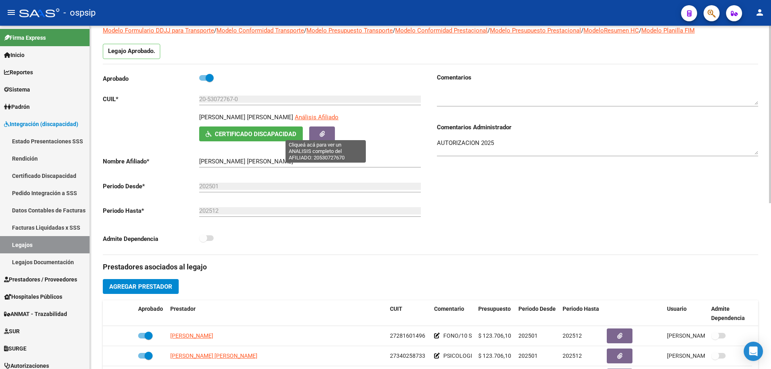
scroll to position [120, 0]
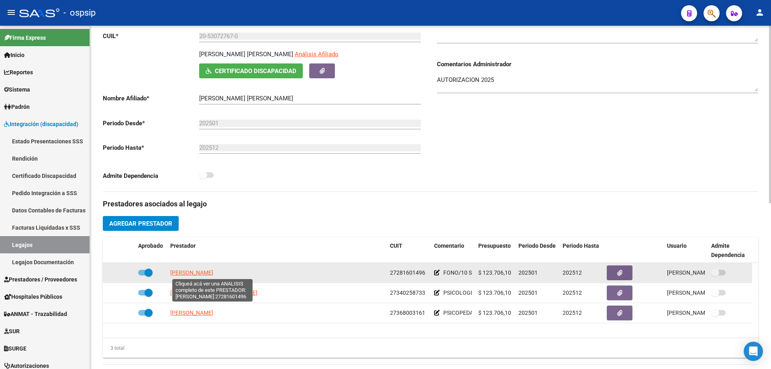
click at [213, 271] on span "QUINTANA FRANCISCA DOLORES" at bounding box center [191, 272] width 43 height 6
type textarea "27281601496"
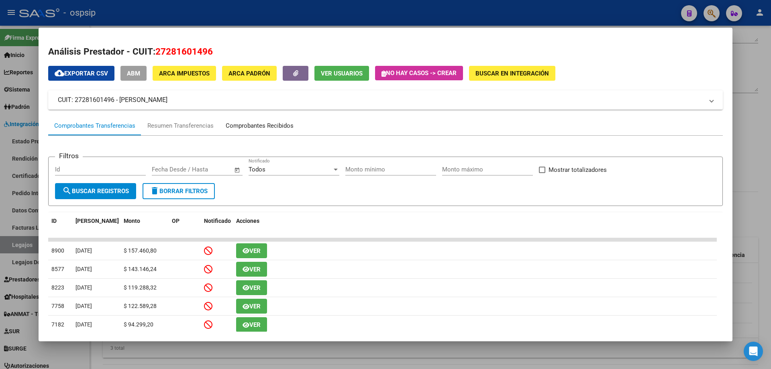
click at [286, 123] on div "Comprobantes Recibidos" at bounding box center [260, 125] width 68 height 9
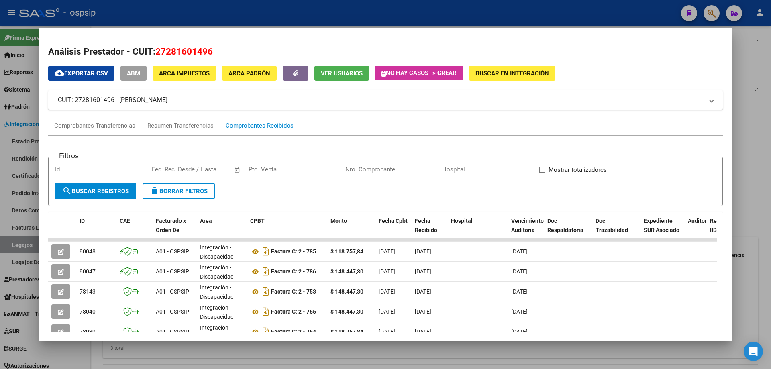
click at [741, 68] on div at bounding box center [385, 184] width 771 height 369
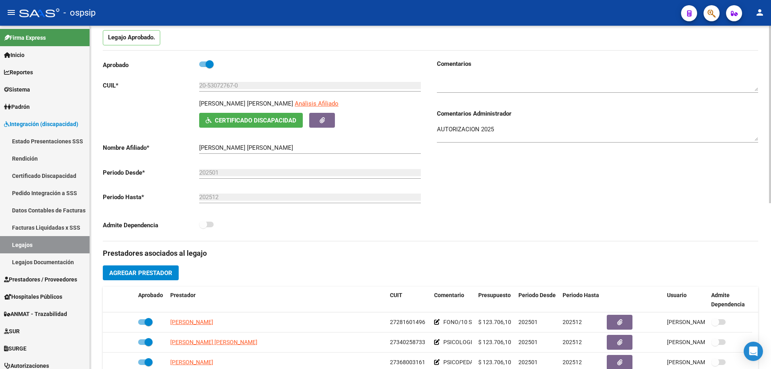
scroll to position [0, 0]
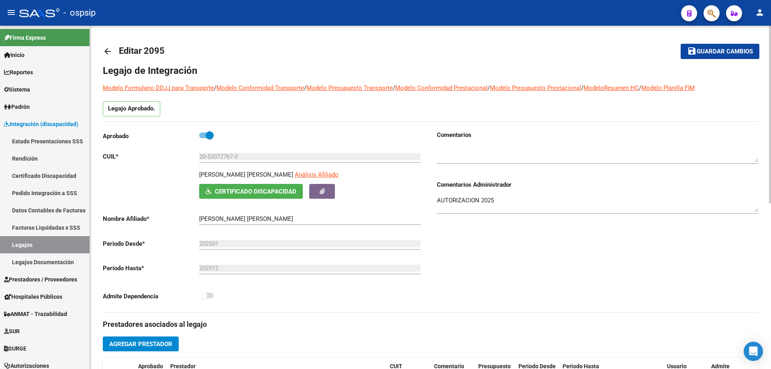
click at [108, 52] on mat-icon "arrow_back" at bounding box center [108, 52] width 10 height 10
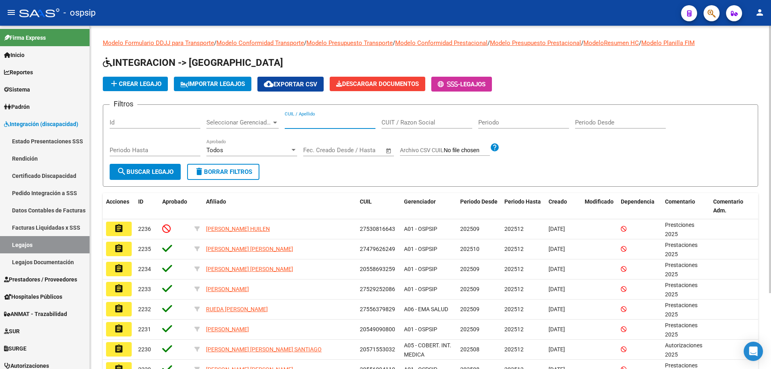
click at [311, 122] on input "CUIL / Apellido" at bounding box center [330, 122] width 91 height 7
click at [295, 124] on input "CUIL / Apellido" at bounding box center [330, 122] width 91 height 7
paste input "20530727670"
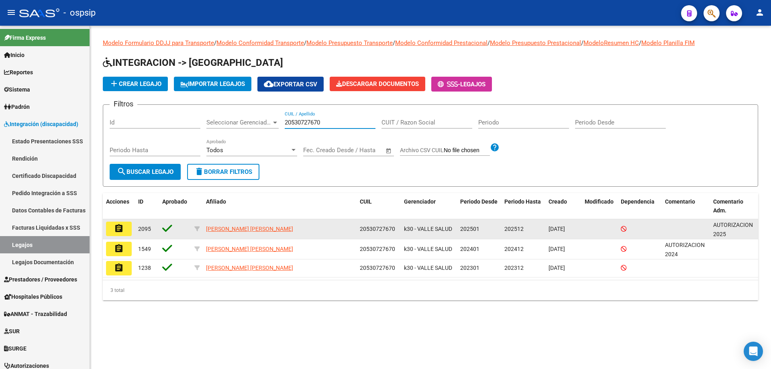
type input "20530727670"
click at [126, 231] on button "assignment" at bounding box center [119, 229] width 26 height 14
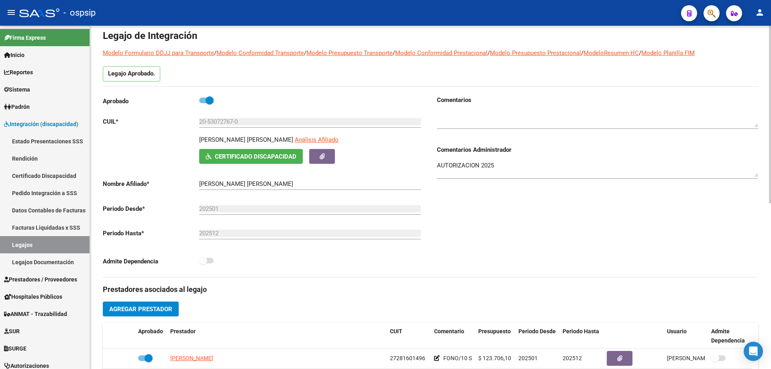
scroll to position [120, 0]
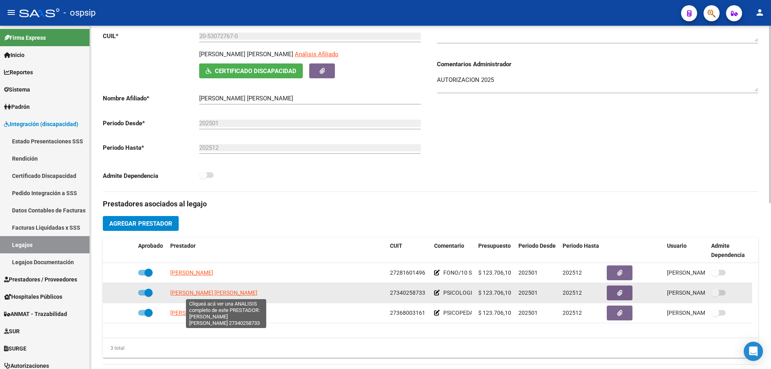
click at [200, 291] on span "CARMONA DAGOSTINO ROCIO MONSERRAT" at bounding box center [213, 292] width 87 height 6
type textarea "27340258733"
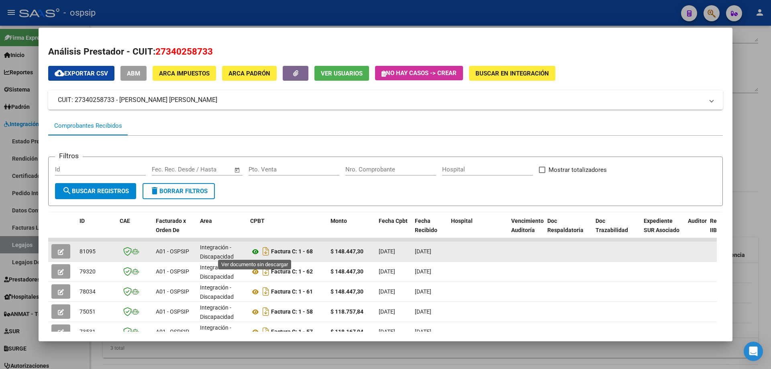
click at [257, 252] on icon at bounding box center [255, 252] width 10 height 10
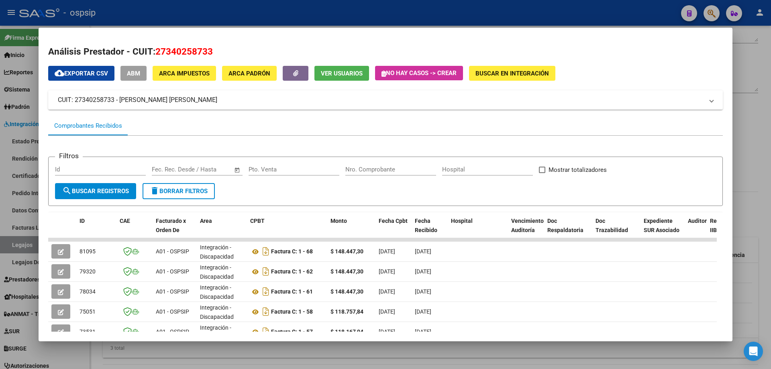
click at [770, 120] on div at bounding box center [385, 184] width 771 height 369
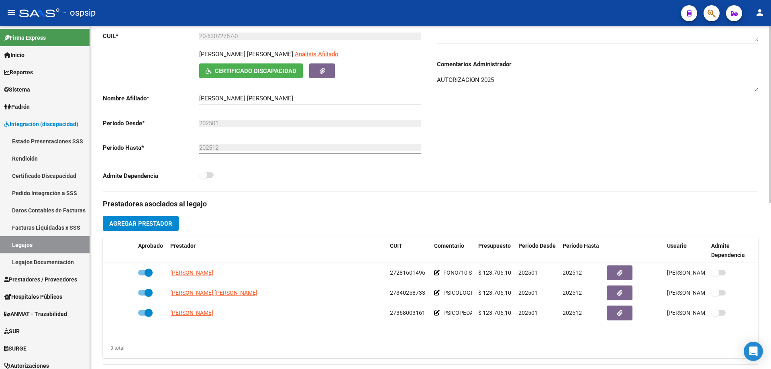
scroll to position [0, 0]
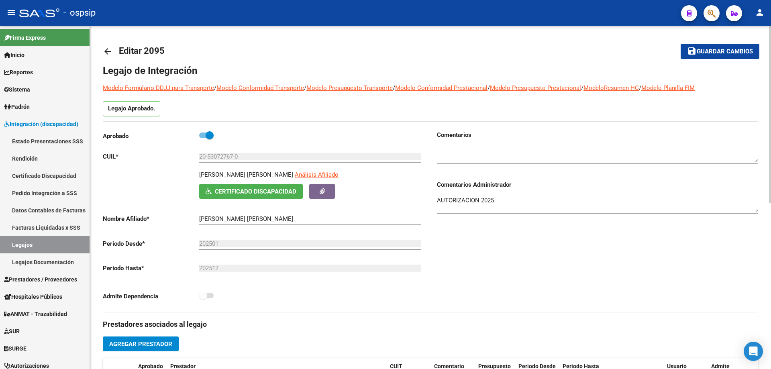
click at [106, 52] on mat-icon "arrow_back" at bounding box center [108, 52] width 10 height 10
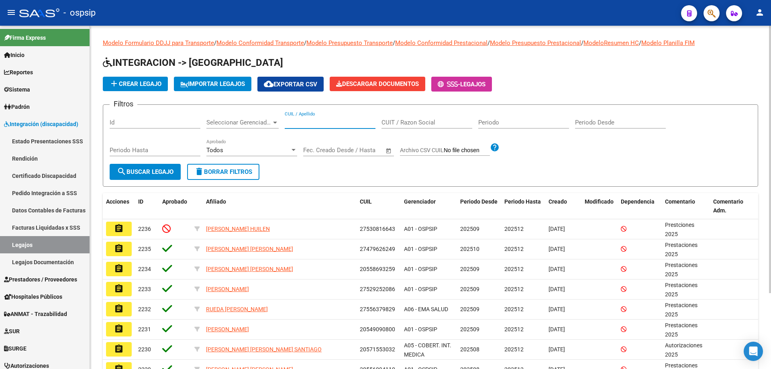
click at [296, 121] on input "CUIL / Apellido" at bounding box center [330, 122] width 91 height 7
paste input "20575427007"
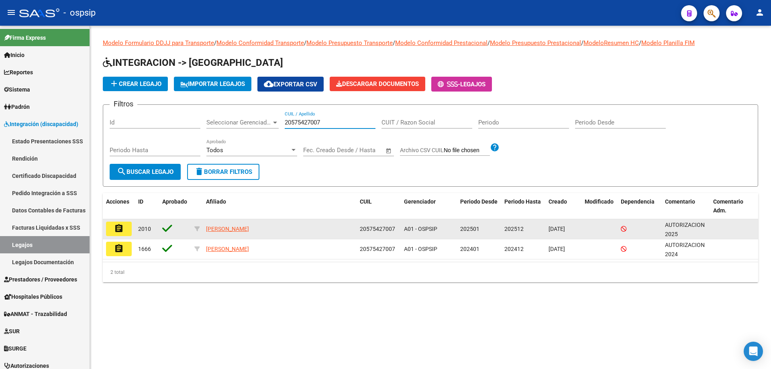
type input "20575427007"
click at [117, 229] on mat-icon "assignment" at bounding box center [119, 229] width 10 height 10
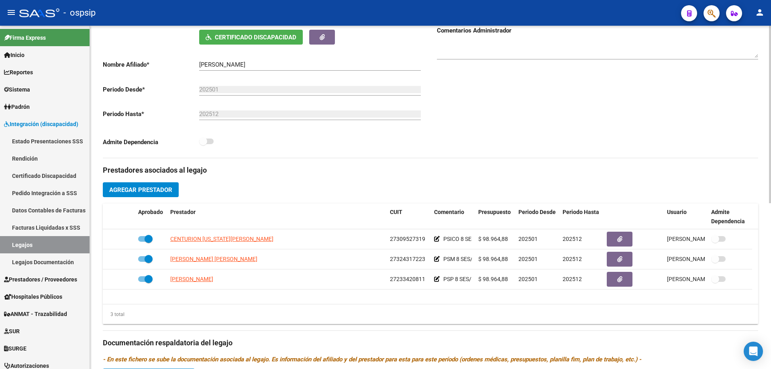
scroll to position [161, 0]
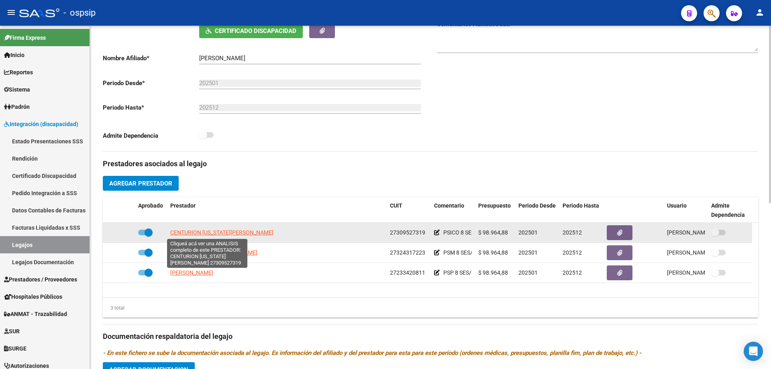
click at [208, 230] on span "CENTURION VIRGINIA PAULA" at bounding box center [221, 232] width 103 height 6
type textarea "27309527319"
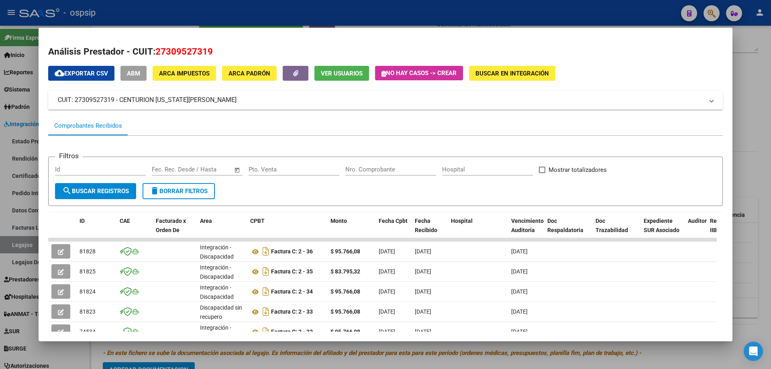
click at [765, 55] on div at bounding box center [385, 184] width 771 height 369
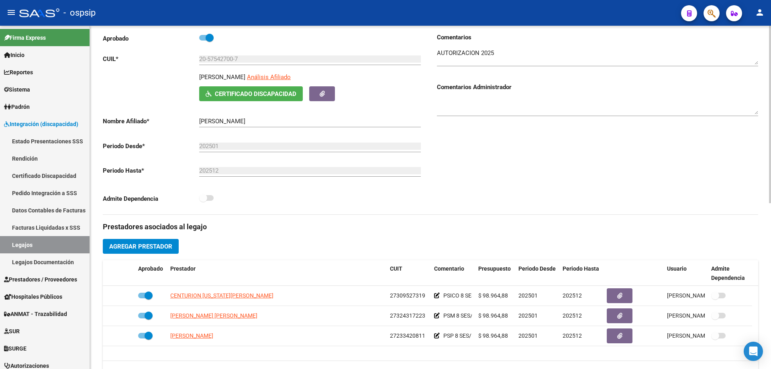
scroll to position [0, 0]
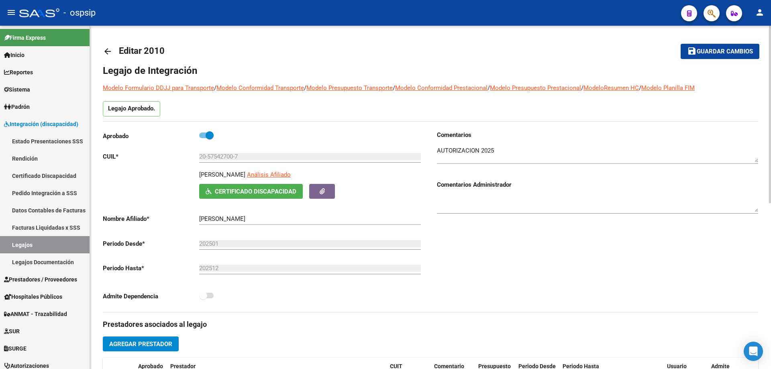
click at [108, 47] on mat-icon "arrow_back" at bounding box center [108, 52] width 10 height 10
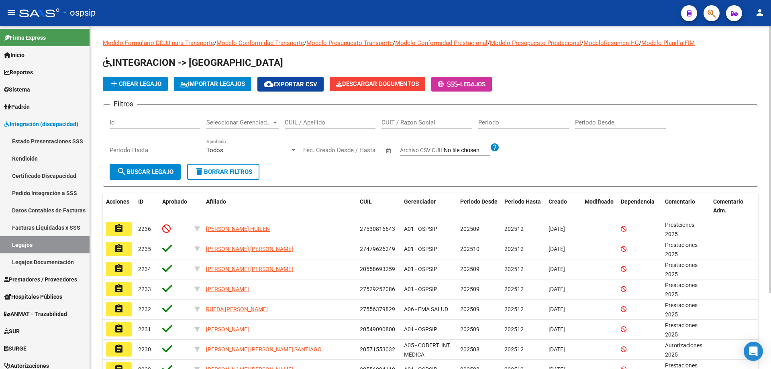
click at [307, 124] on input "CUIL / Apellido" at bounding box center [330, 122] width 91 height 7
paste input "27241147237"
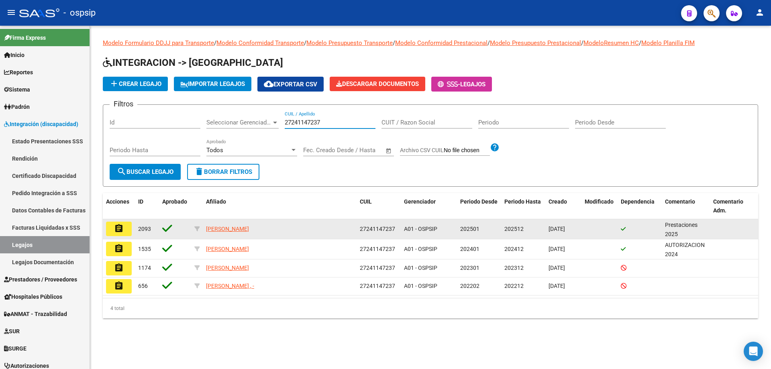
type input "27241147237"
click at [116, 234] on button "assignment" at bounding box center [119, 229] width 26 height 14
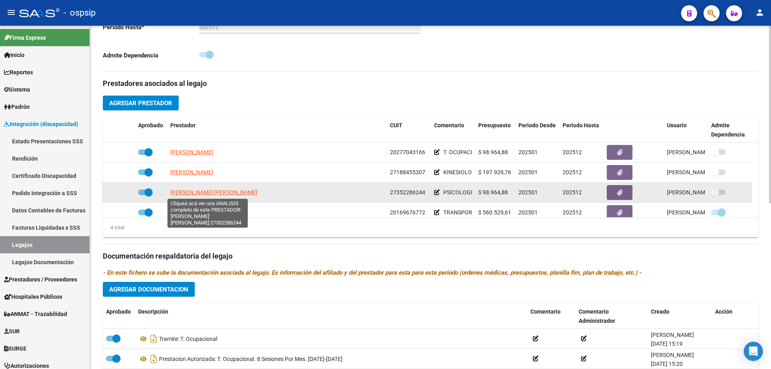
click at [194, 190] on span "CARRIZO [PERSON_NAME]" at bounding box center [213, 192] width 87 height 6
type textarea "27352286244"
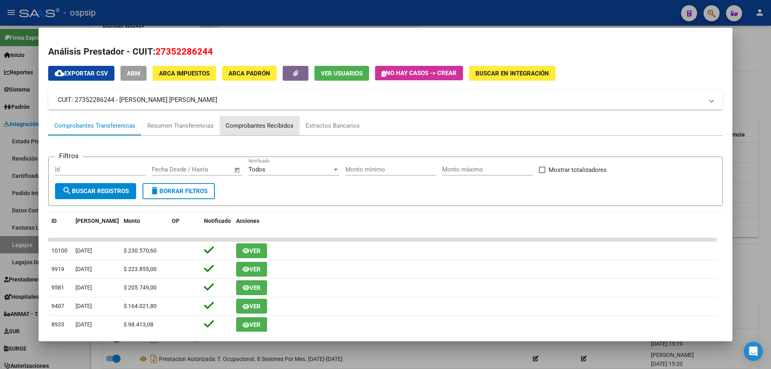
click at [289, 126] on div "Comprobantes Recibidos" at bounding box center [260, 125] width 68 height 9
